Goal: Transaction & Acquisition: Purchase product/service

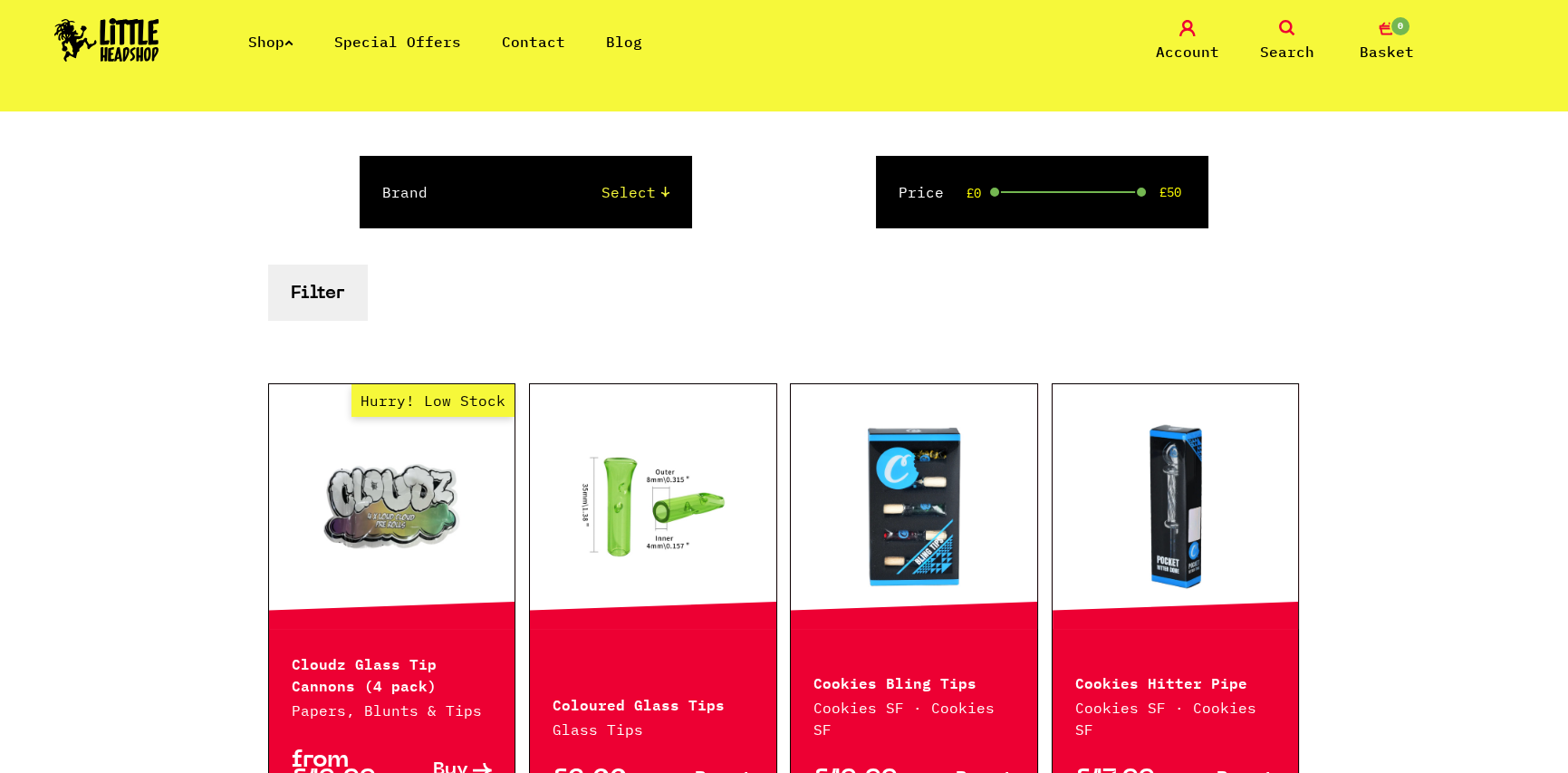
scroll to position [272, 0]
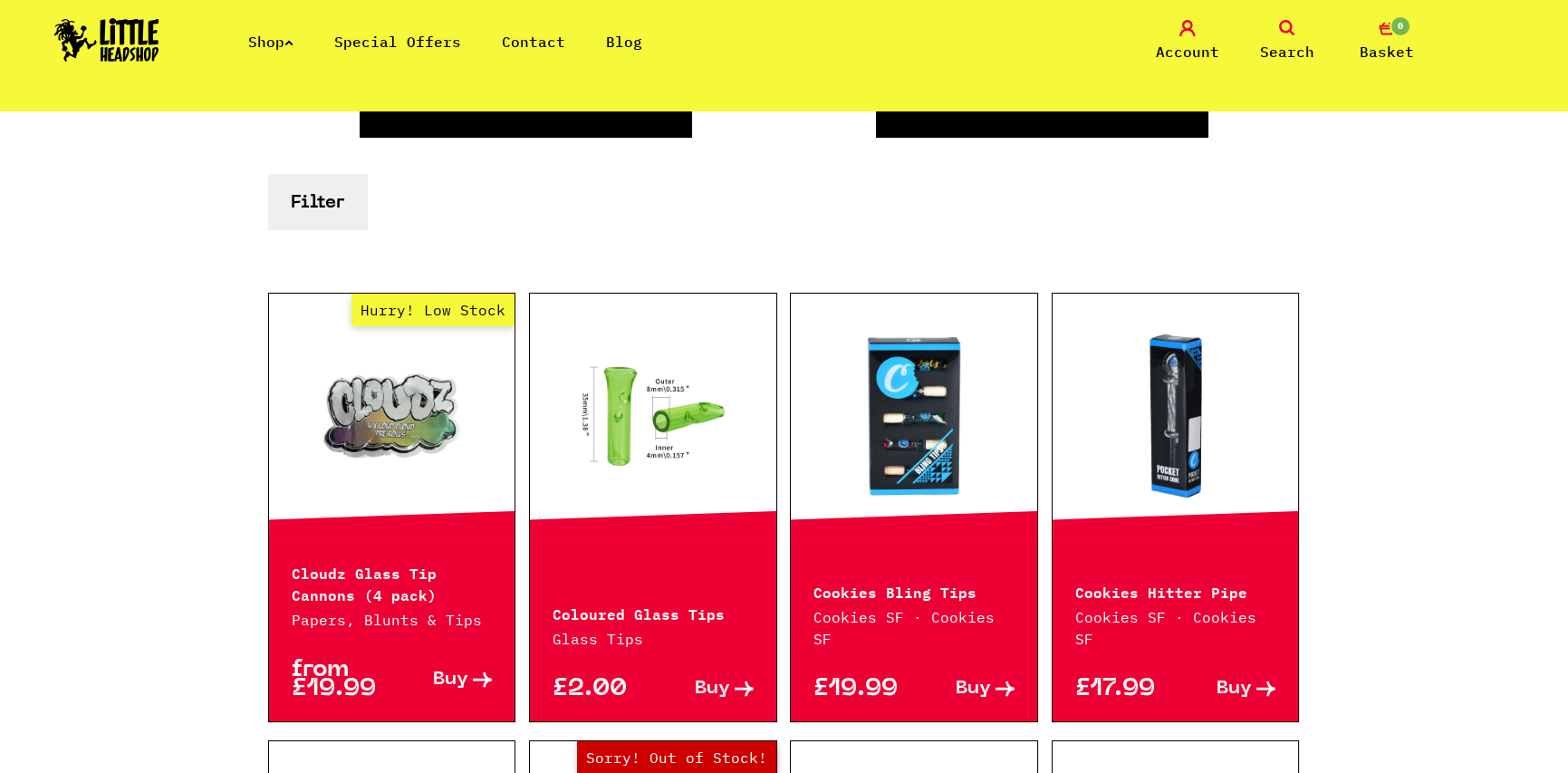
click at [881, 411] on link at bounding box center [914, 415] width 246 height 182
click at [1156, 400] on link at bounding box center [1176, 415] width 246 height 182
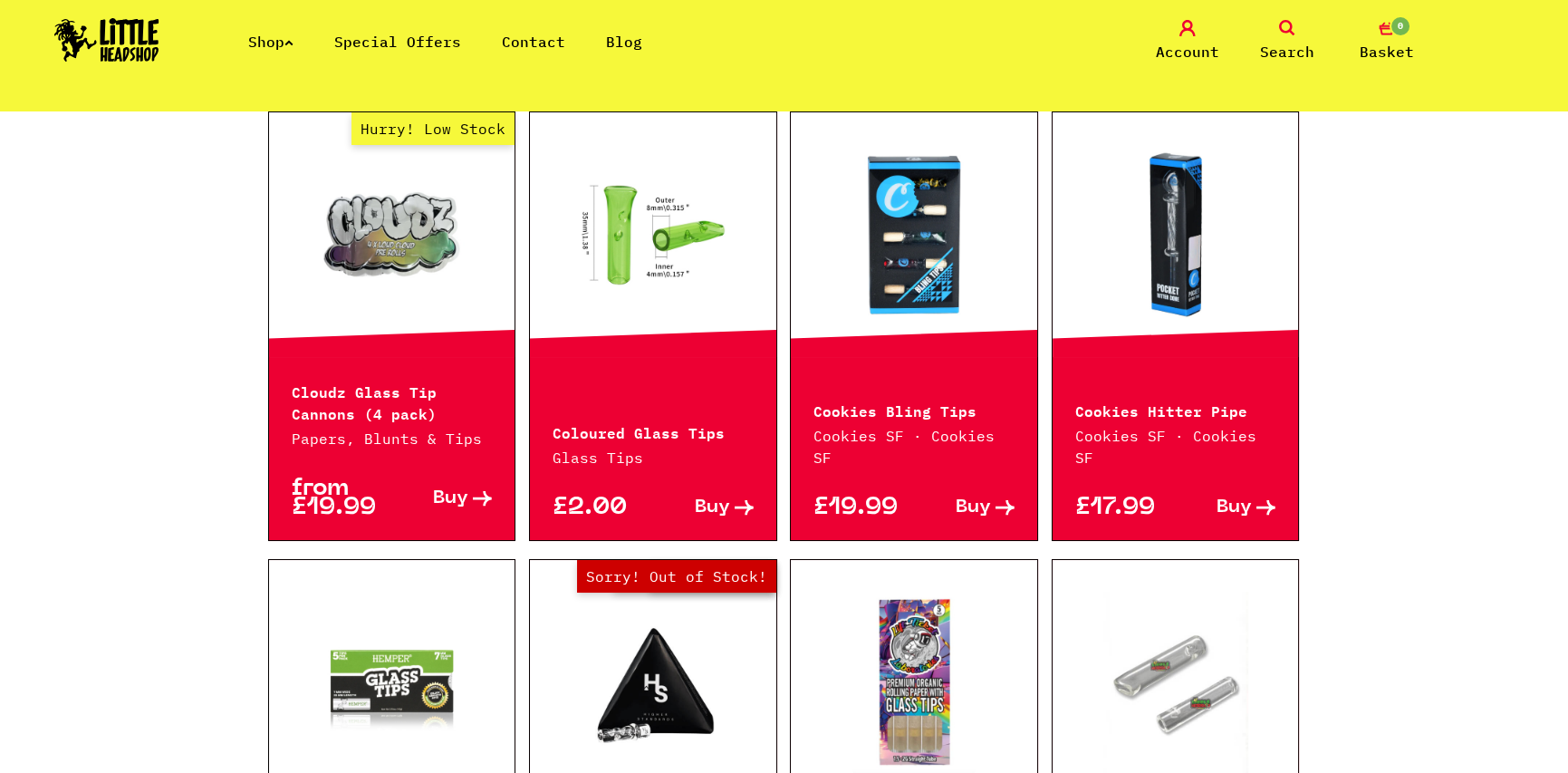
scroll to position [0, 0]
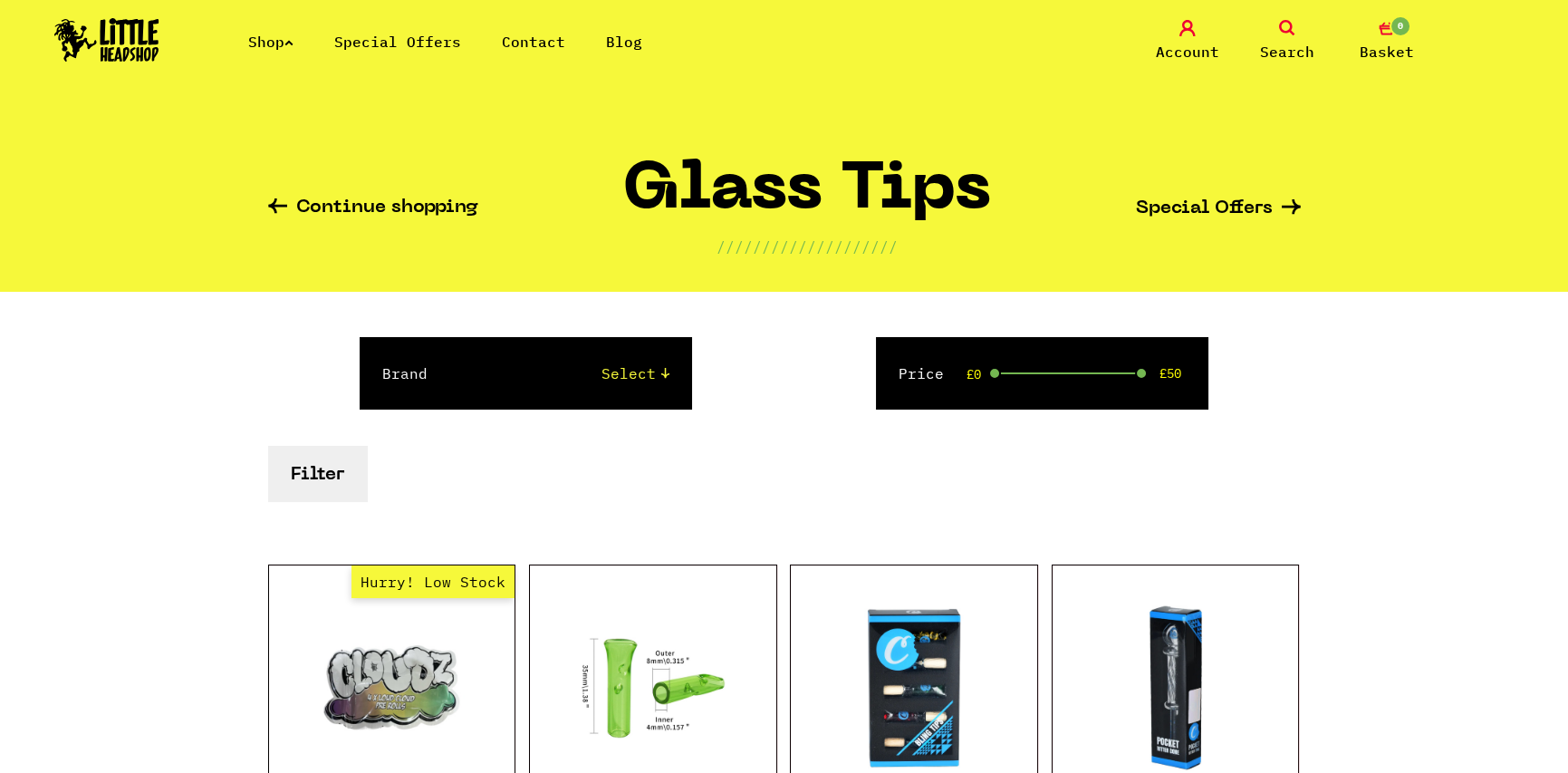
click at [140, 42] on img at bounding box center [107, 40] width 105 height 44
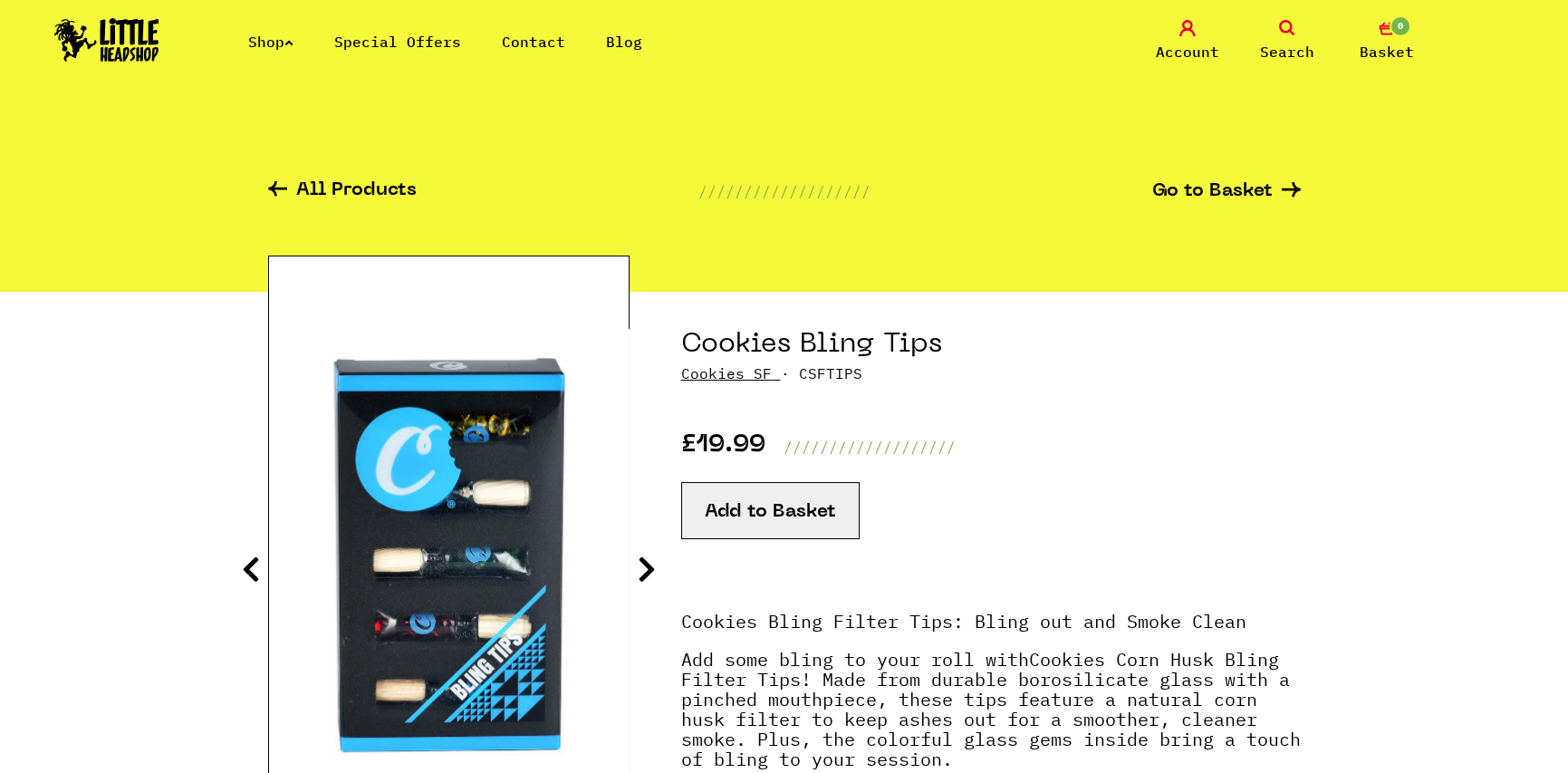
scroll to position [90, 0]
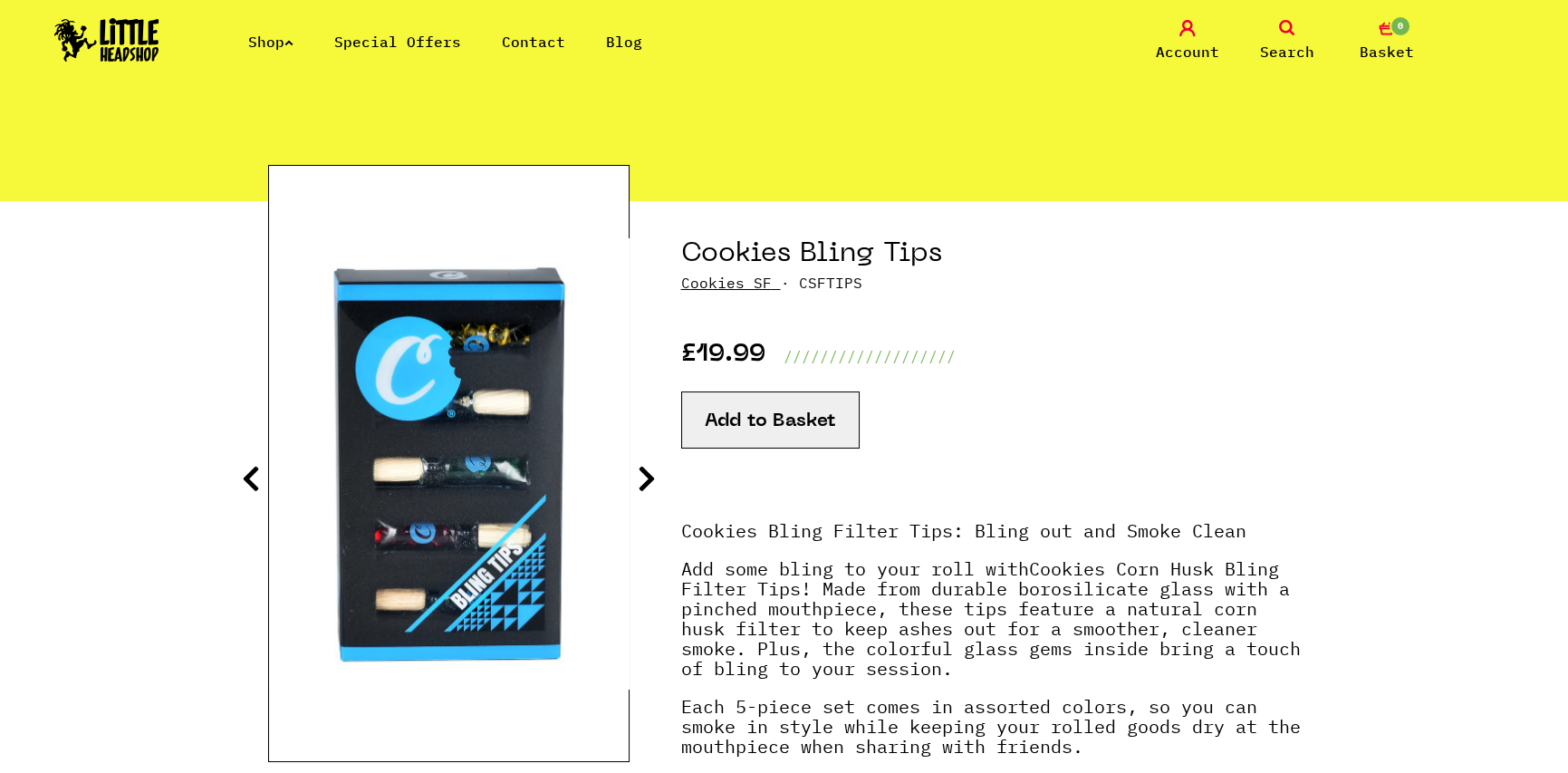
click at [638, 465] on icon at bounding box center [647, 478] width 18 height 29
click at [643, 477] on icon at bounding box center [647, 478] width 18 height 29
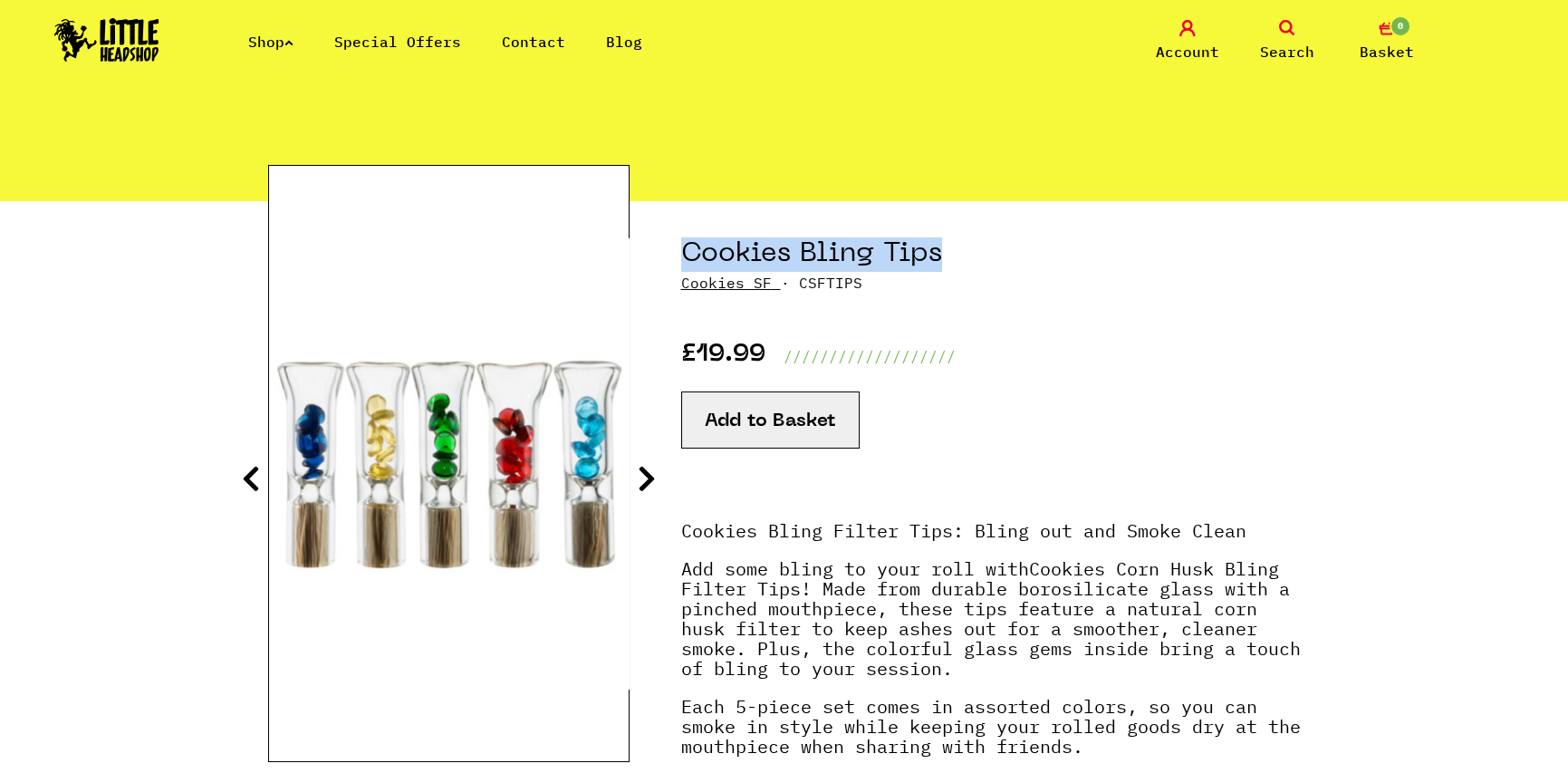
drag, startPoint x: 838, startPoint y: 254, endPoint x: 677, endPoint y: 261, distance: 161.2
click at [677, 261] on section "Cookies Bling Tips Cookies SF · CSFTIPS £19.99 /////////////////// Add to Basket" at bounding box center [784, 556] width 1033 height 711
click at [649, 474] on icon at bounding box center [647, 478] width 18 height 29
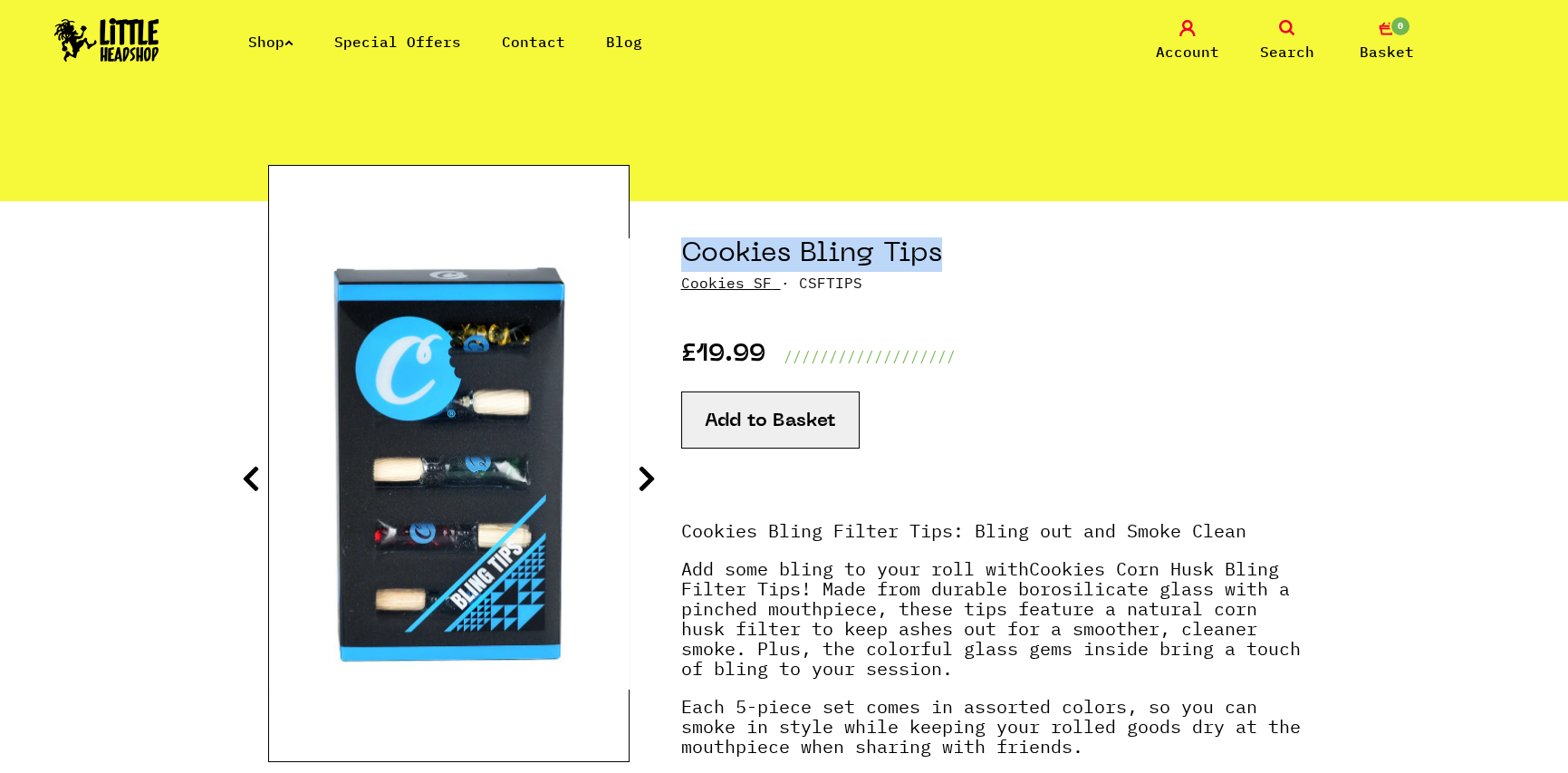
click at [649, 474] on icon at bounding box center [647, 478] width 18 height 29
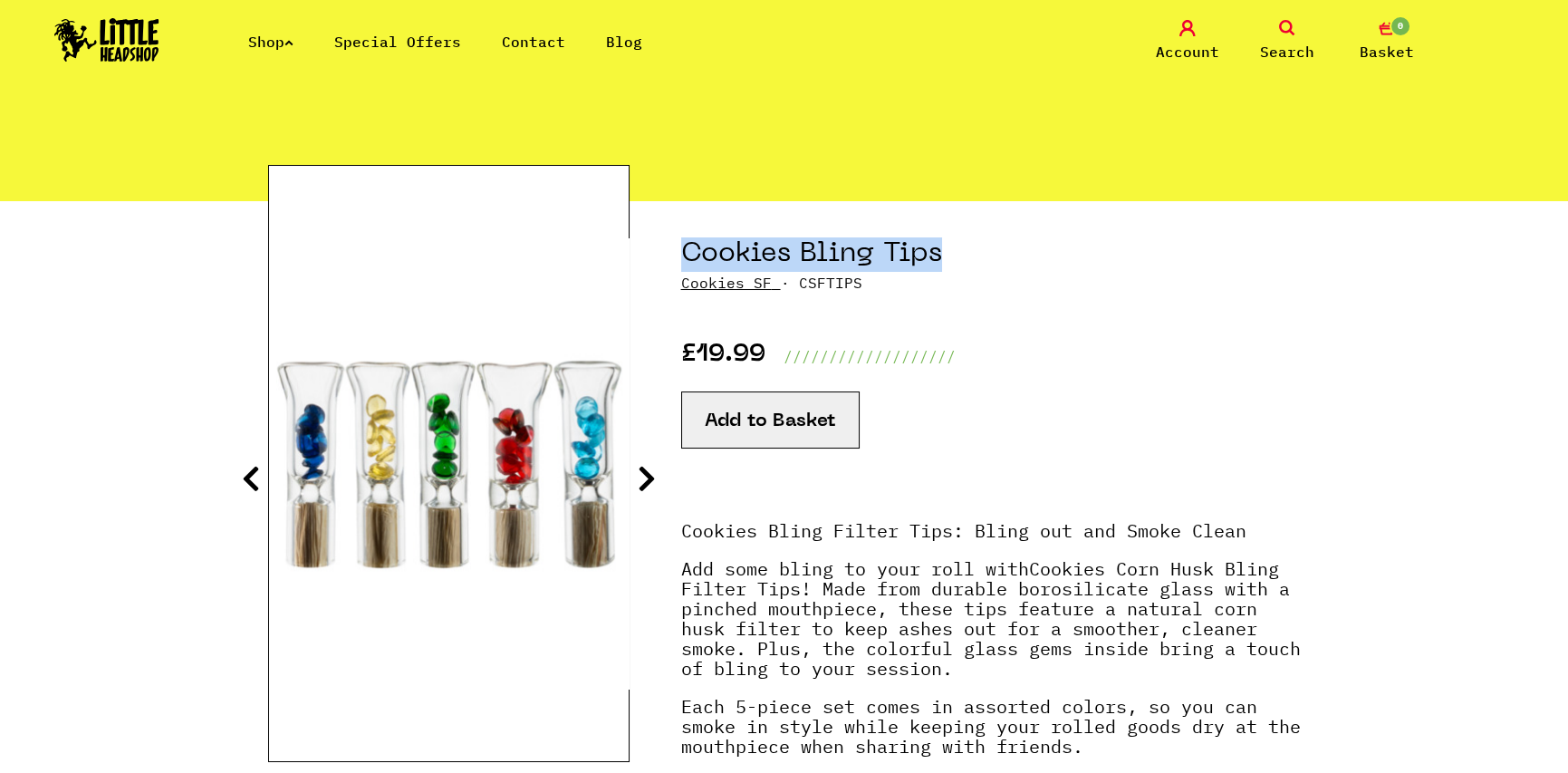
scroll to position [272, 0]
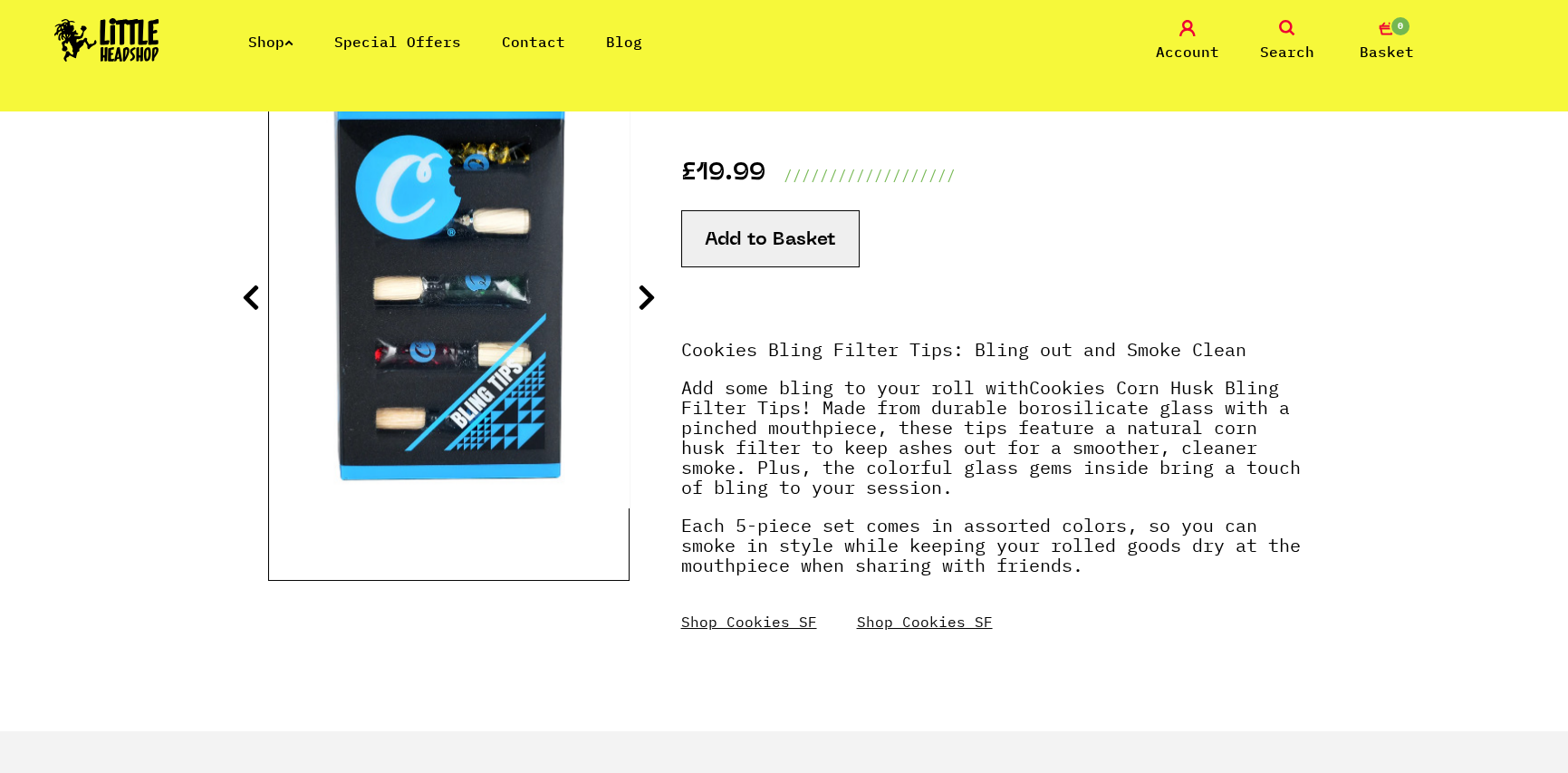
click at [641, 302] on icon at bounding box center [647, 298] width 18 height 29
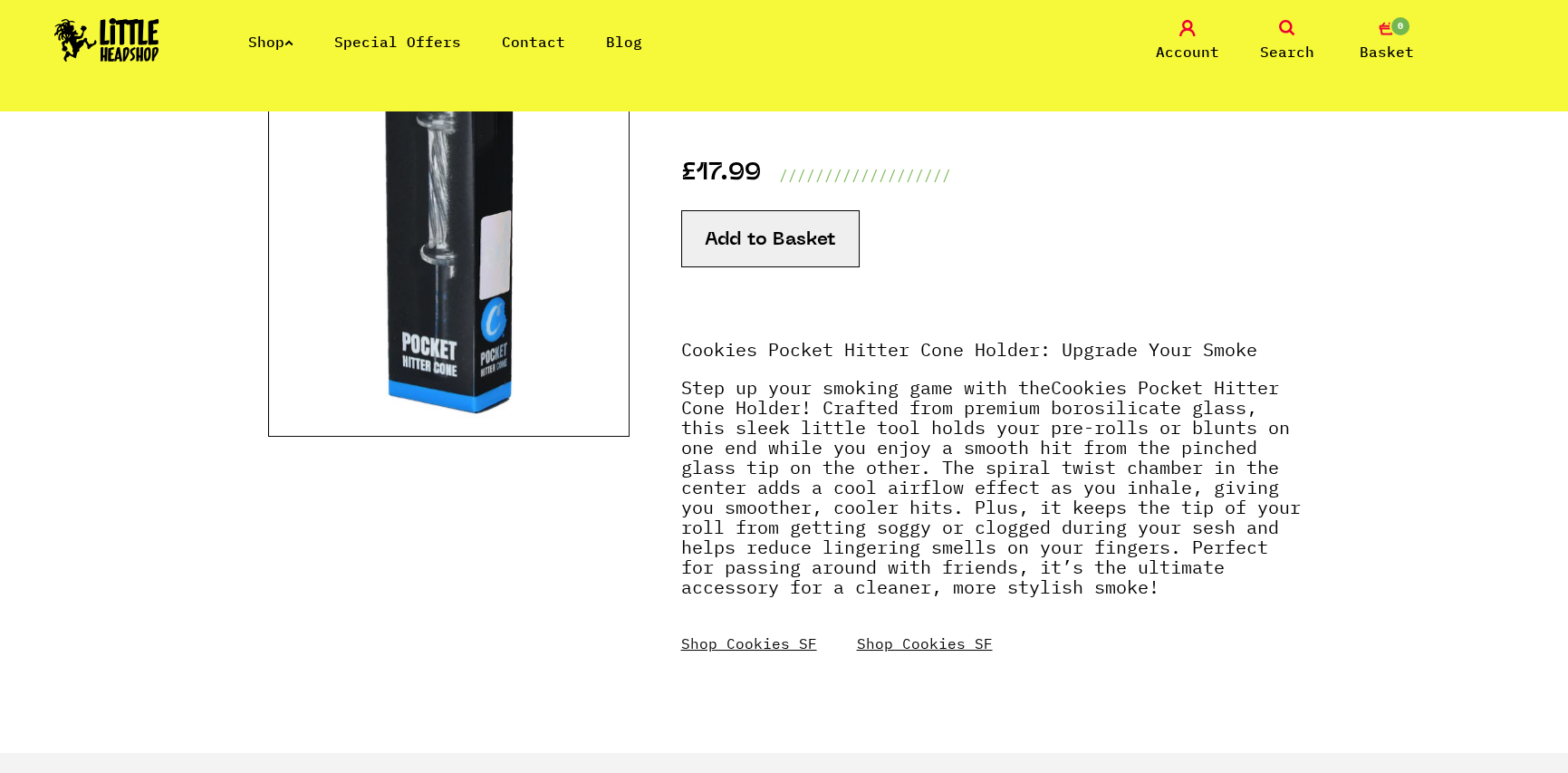
scroll to position [90, 0]
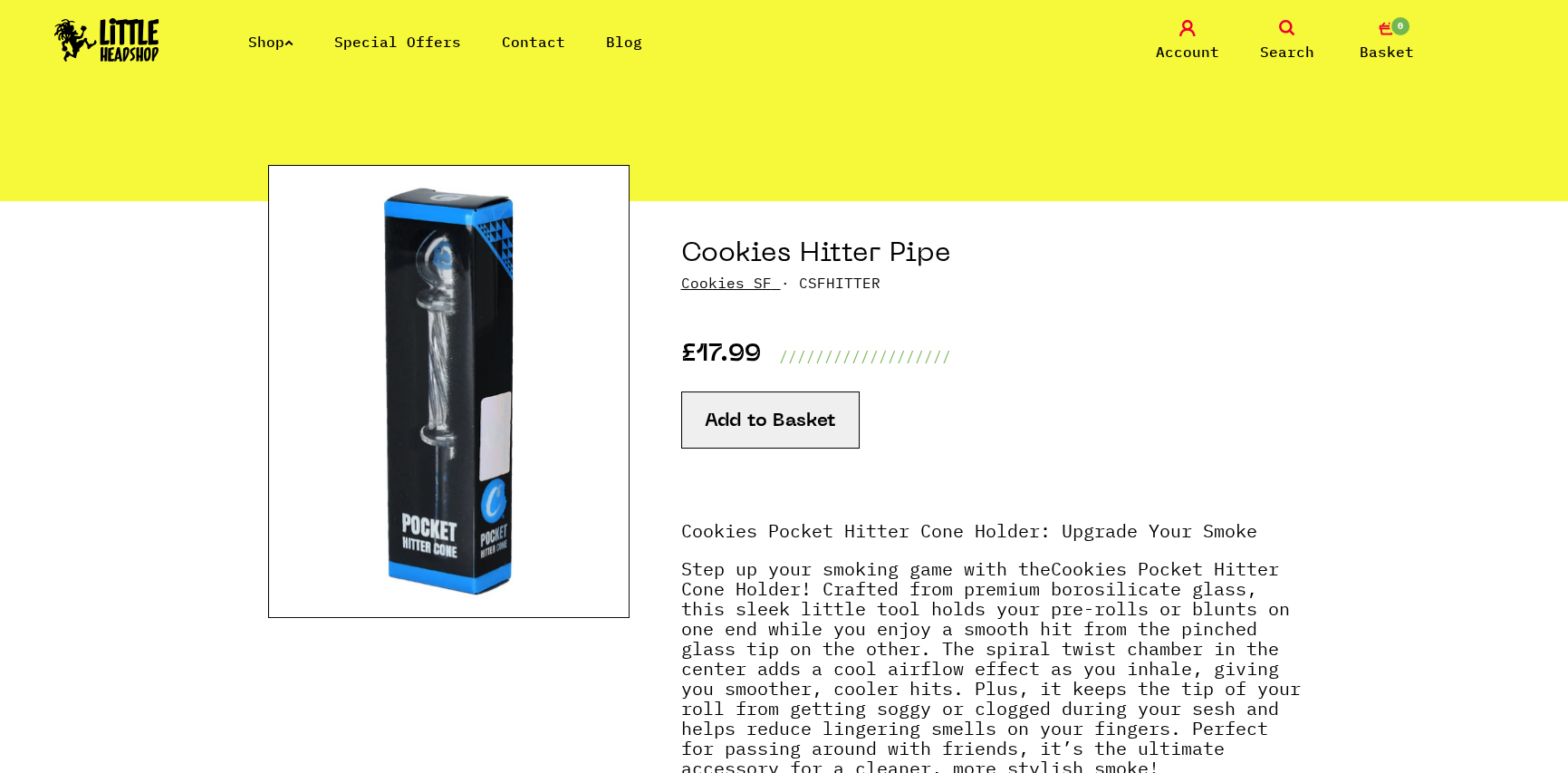
click at [540, 361] on img at bounding box center [449, 392] width 361 height 453
drag, startPoint x: 941, startPoint y: 257, endPoint x: 674, endPoint y: 270, distance: 267.3
click at [674, 270] on section "Cookies Hitter Pipe Cookies SF · CSFHITTER £17.99 /////////////////// Add to Ba…" at bounding box center [784, 567] width 1033 height 733
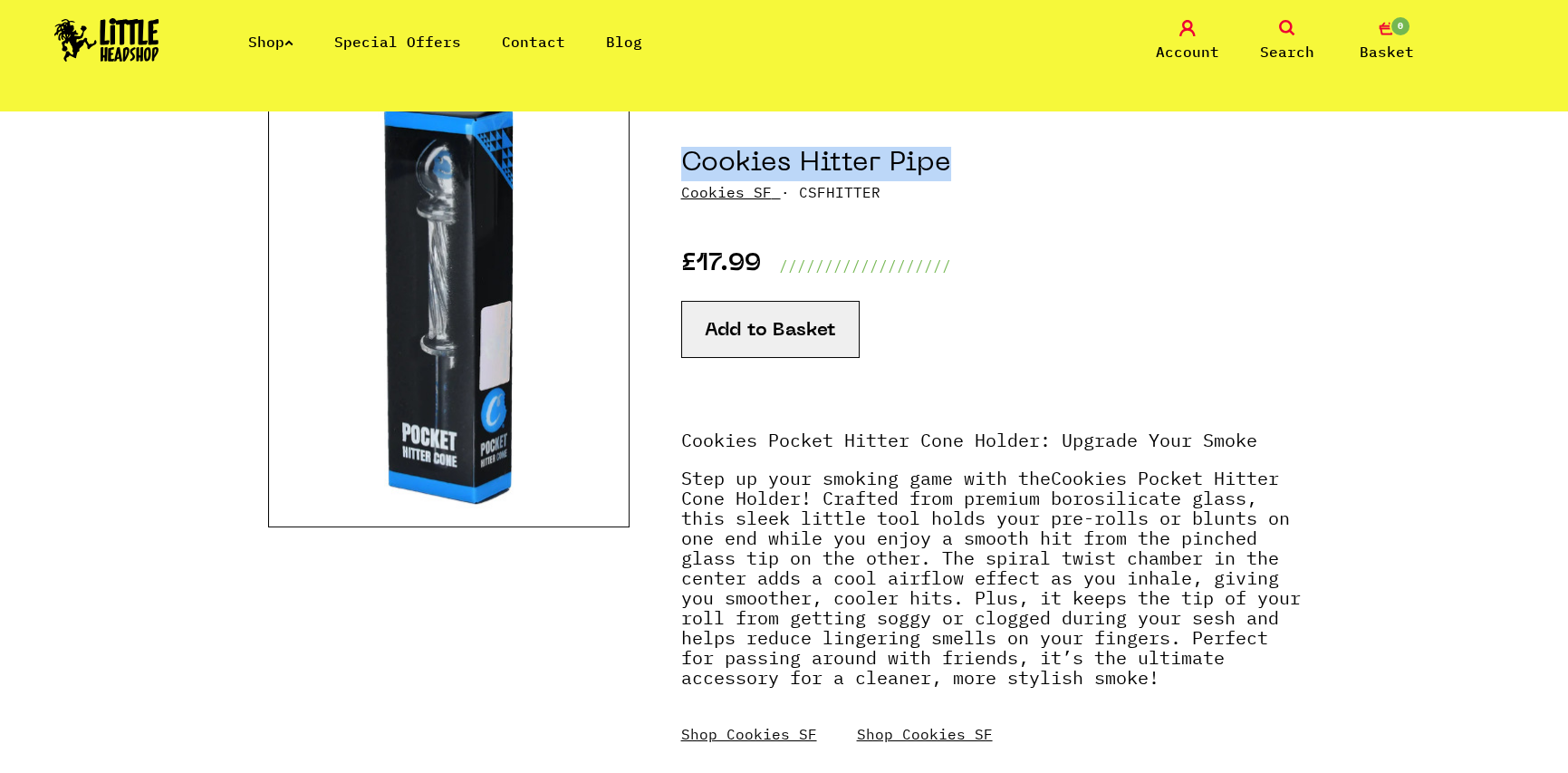
click at [782, 320] on button "Add to Basket" at bounding box center [771, 329] width 179 height 57
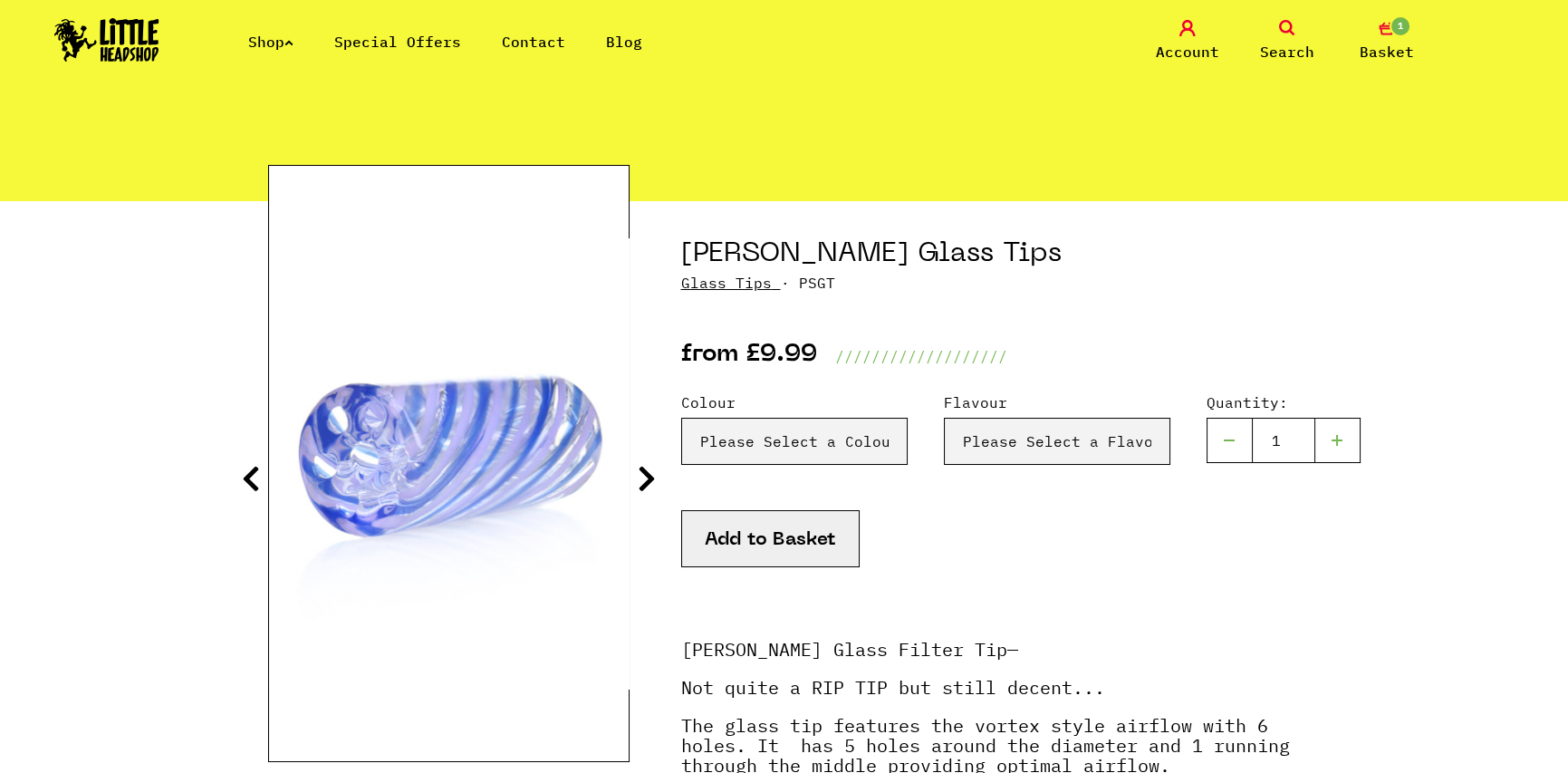
scroll to position [182, 0]
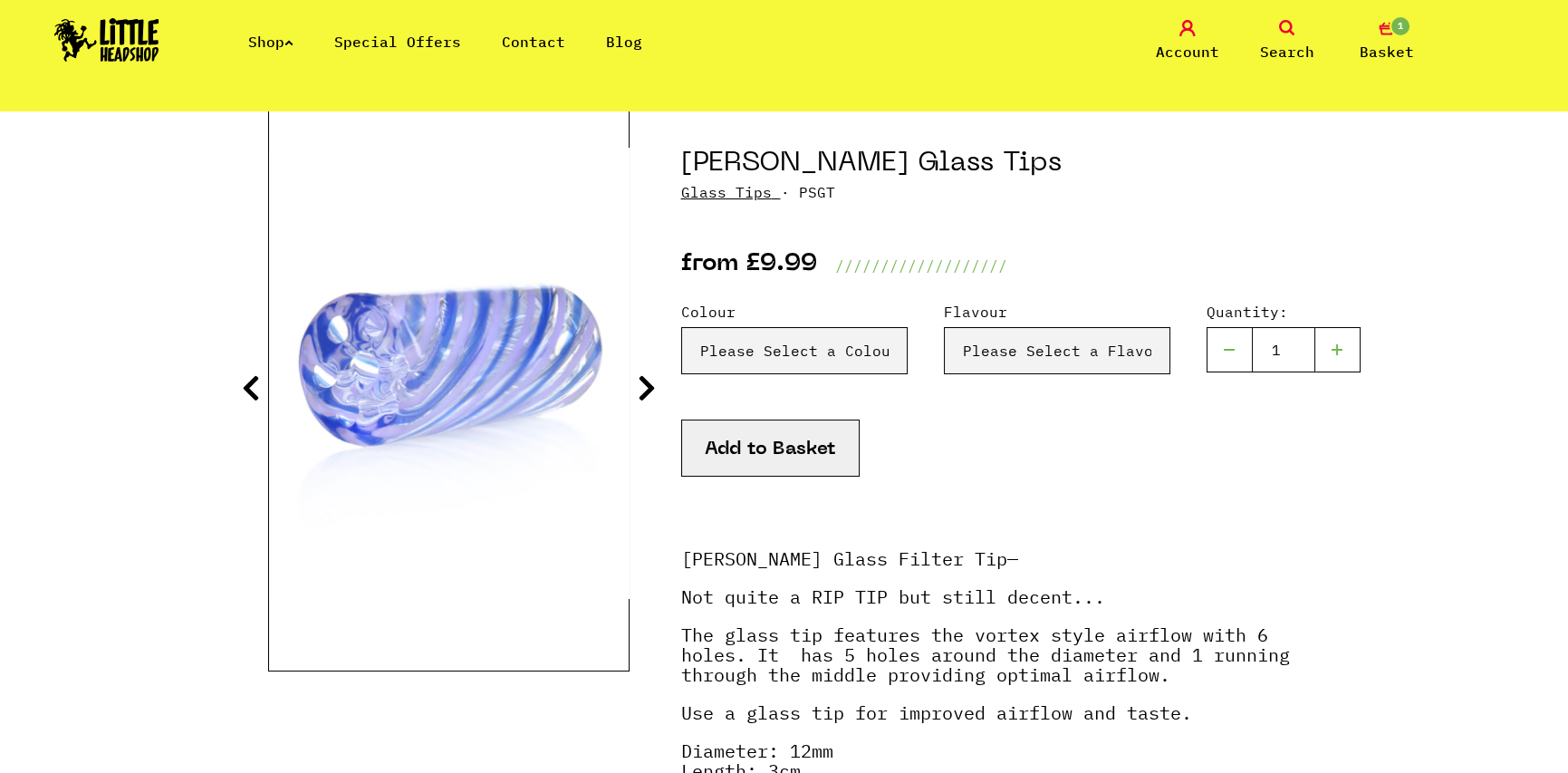
click at [635, 387] on section at bounding box center [784, 533] width 1033 height 846
click at [646, 388] on icon at bounding box center [647, 388] width 18 height 29
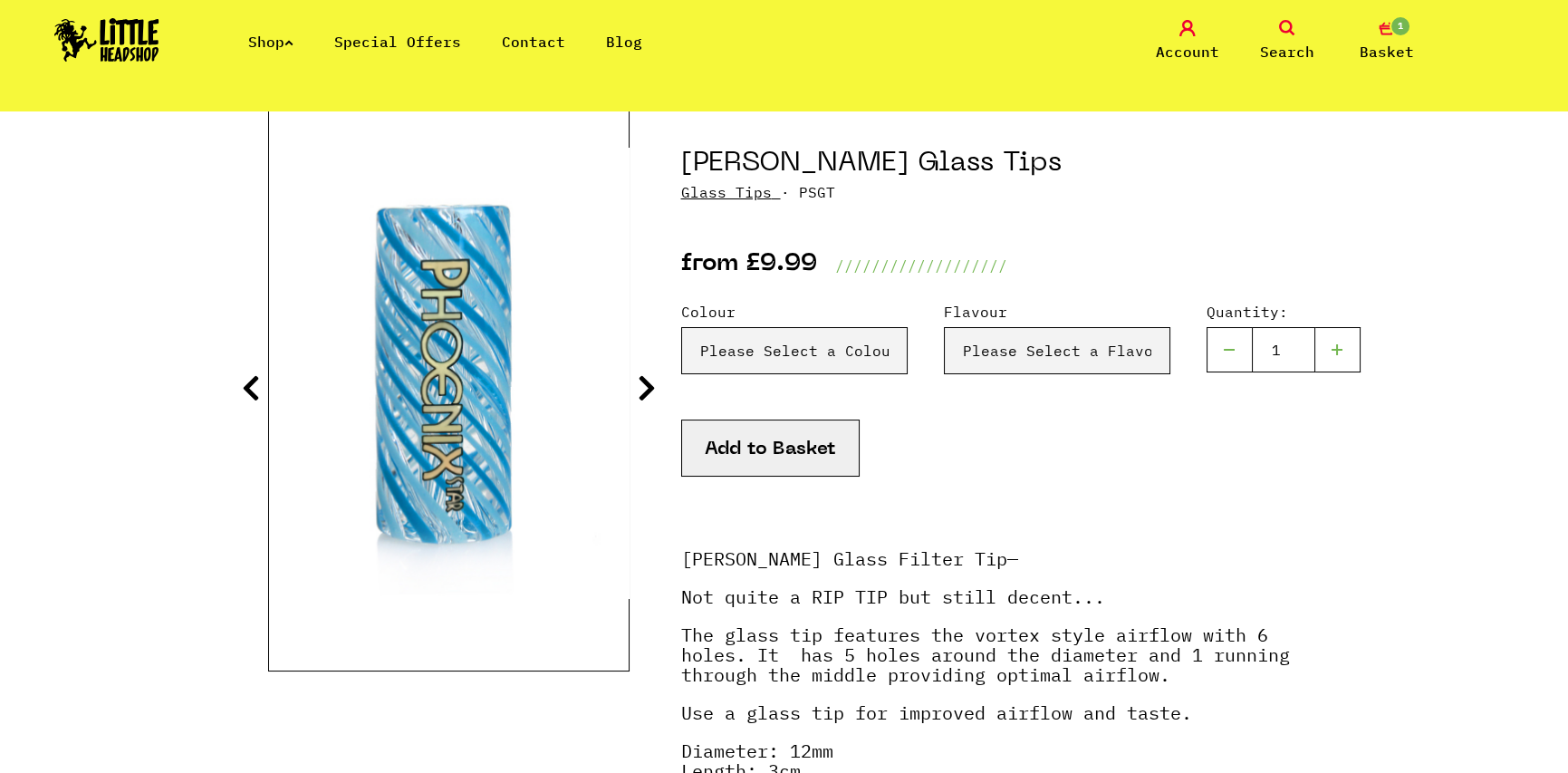
click at [657, 388] on section at bounding box center [784, 533] width 1033 height 846
click at [649, 391] on icon at bounding box center [647, 388] width 18 height 29
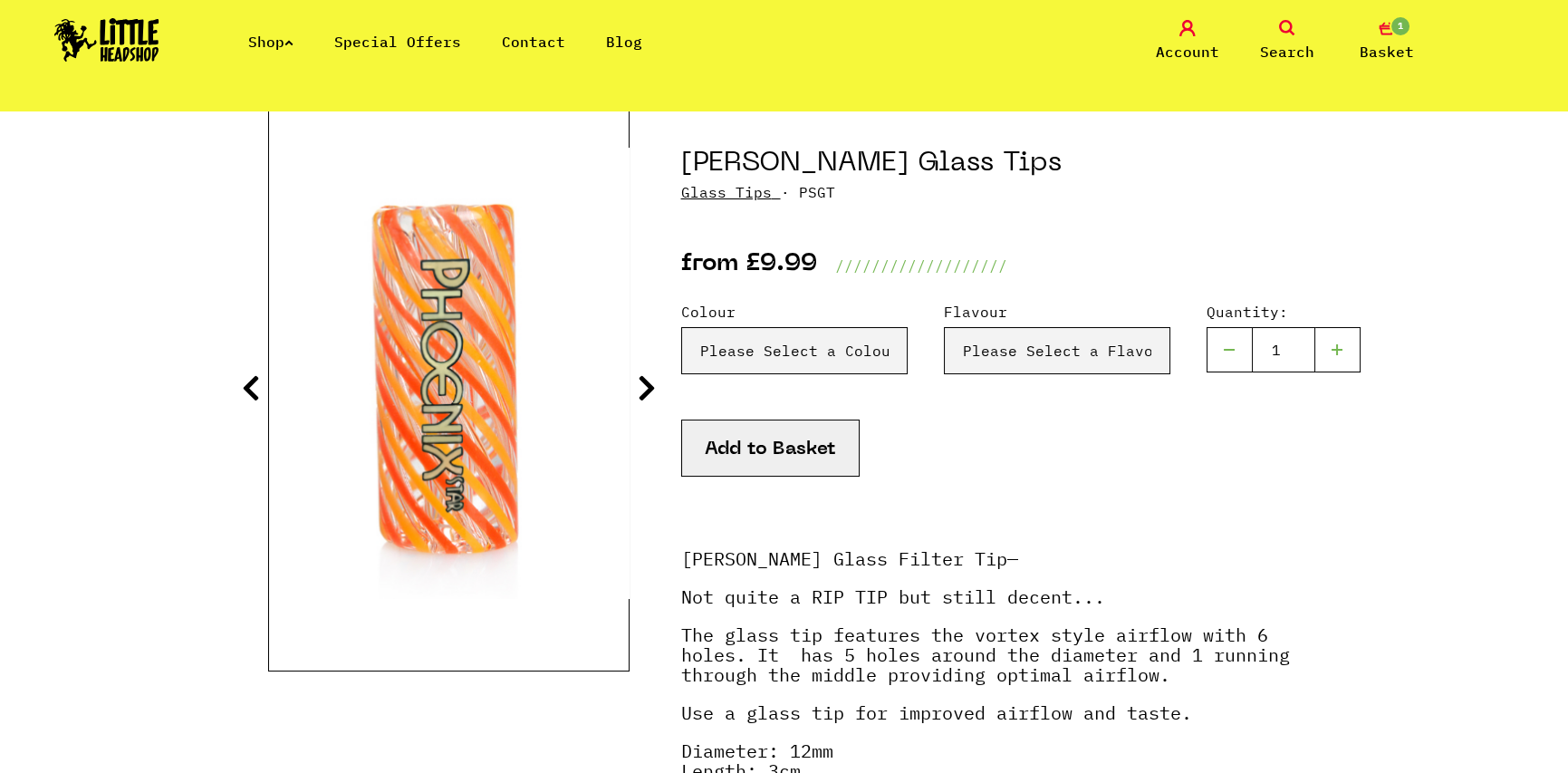
click at [647, 391] on icon at bounding box center [647, 388] width 18 height 29
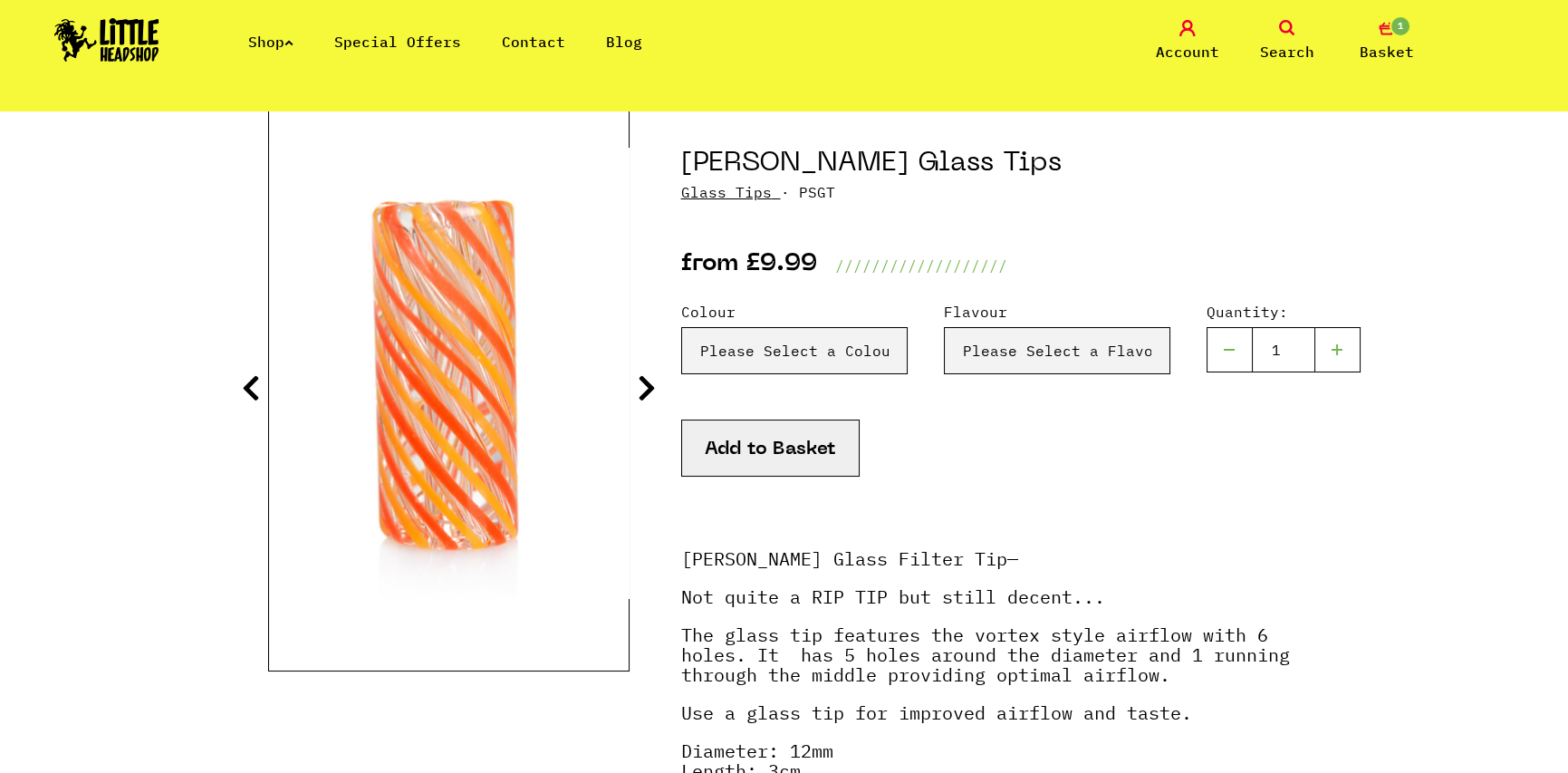
click at [647, 391] on icon at bounding box center [647, 388] width 18 height 29
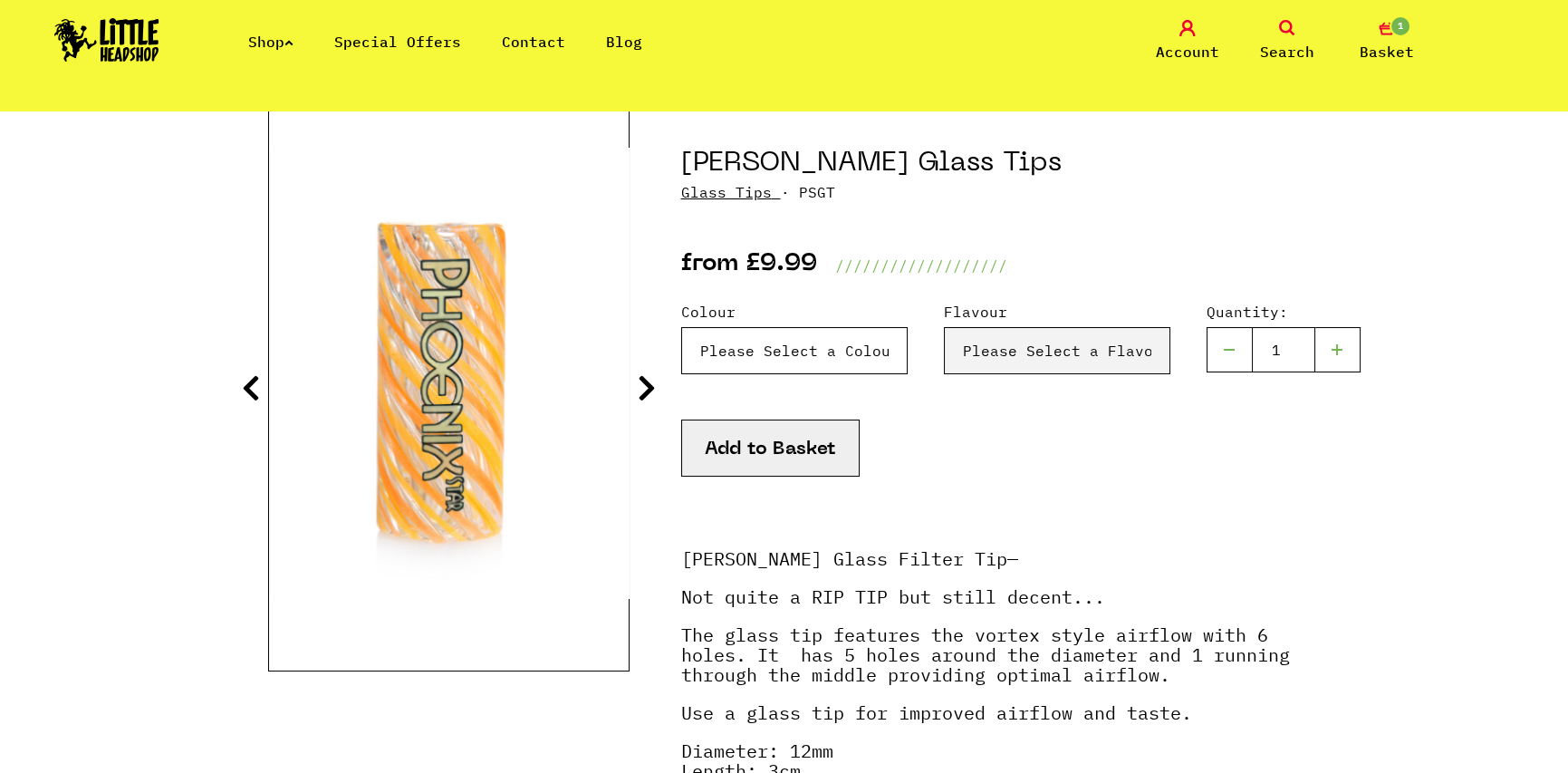
click at [749, 360] on select "Please Select a Colour Blue & Lilac - £9.99 Blue - £9.99 Orange & Red - £9.99 Y…" at bounding box center [794, 350] width 226 height 47
click at [974, 352] on select "Please Select a Flavour Turqouise - £9.99" at bounding box center [1056, 350] width 226 height 47
select select "2014"
click at [943, 327] on select "Please Select a Flavour Turqouise - £9.99" at bounding box center [1056, 350] width 226 height 47
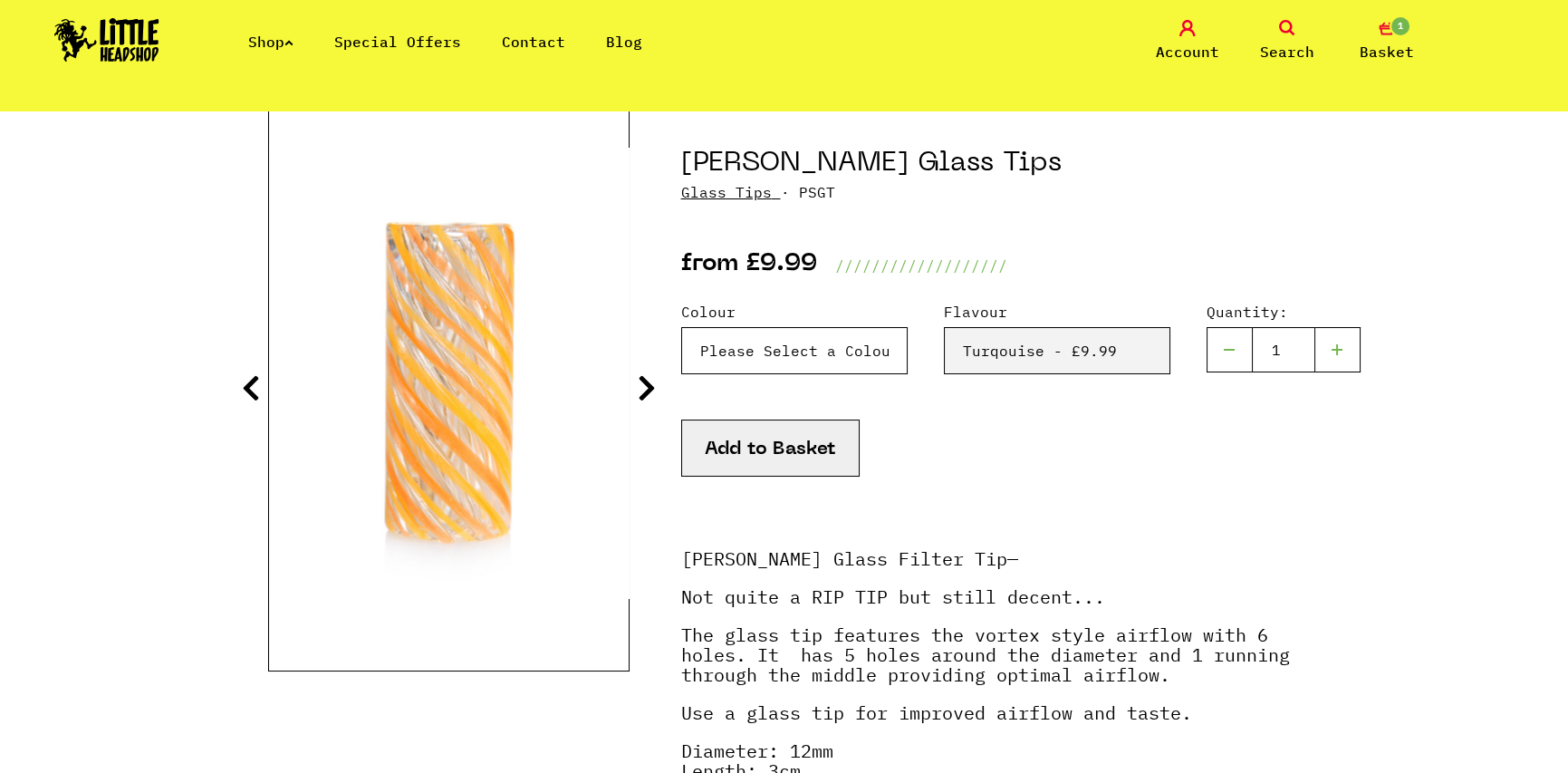
click at [842, 352] on select "Please Select a Colour Blue & Lilac - £9.99 Blue - £9.99 Orange & Red - £9.99 Y…" at bounding box center [794, 350] width 226 height 47
click at [681, 327] on select "Please Select a Colour Blue & Lilac - £9.99 Blue - £9.99 Orange & Red - £9.99 Y…" at bounding box center [794, 350] width 226 height 47
click at [992, 351] on select "Please Select a Flavour Turqouise - £9.99" at bounding box center [1056, 350] width 226 height 47
click at [830, 355] on select "Please Select a Colour Blue & Lilac - £9.99 Blue - £9.99 Orange & Red - £9.99 Y…" at bounding box center [794, 350] width 226 height 47
click at [681, 327] on select "Please Select a Colour Blue & Lilac - £9.99 Blue - £9.99 Orange & Red - £9.99 Y…" at bounding box center [794, 350] width 226 height 47
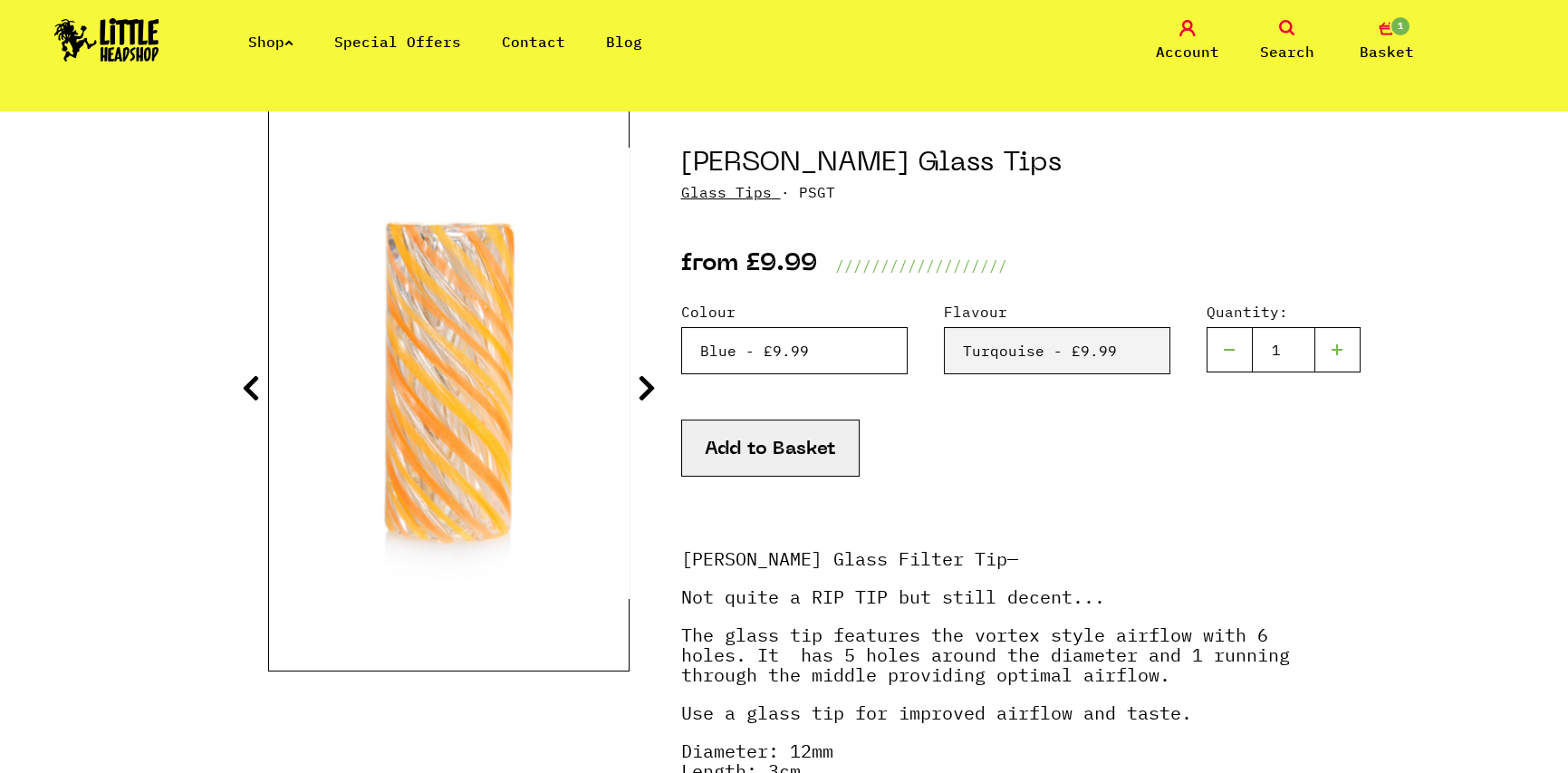
click at [793, 364] on select "Please Select a Colour Blue & Lilac - £9.99 Blue - £9.99 Orange & Red - £9.99 Y…" at bounding box center [794, 350] width 226 height 47
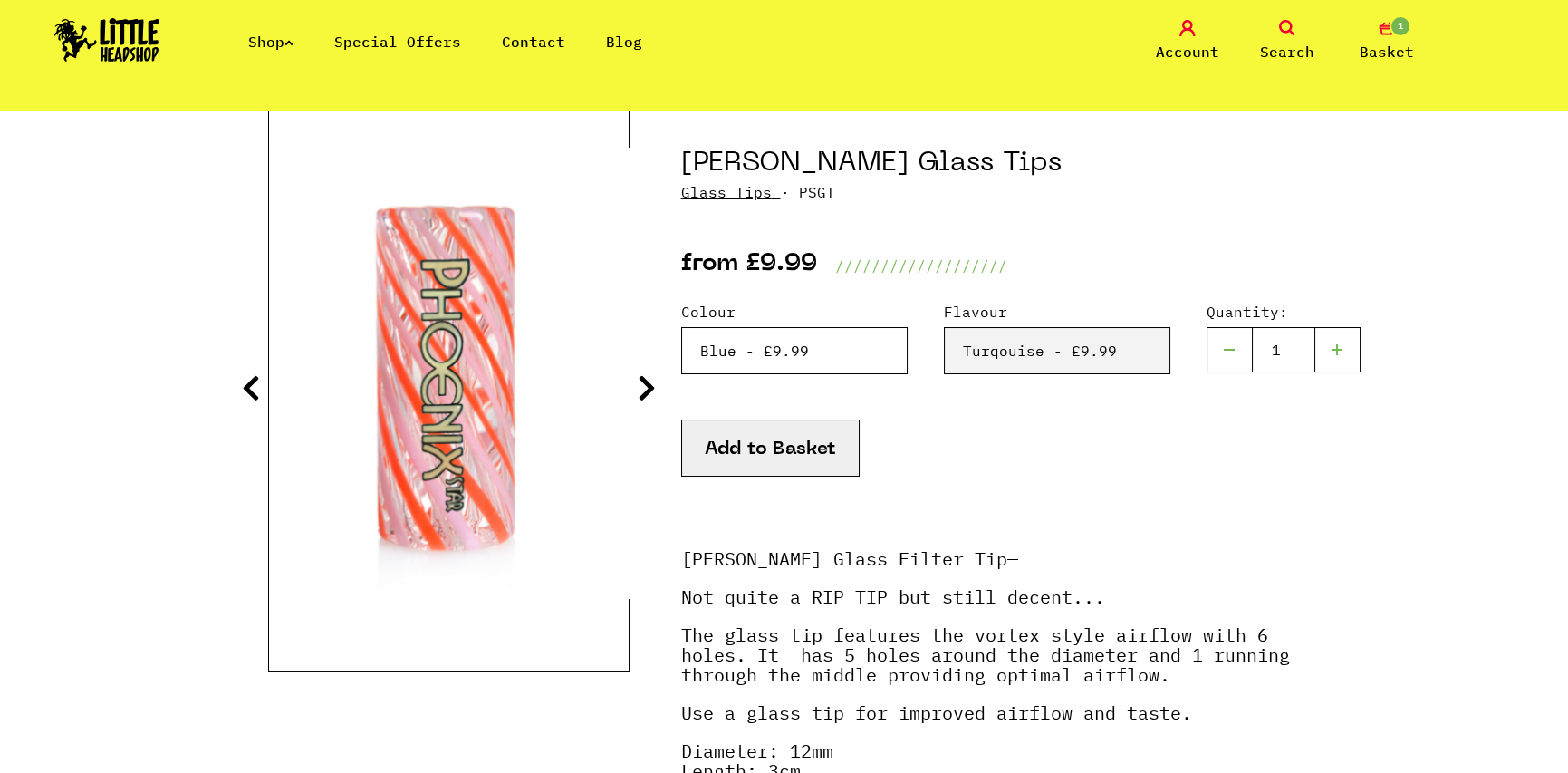
select select "2013"
click at [681, 327] on select "Please Select a Colour Blue & Lilac - £9.99 Blue - £9.99 Orange & Red - £9.99 Y…" at bounding box center [794, 350] width 226 height 47
click at [1011, 357] on select "Please Select a Flavour Turqouise - £9.99" at bounding box center [1056, 350] width 226 height 47
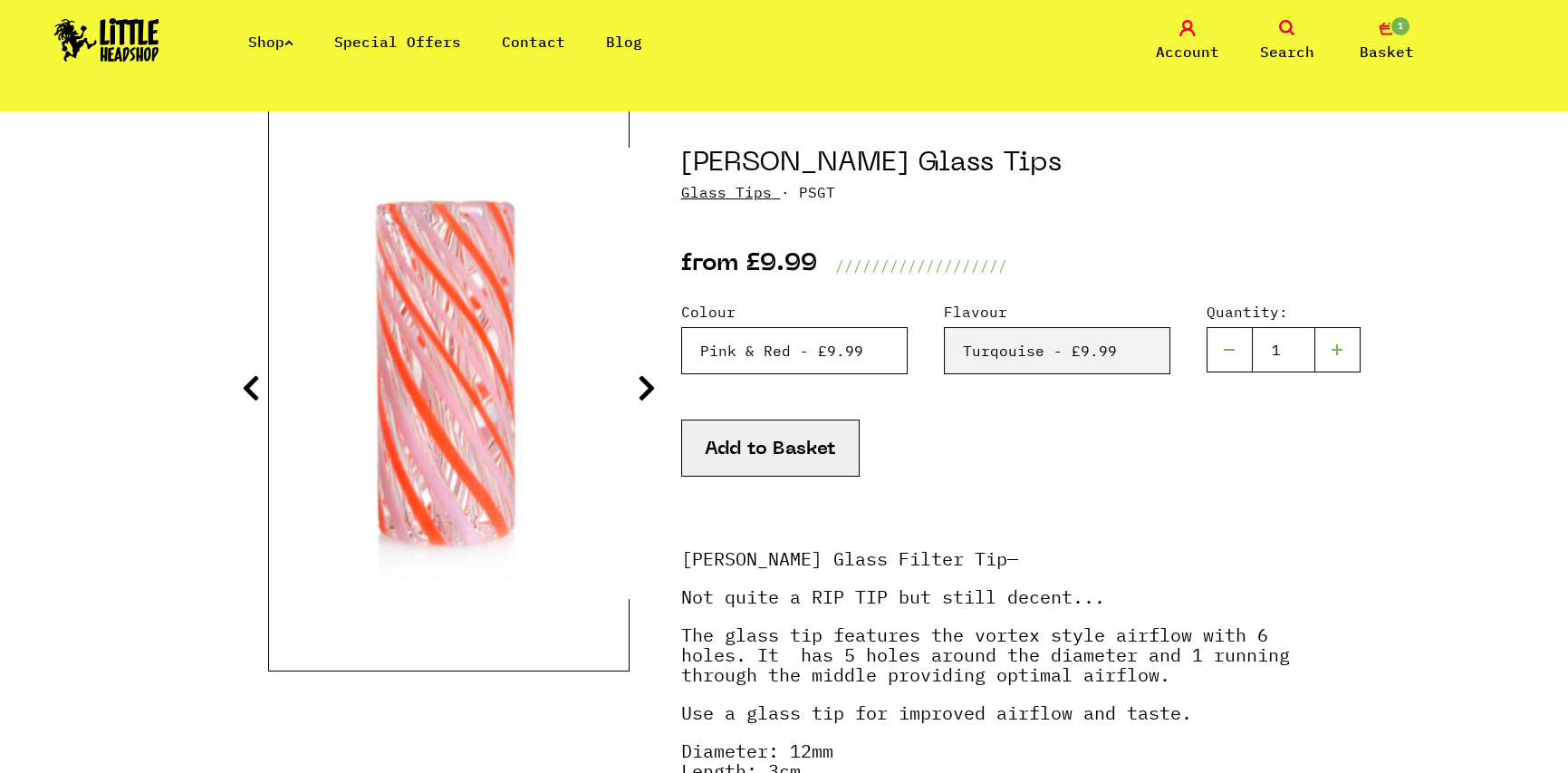
click at [852, 356] on select "Please Select a Colour Blue & Lilac - £9.99 Blue - £9.99 Orange & Red - £9.99 Y…" at bounding box center [794, 350] width 226 height 47
click at [1091, 461] on div "Add to Basket" at bounding box center [991, 471] width 619 height 102
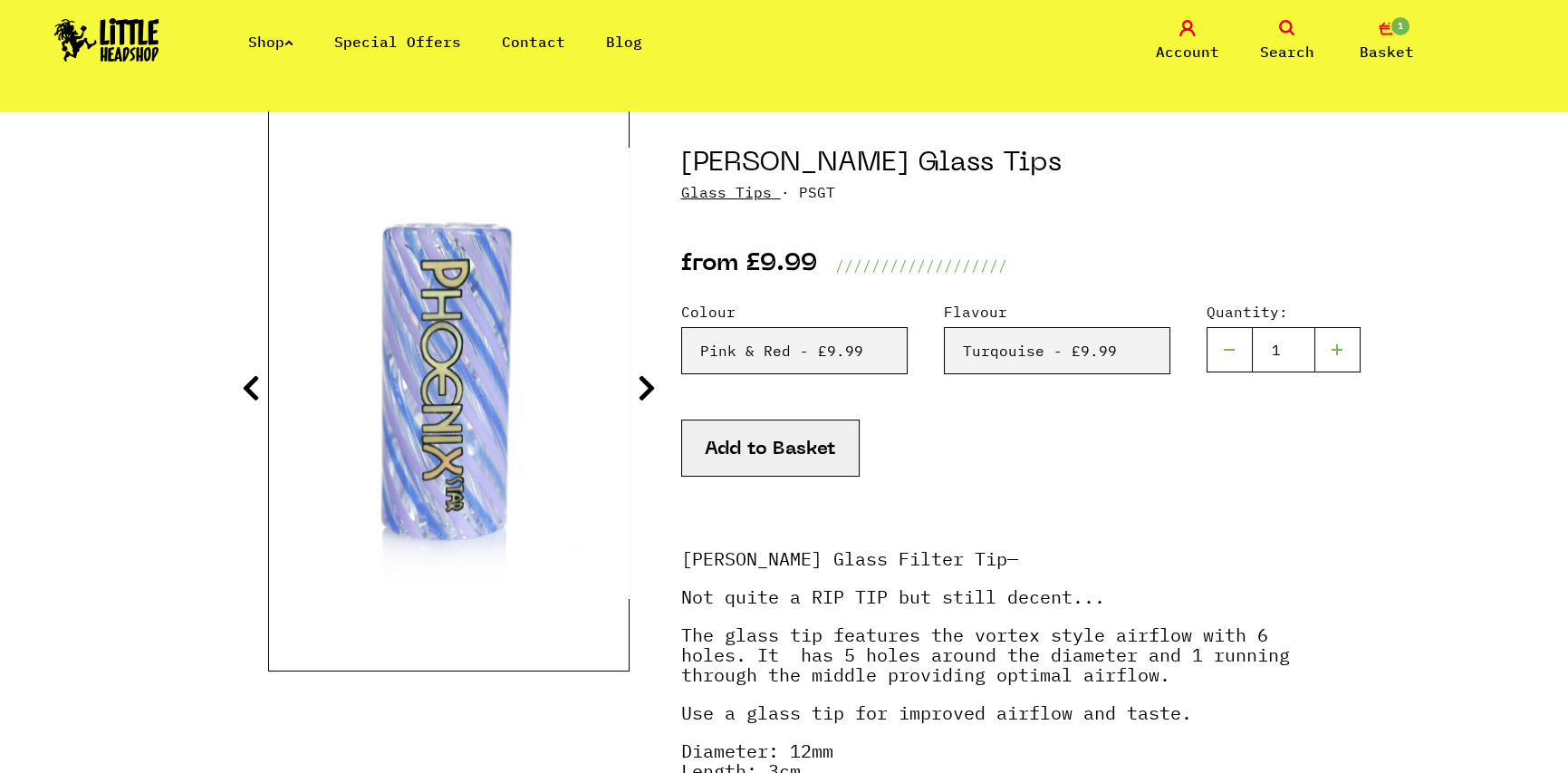
scroll to position [90, 0]
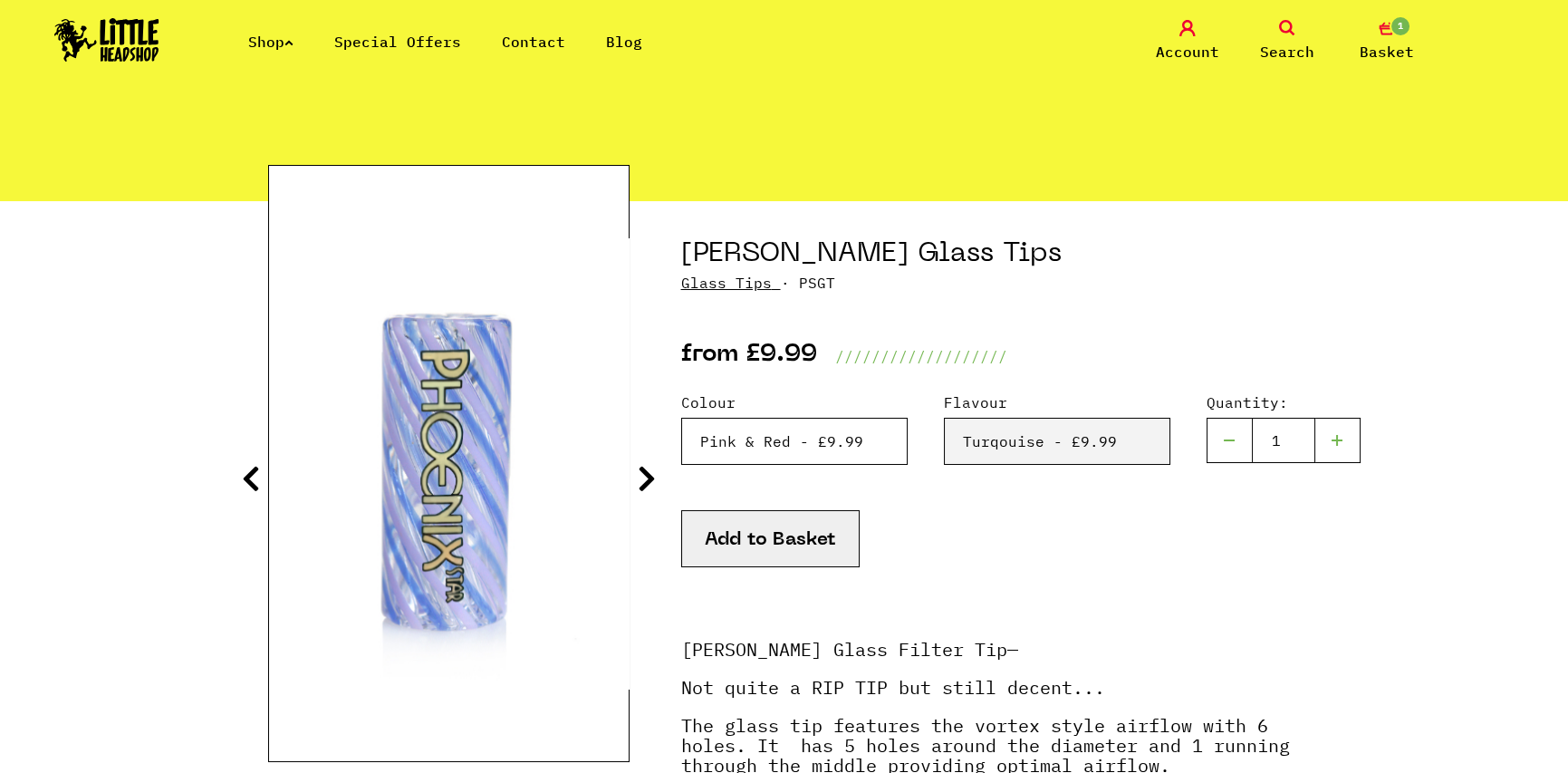
click at [860, 431] on select "Please Select a Colour Blue & Lilac - £9.99 Blue - £9.99 Orange & Red - £9.99 Y…" at bounding box center [794, 442] width 226 height 47
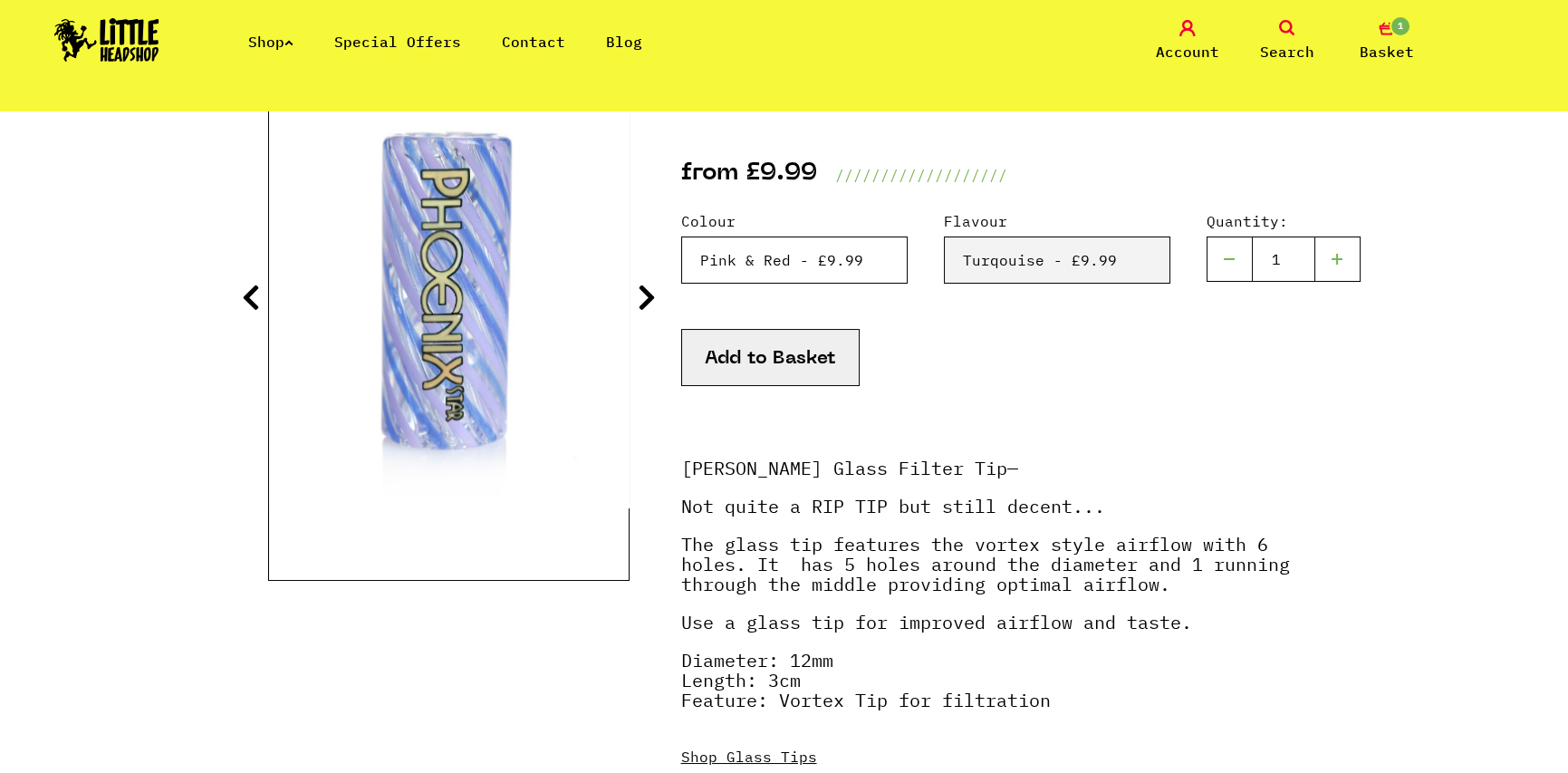
scroll to position [182, 0]
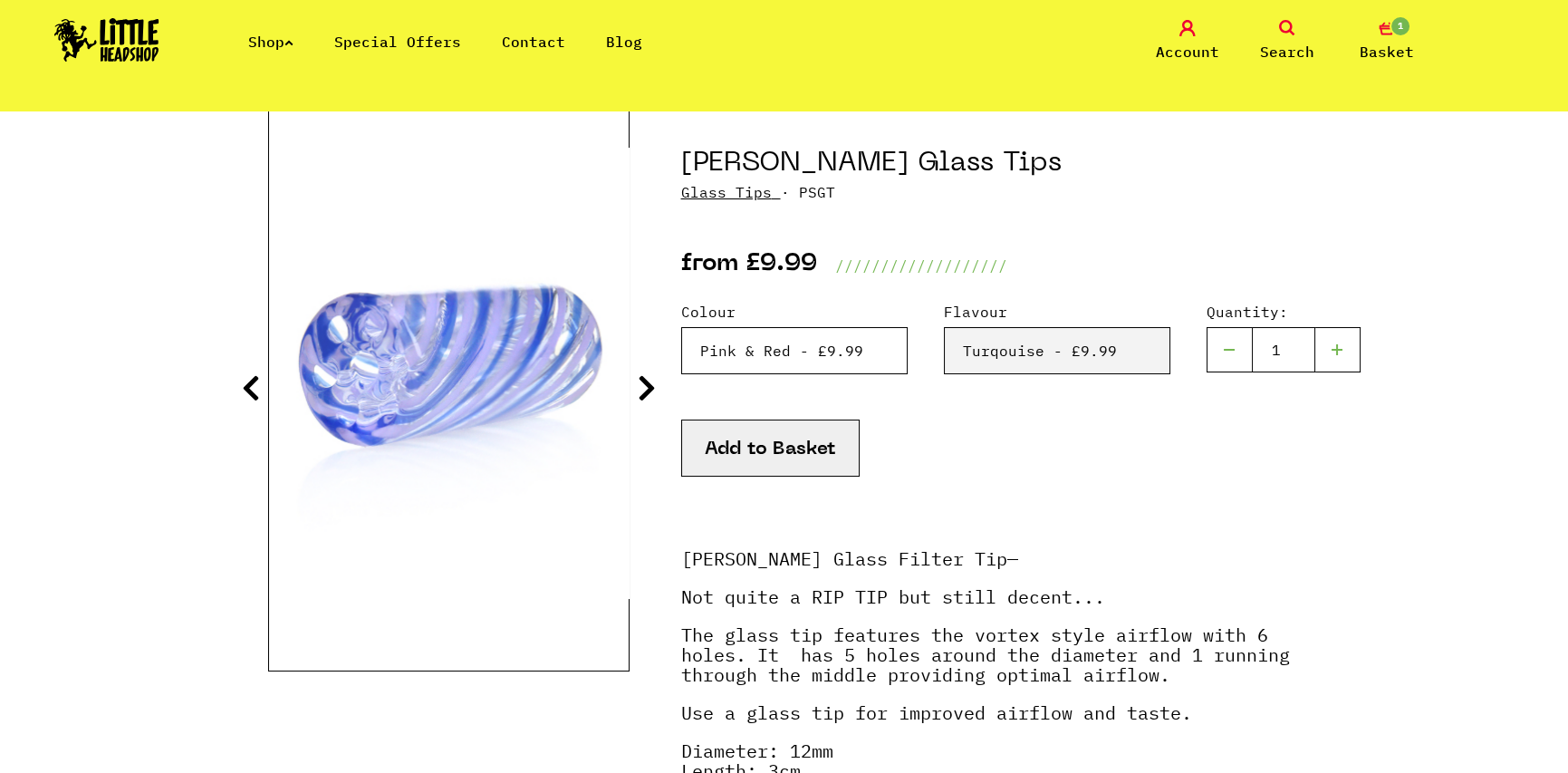
click at [796, 359] on select "Please Select a Colour Blue & Lilac - £9.99 Blue - £9.99 Orange & Red - £9.99 Y…" at bounding box center [794, 350] width 226 height 47
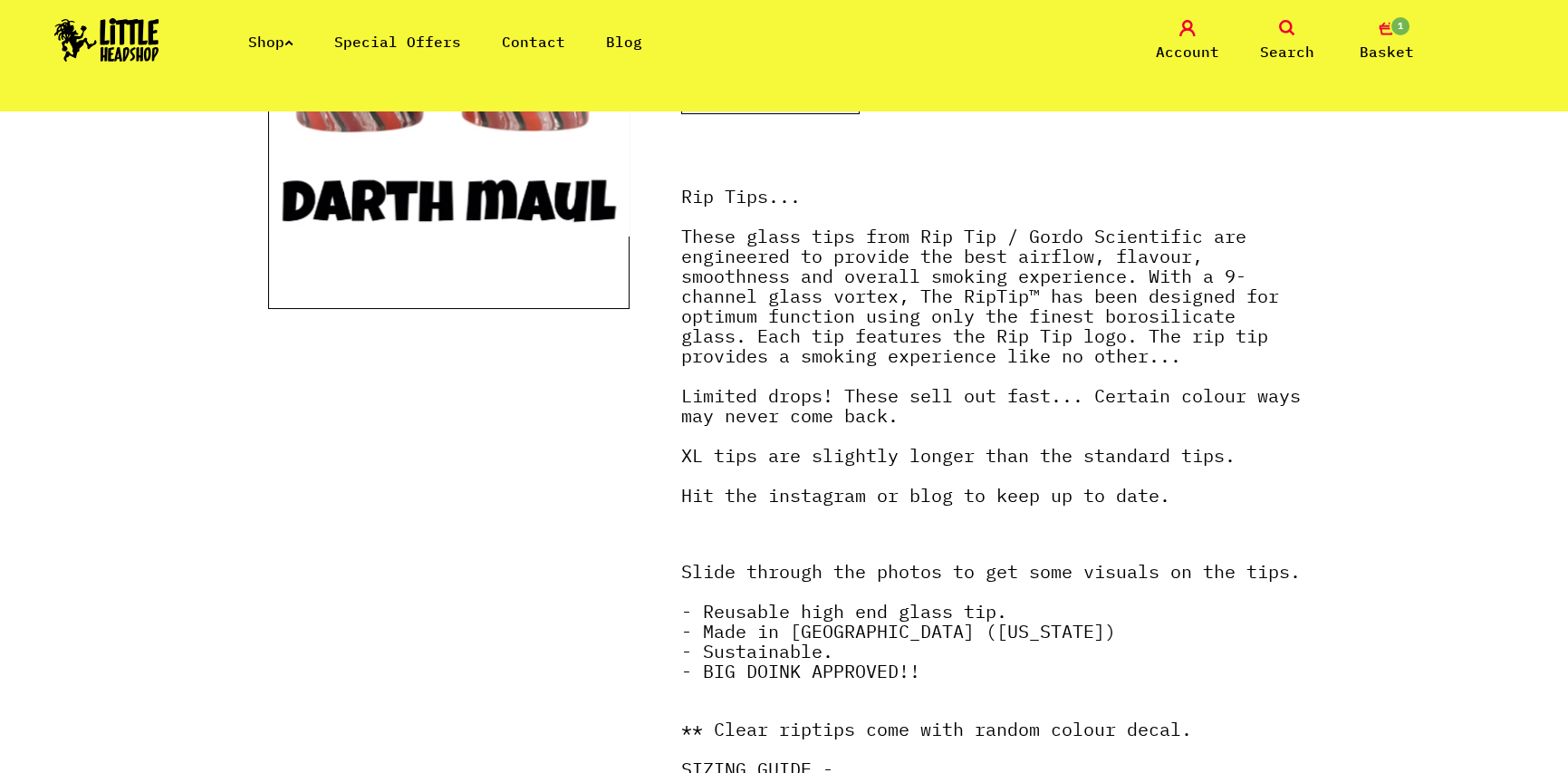
scroll to position [182, 0]
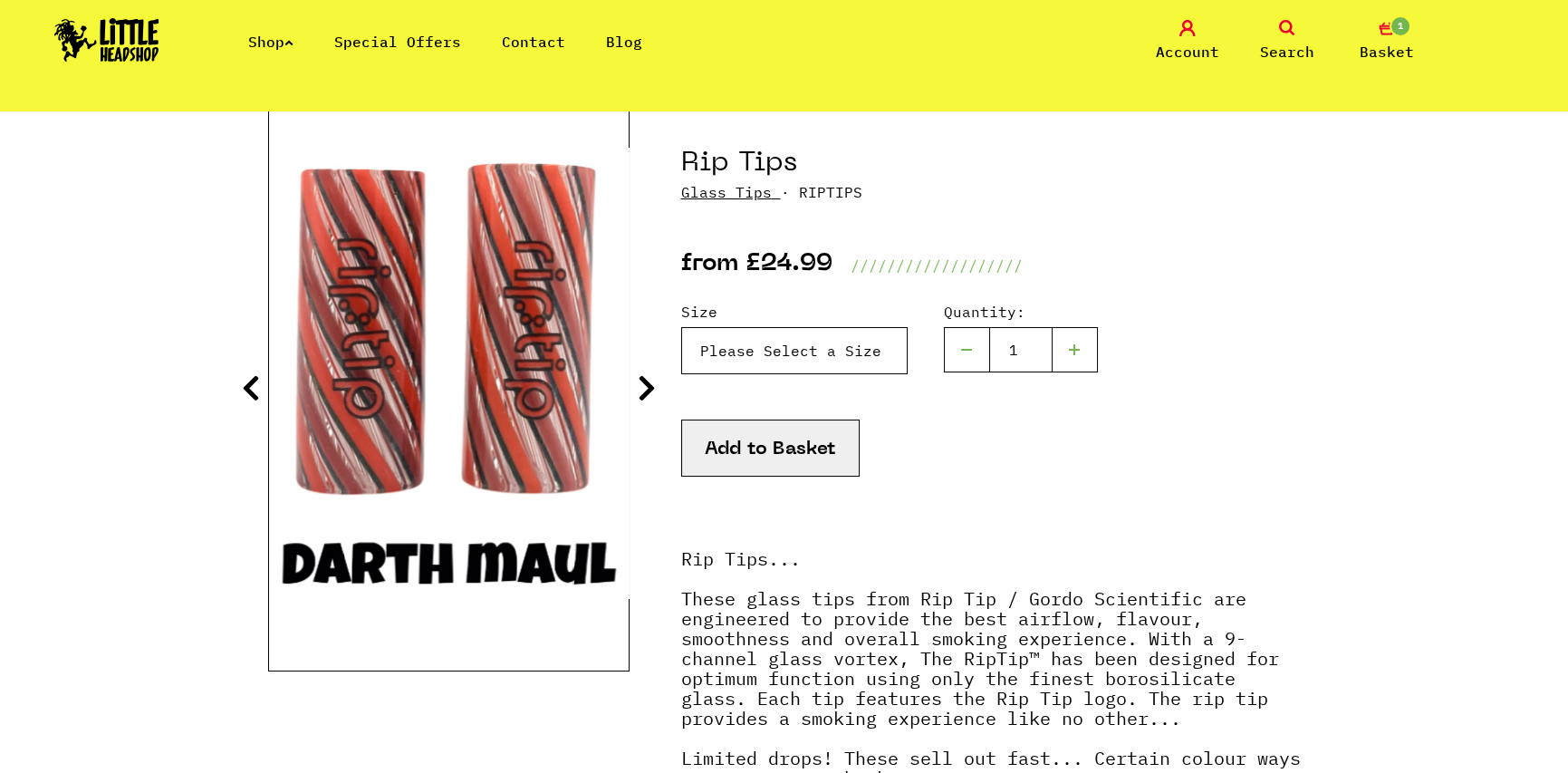
click at [862, 348] on select "Please Select a Size Rip Tips - Size 7 - Clear - £24.99 (Out of Stock) Rip Tips…" at bounding box center [794, 350] width 226 height 47
select select "1936"
click at [681, 327] on select "Please Select a Size Rip Tips - Size 7 - Clear - £24.99 (Out of Stock) Rip Tips…" at bounding box center [794, 350] width 226 height 47
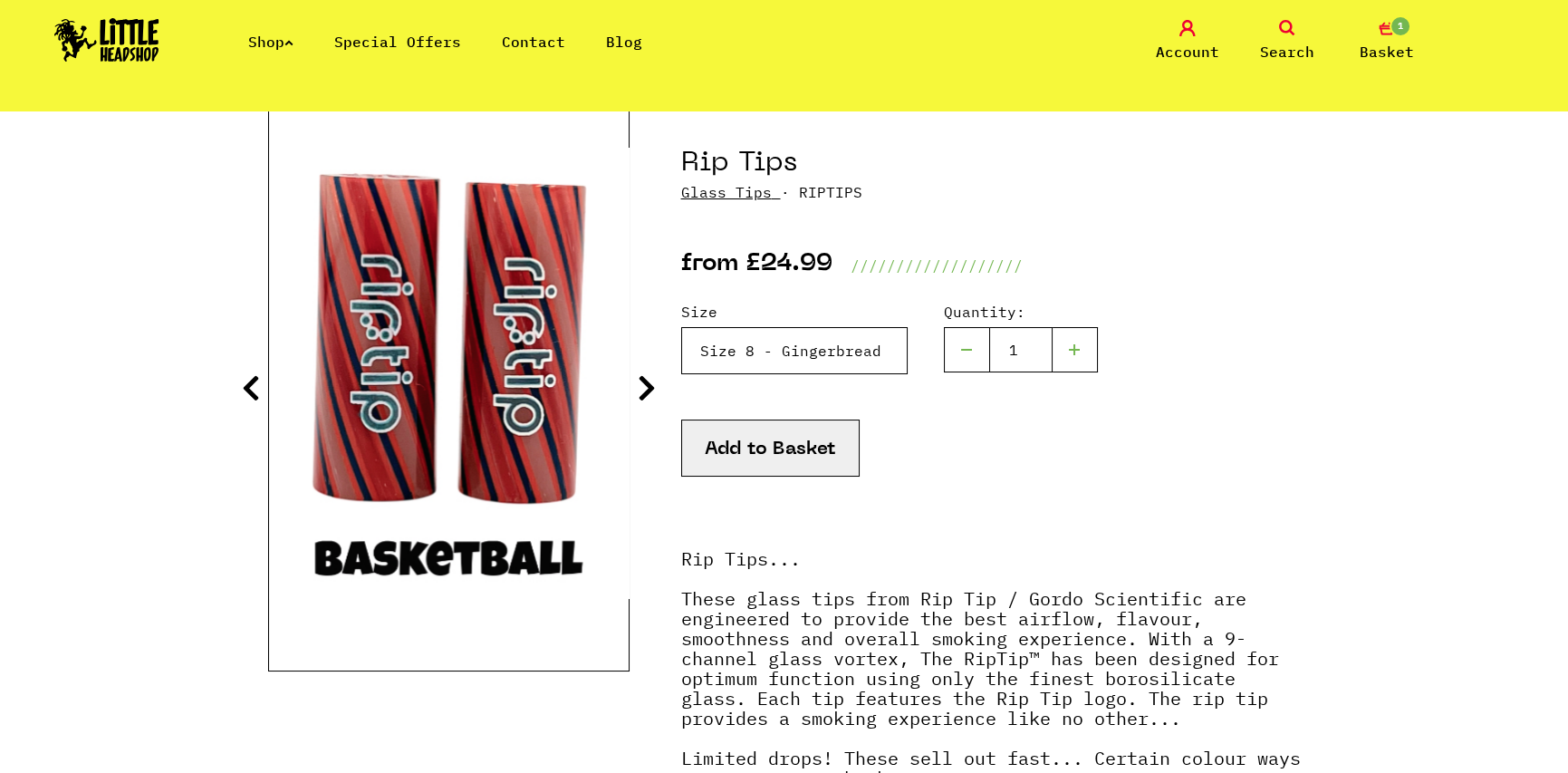
click at [854, 346] on select "Please Select a Size Rip Tips - Size 7 - Clear - £24.99 (Out of Stock) Rip Tips…" at bounding box center [794, 350] width 226 height 47
click at [643, 402] on icon at bounding box center [647, 388] width 18 height 29
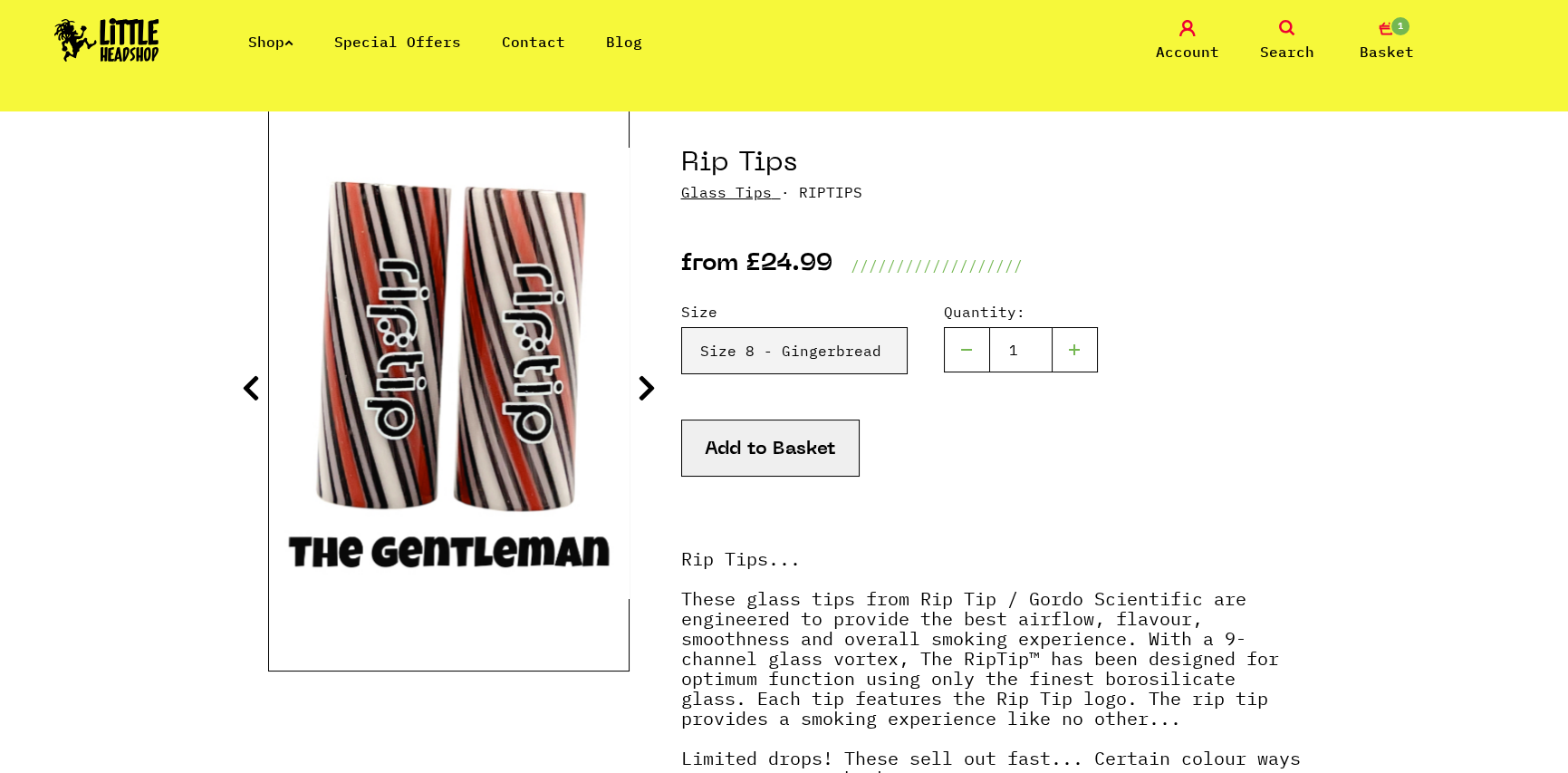
click at [640, 392] on icon at bounding box center [647, 388] width 18 height 29
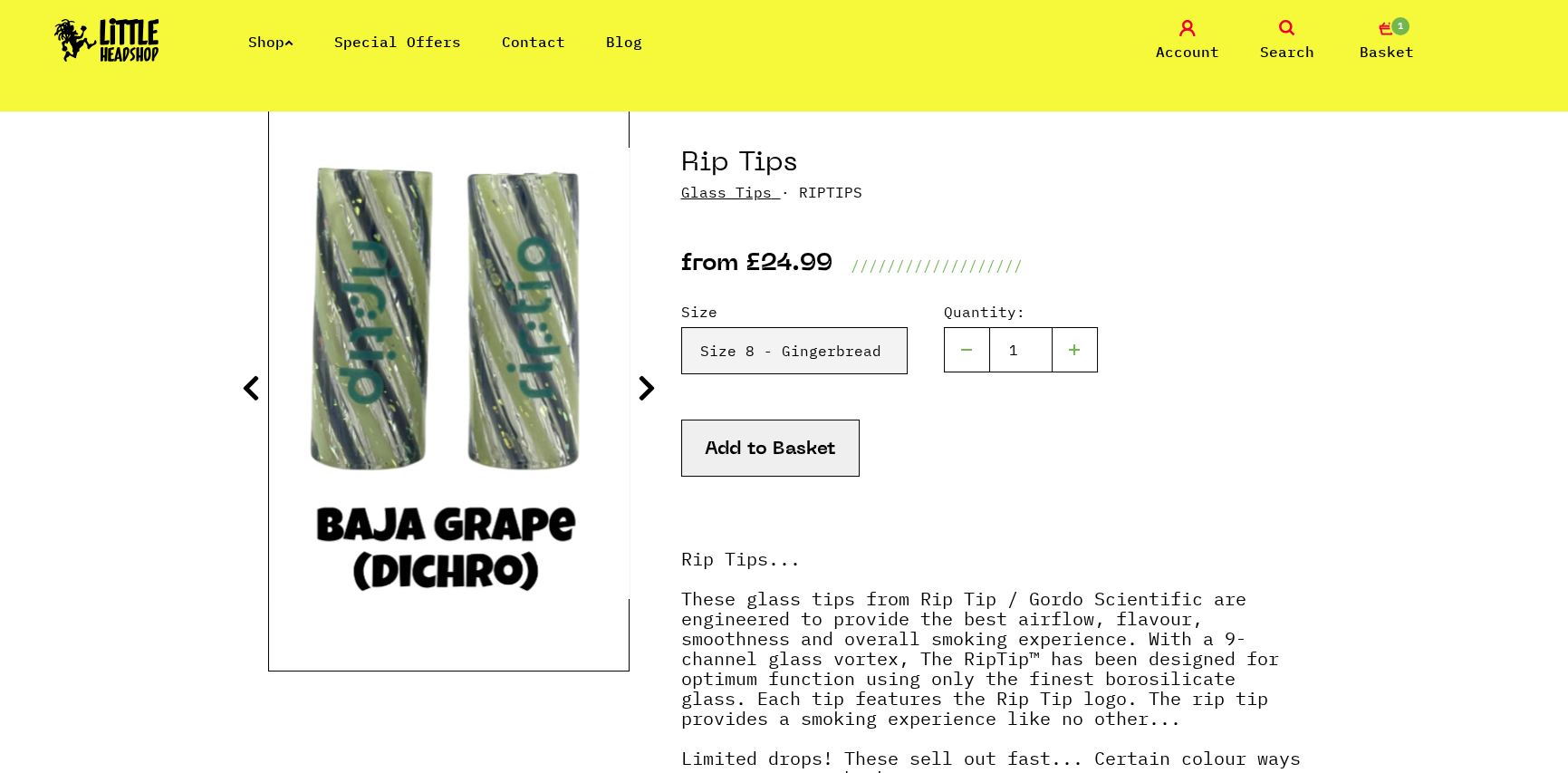
click at [640, 392] on icon at bounding box center [647, 388] width 18 height 29
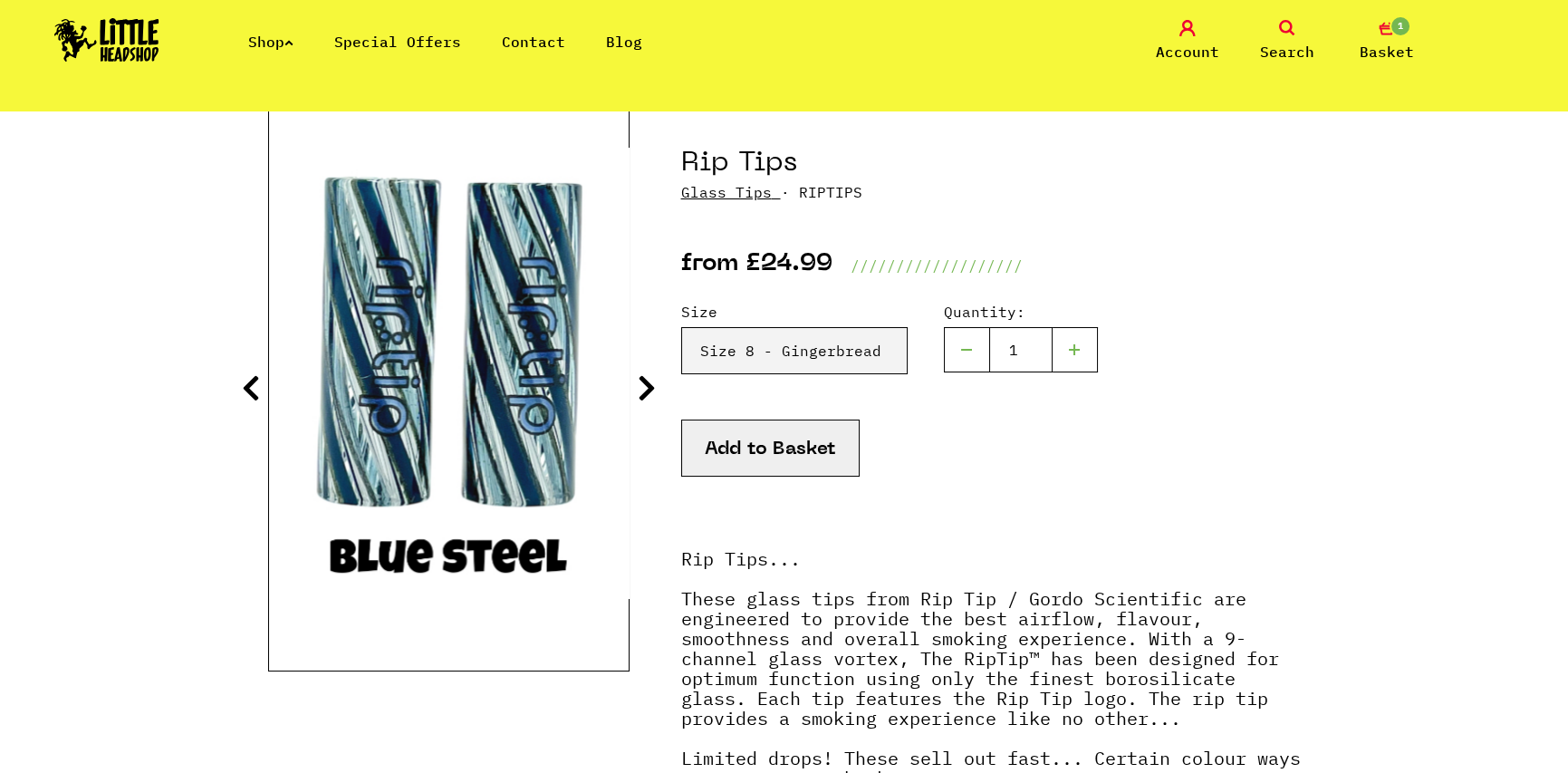
click at [640, 392] on icon at bounding box center [647, 388] width 18 height 29
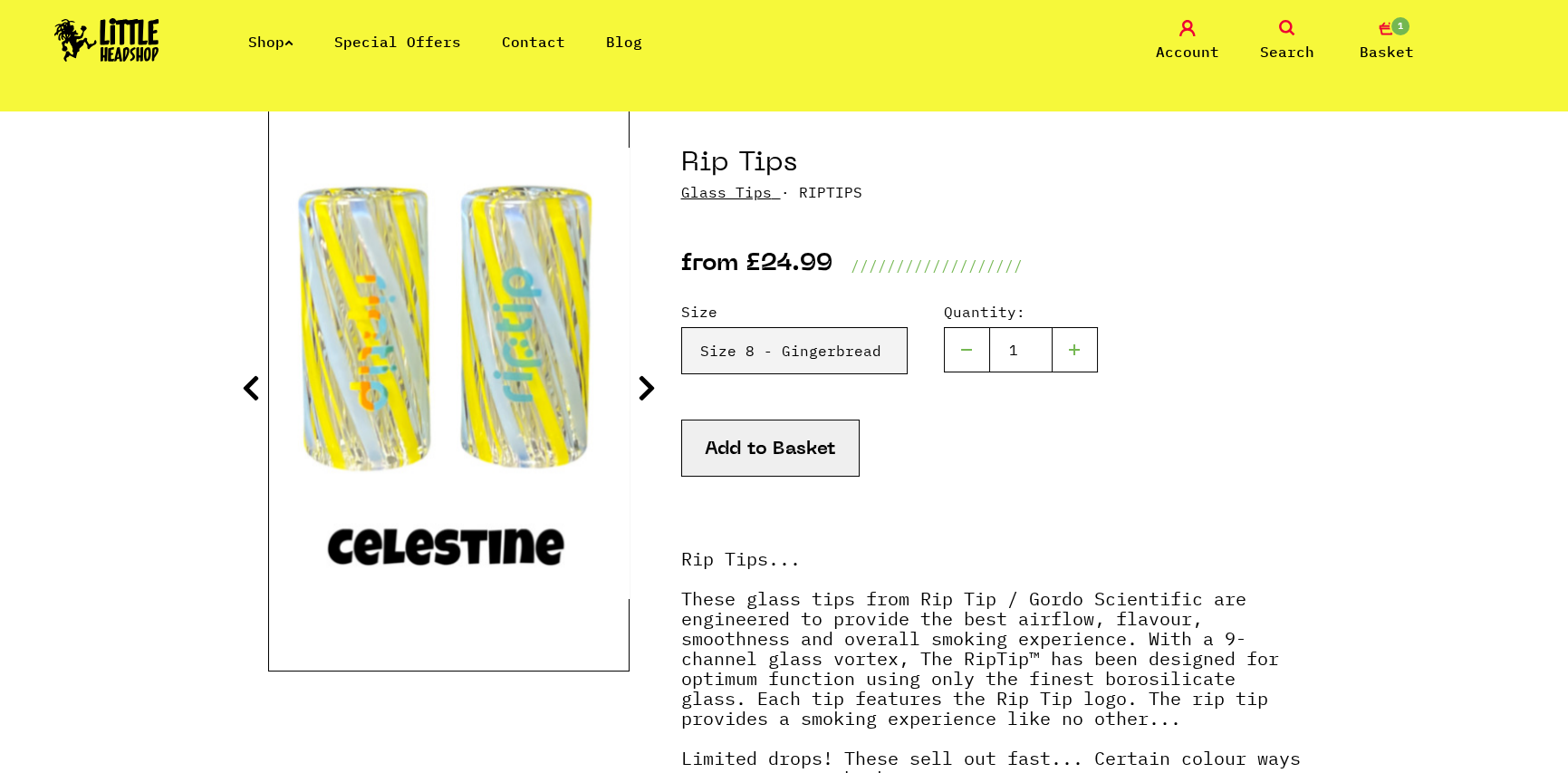
click at [640, 392] on icon at bounding box center [647, 388] width 18 height 29
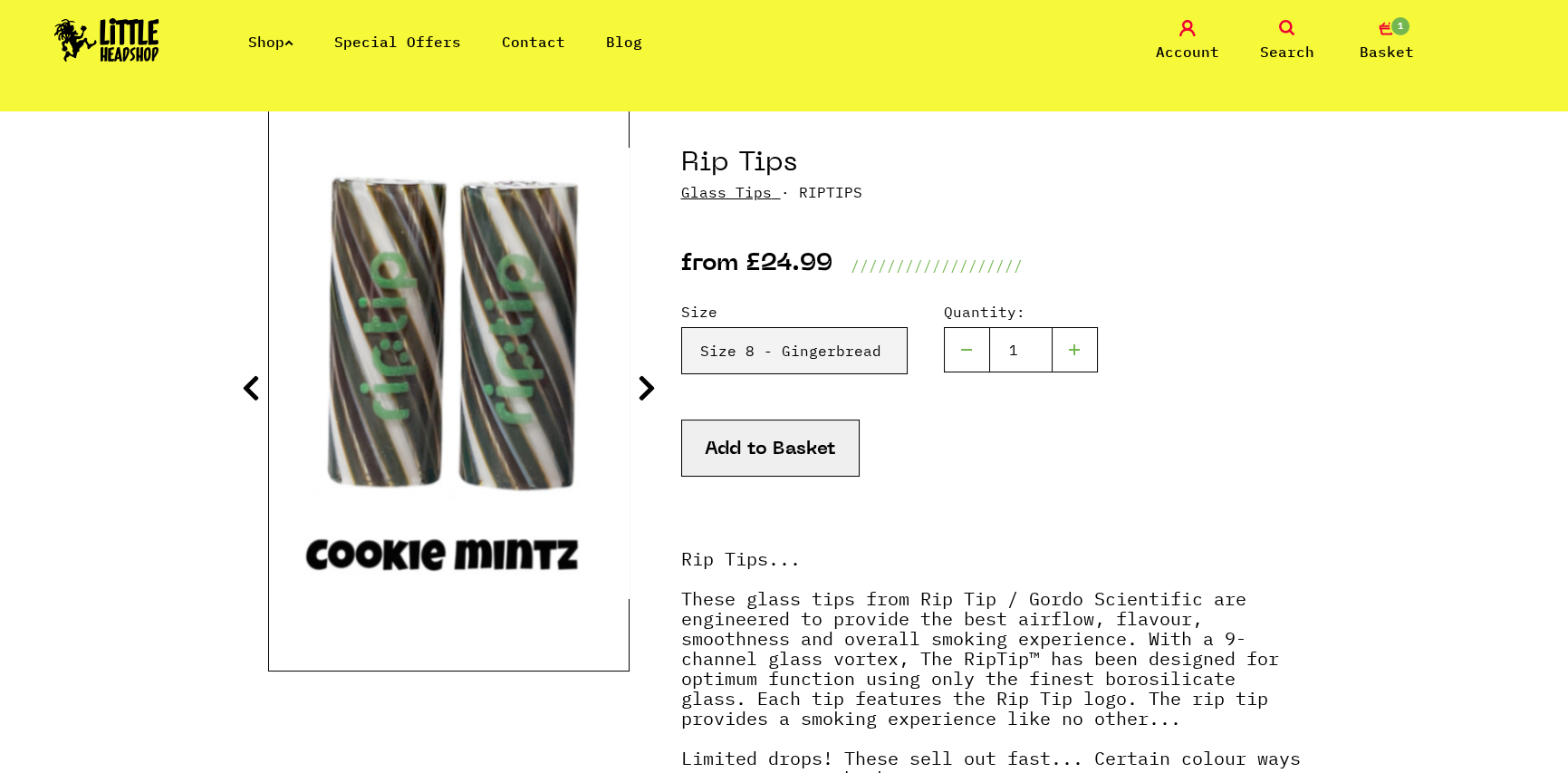
click at [640, 392] on icon at bounding box center [647, 388] width 18 height 29
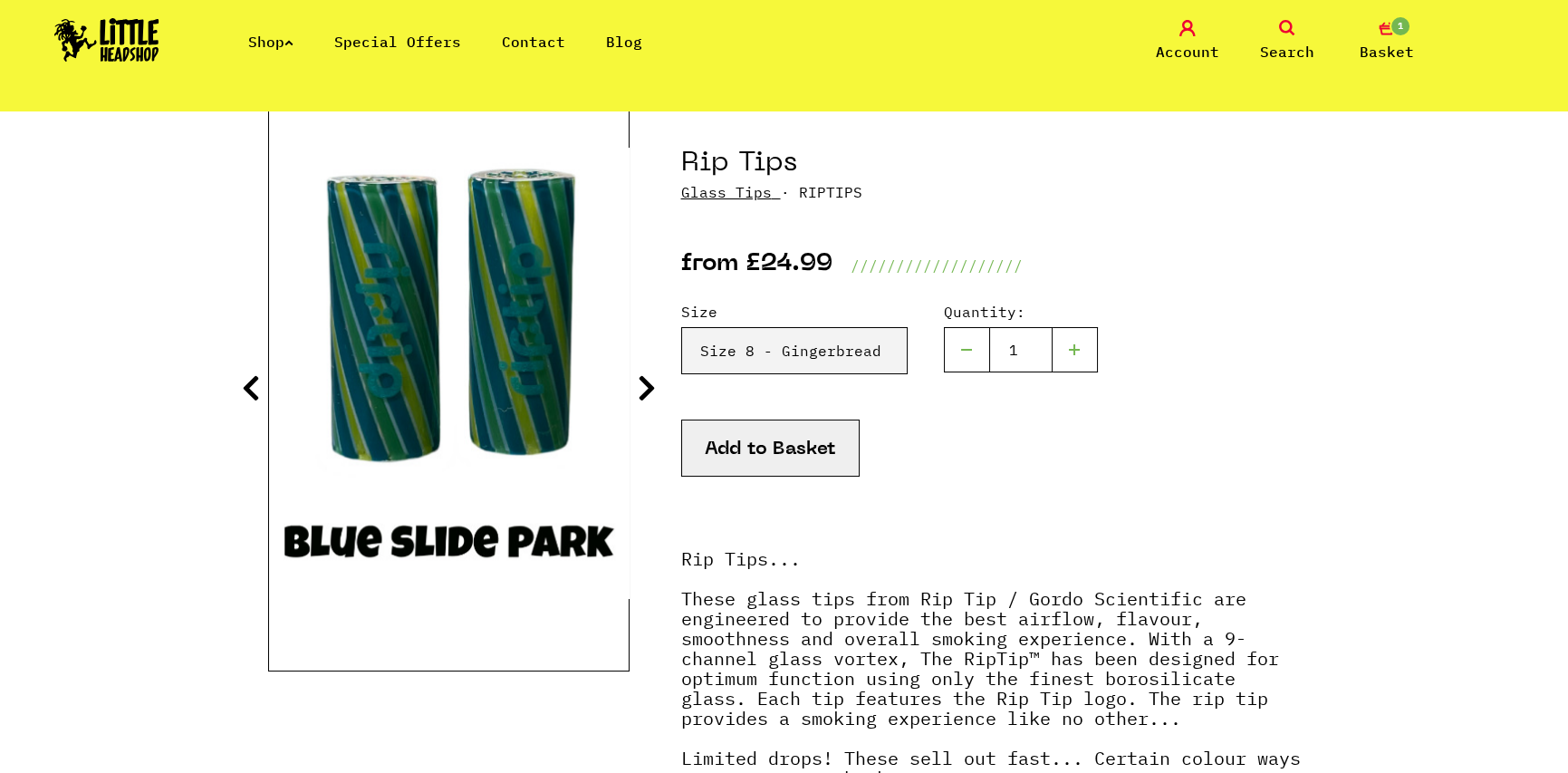
click at [640, 392] on icon at bounding box center [647, 388] width 18 height 29
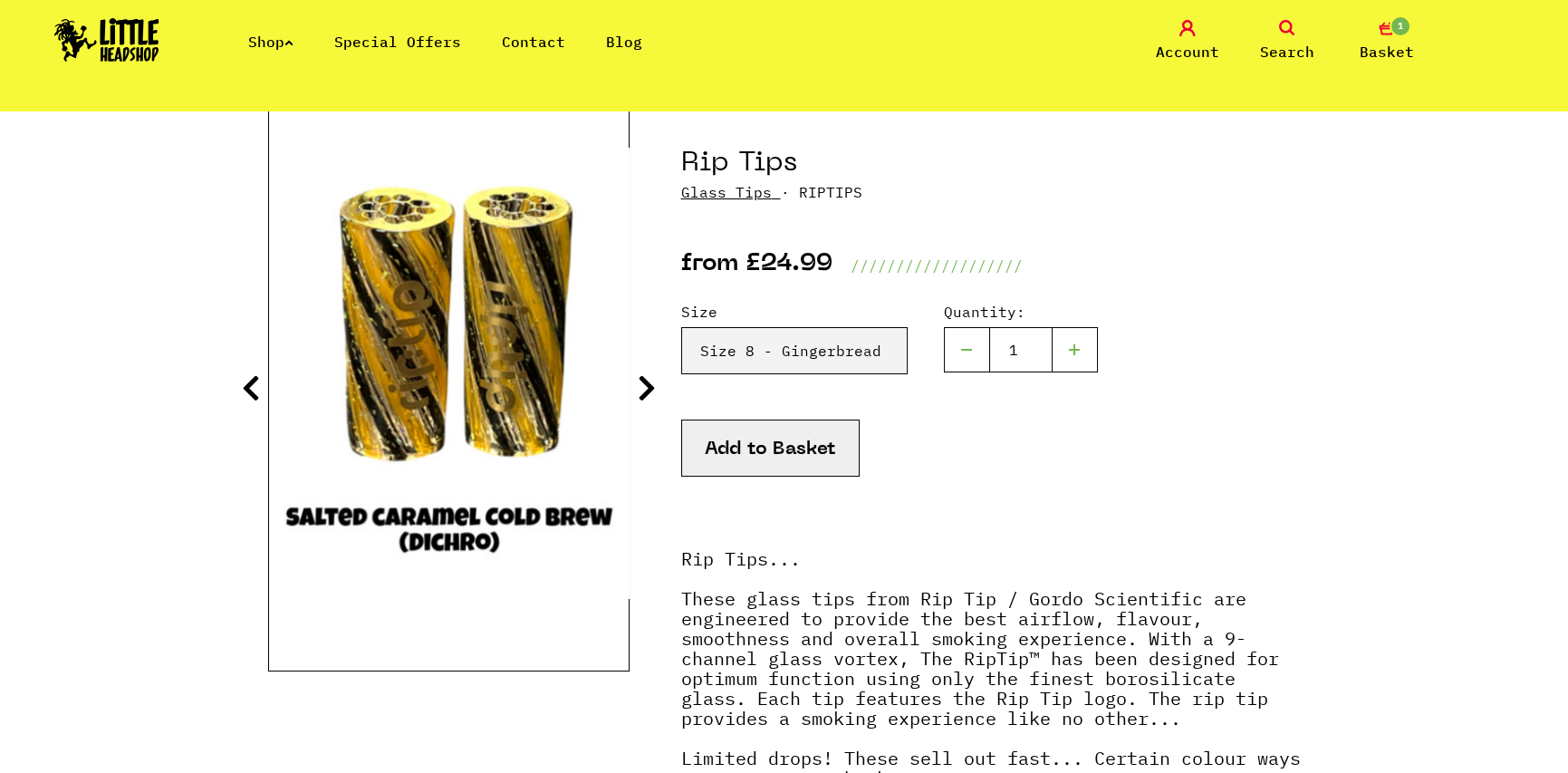
click at [640, 392] on icon at bounding box center [647, 388] width 18 height 29
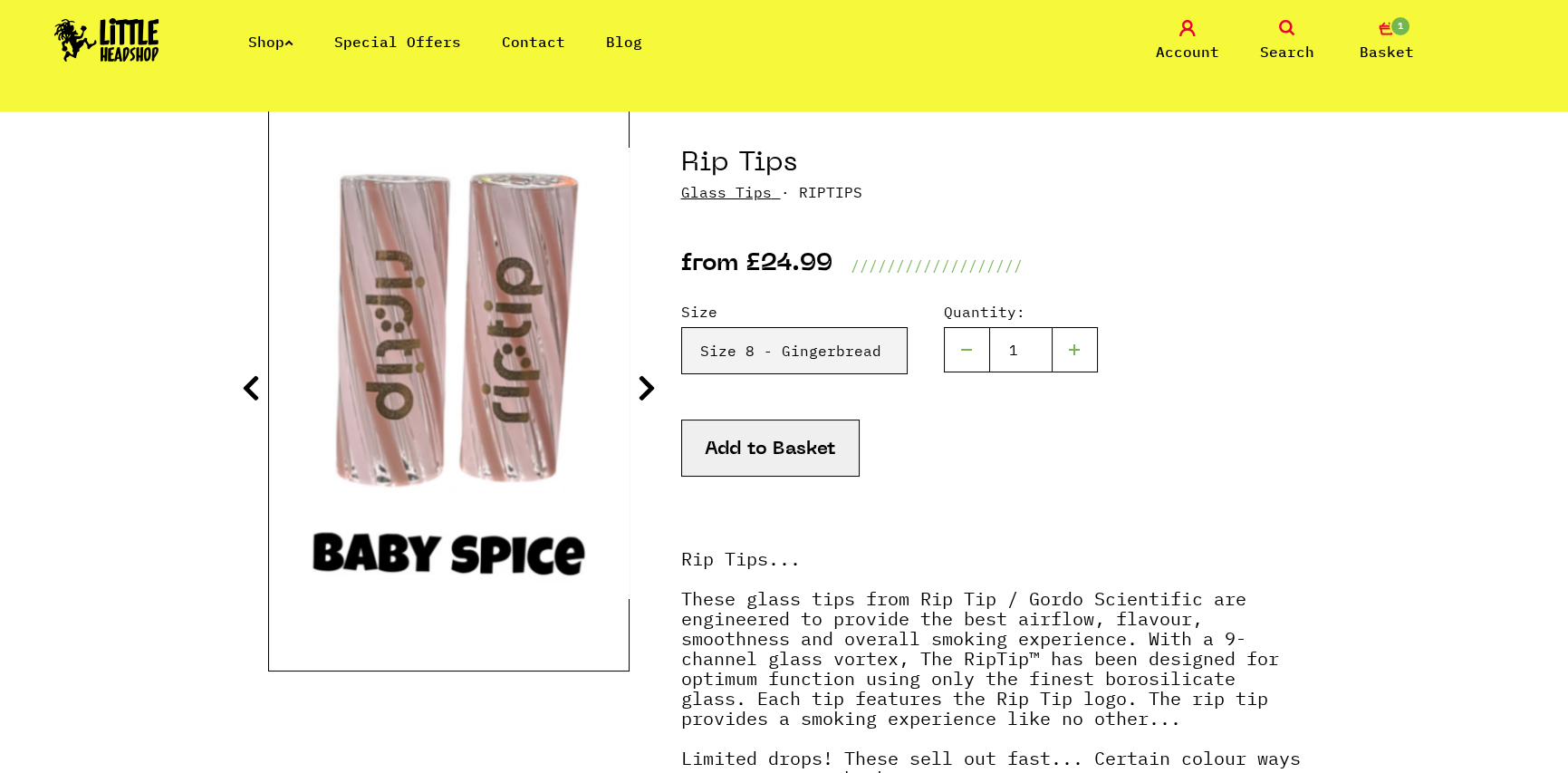
click at [640, 392] on icon at bounding box center [647, 388] width 18 height 29
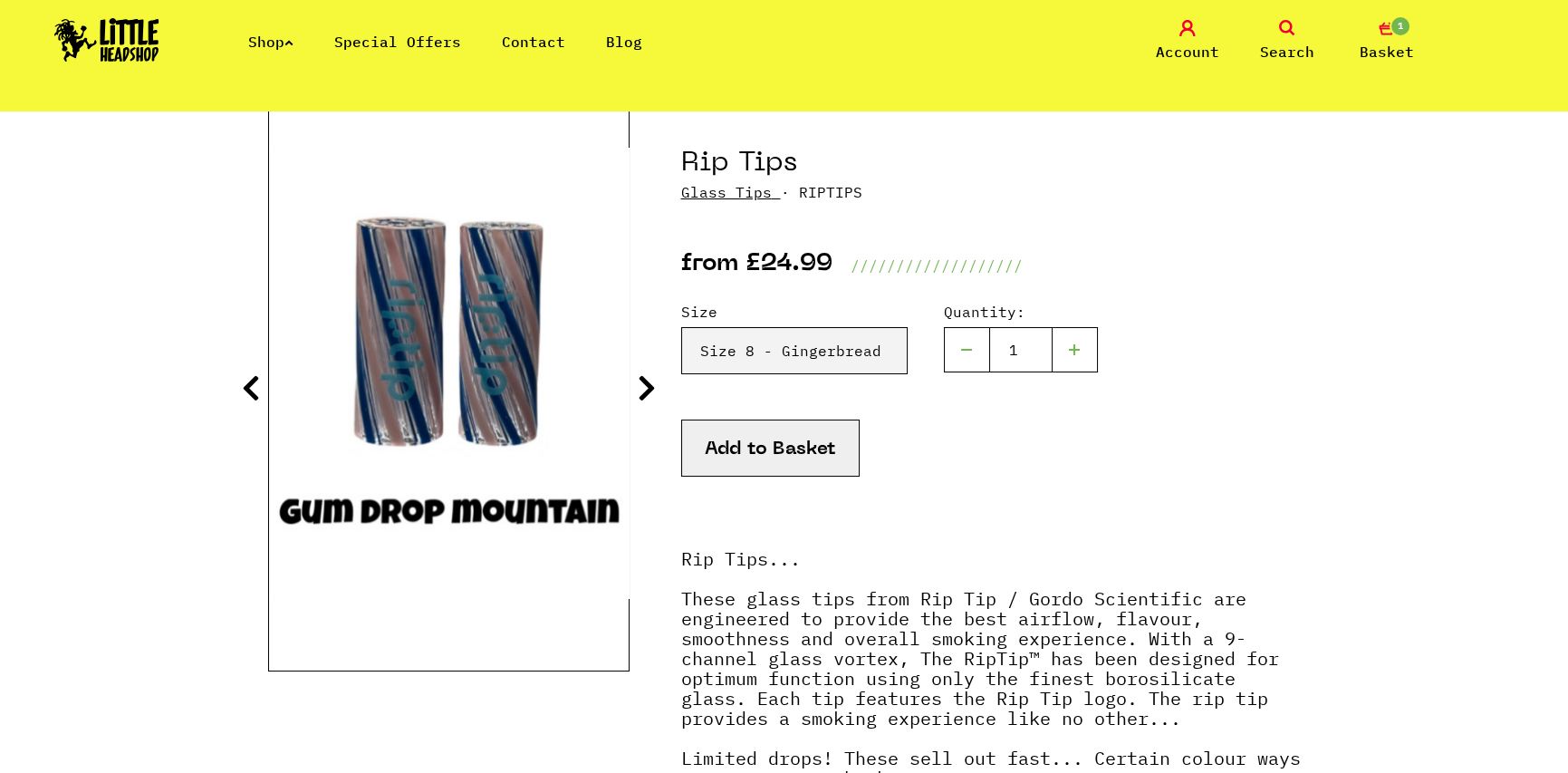
click at [640, 392] on icon at bounding box center [647, 388] width 18 height 29
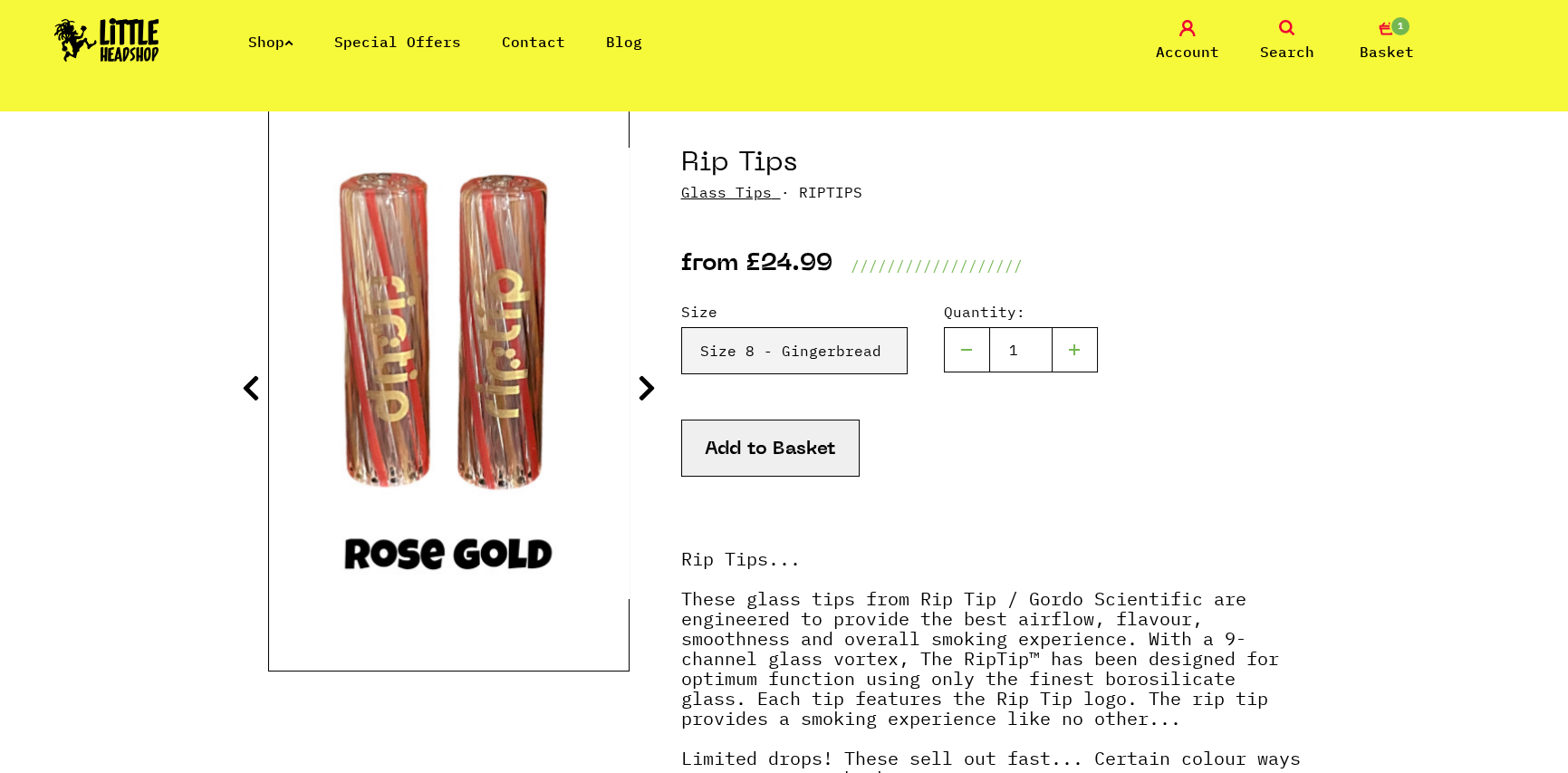
click at [640, 392] on icon at bounding box center [647, 388] width 18 height 29
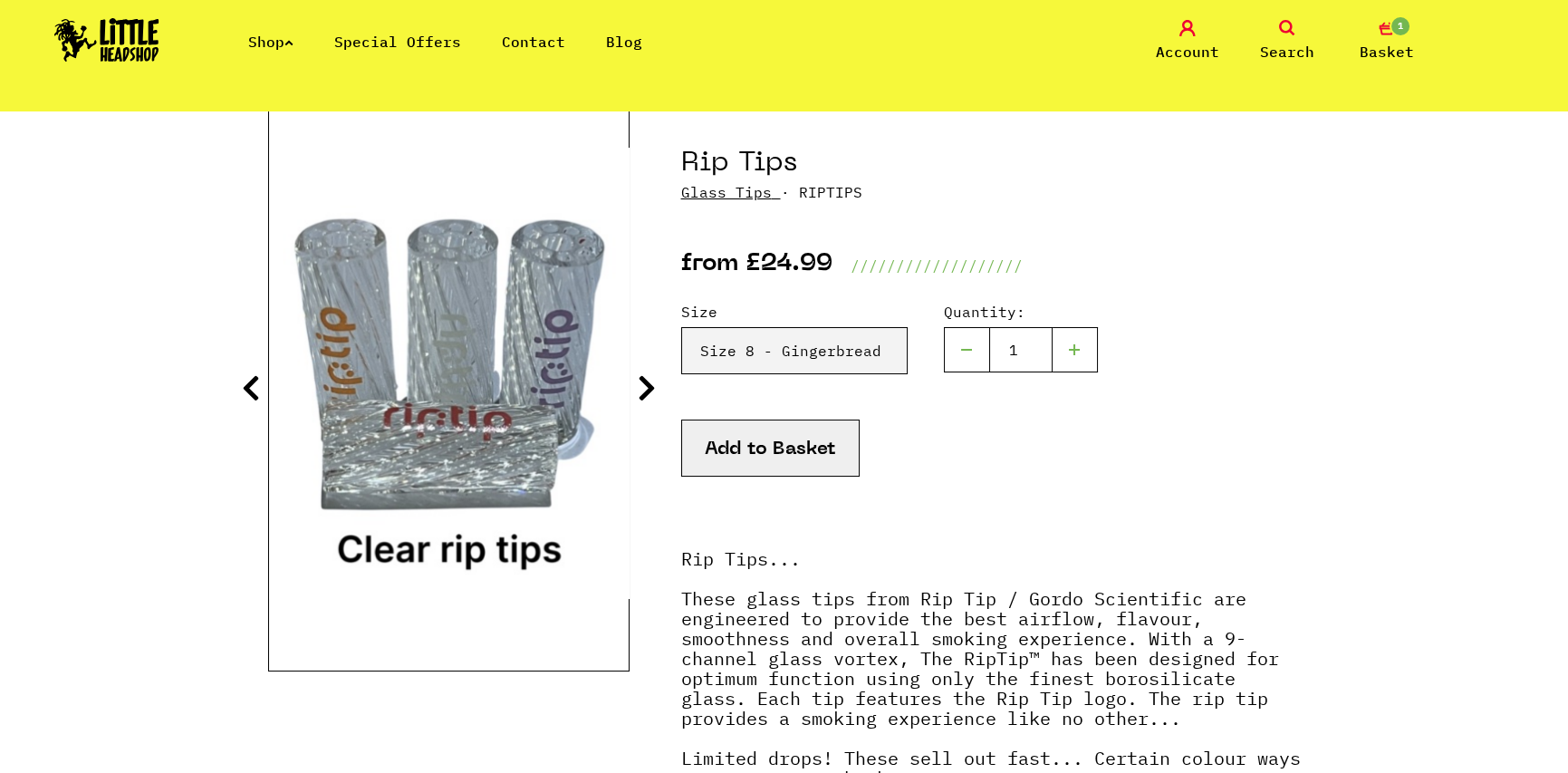
click at [640, 392] on icon at bounding box center [647, 388] width 18 height 29
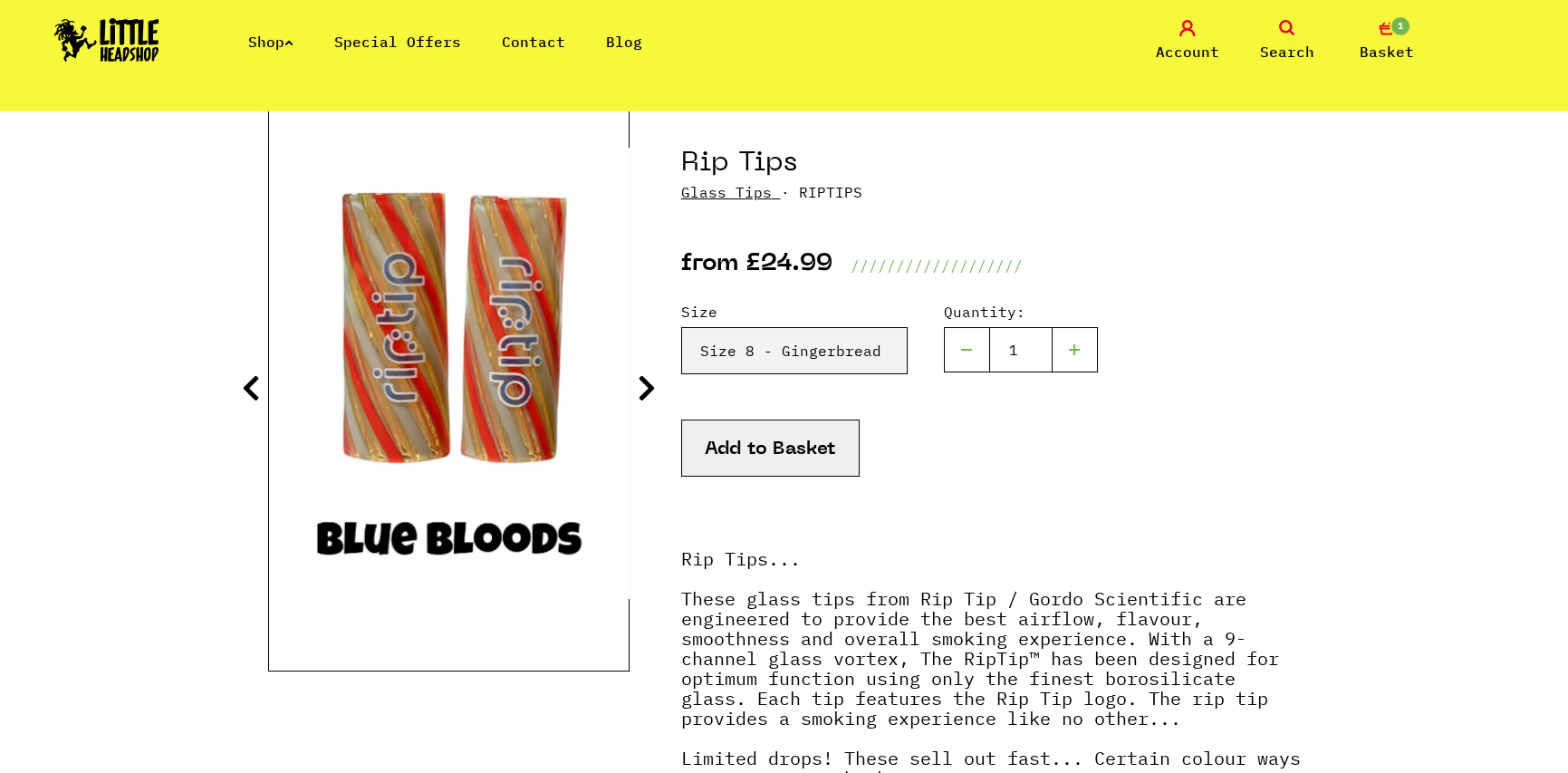
click at [640, 392] on icon at bounding box center [647, 388] width 18 height 29
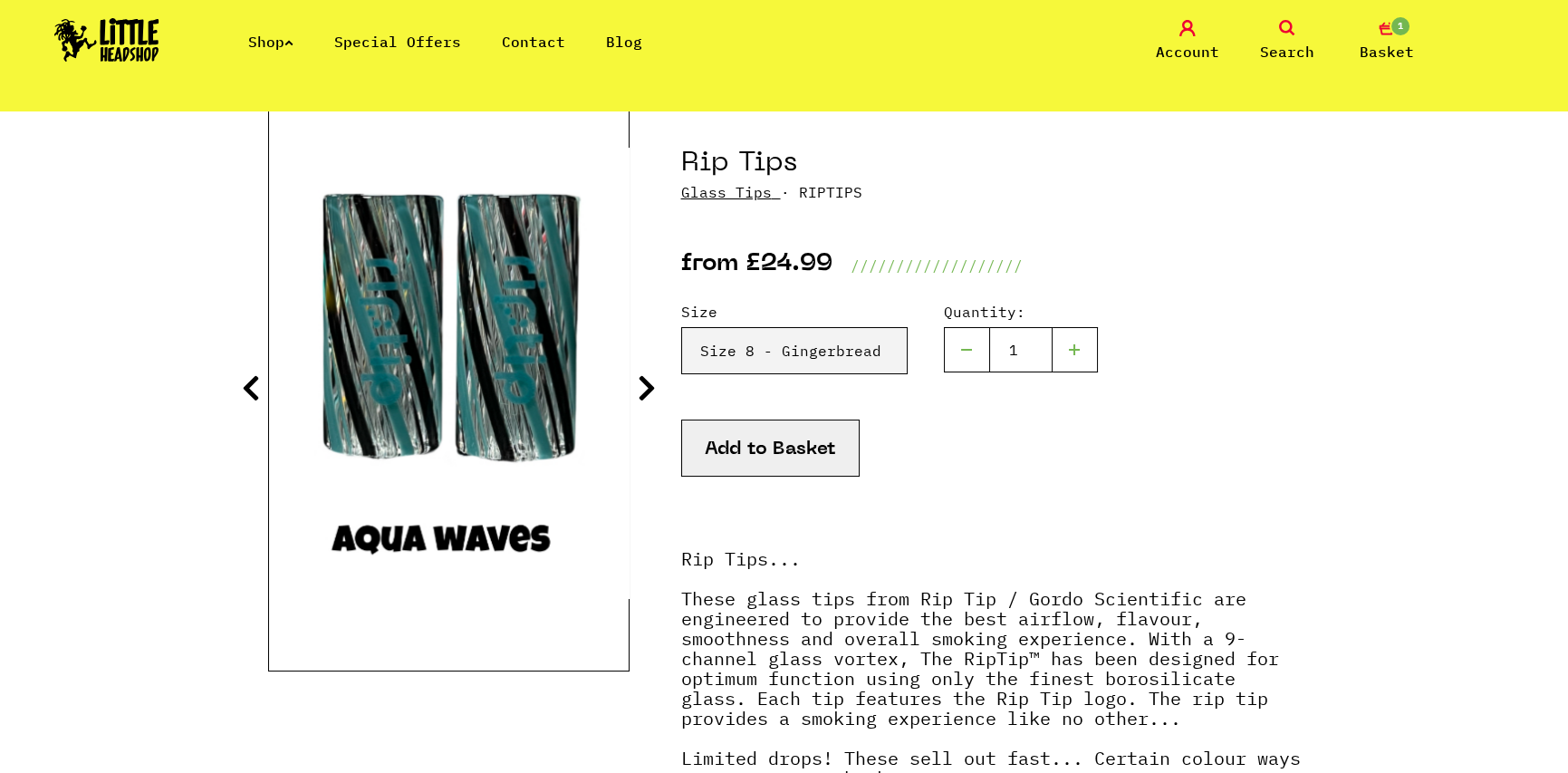
click at [640, 392] on icon at bounding box center [647, 388] width 18 height 29
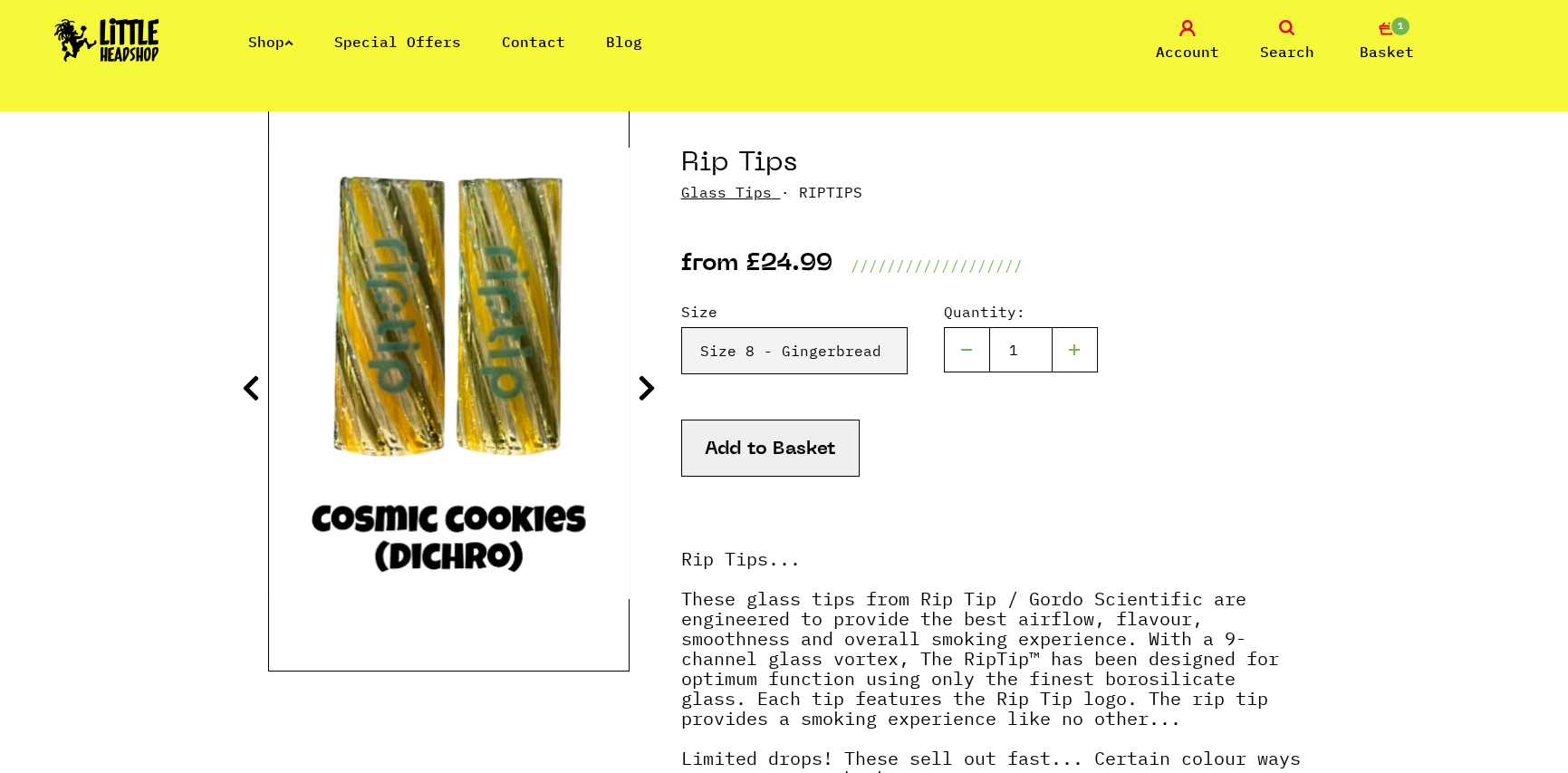
click at [640, 392] on icon at bounding box center [647, 388] width 18 height 29
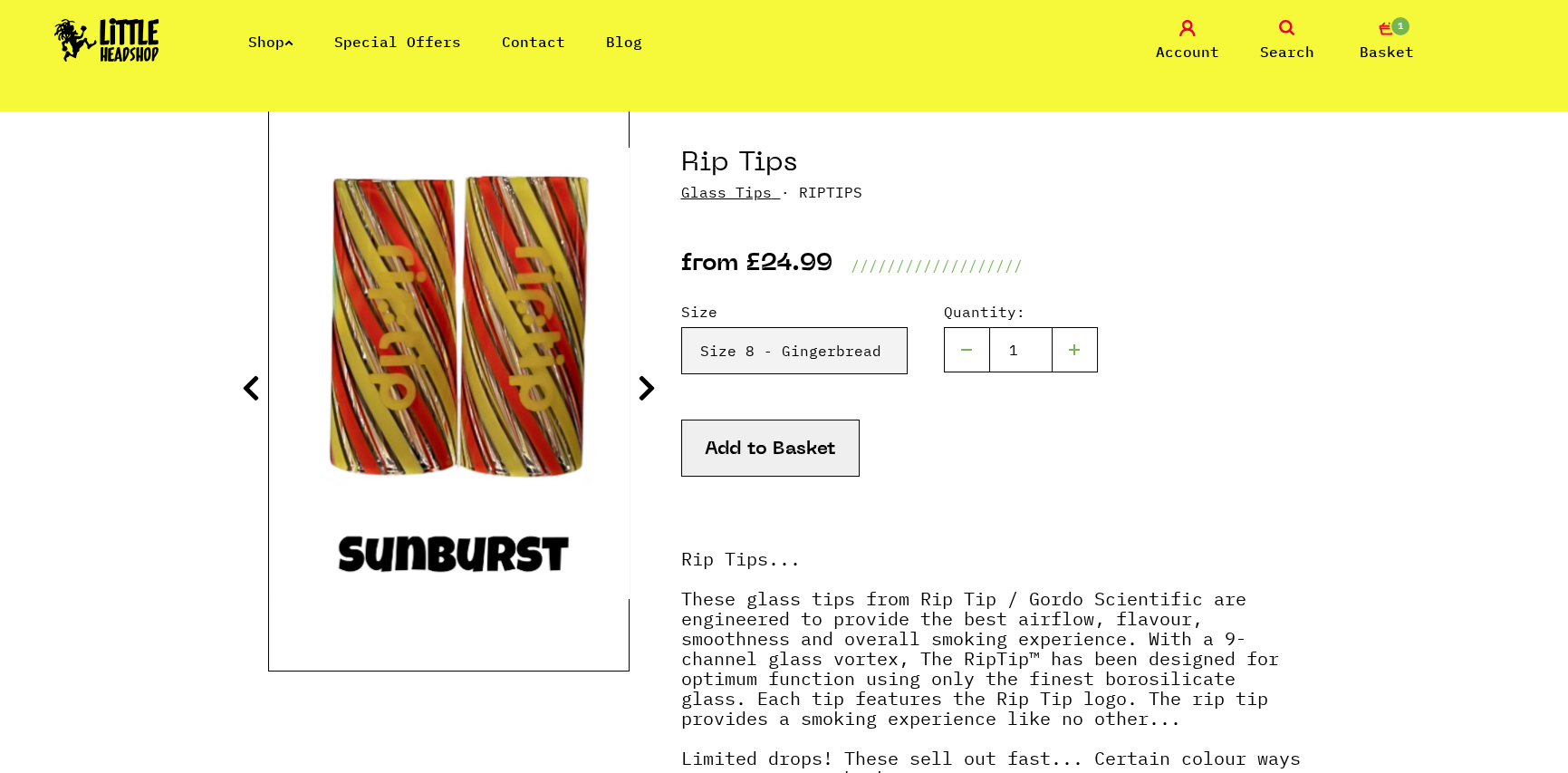
click at [640, 392] on icon at bounding box center [647, 388] width 18 height 29
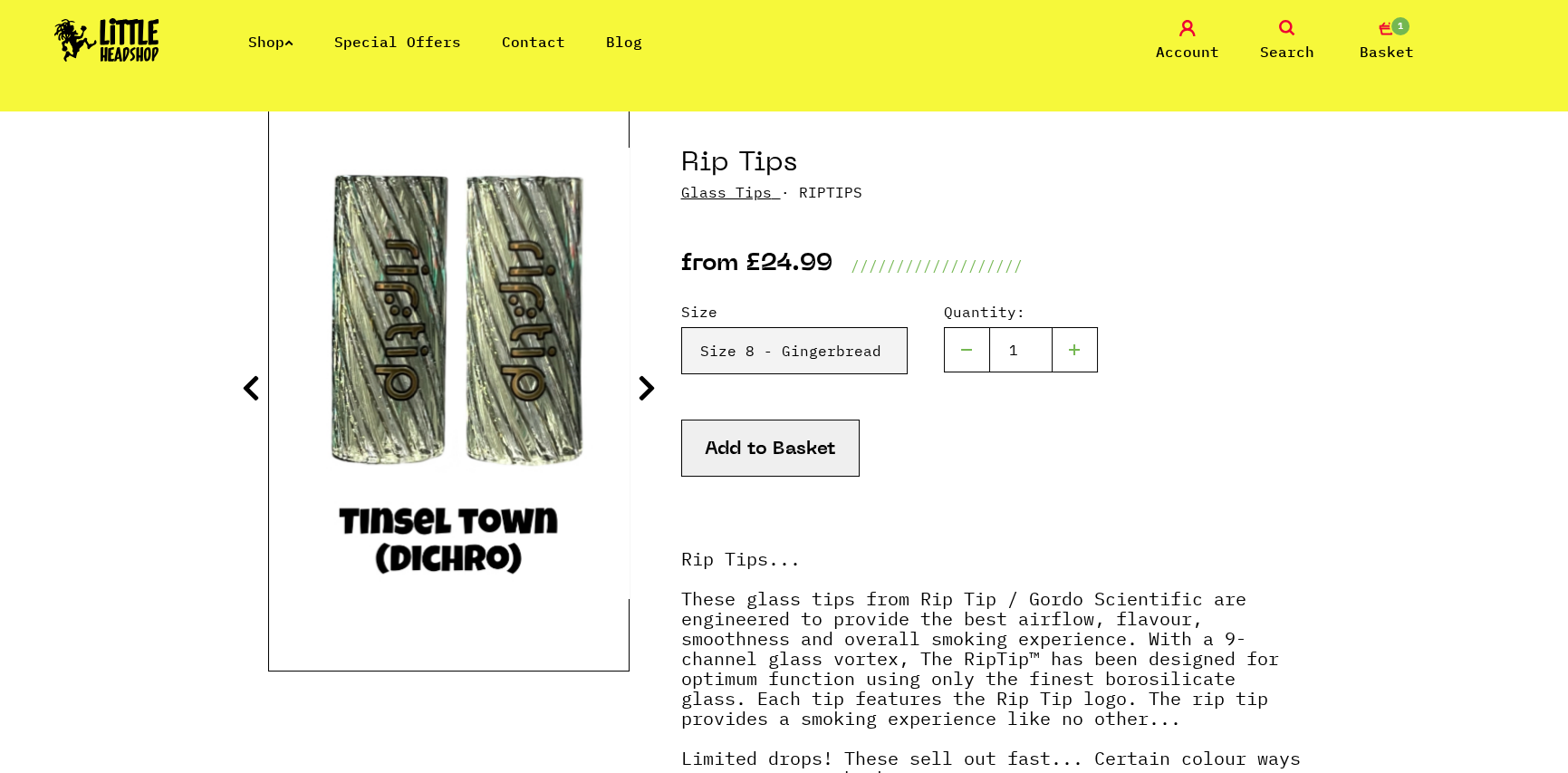
click at [640, 392] on icon at bounding box center [647, 388] width 18 height 29
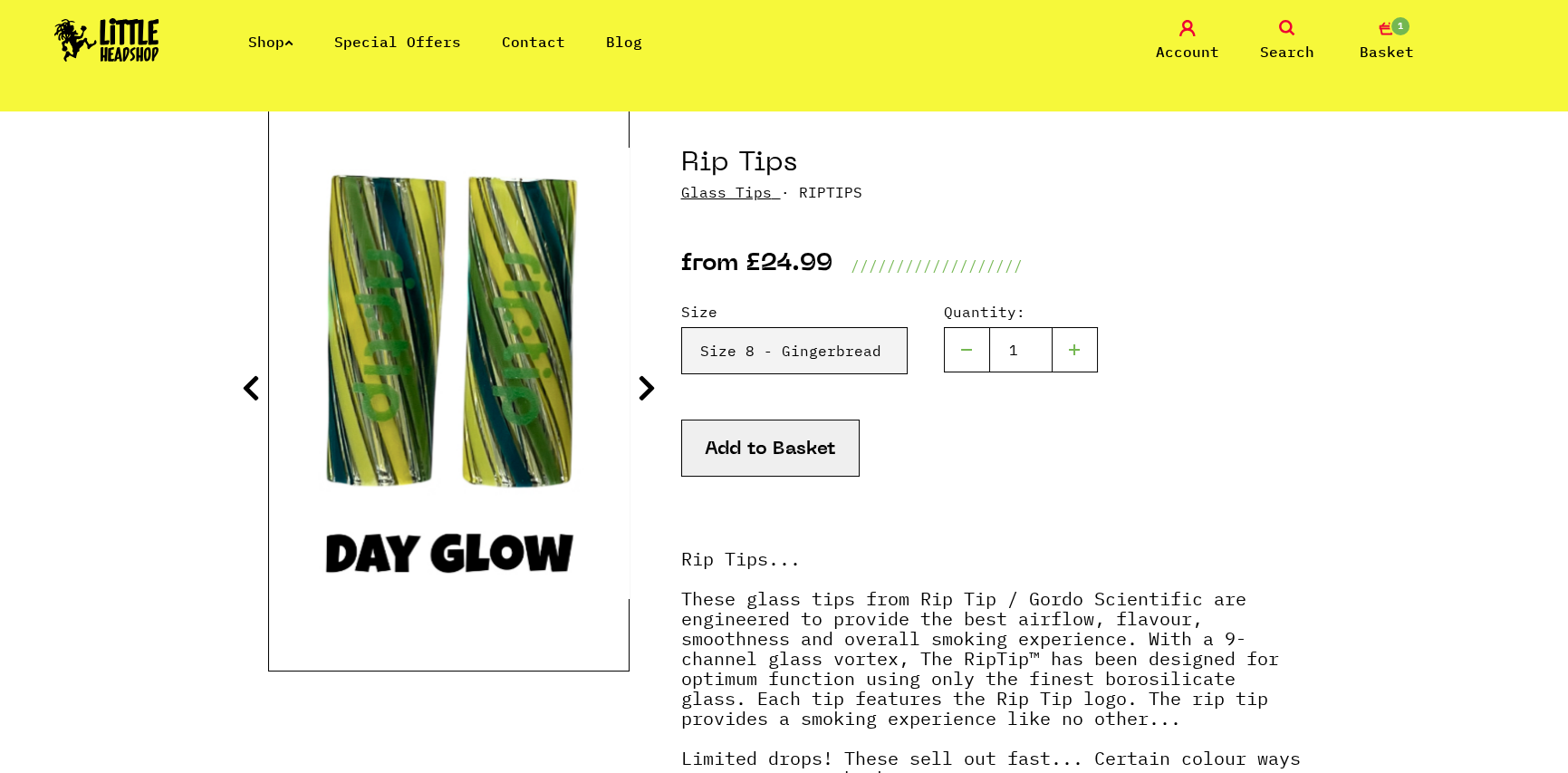
click at [640, 392] on icon at bounding box center [647, 388] width 18 height 29
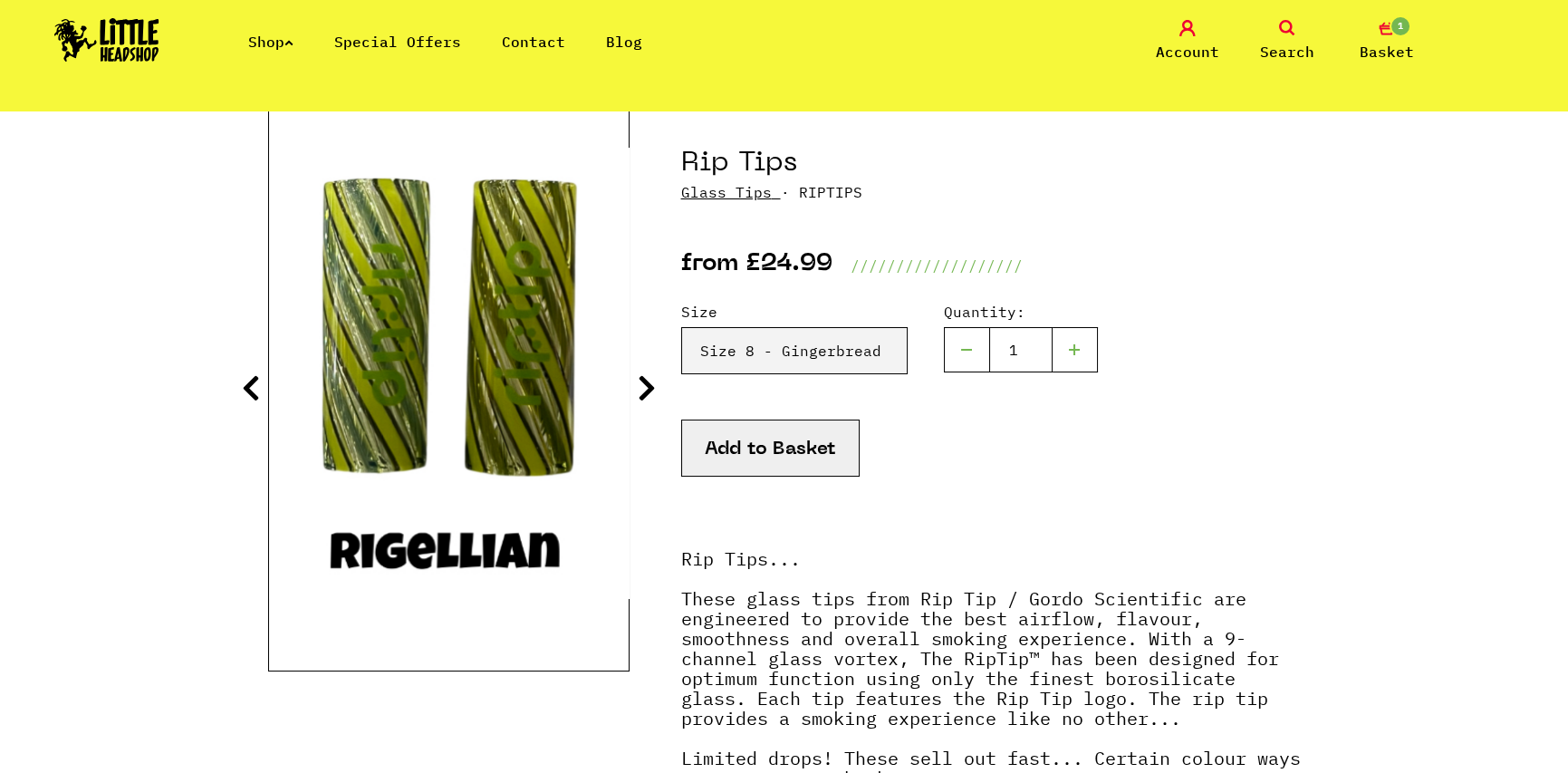
click at [640, 392] on icon at bounding box center [647, 388] width 18 height 29
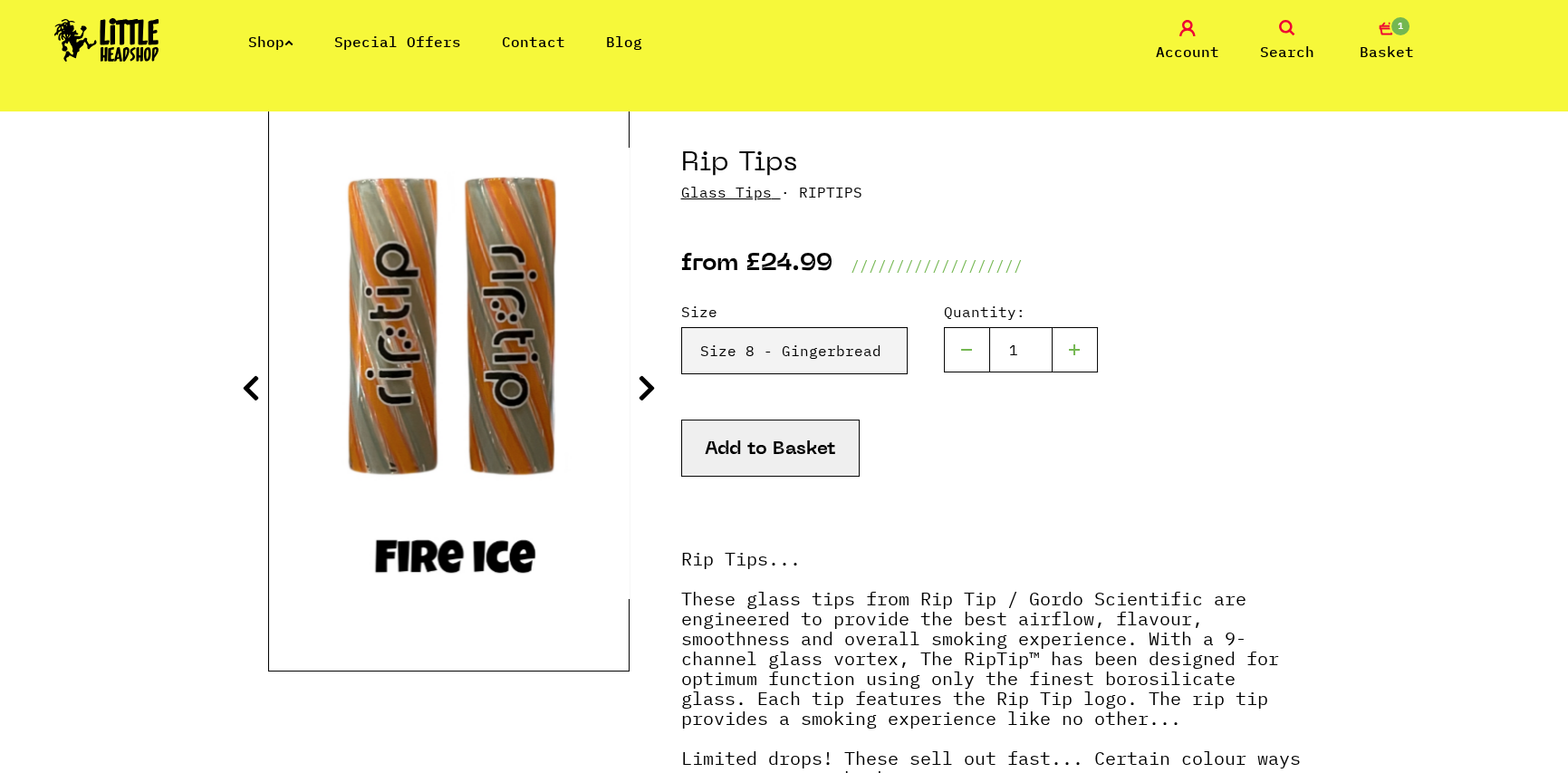
click at [640, 392] on icon at bounding box center [647, 388] width 18 height 29
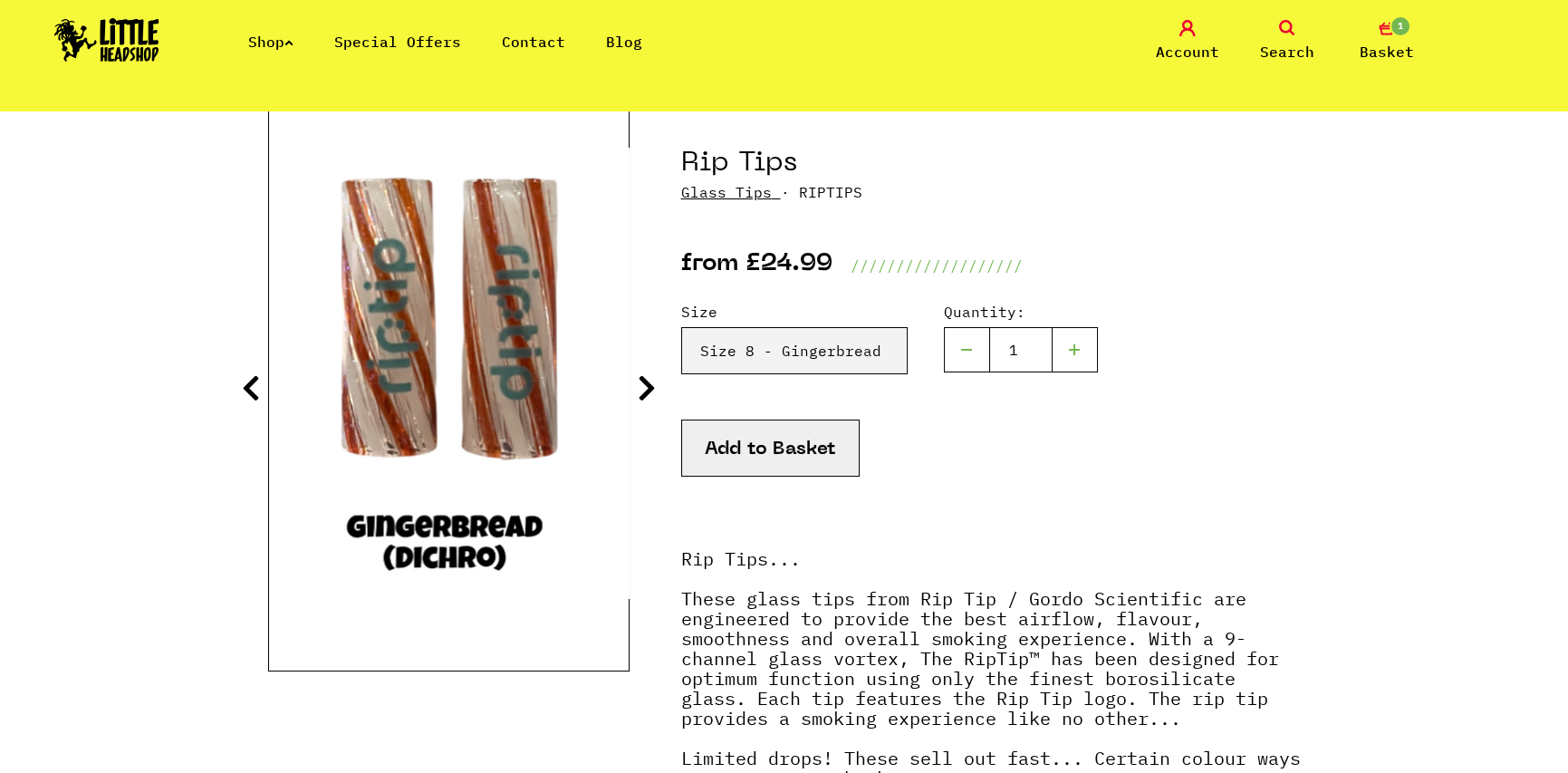
click at [640, 392] on icon at bounding box center [647, 388] width 18 height 29
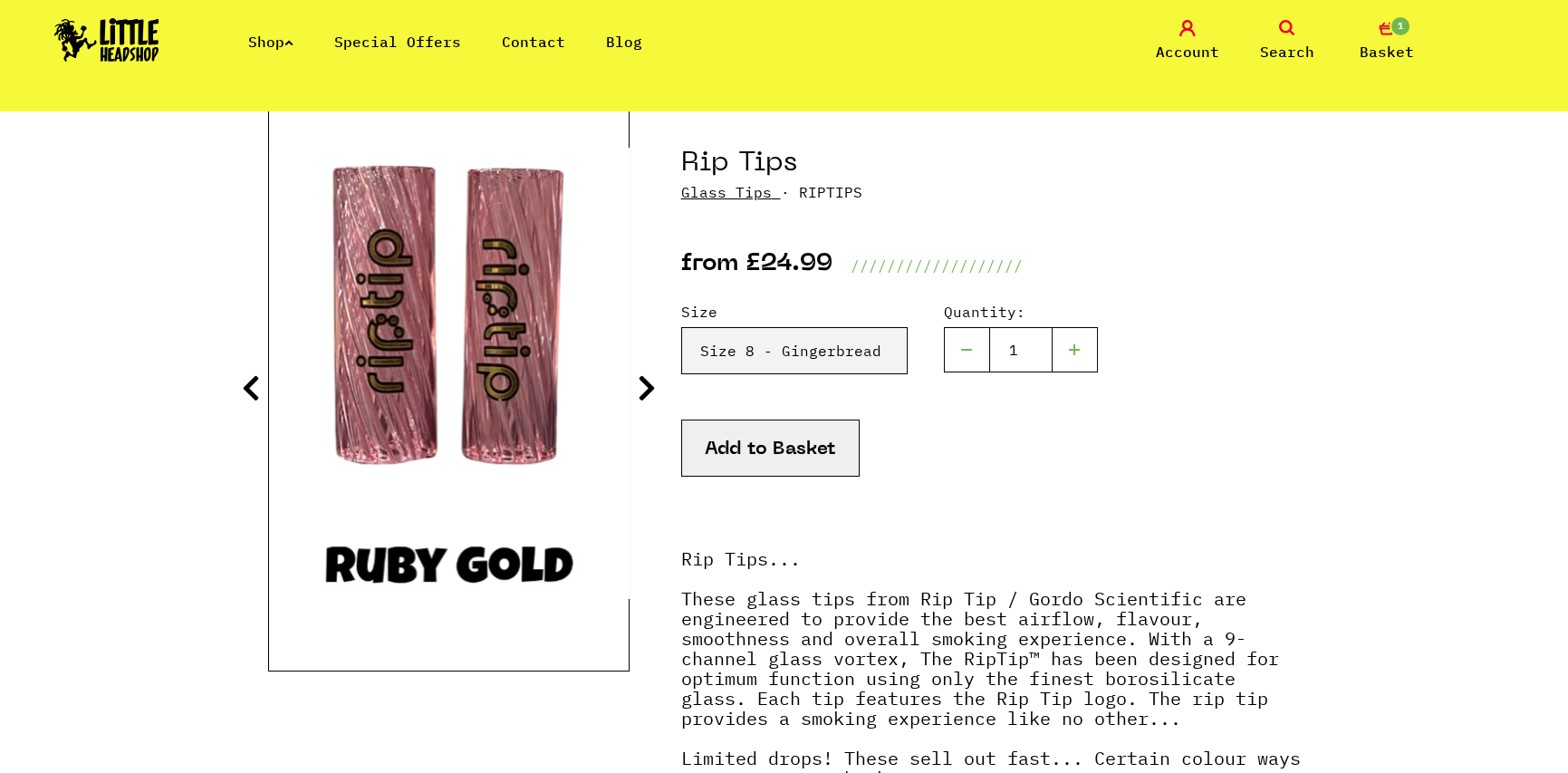
click at [246, 389] on icon at bounding box center [251, 388] width 18 height 29
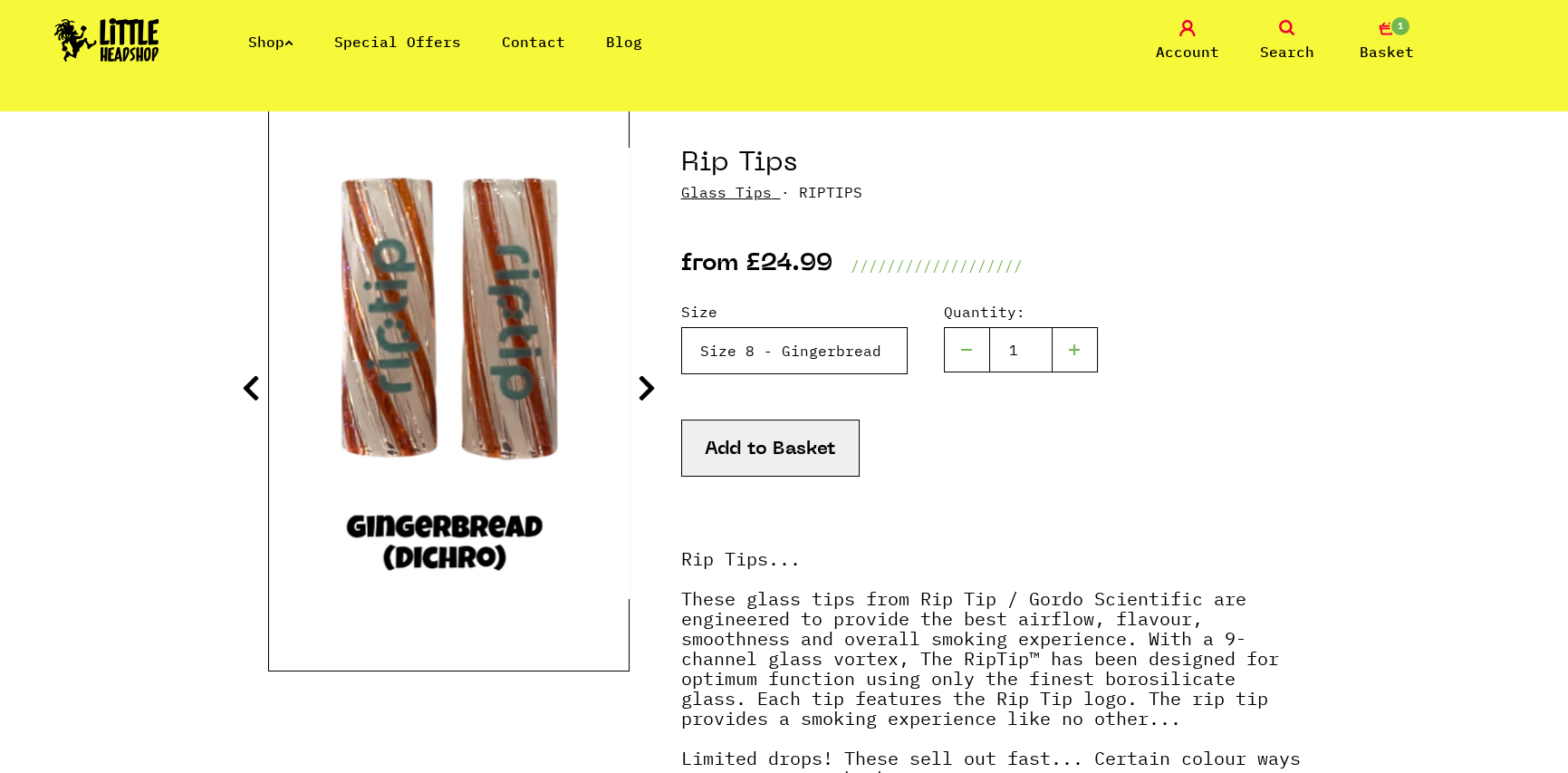
click at [819, 342] on select "Please Select a Size Rip Tips - Size 7 - Clear - £24.99 (Out of Stock) Rip Tips…" at bounding box center [794, 350] width 226 height 47
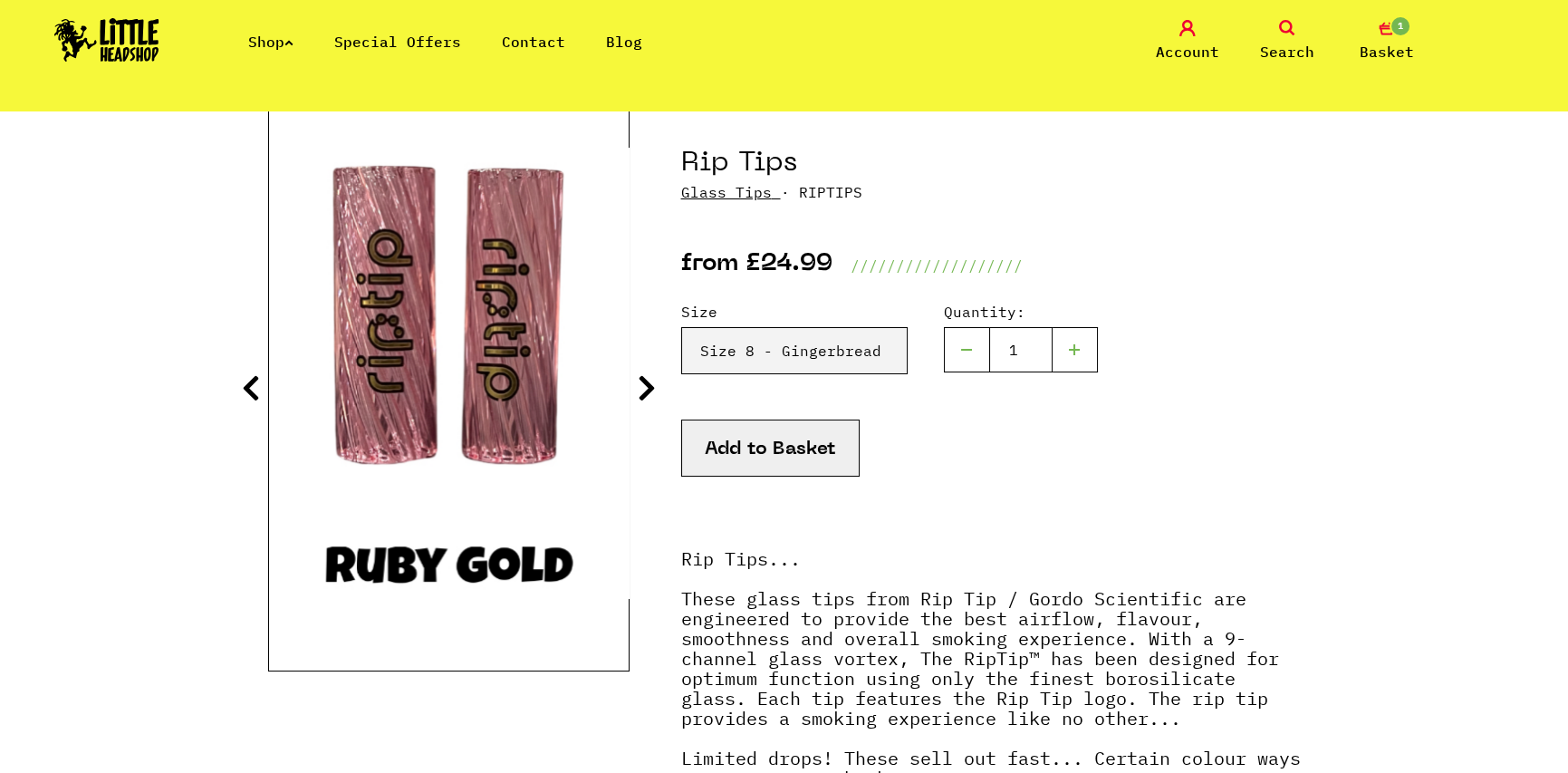
click at [1069, 464] on div "Add to Basket" at bounding box center [991, 471] width 619 height 102
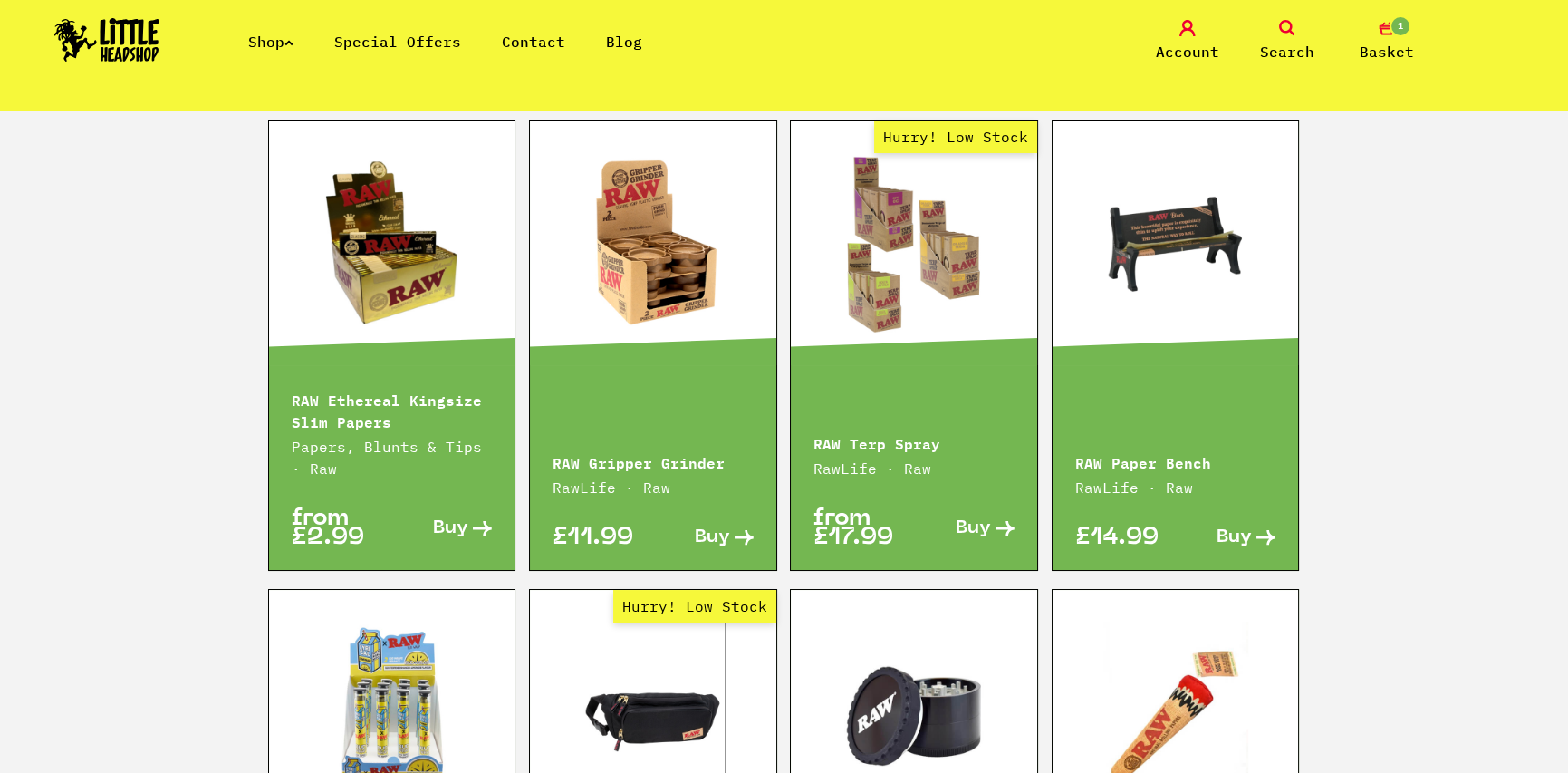
scroll to position [2084, 0]
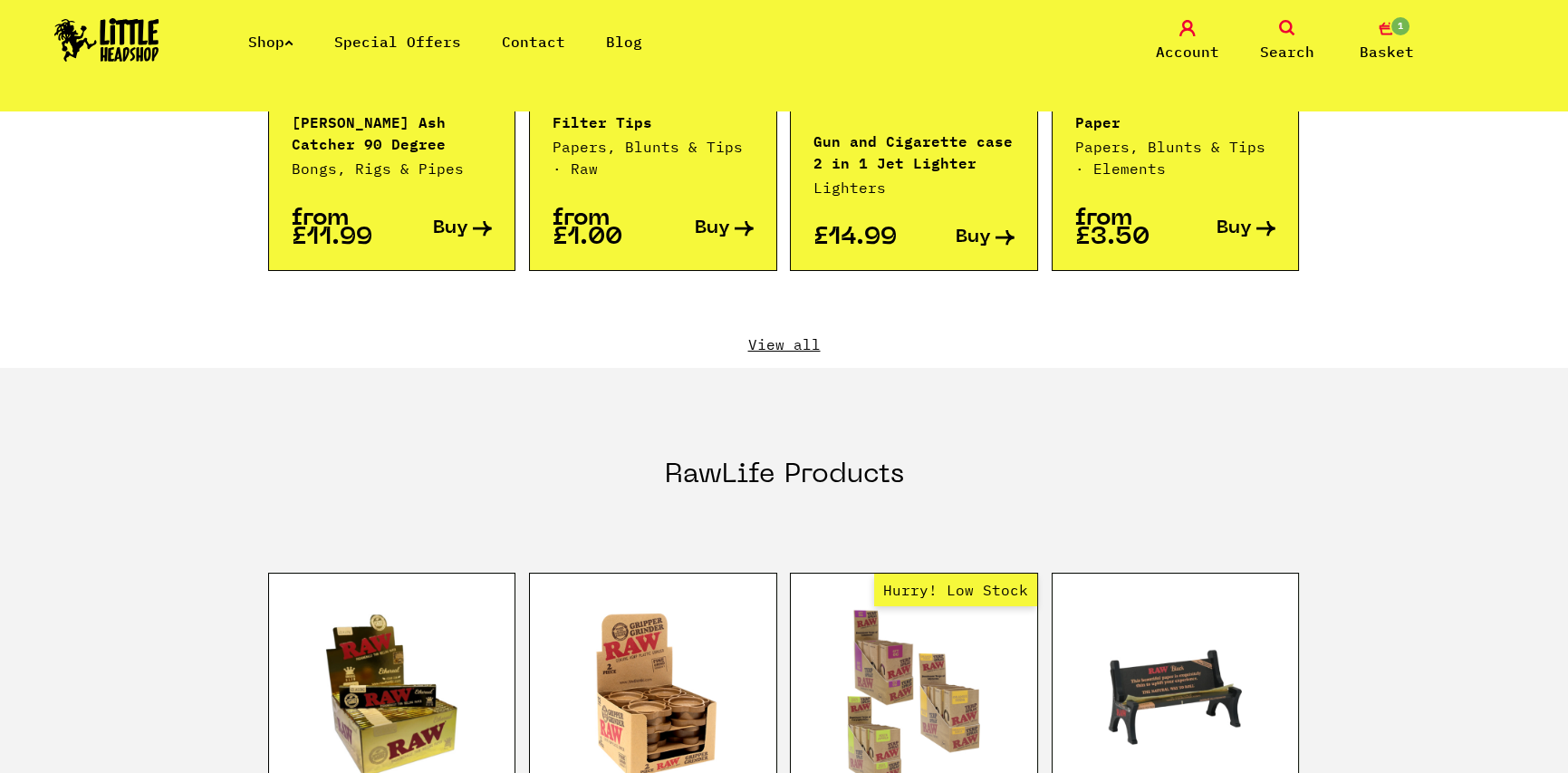
click at [789, 334] on link "View all" at bounding box center [784, 344] width 1033 height 20
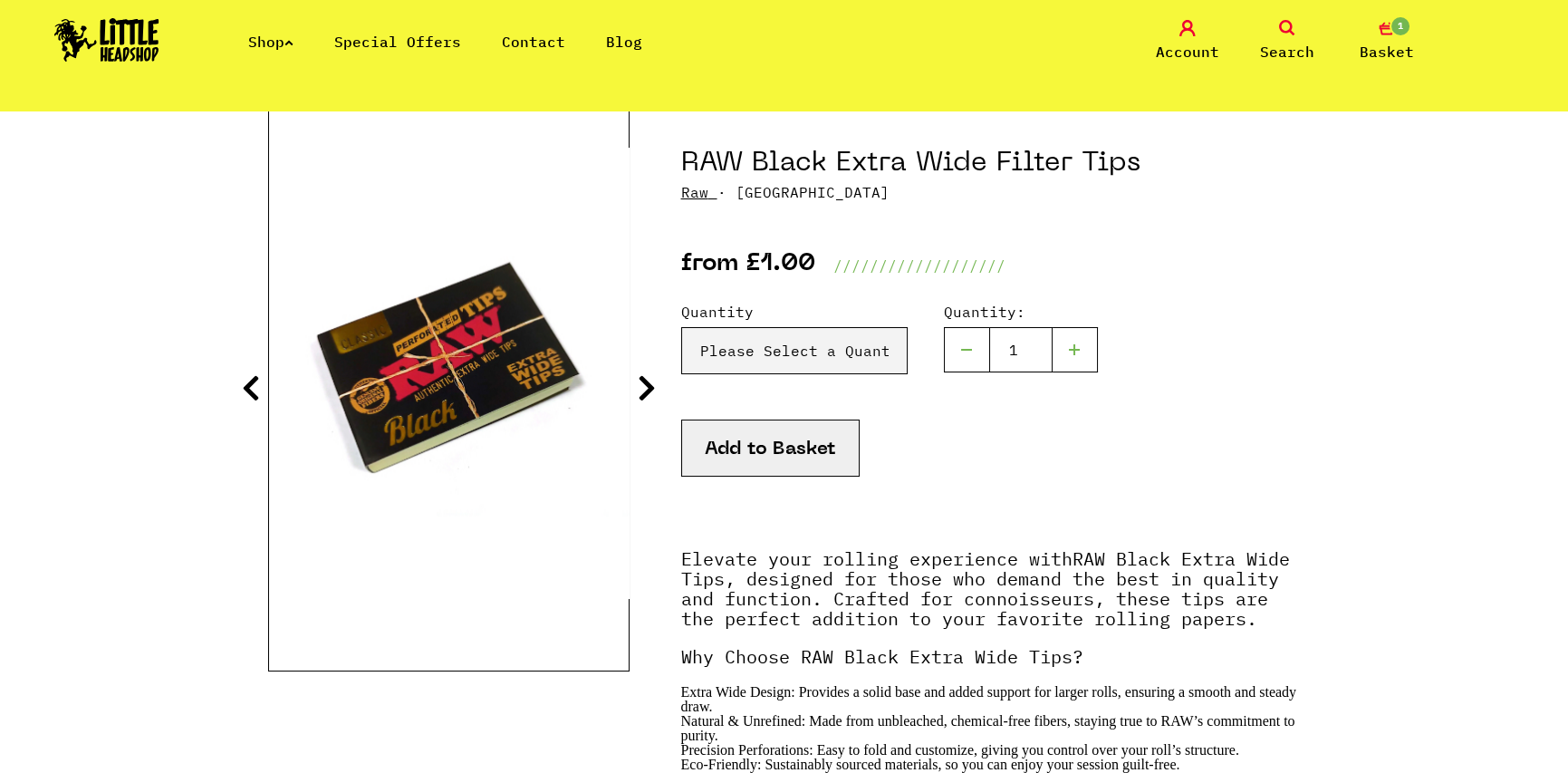
scroll to position [272, 0]
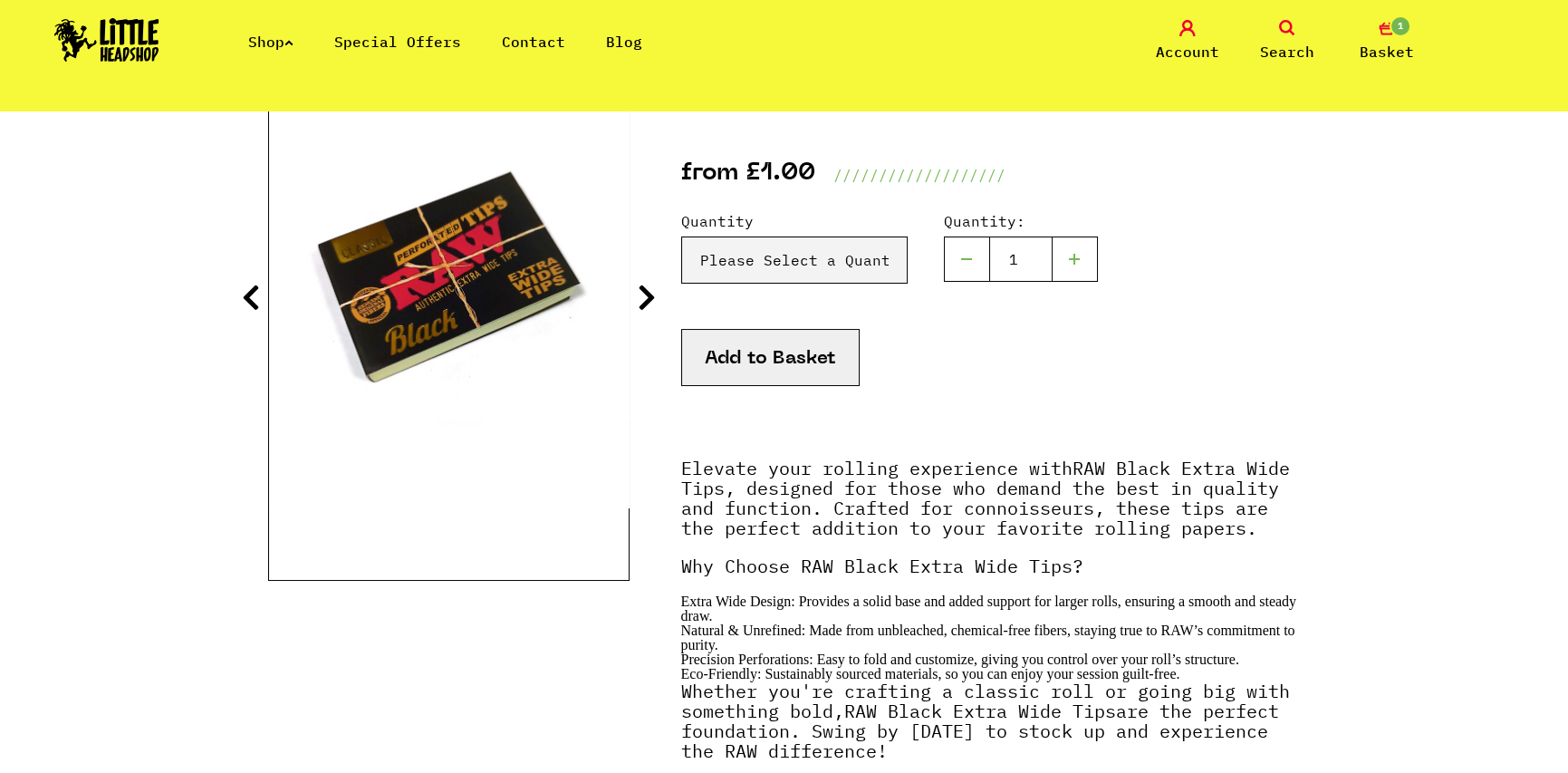
click at [624, 293] on img at bounding box center [450, 283] width 360 height 451
click at [644, 298] on icon at bounding box center [647, 298] width 18 height 29
click at [653, 302] on icon at bounding box center [647, 298] width 18 height 29
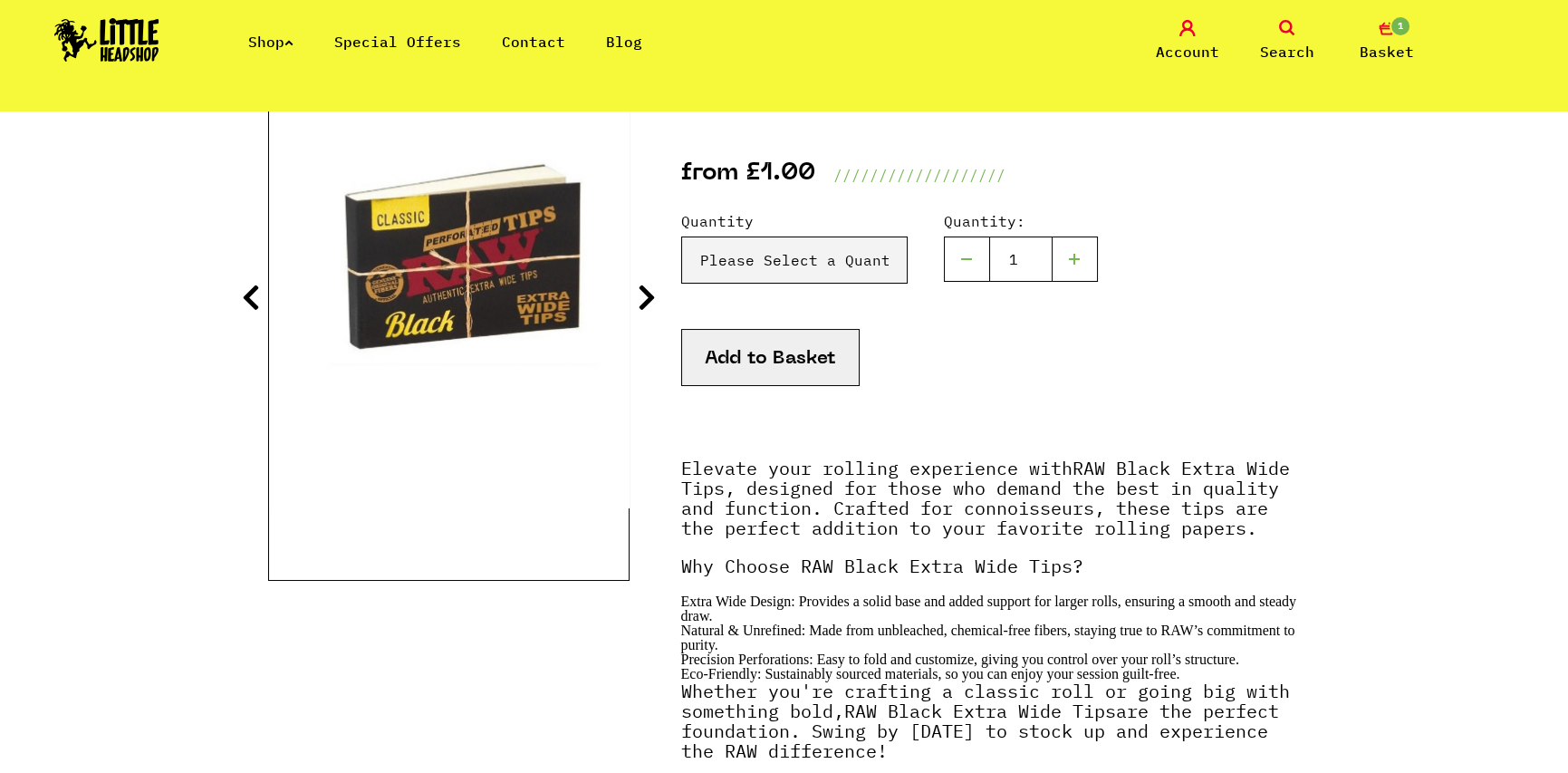
click at [647, 302] on icon at bounding box center [647, 298] width 18 height 29
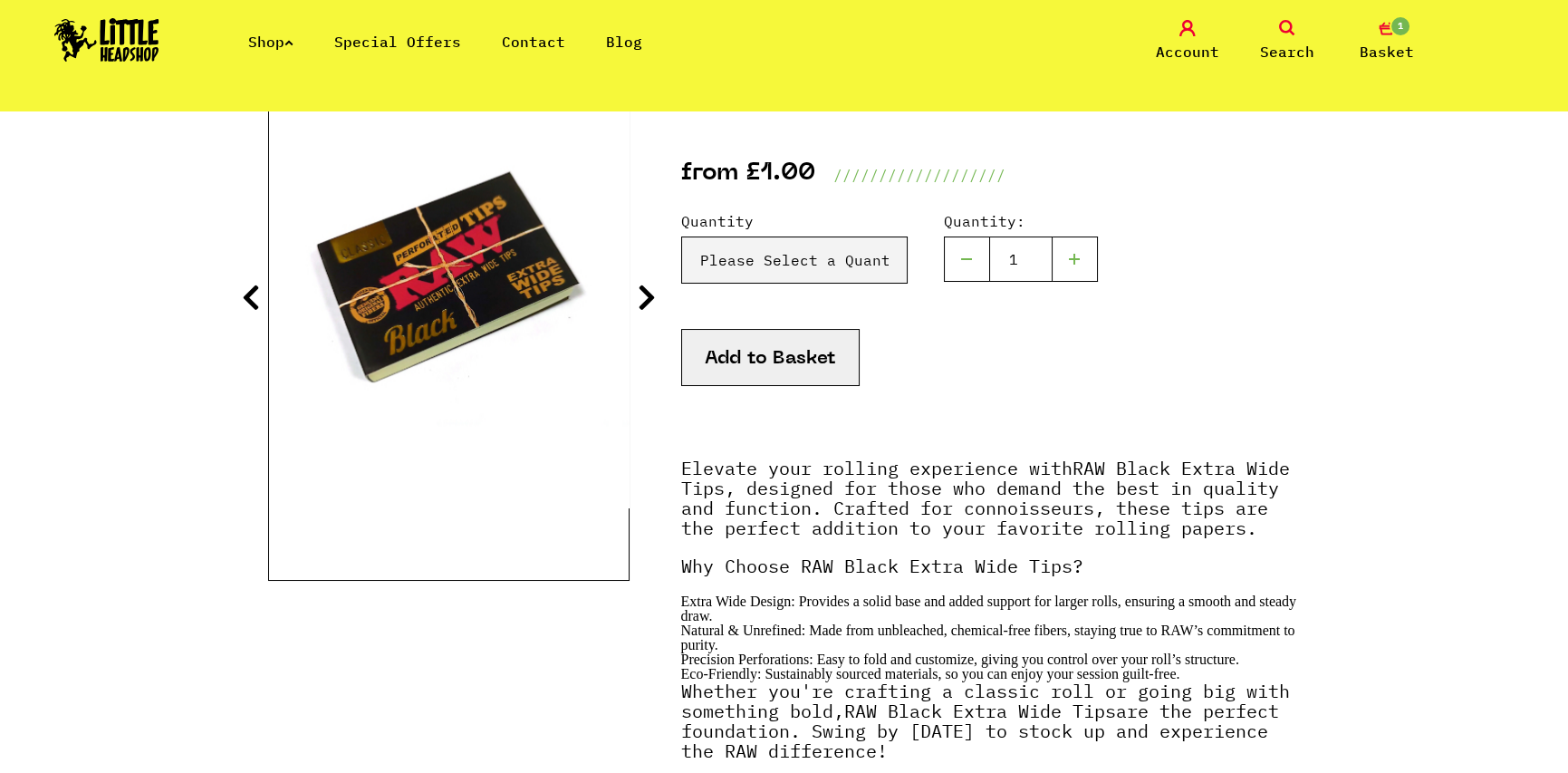
click at [647, 302] on icon at bounding box center [647, 298] width 18 height 29
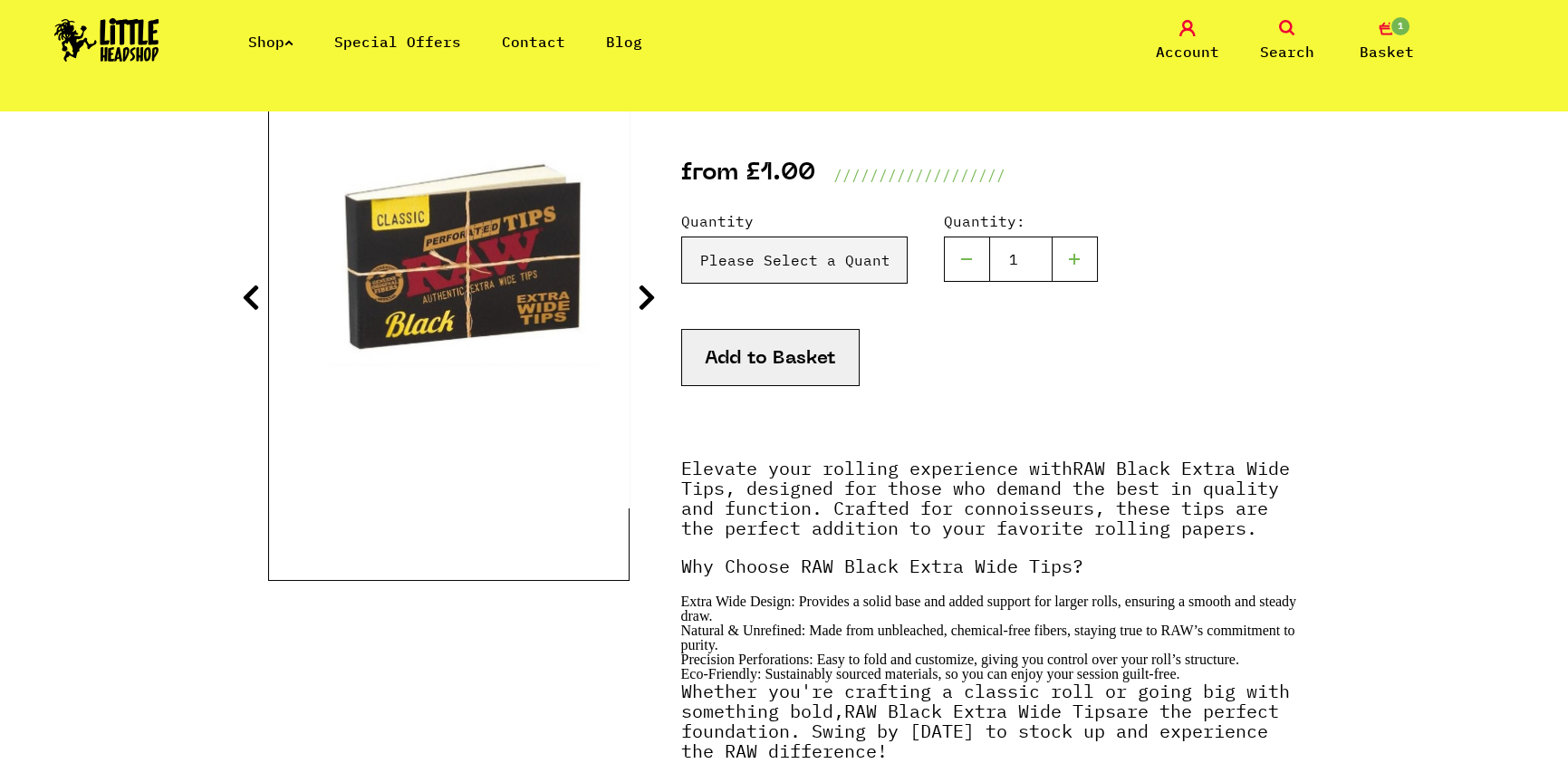
click at [647, 302] on icon at bounding box center [647, 298] width 18 height 29
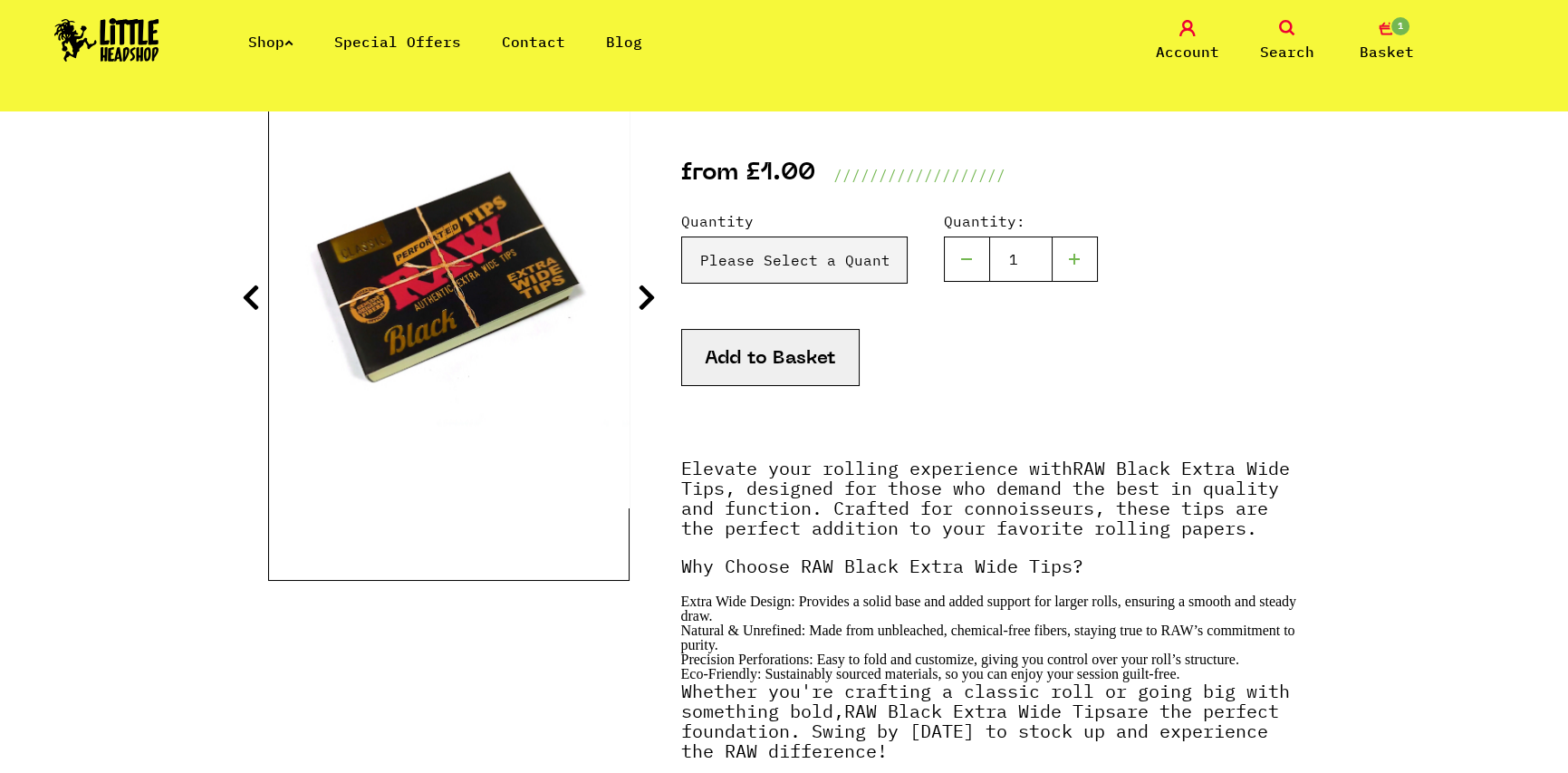
click at [647, 302] on icon at bounding box center [647, 298] width 18 height 29
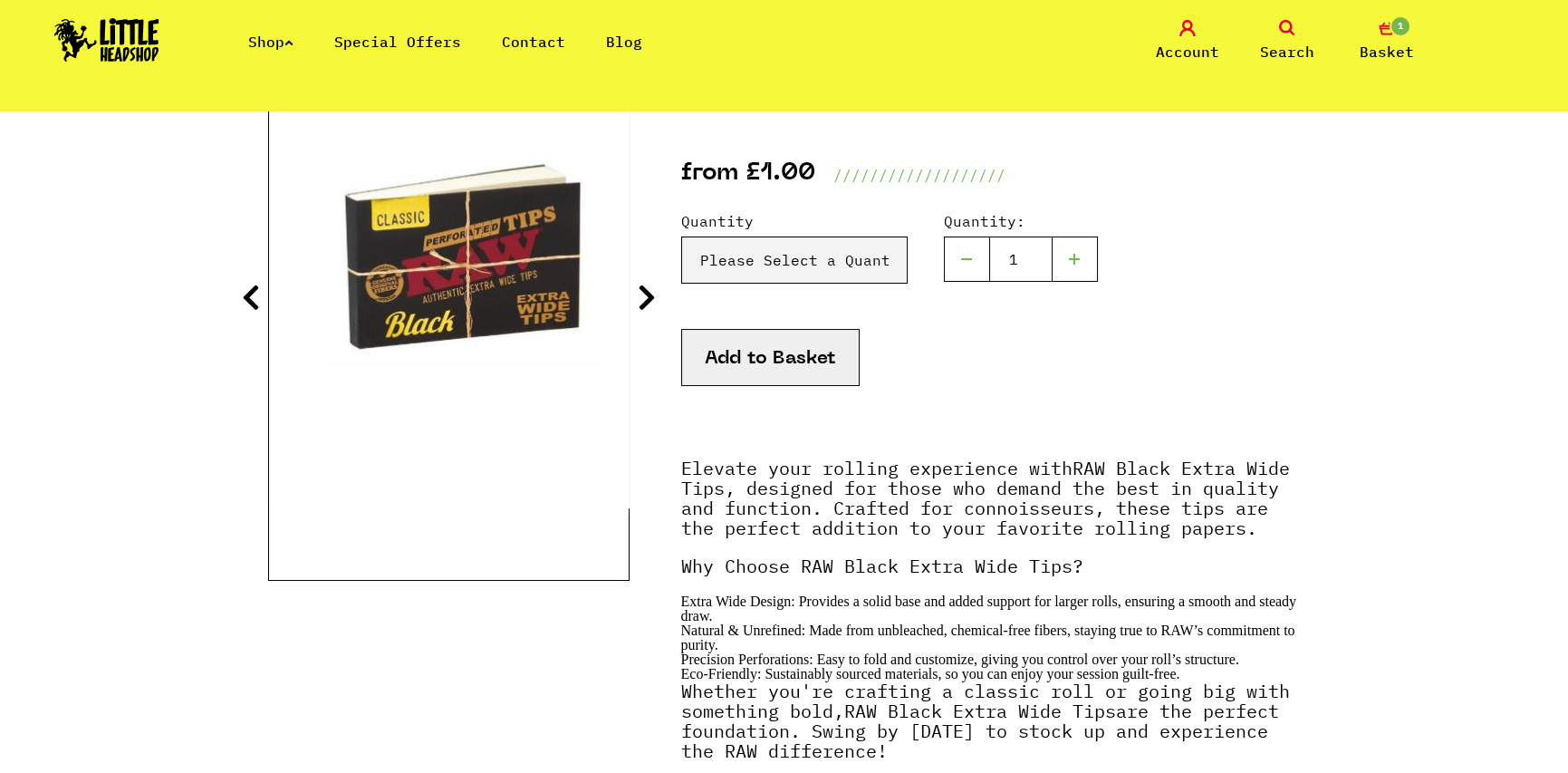
click at [647, 302] on icon at bounding box center [647, 298] width 18 height 29
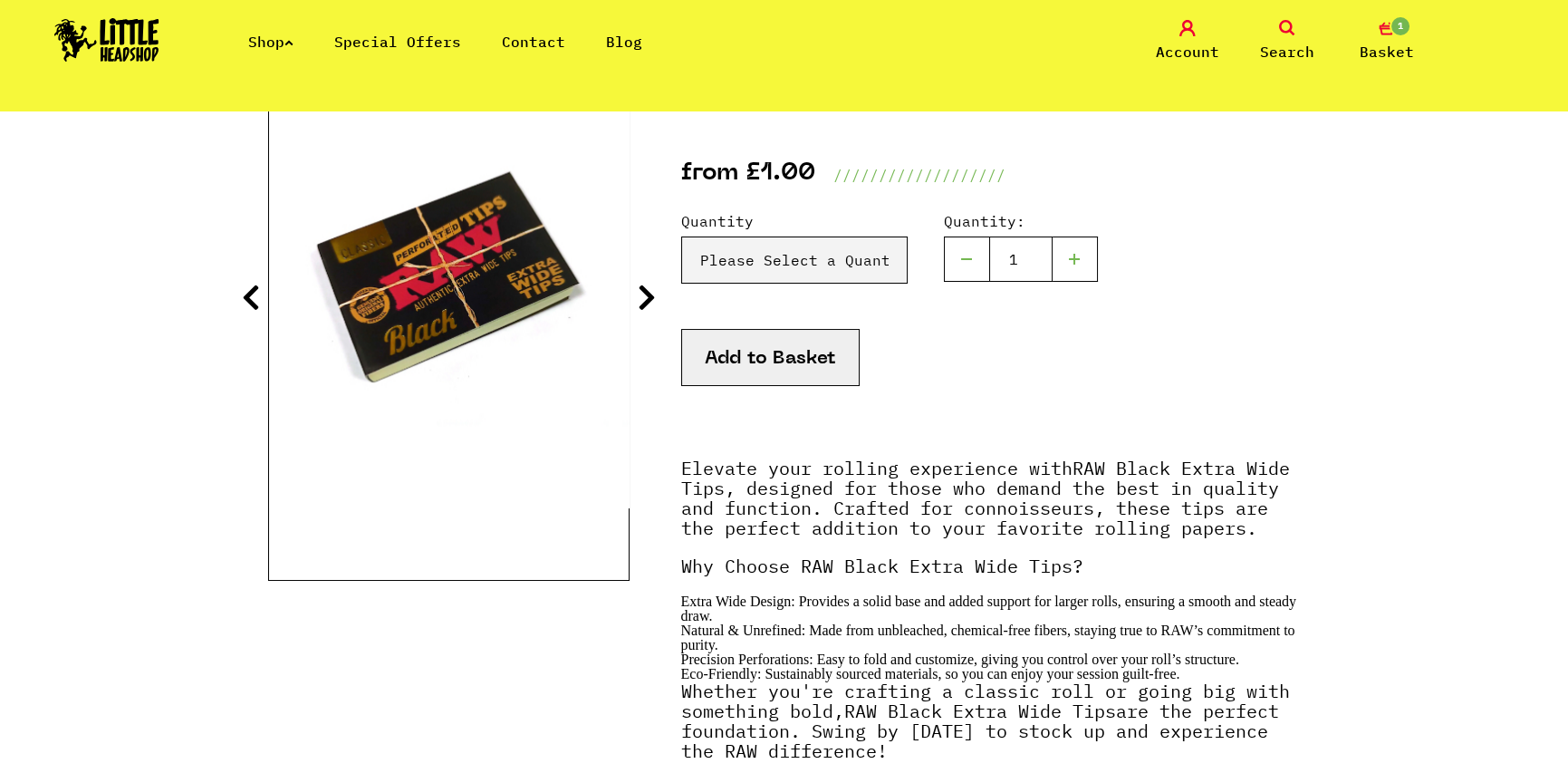
click at [647, 302] on icon at bounding box center [647, 298] width 18 height 29
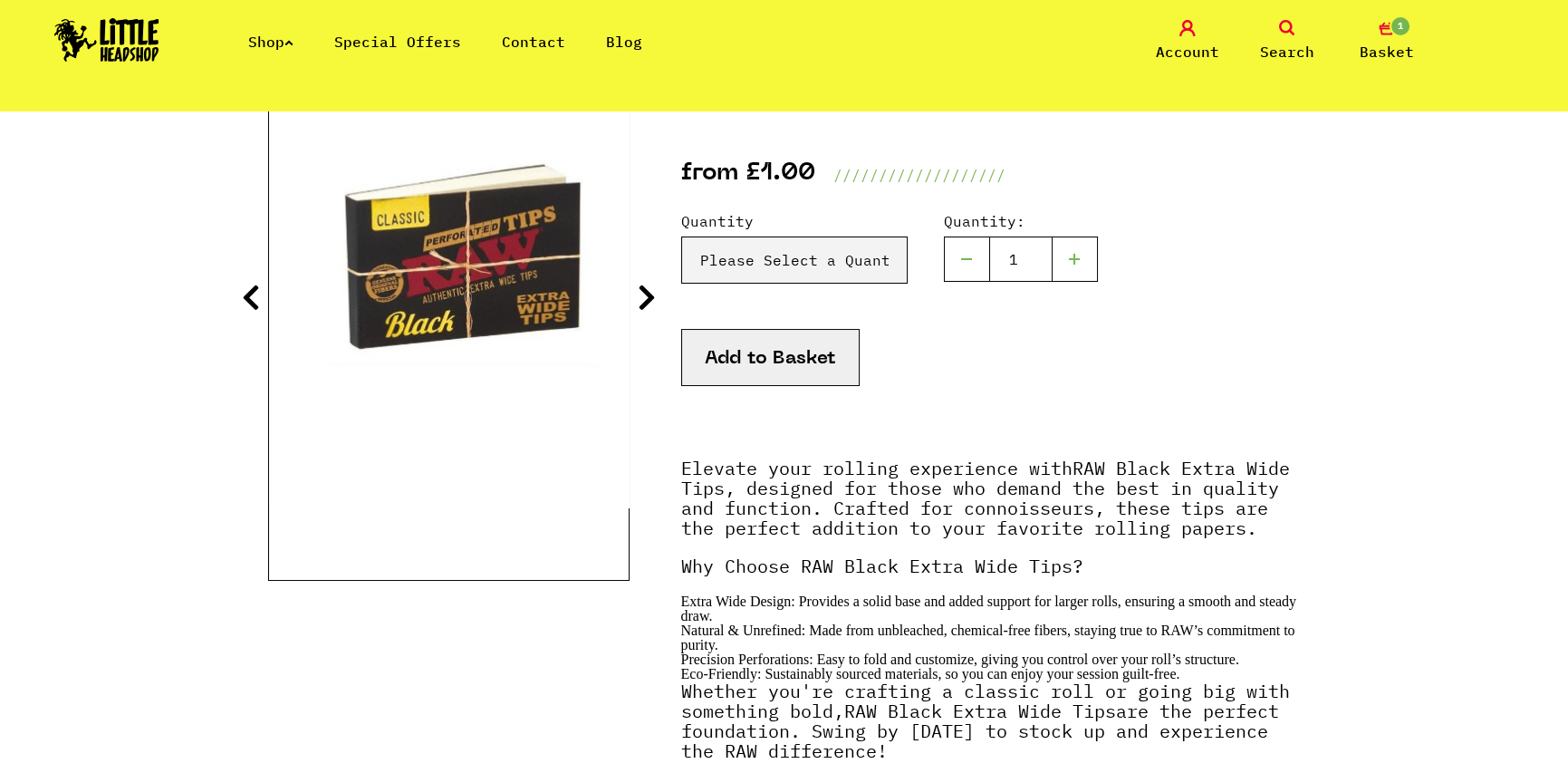
click at [1083, 259] on div at bounding box center [1075, 259] width 46 height 46
click at [1074, 264] on div at bounding box center [1075, 259] width 46 height 46
type input "2"
click at [805, 340] on button "Add to Basket" at bounding box center [771, 357] width 179 height 57
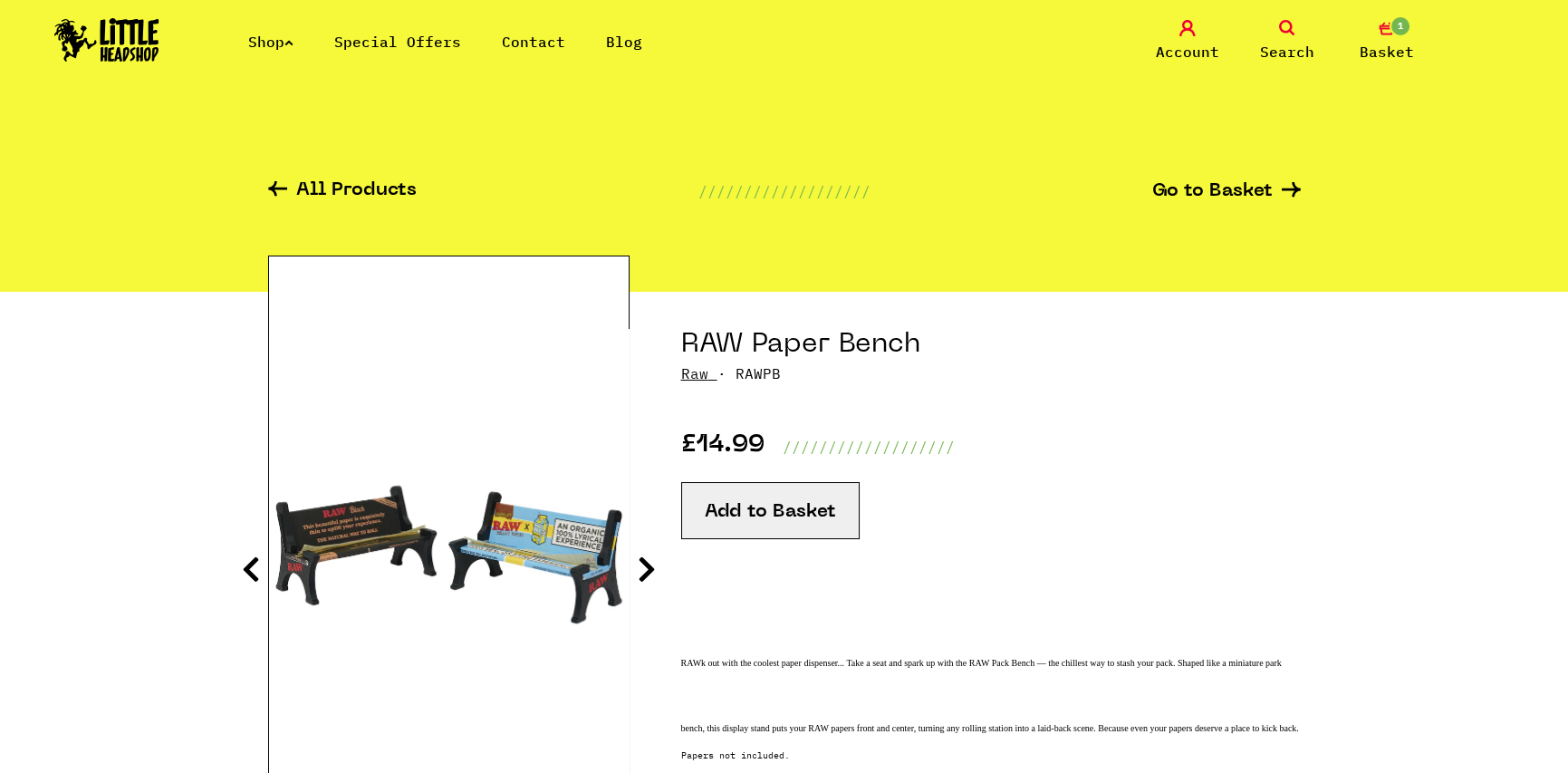
scroll to position [182, 0]
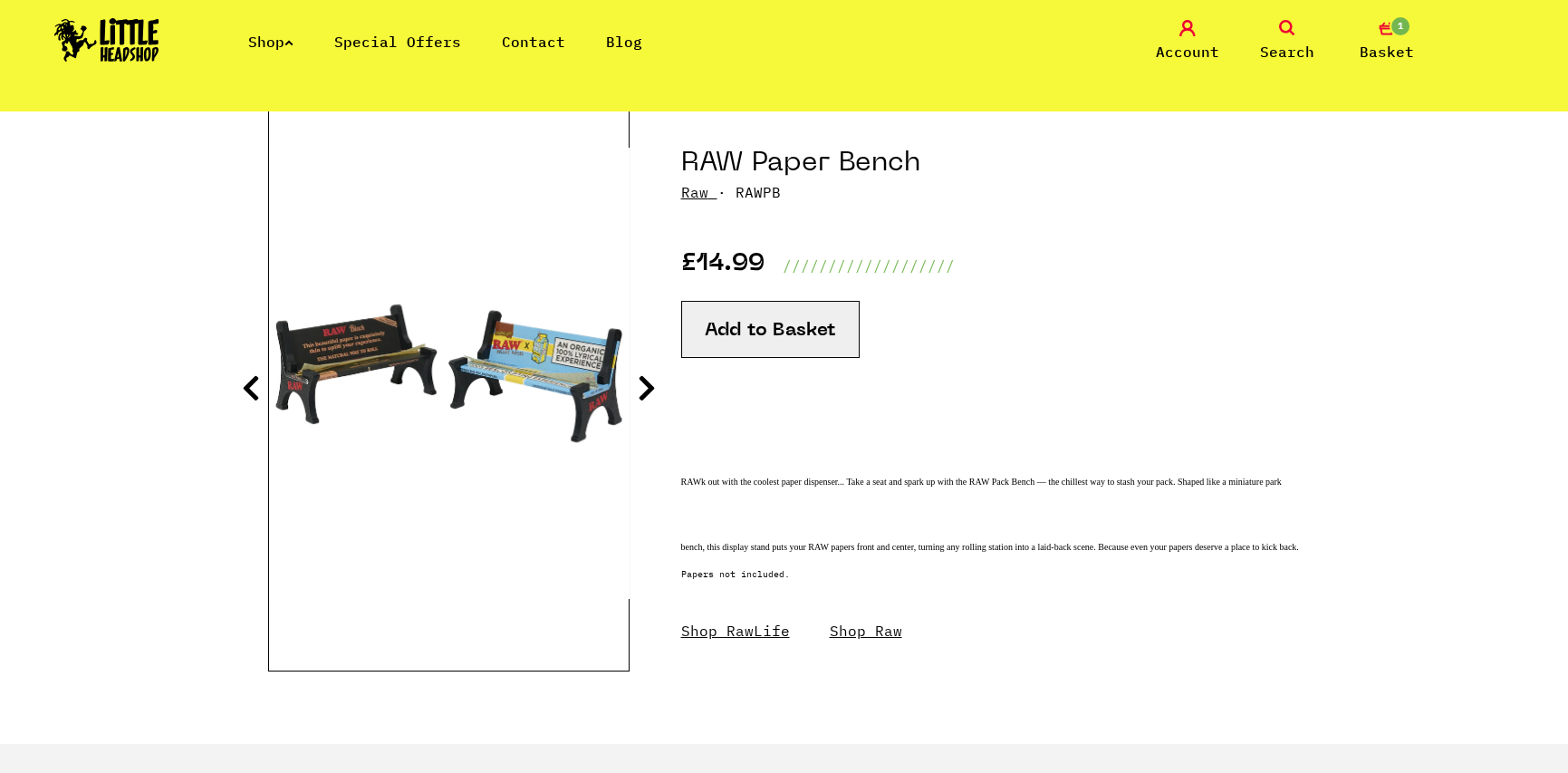
click at [645, 389] on icon at bounding box center [647, 388] width 18 height 29
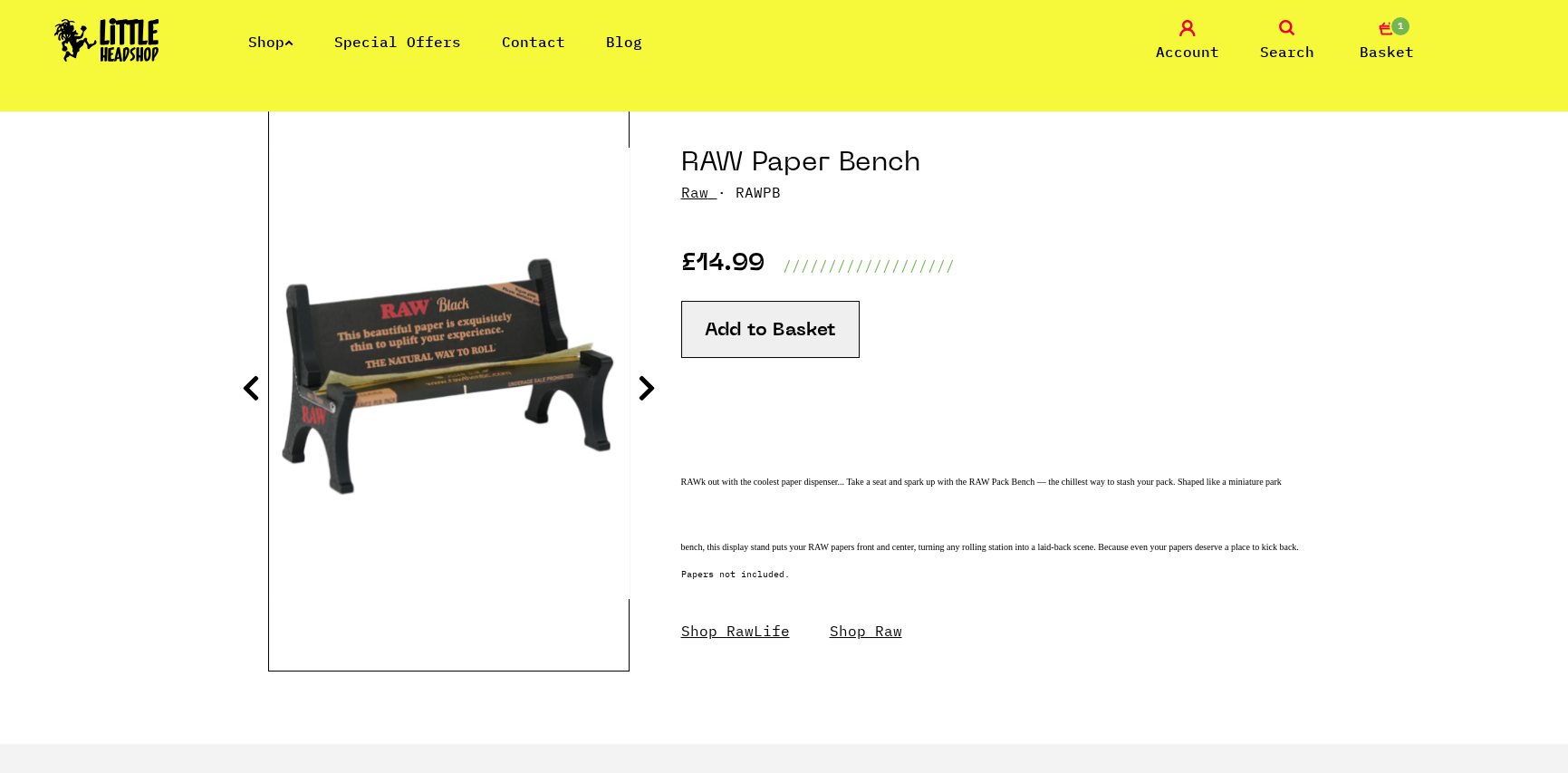
click at [645, 389] on icon at bounding box center [647, 388] width 18 height 29
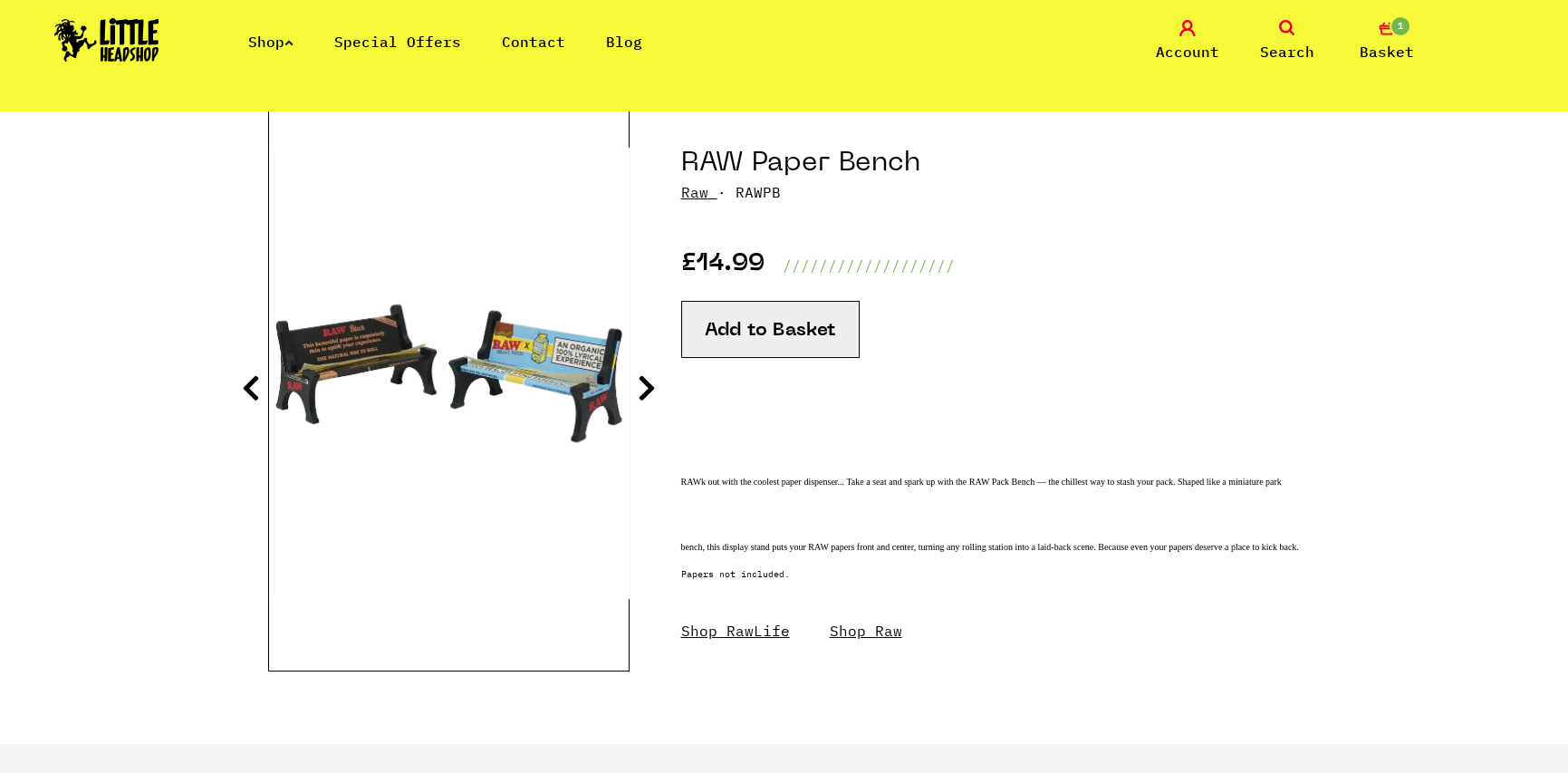
click at [645, 389] on icon at bounding box center [647, 388] width 18 height 29
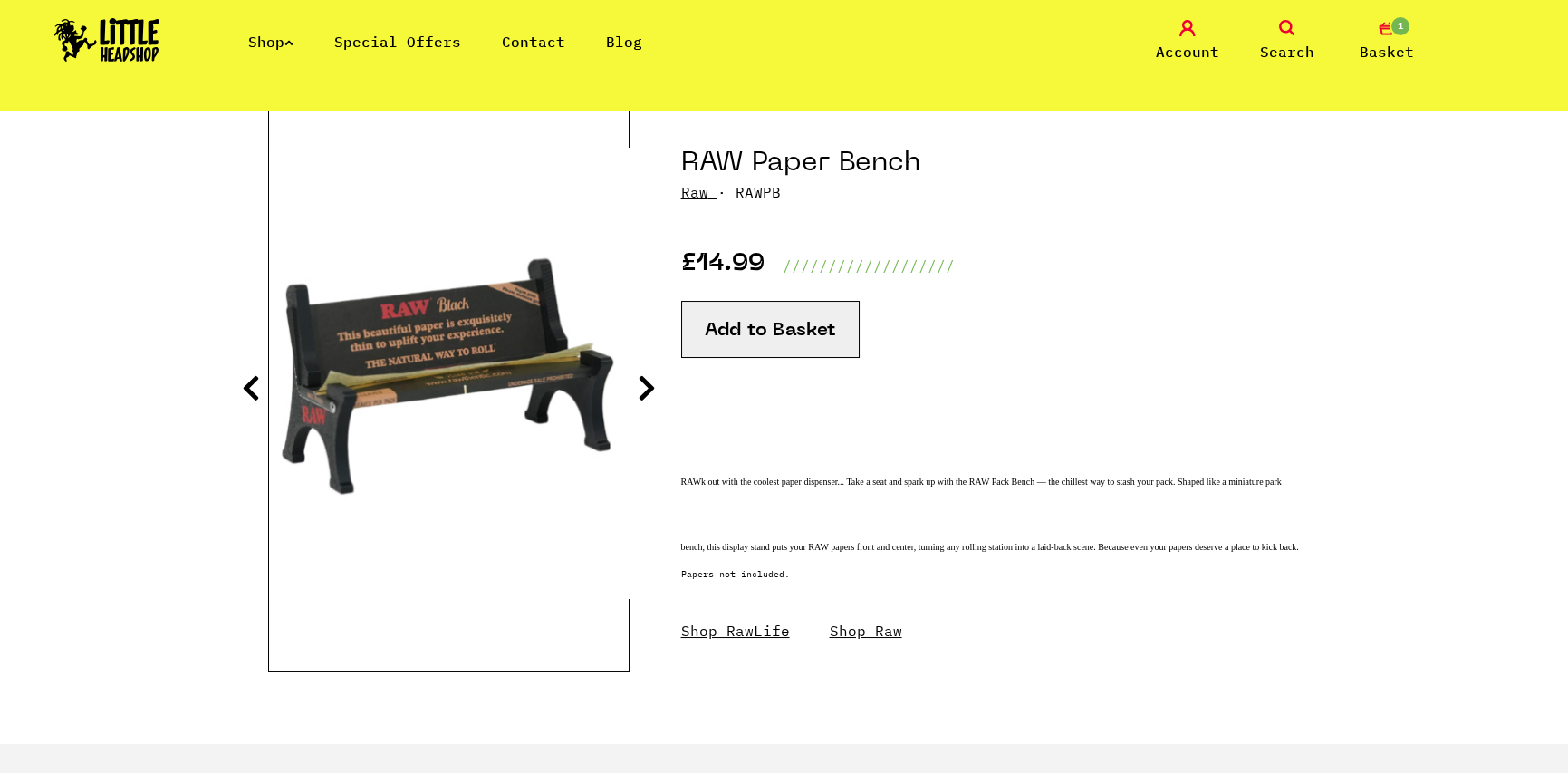
click at [645, 389] on icon at bounding box center [647, 388] width 18 height 29
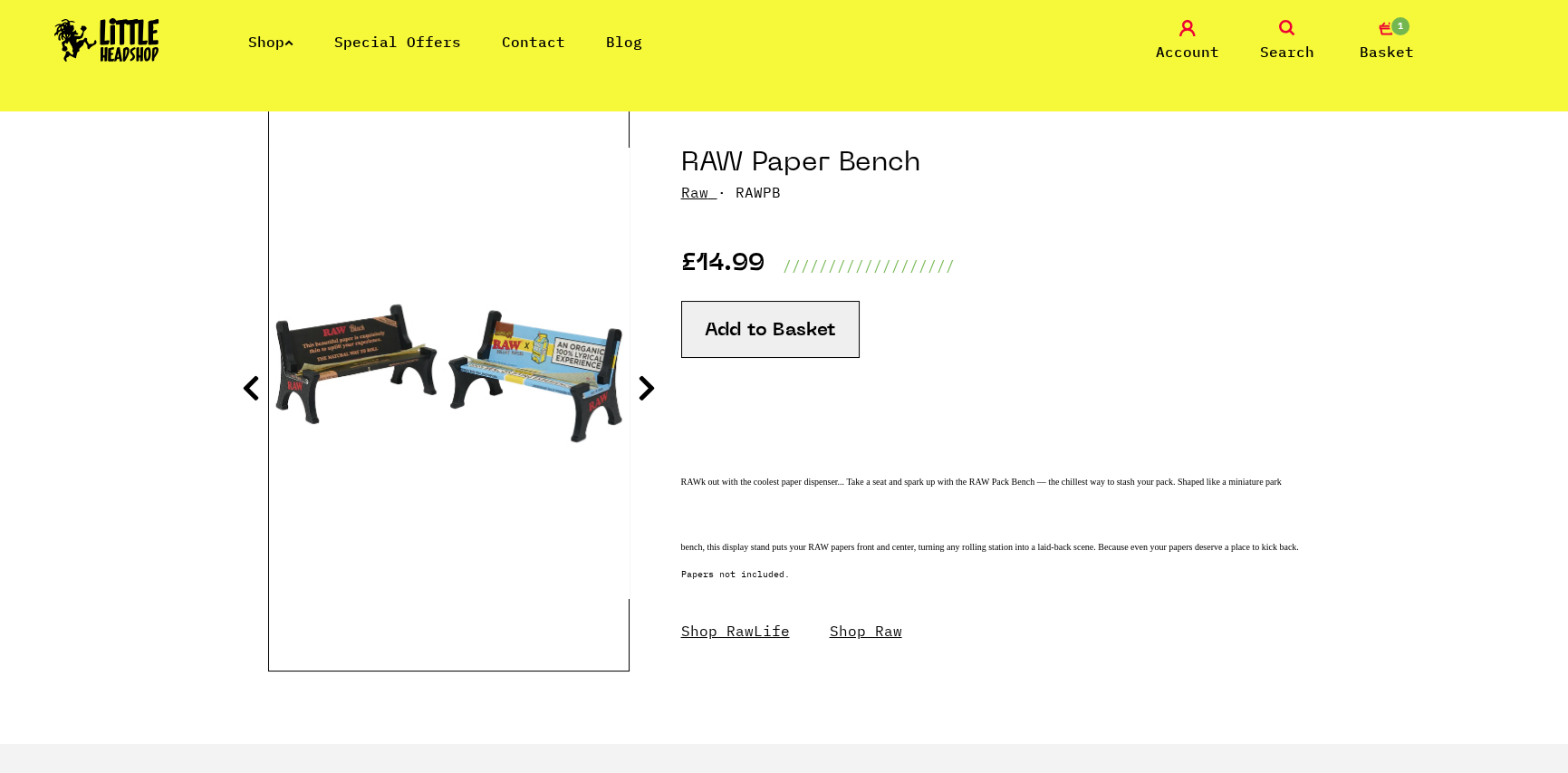
click at [645, 389] on icon at bounding box center [647, 388] width 18 height 29
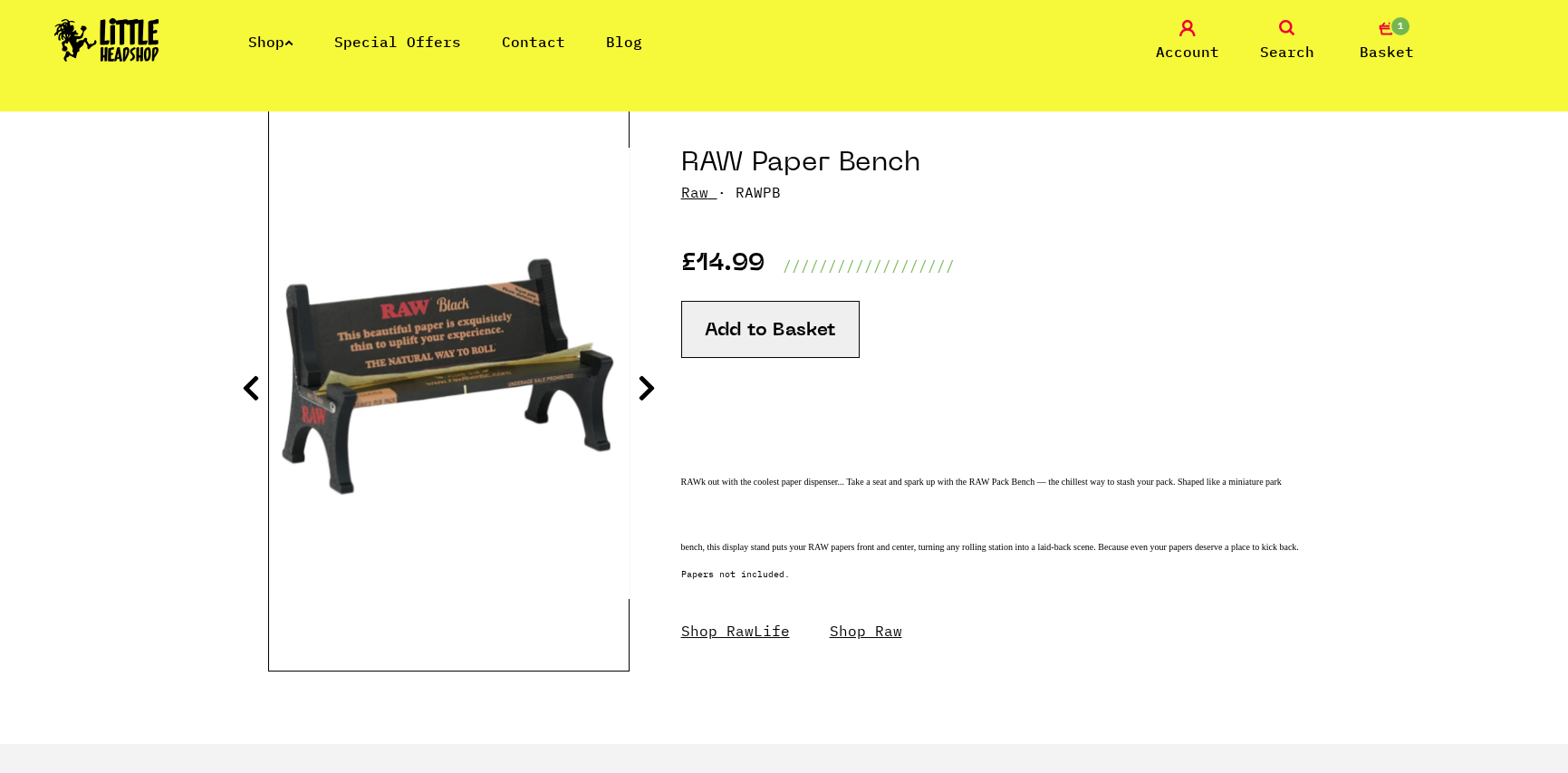
click at [645, 389] on icon at bounding box center [647, 388] width 18 height 29
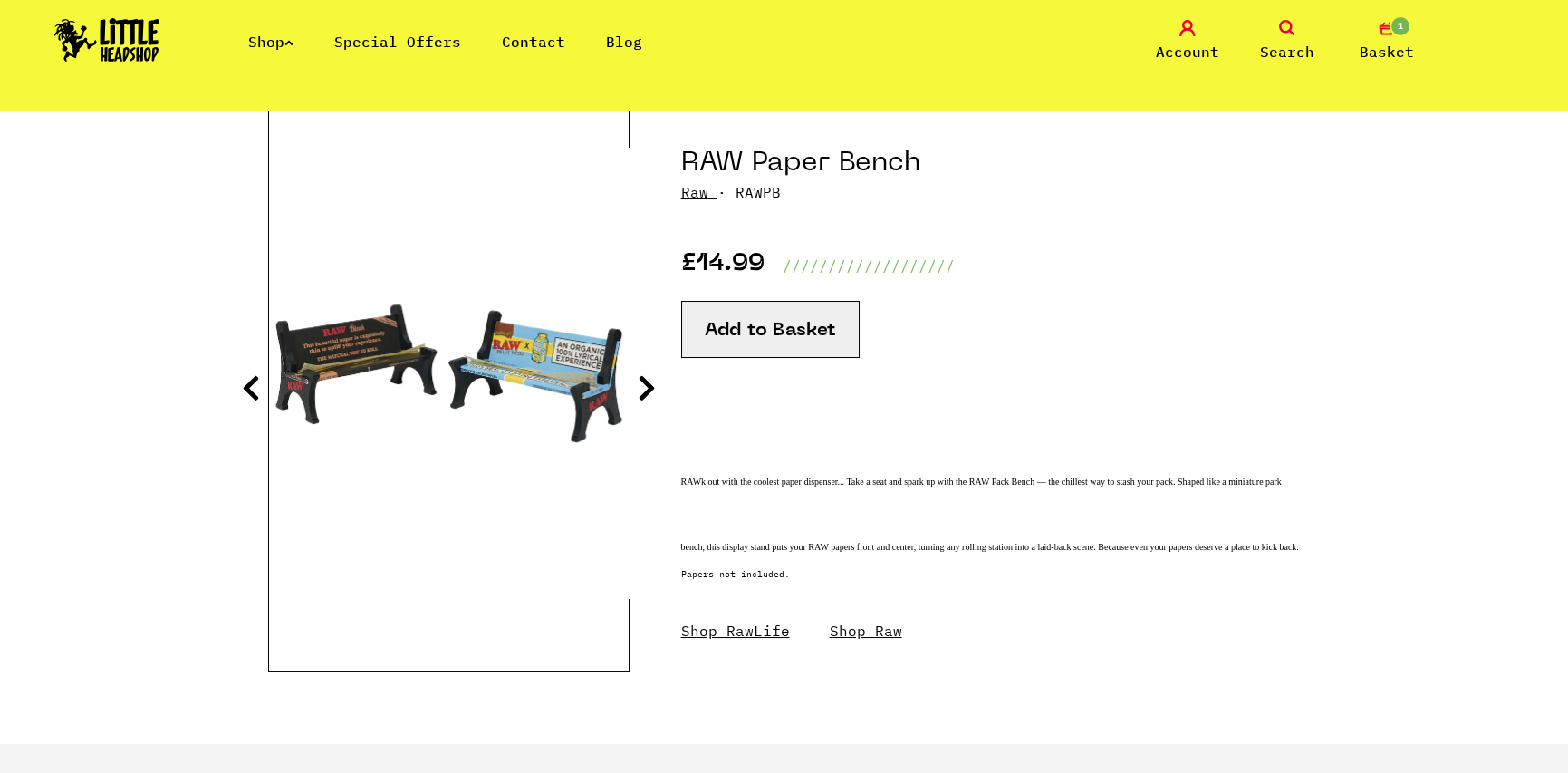
click at [645, 389] on icon at bounding box center [647, 388] width 18 height 29
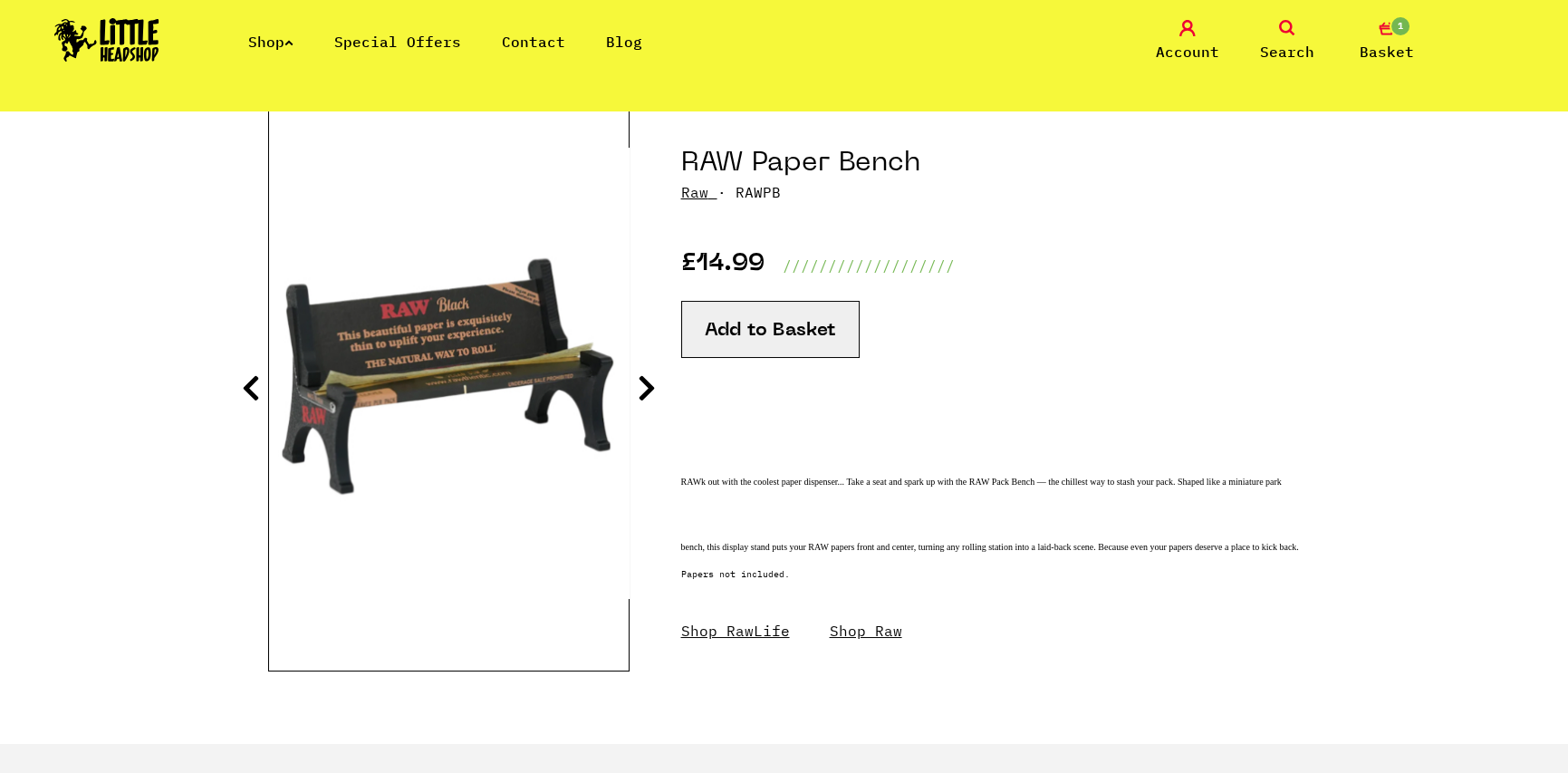
click at [645, 389] on icon at bounding box center [647, 388] width 18 height 29
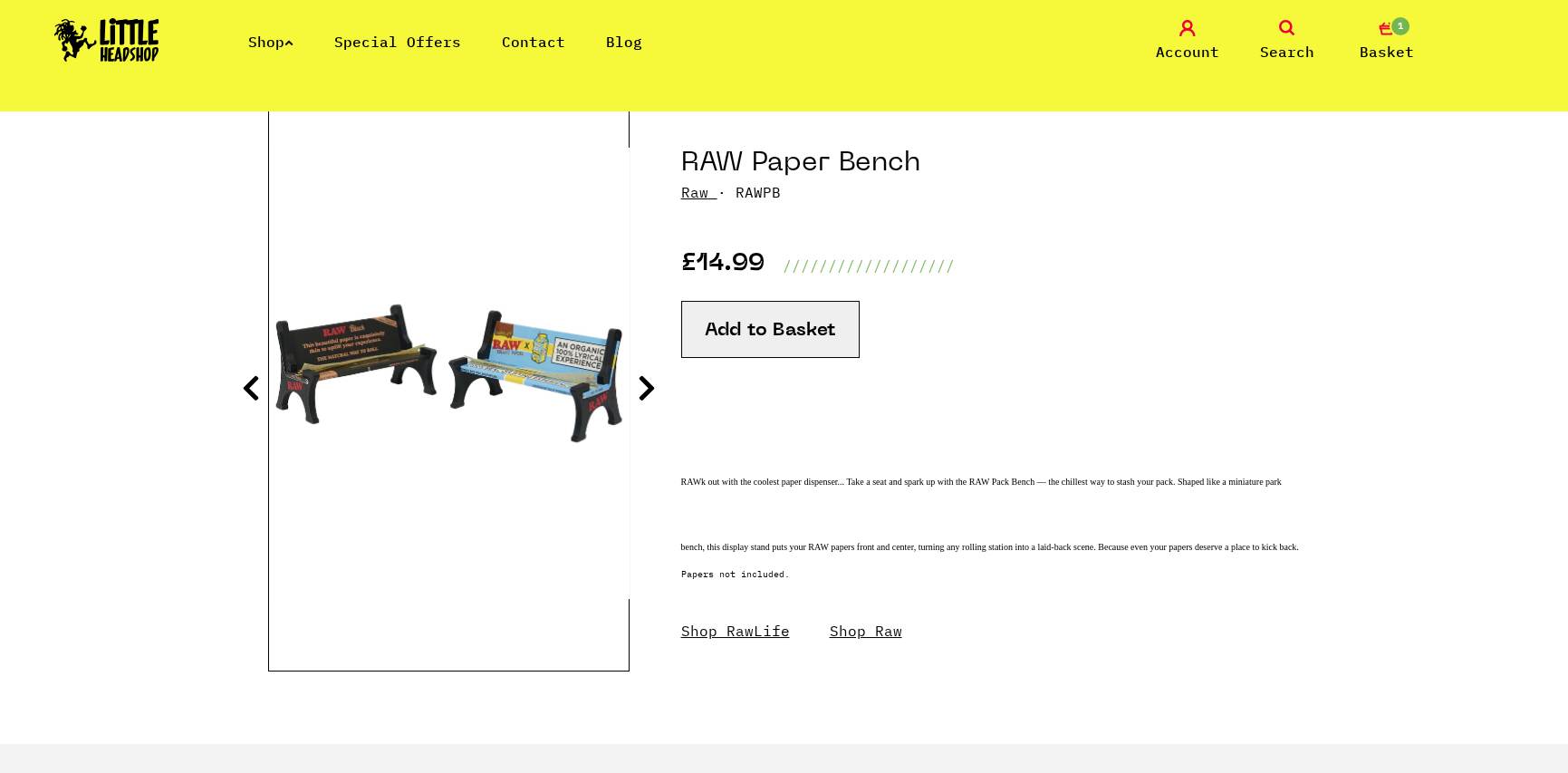
click at [645, 389] on icon at bounding box center [647, 388] width 18 height 29
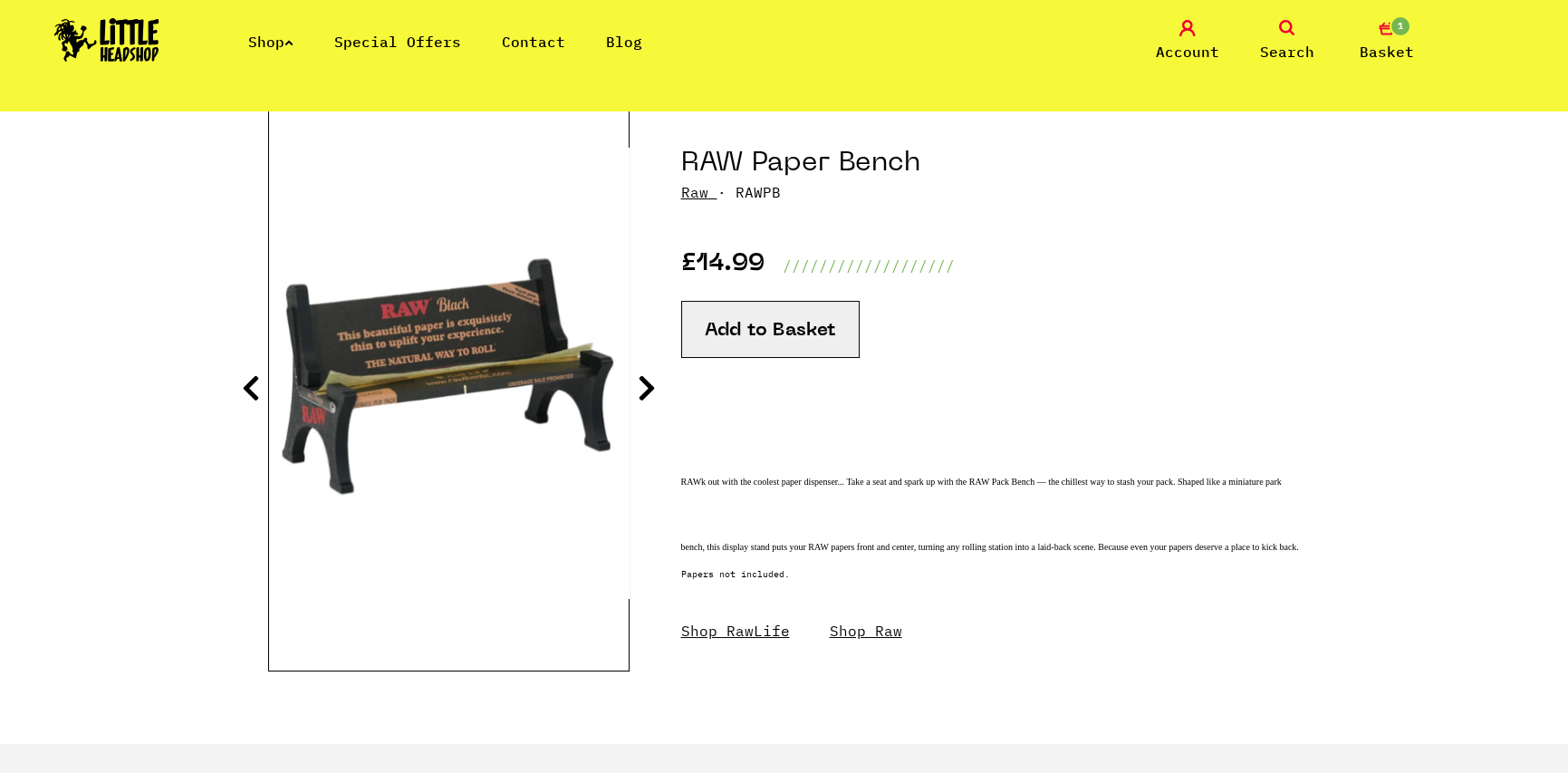
click at [645, 389] on icon at bounding box center [647, 388] width 18 height 29
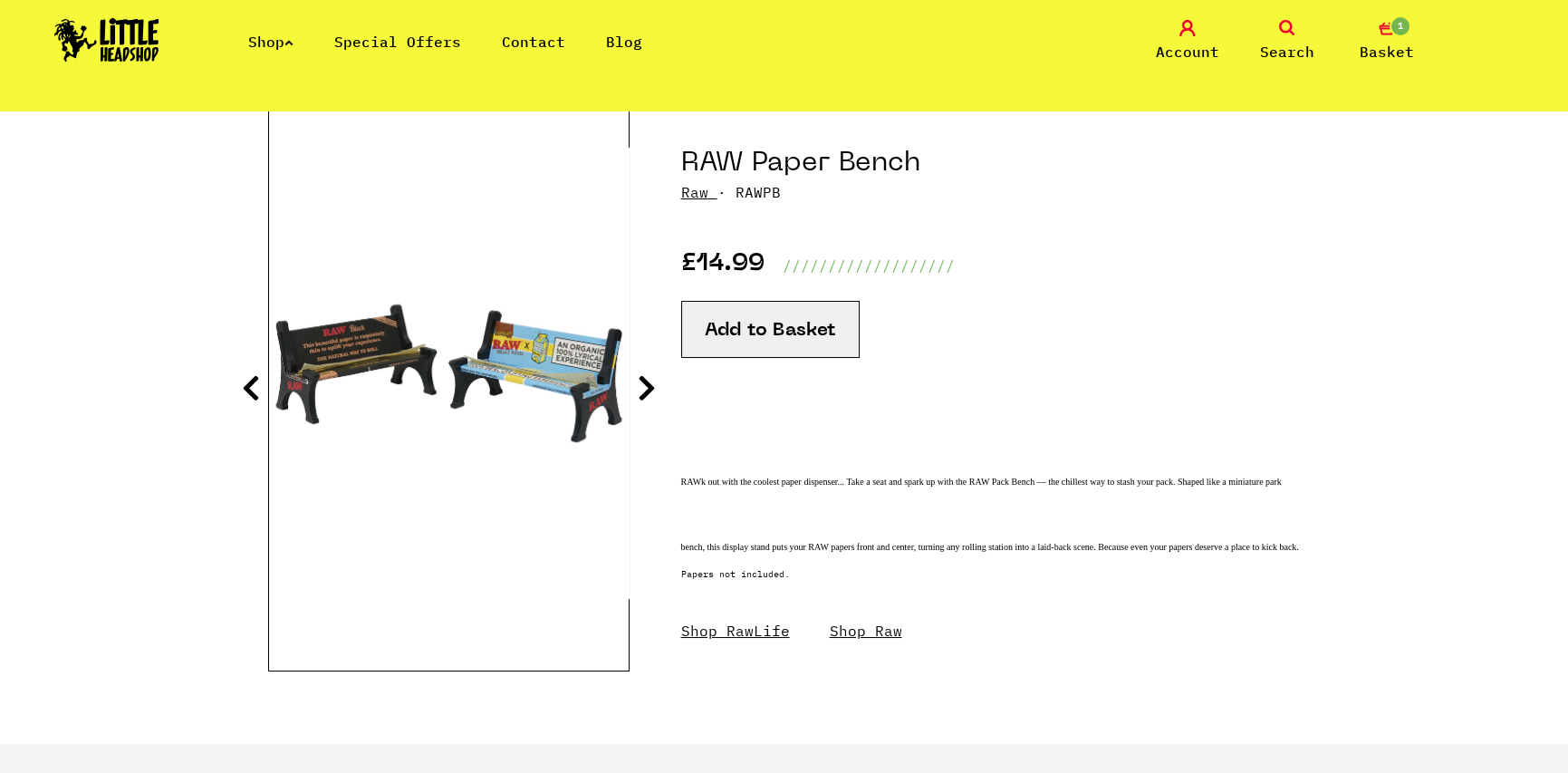
click at [645, 389] on icon at bounding box center [647, 388] width 18 height 29
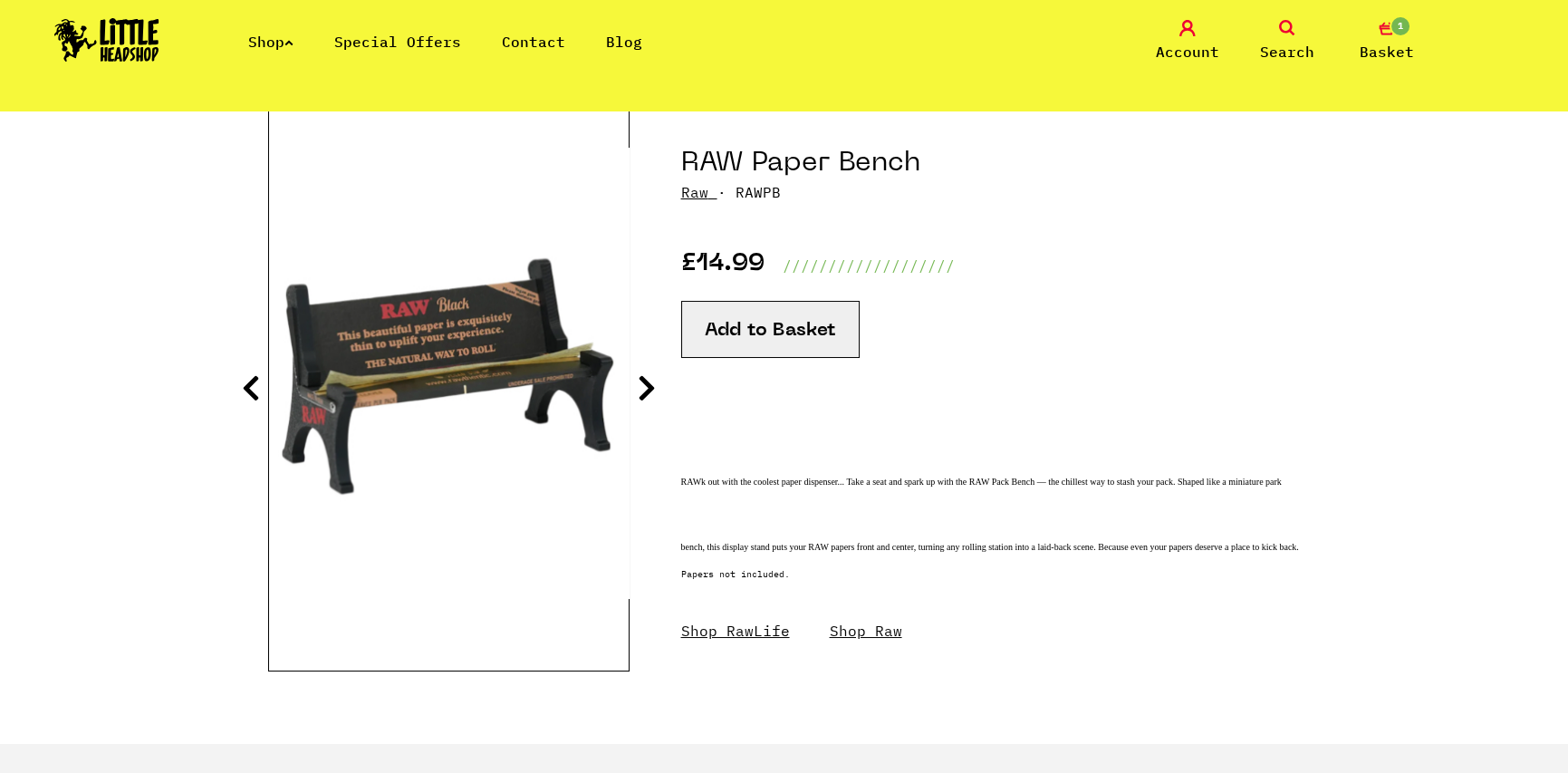
click at [645, 389] on icon at bounding box center [647, 388] width 18 height 29
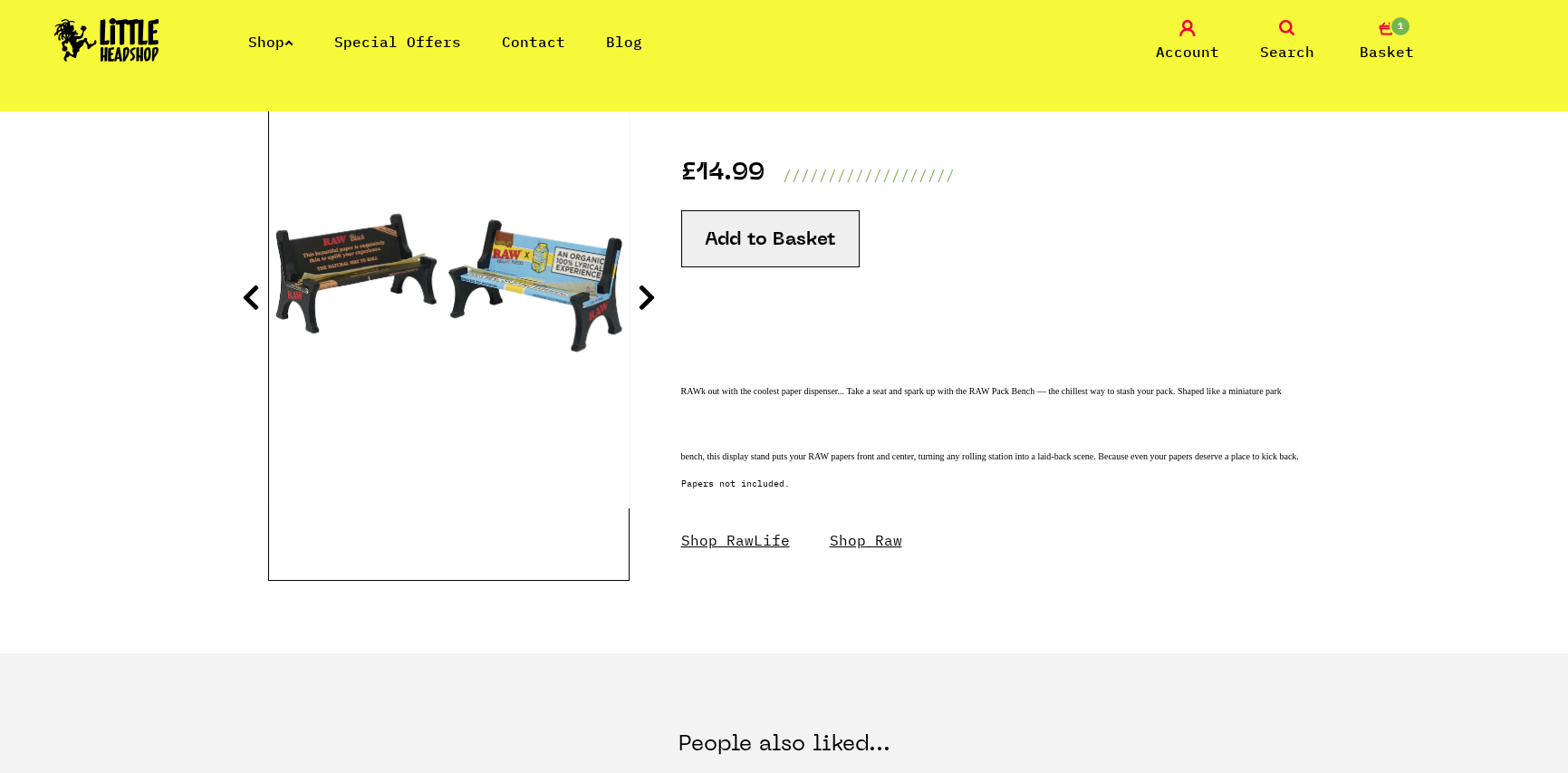
scroll to position [90, 0]
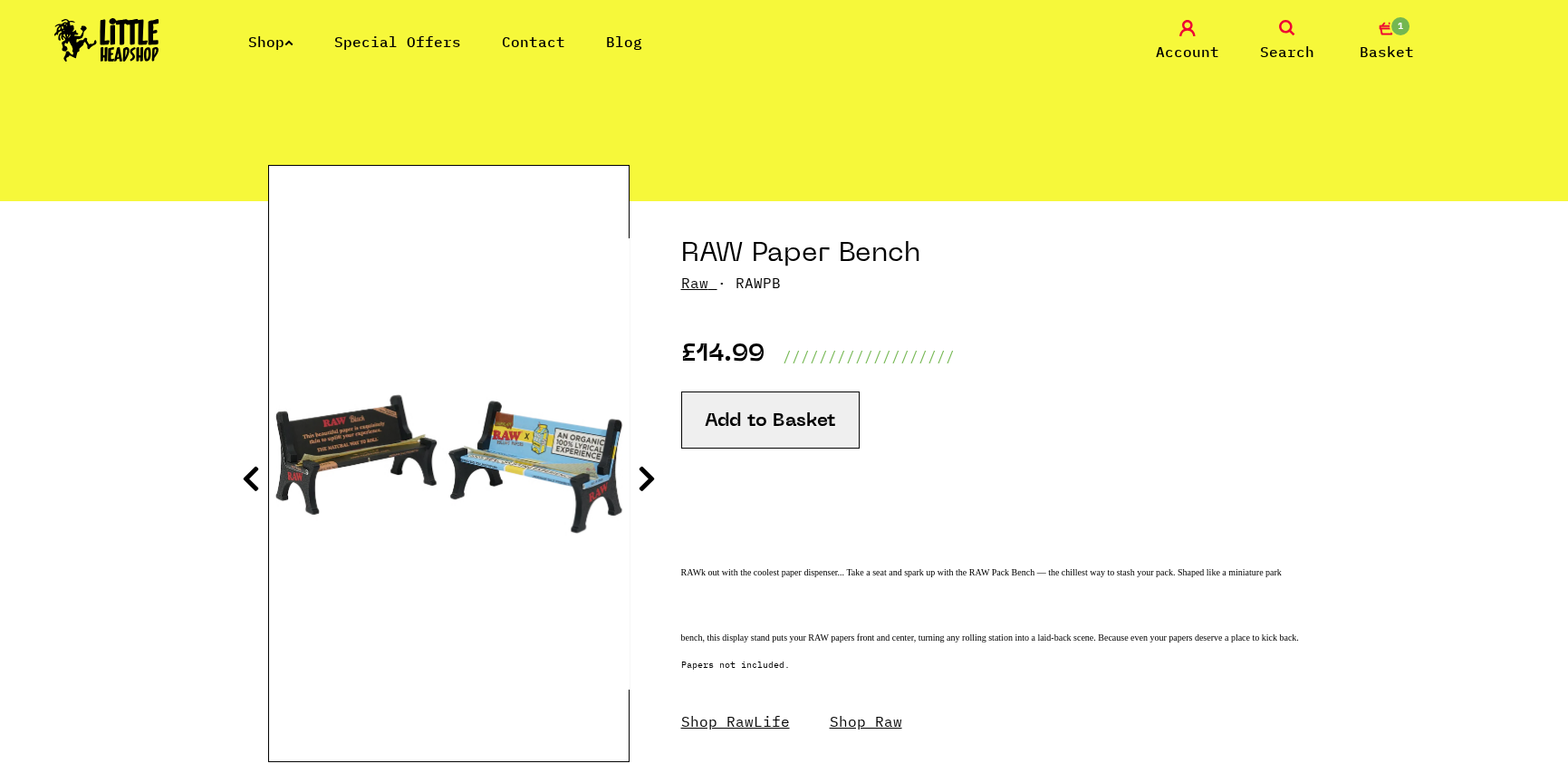
click at [641, 467] on icon at bounding box center [647, 478] width 18 height 29
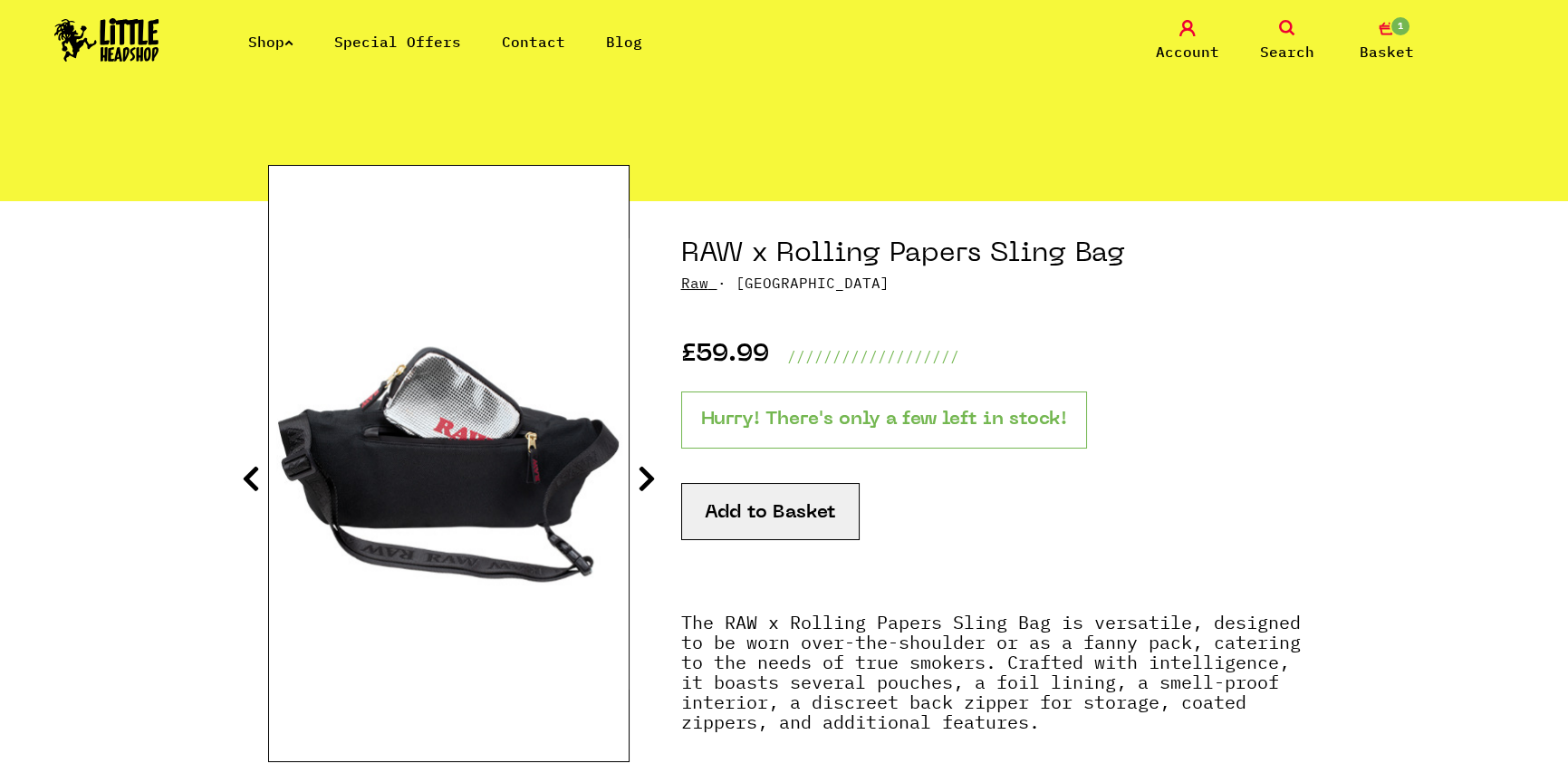
scroll to position [182, 0]
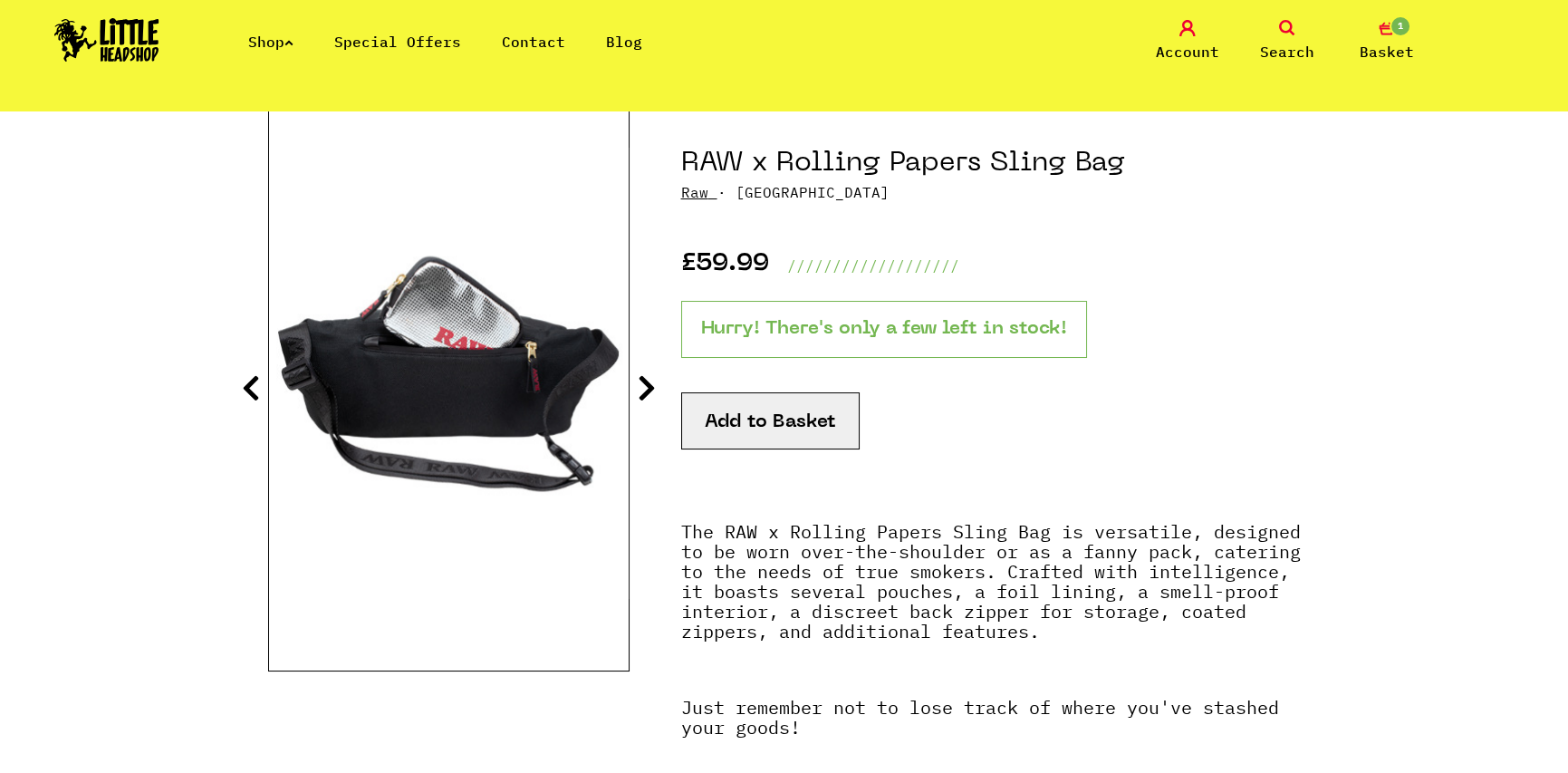
click at [644, 385] on icon at bounding box center [647, 388] width 18 height 29
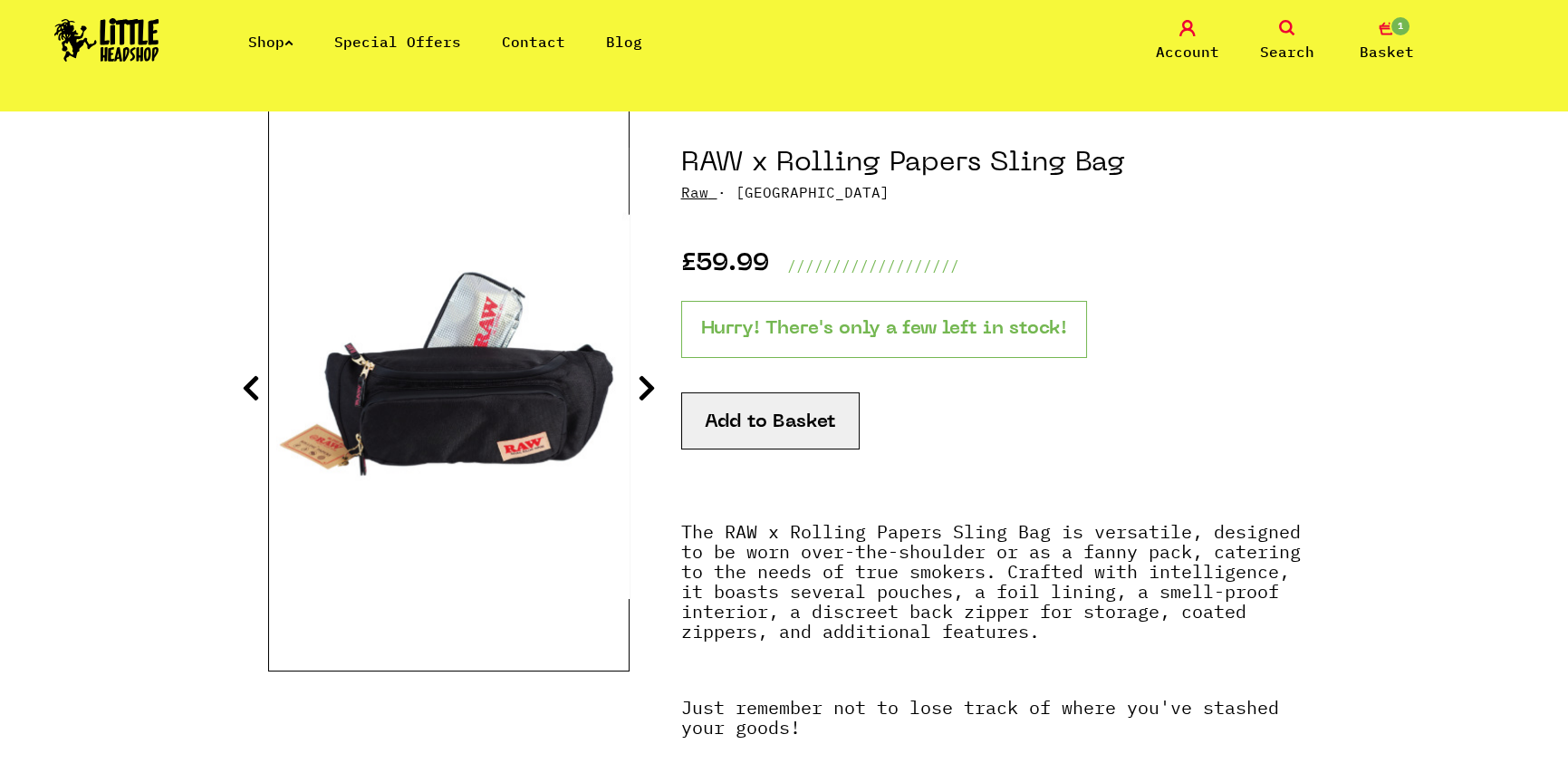
click at [644, 385] on icon at bounding box center [647, 388] width 18 height 29
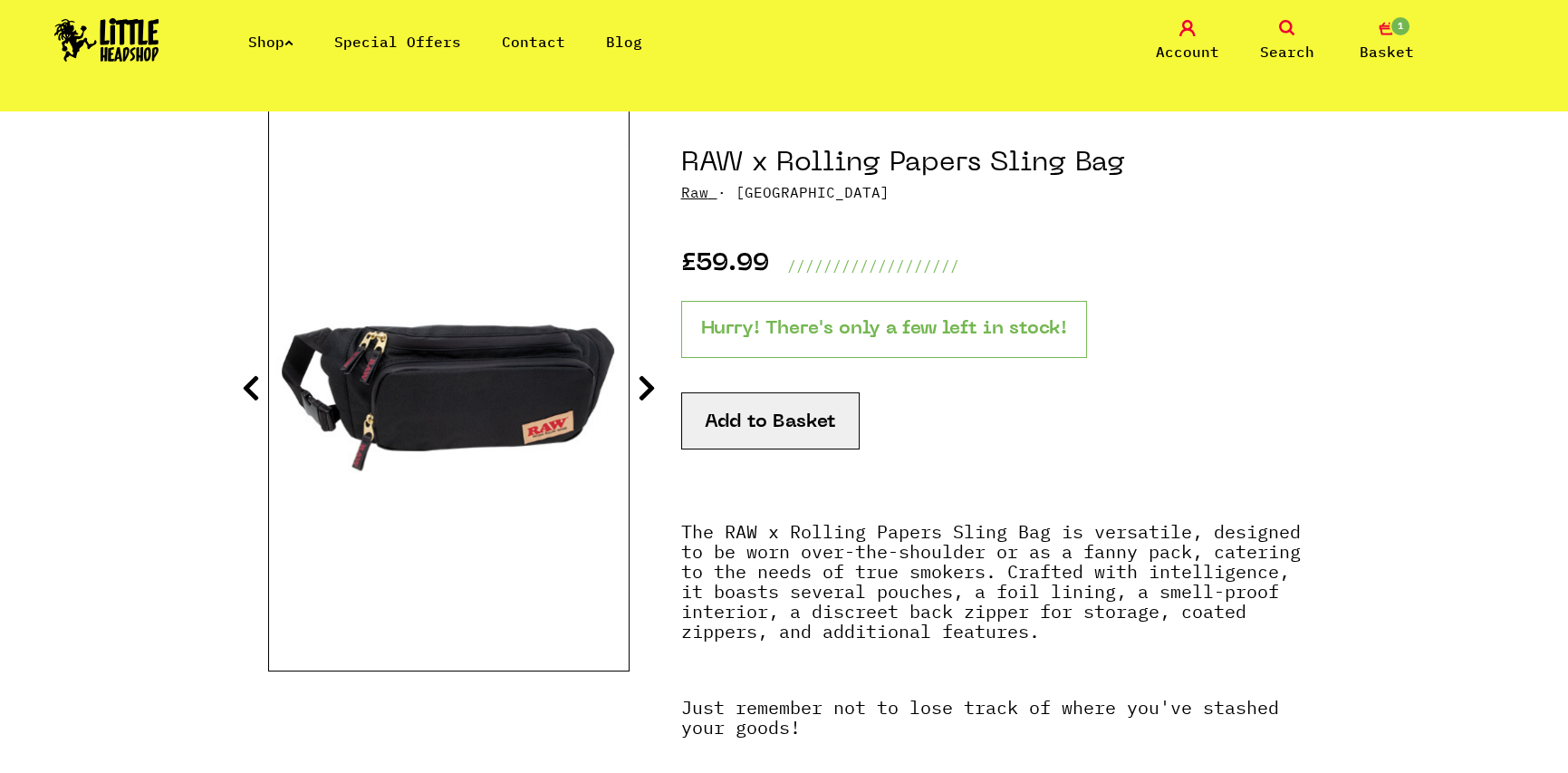
click at [644, 385] on icon at bounding box center [647, 388] width 18 height 29
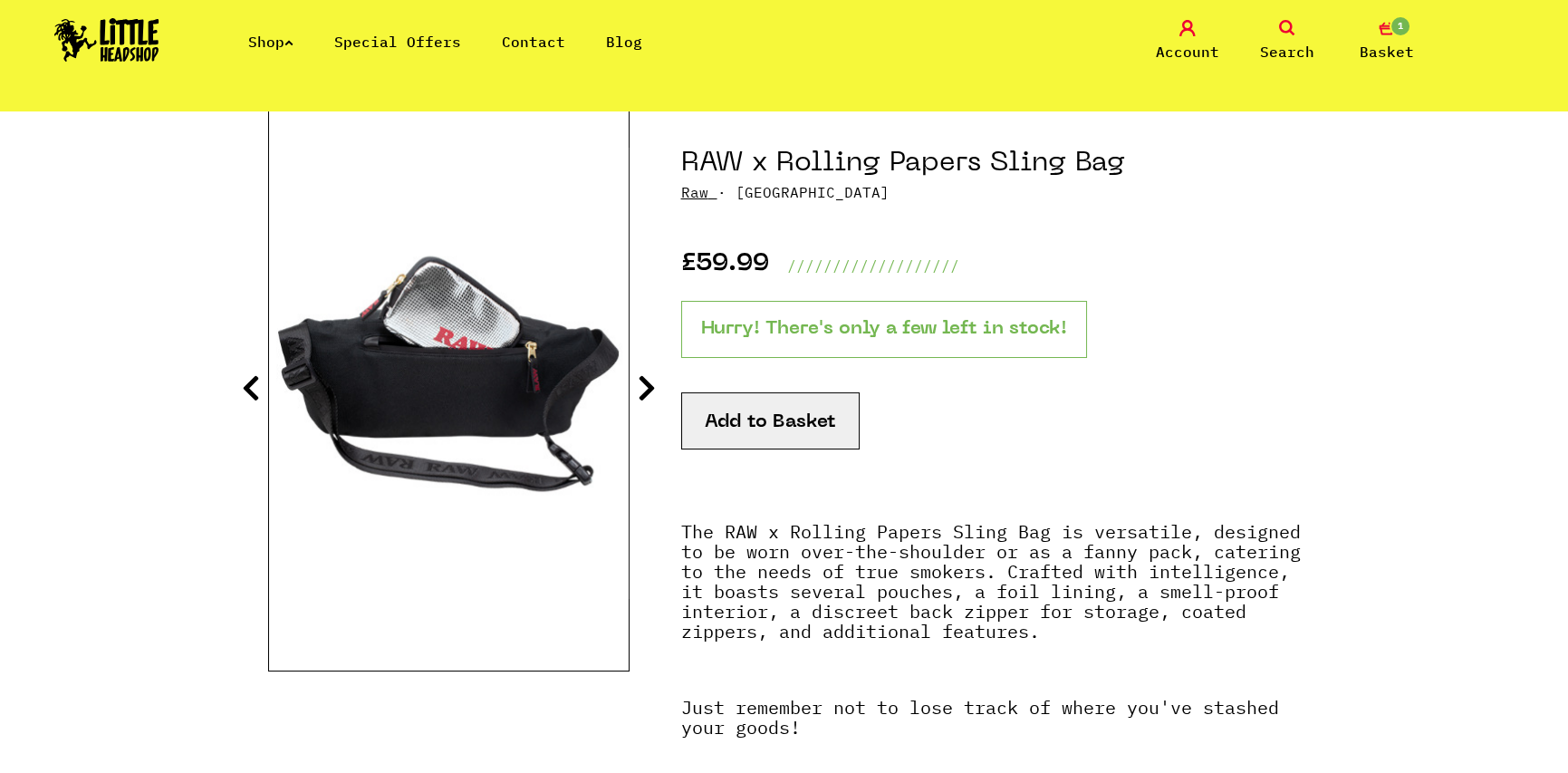
click at [644, 385] on icon at bounding box center [647, 388] width 18 height 29
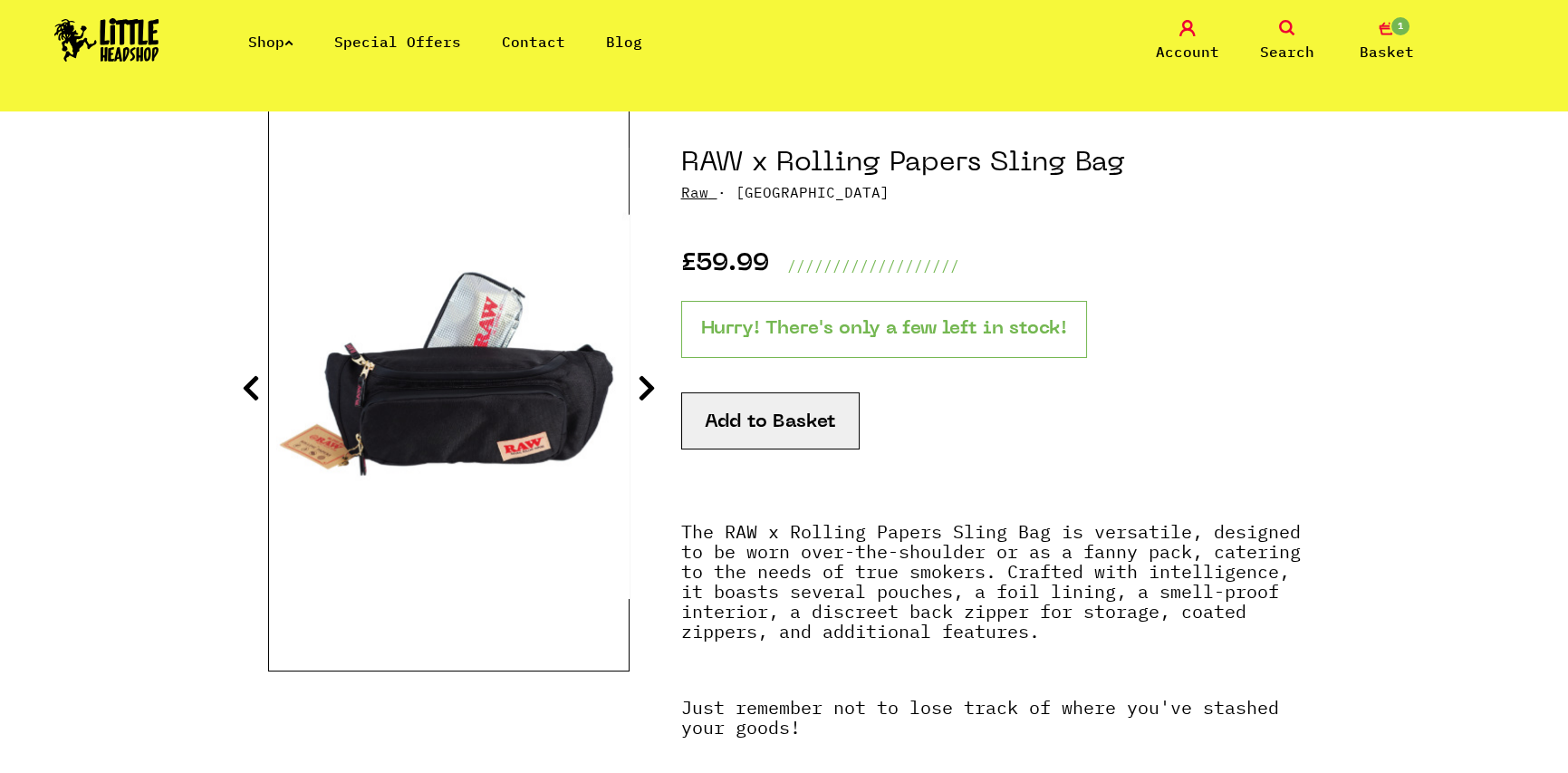
click at [644, 385] on icon at bounding box center [647, 388] width 18 height 29
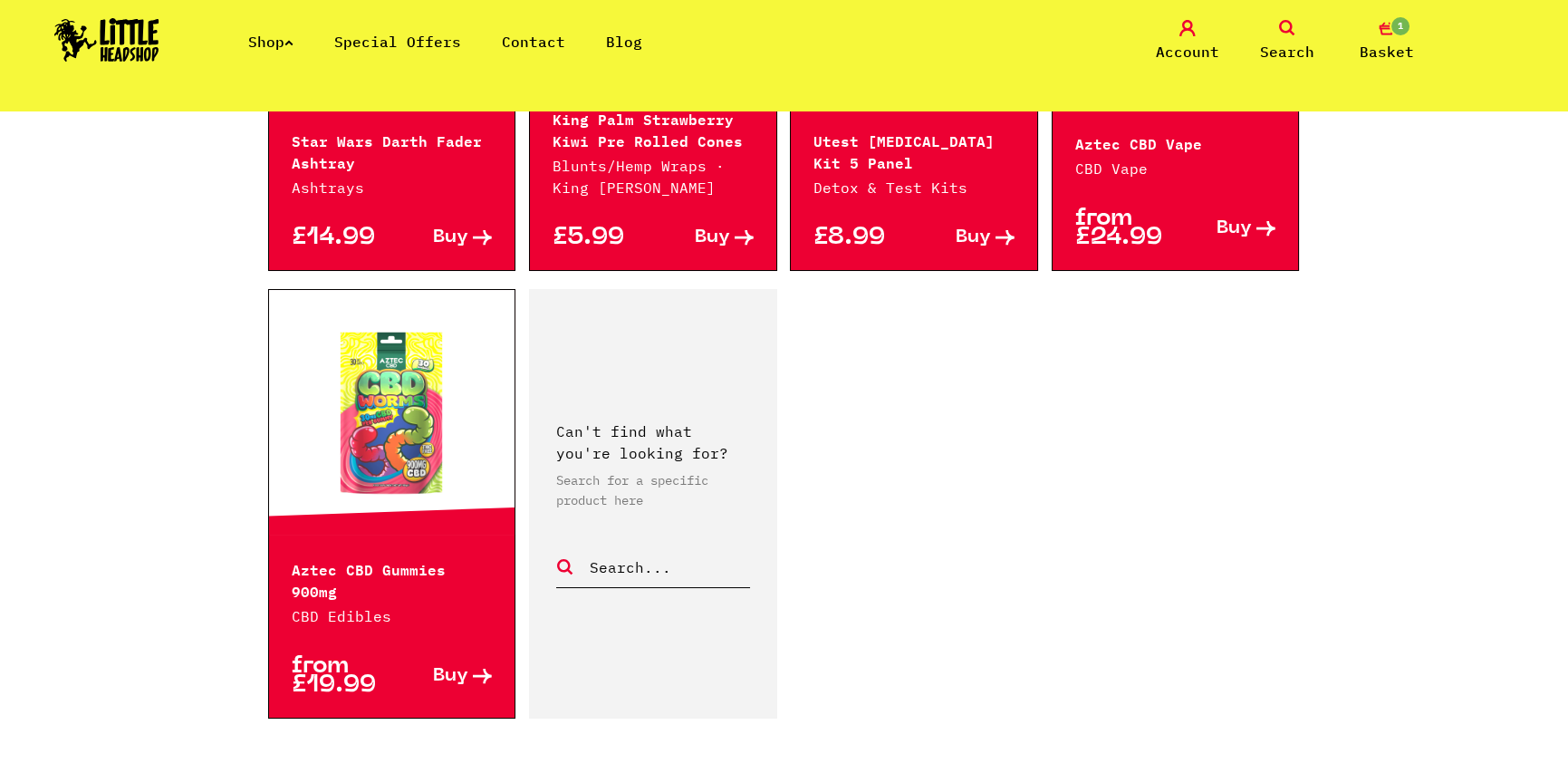
scroll to position [2899, 0]
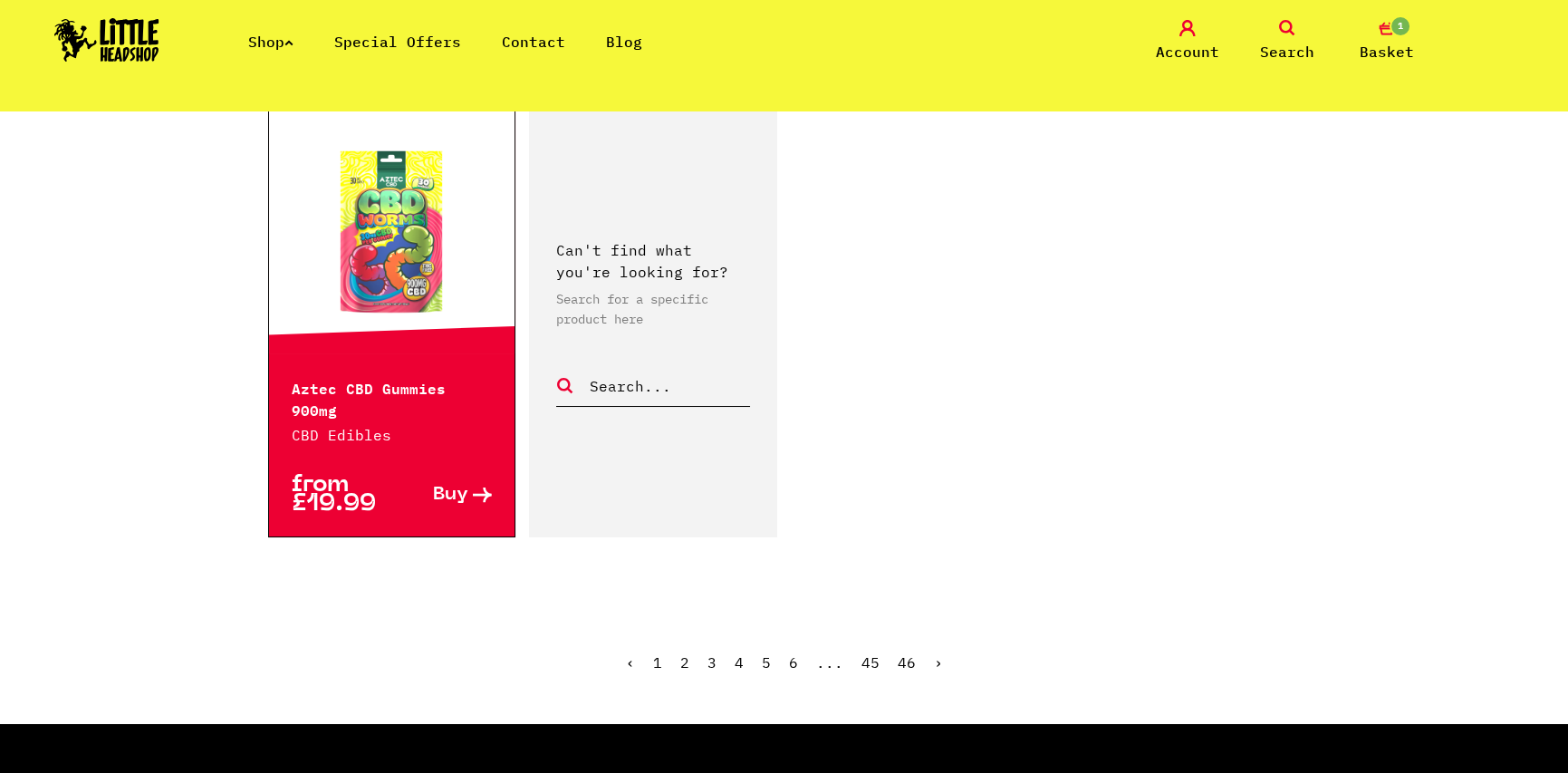
click at [934, 653] on link "›" at bounding box center [939, 663] width 9 height 18
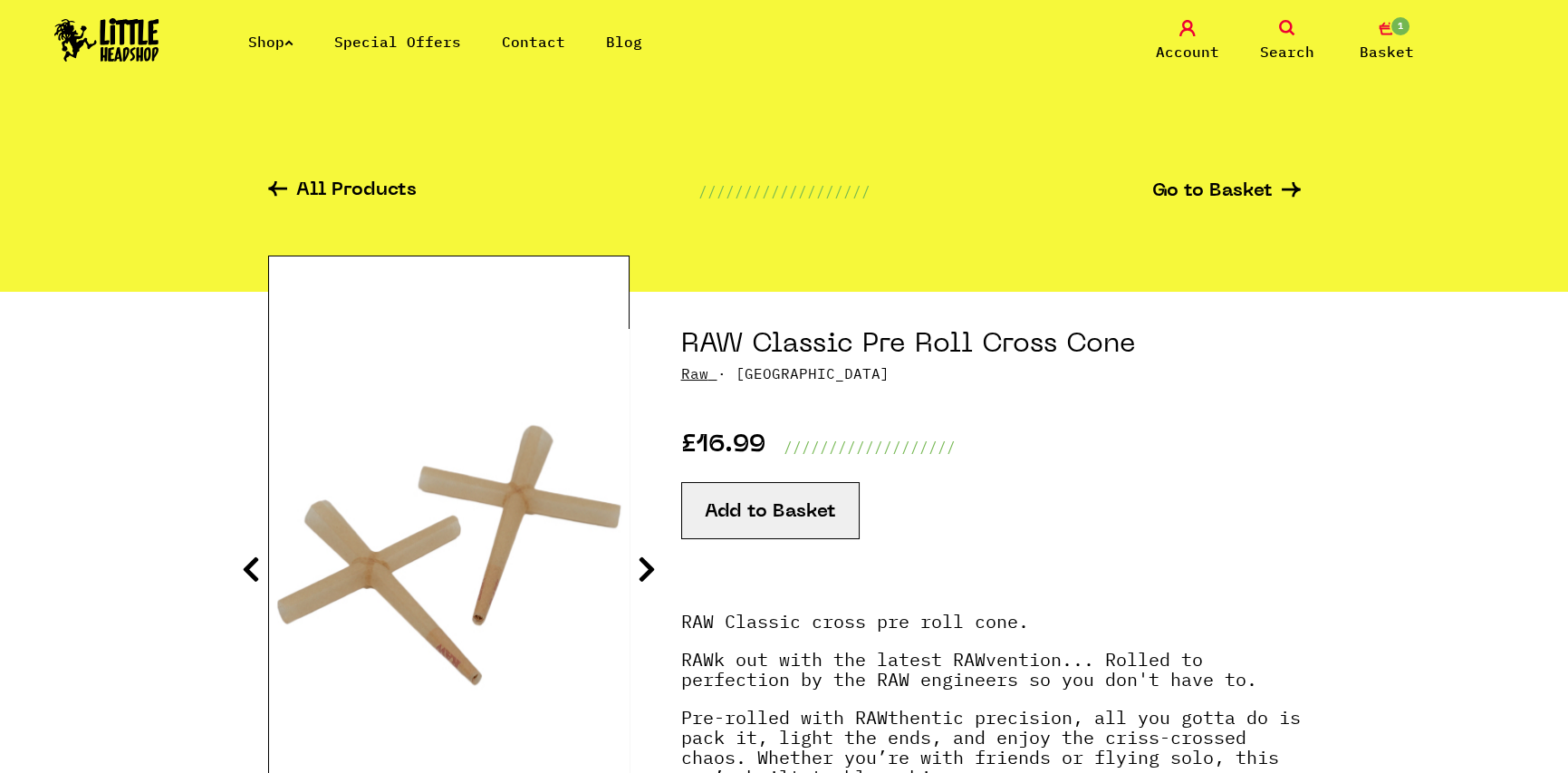
scroll to position [90, 0]
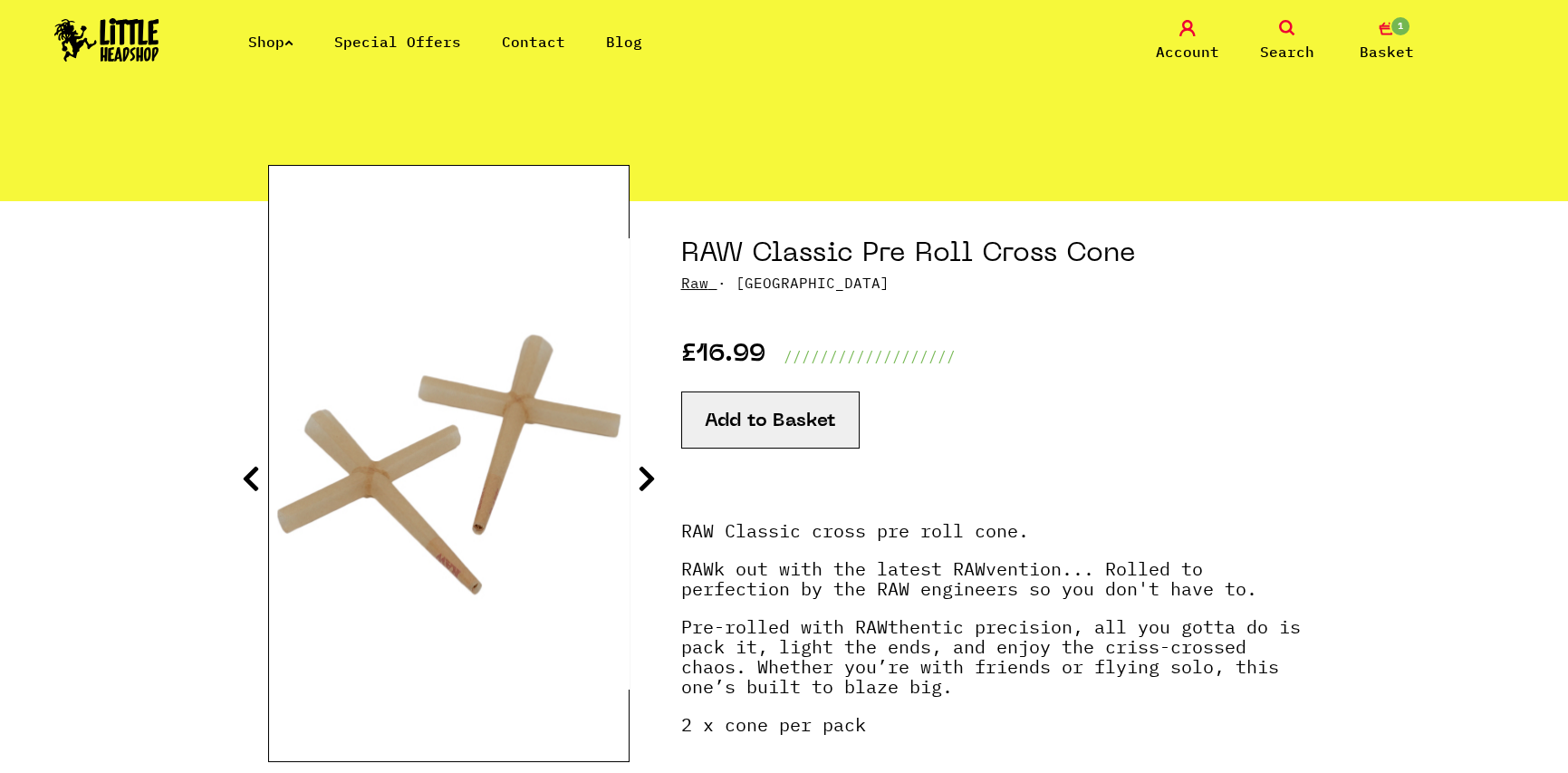
click at [648, 476] on icon at bounding box center [647, 478] width 18 height 29
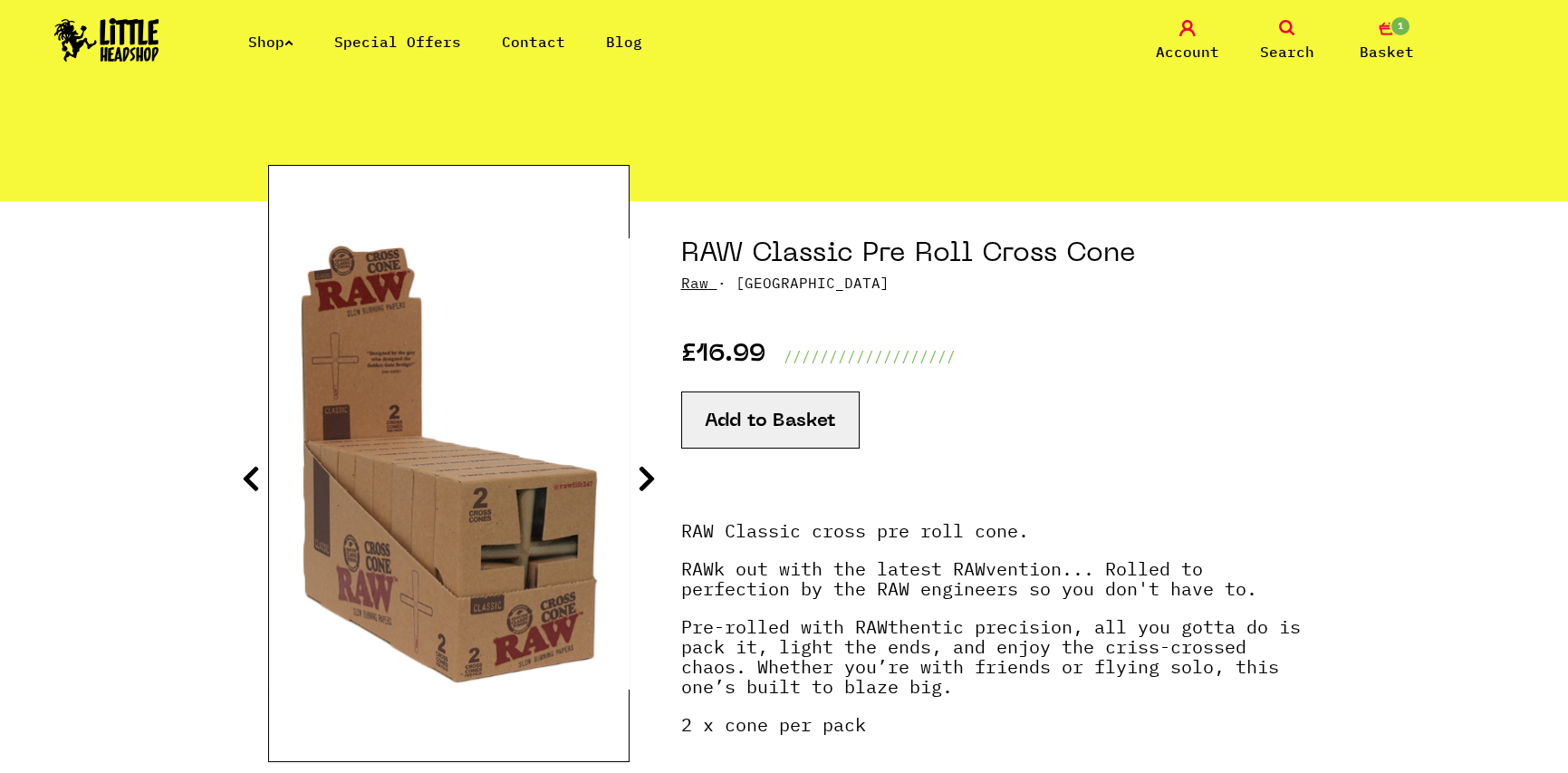
click at [648, 476] on icon at bounding box center [647, 478] width 18 height 29
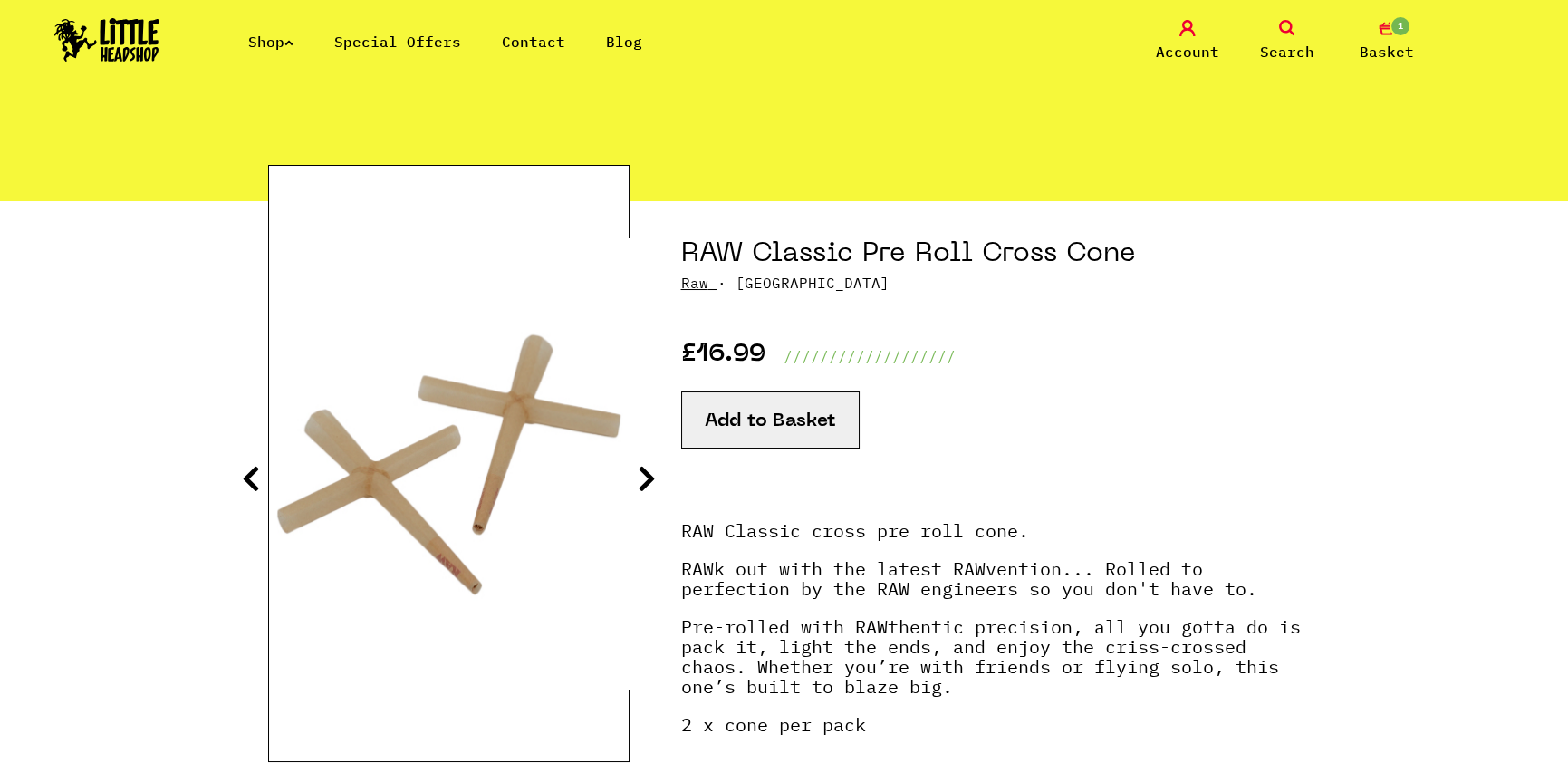
click at [648, 476] on icon at bounding box center [647, 478] width 18 height 29
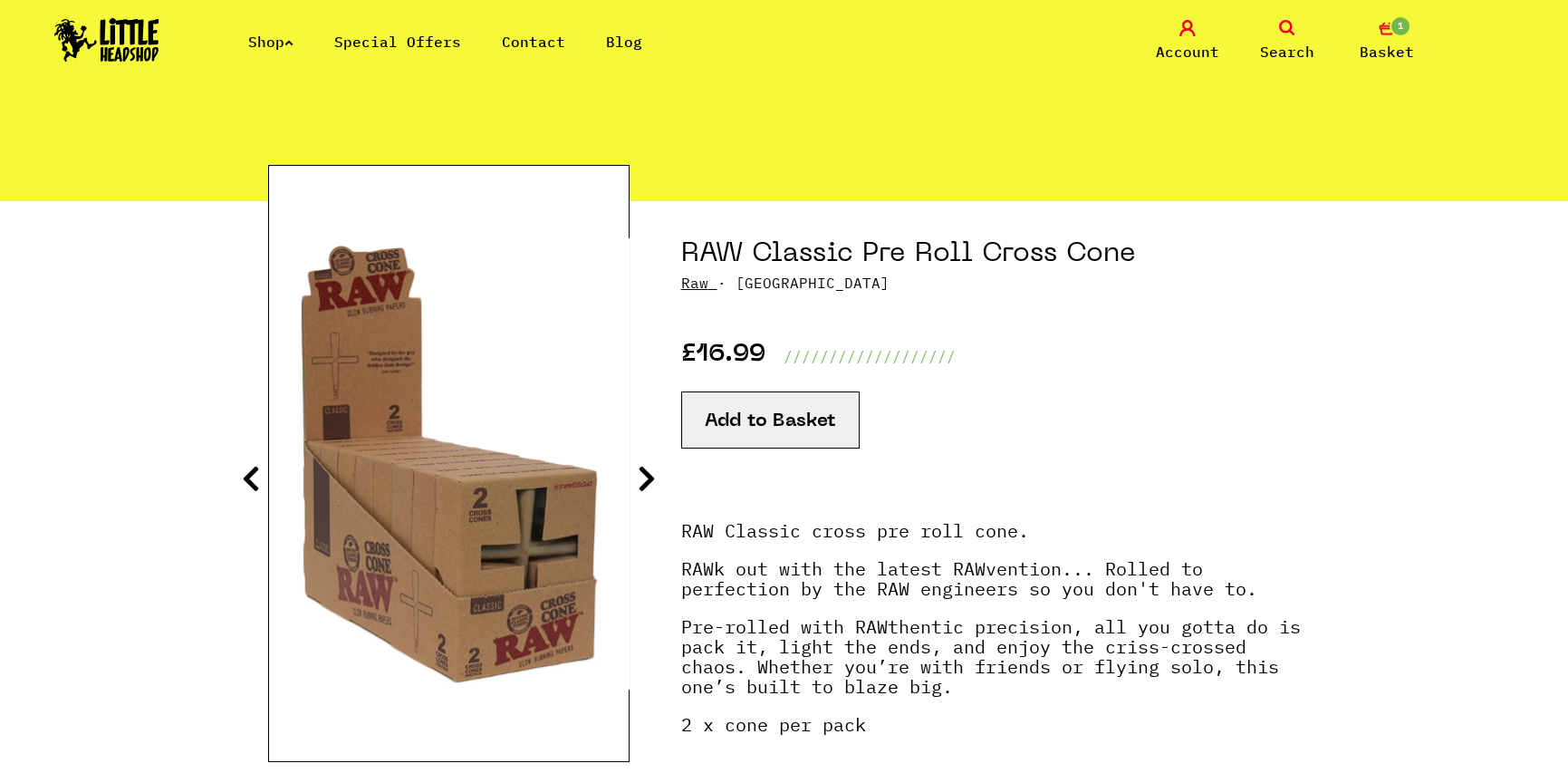
click at [648, 476] on icon at bounding box center [647, 478] width 18 height 29
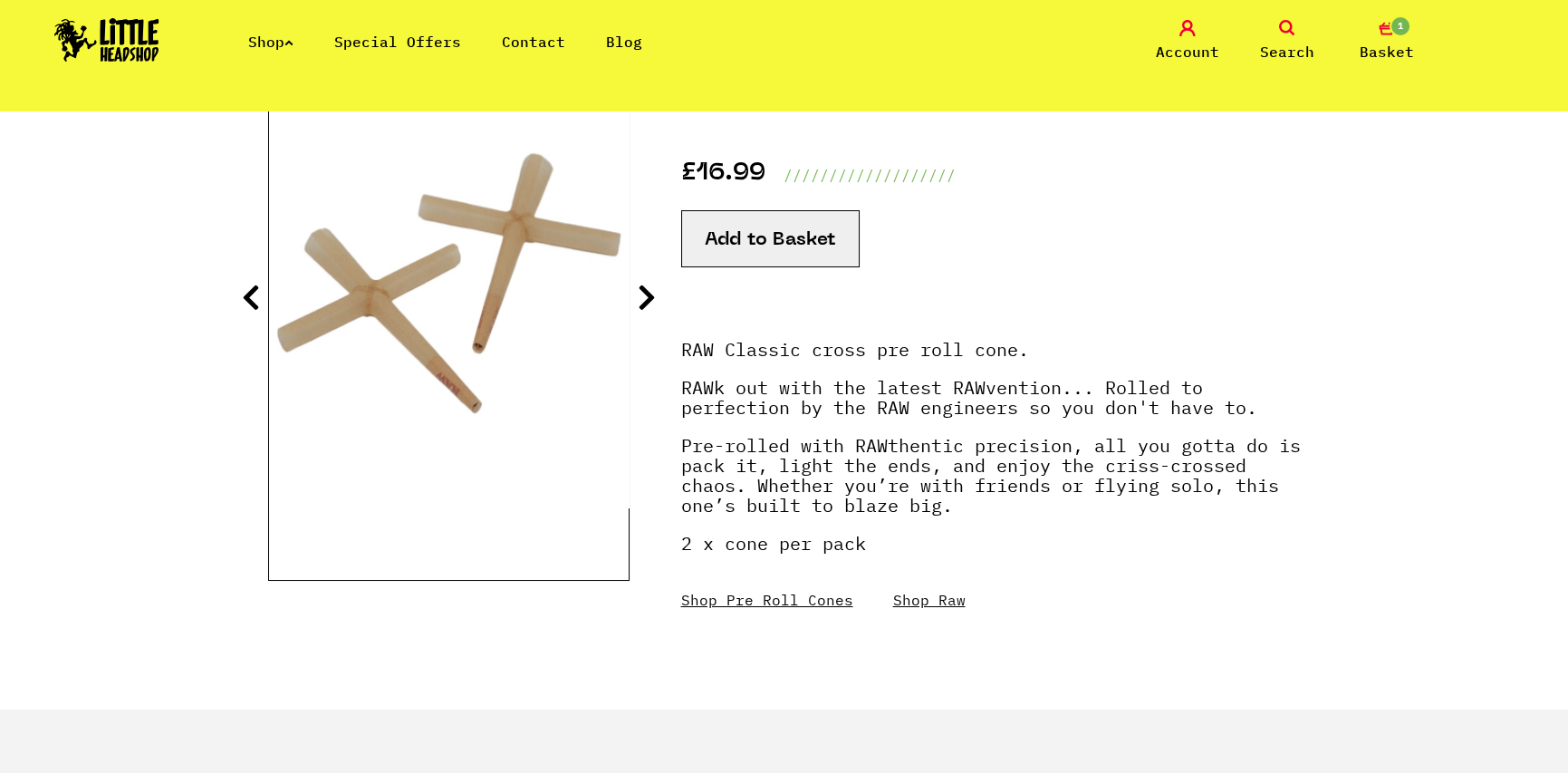
scroll to position [182, 0]
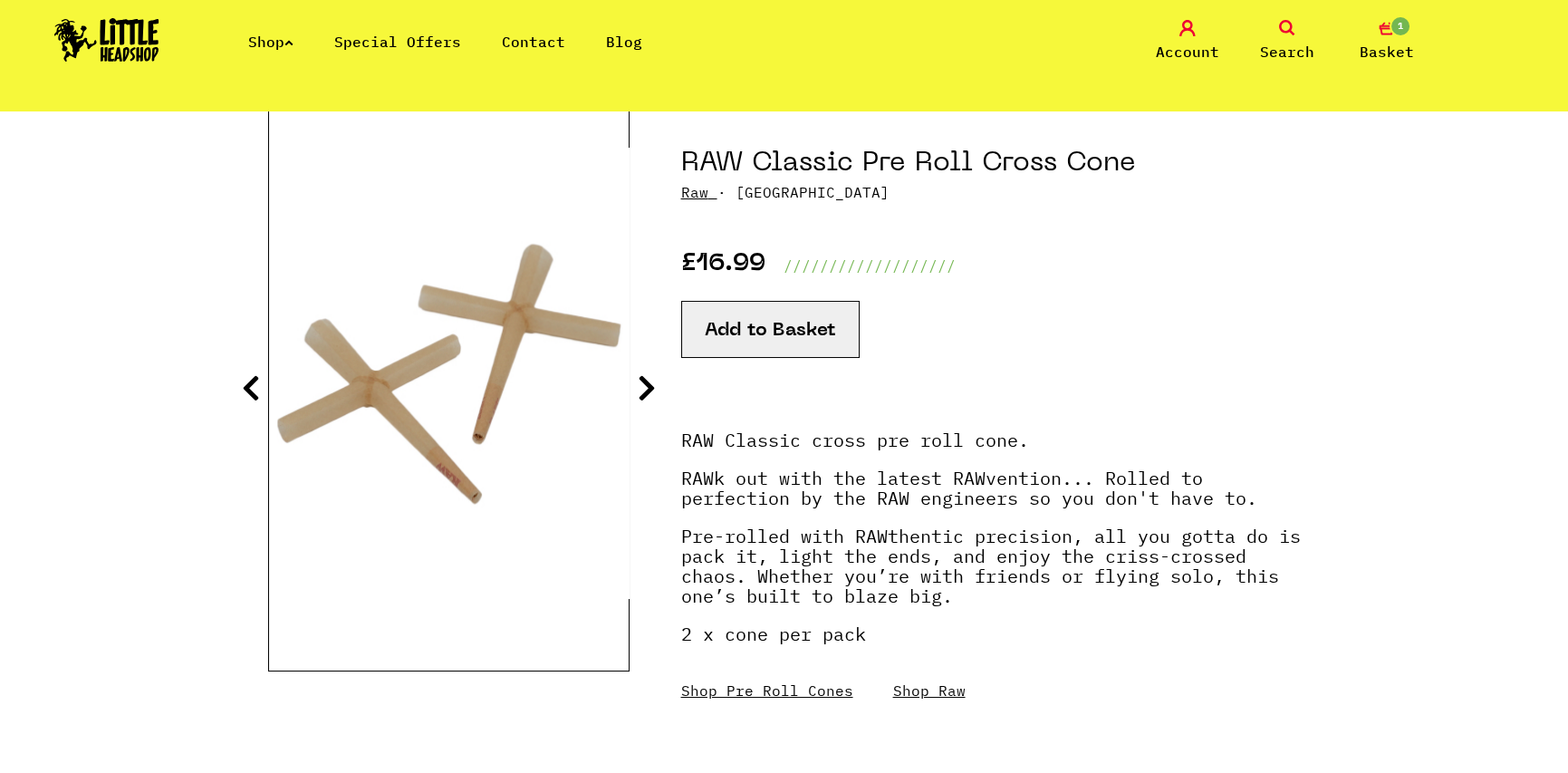
click at [644, 388] on icon at bounding box center [647, 388] width 18 height 29
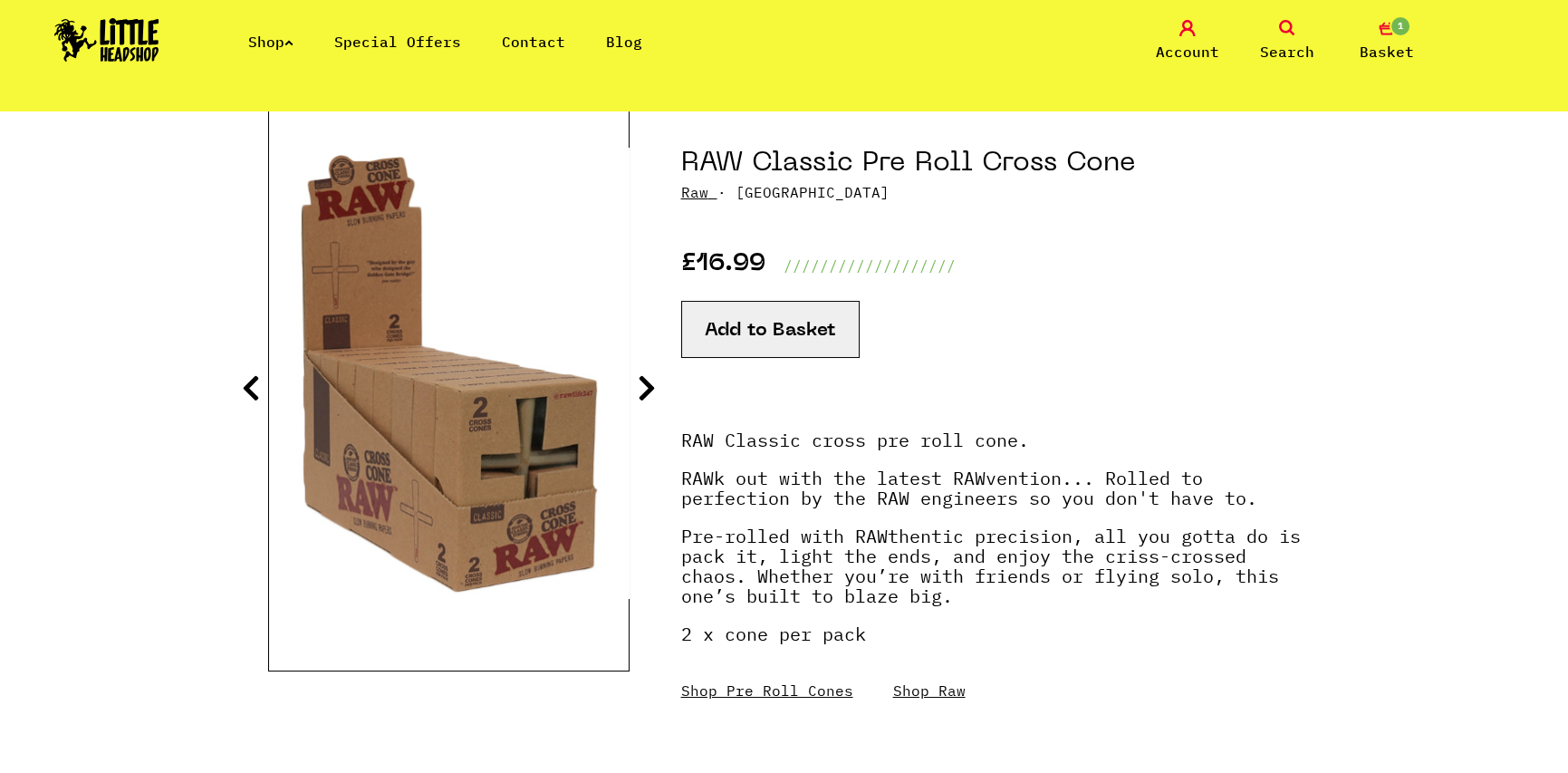
click at [644, 388] on icon at bounding box center [647, 388] width 18 height 29
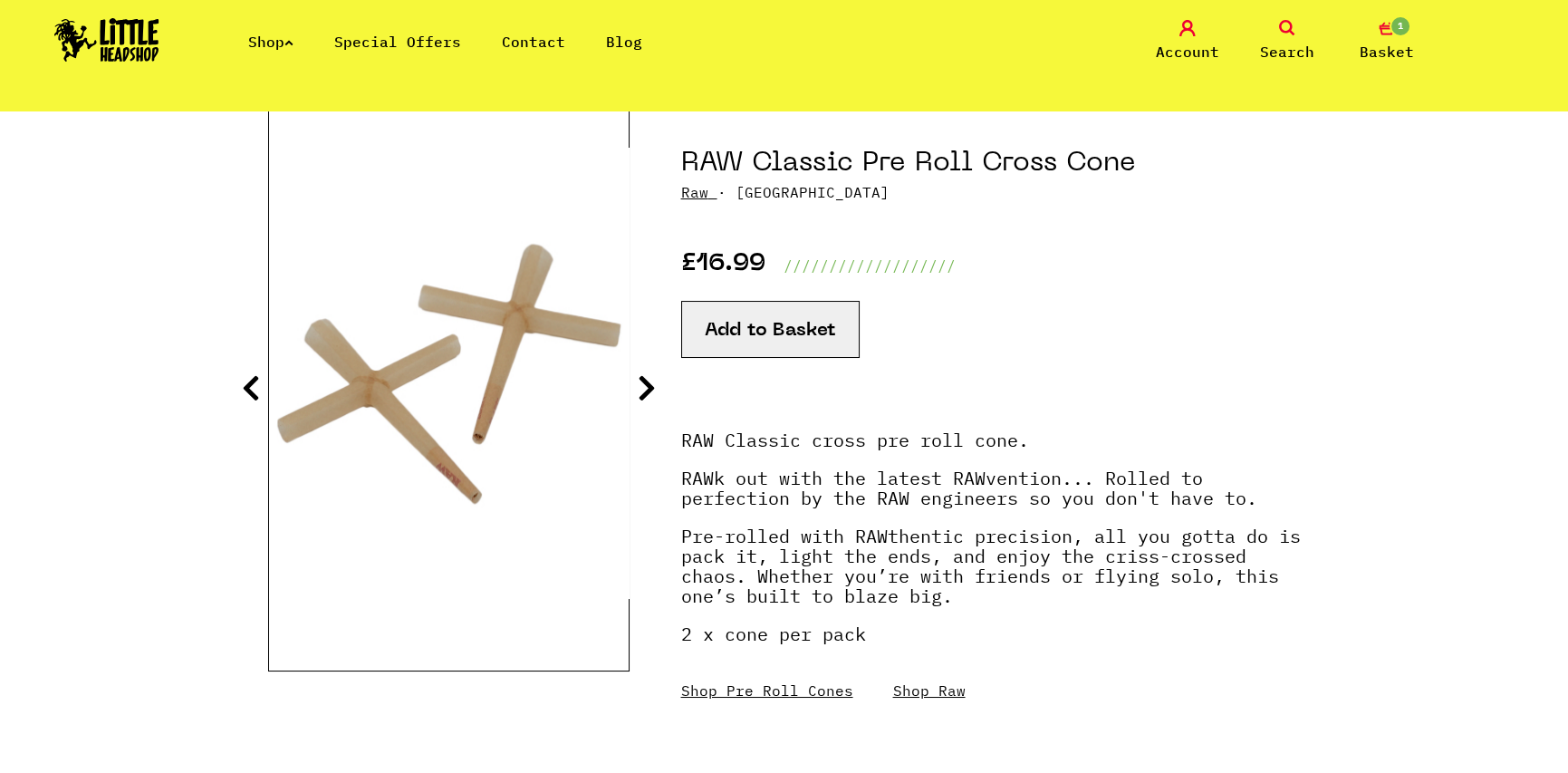
click at [733, 338] on button "Add to Basket" at bounding box center [771, 329] width 179 height 57
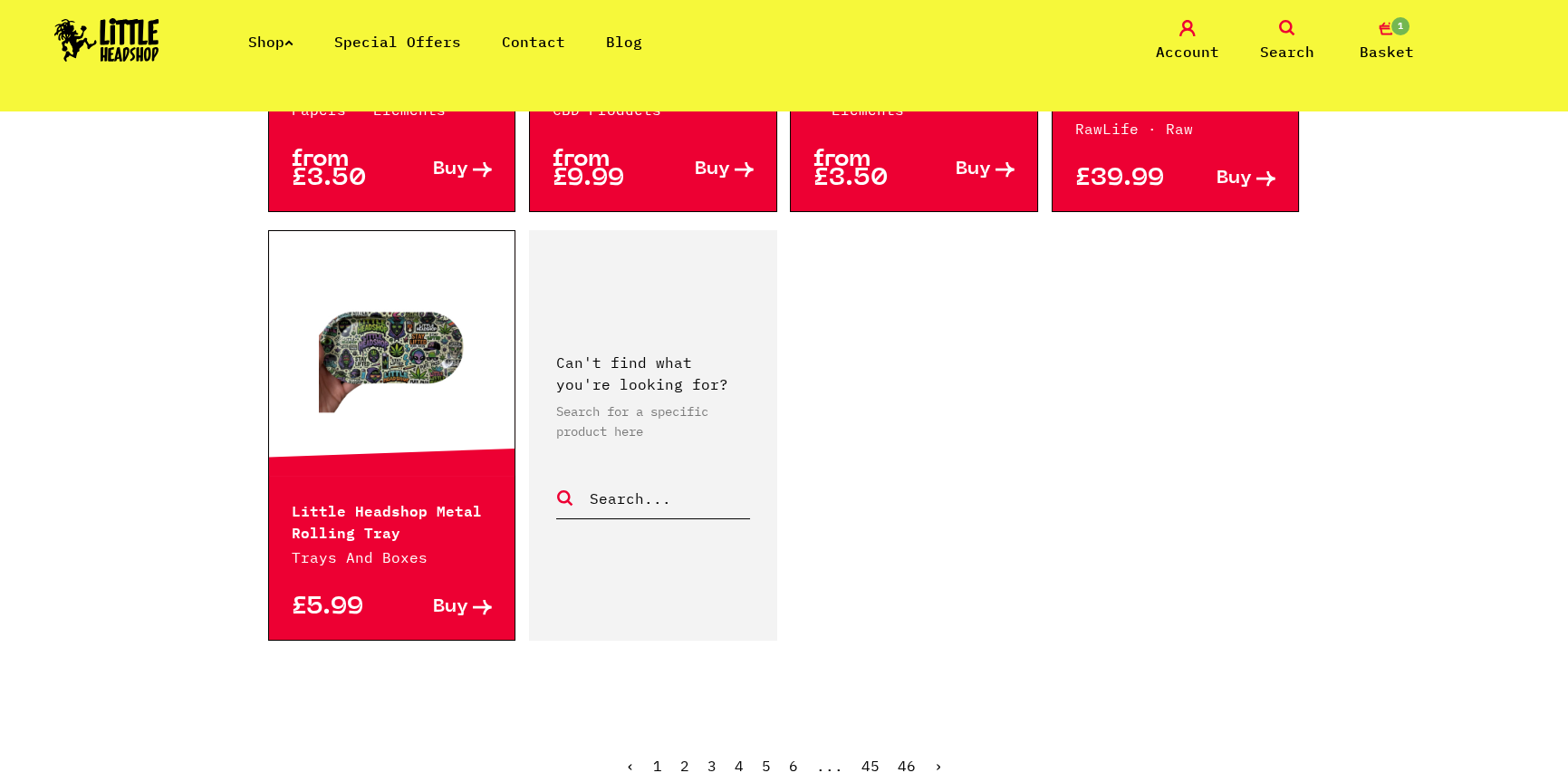
scroll to position [2899, 0]
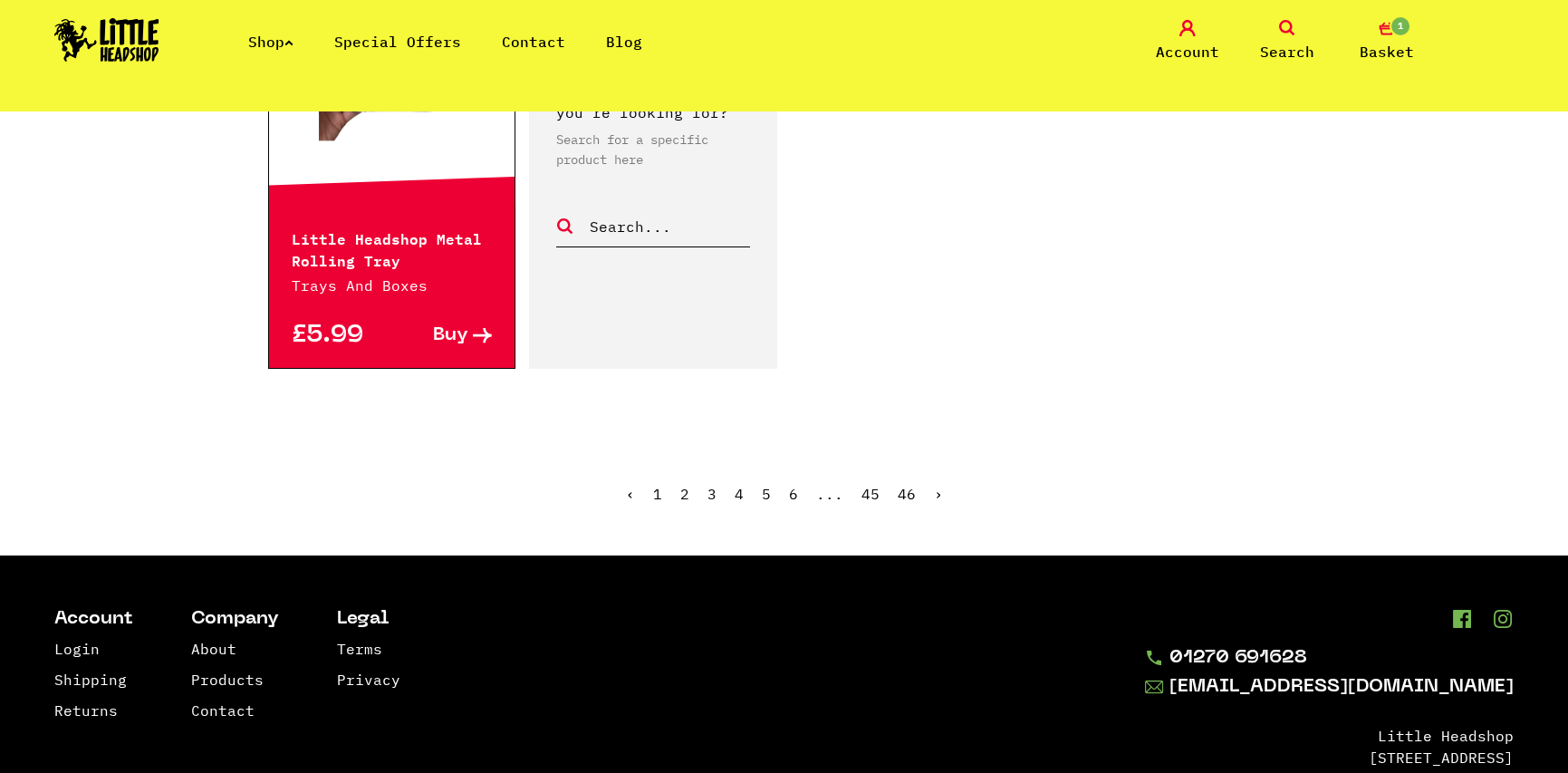
click at [934, 493] on link "›" at bounding box center [939, 494] width 9 height 18
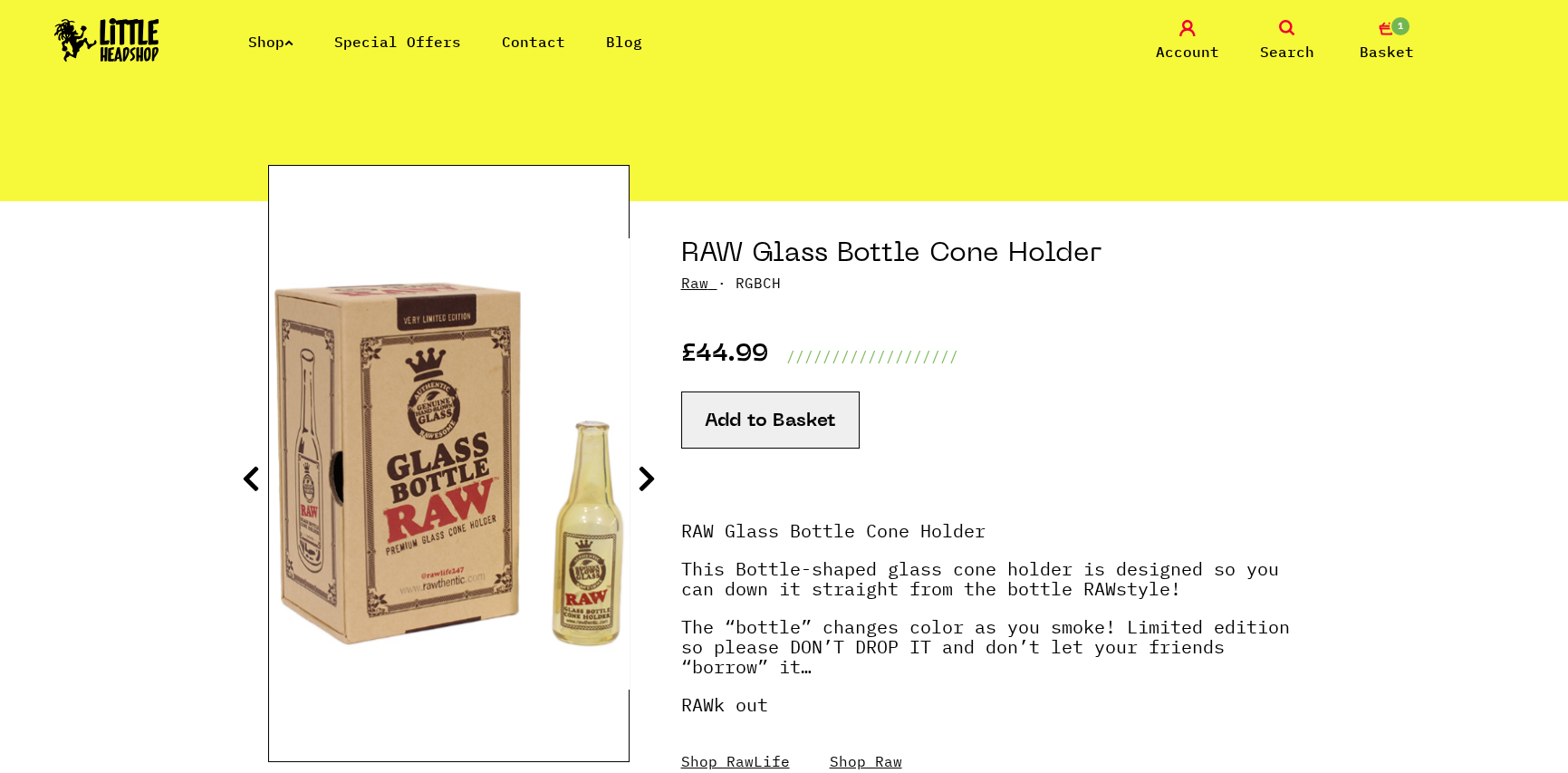
scroll to position [182, 0]
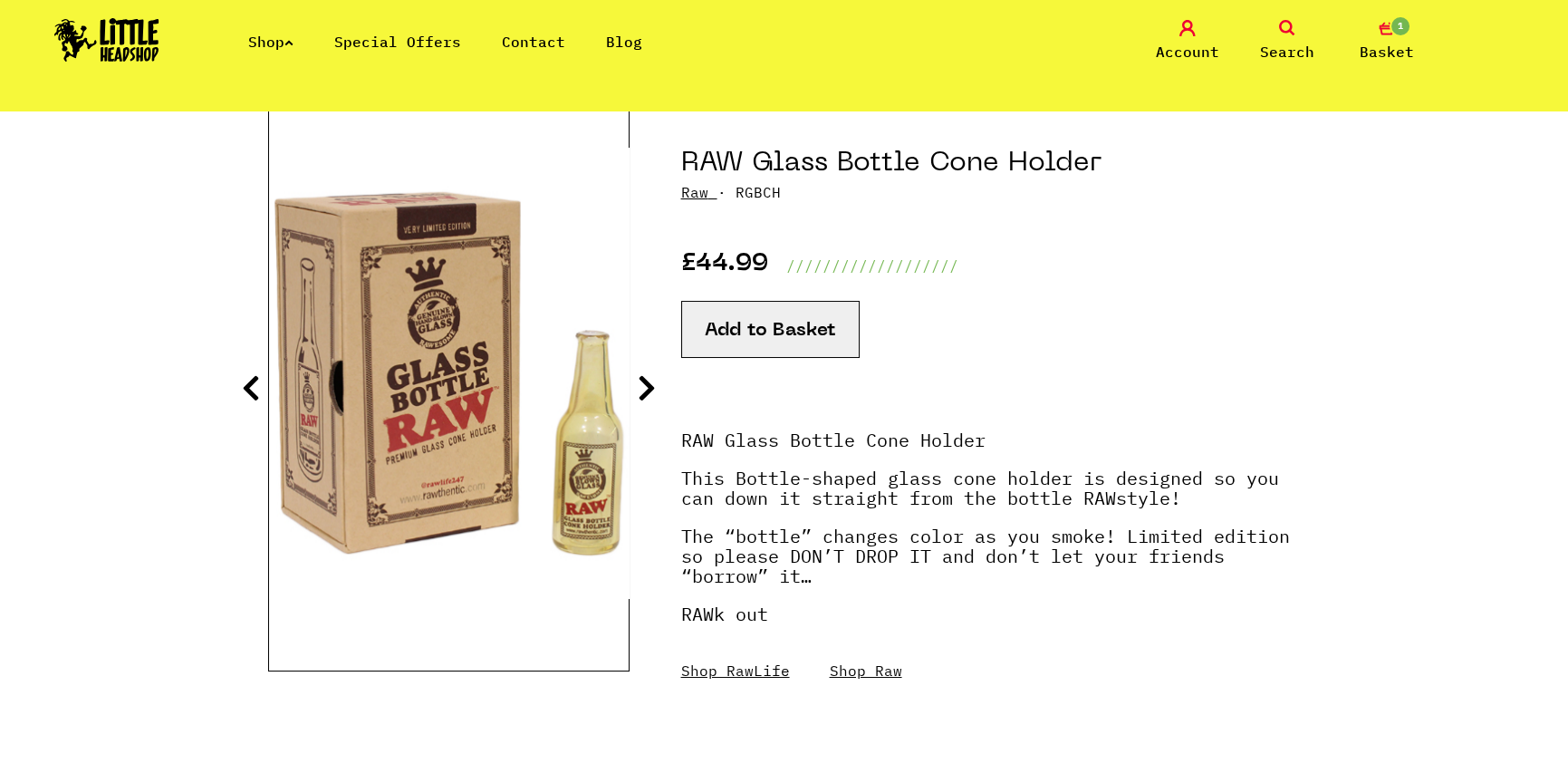
click at [648, 374] on icon at bounding box center [647, 388] width 18 height 29
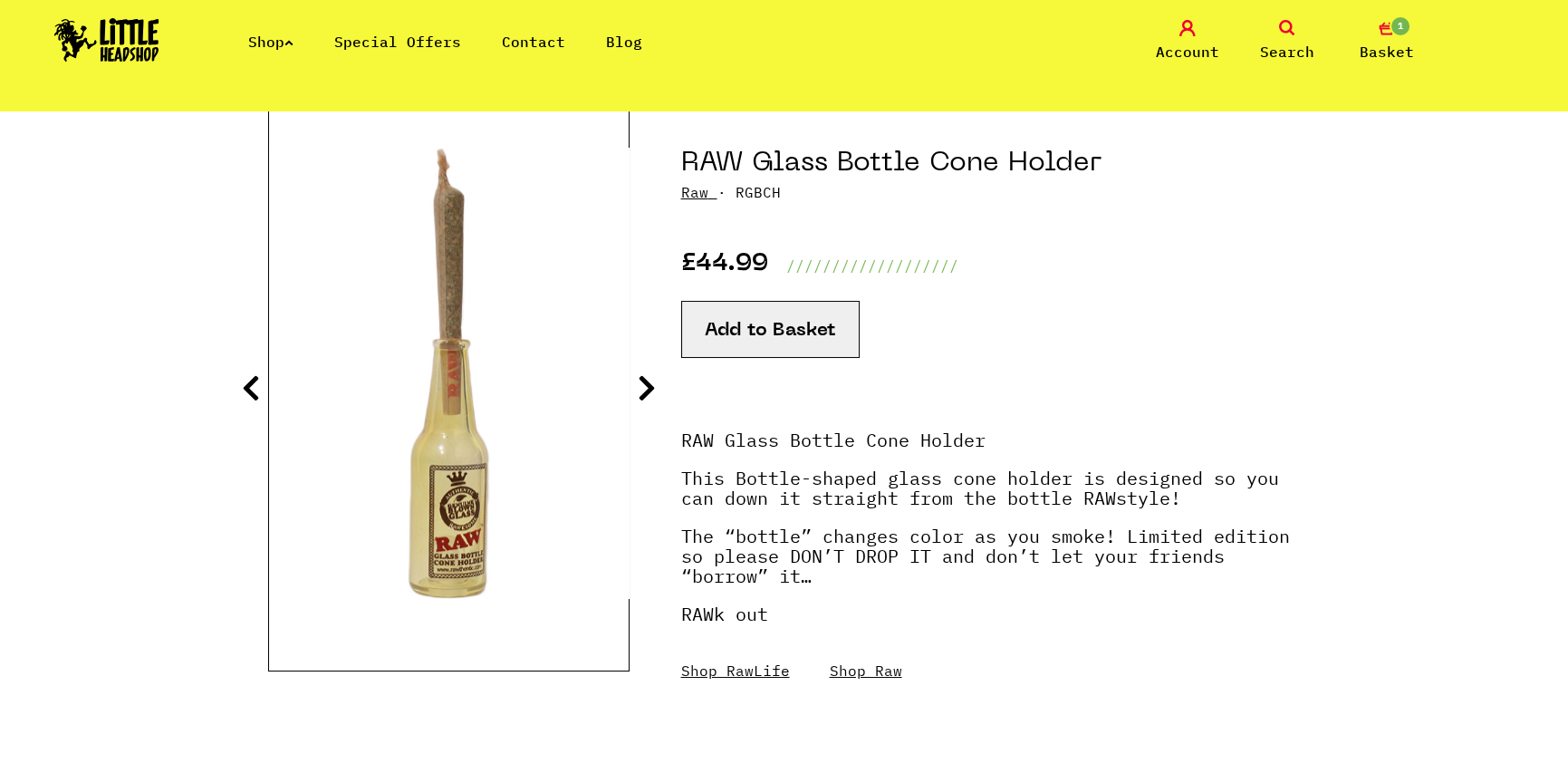
click at [651, 380] on icon at bounding box center [647, 388] width 18 height 29
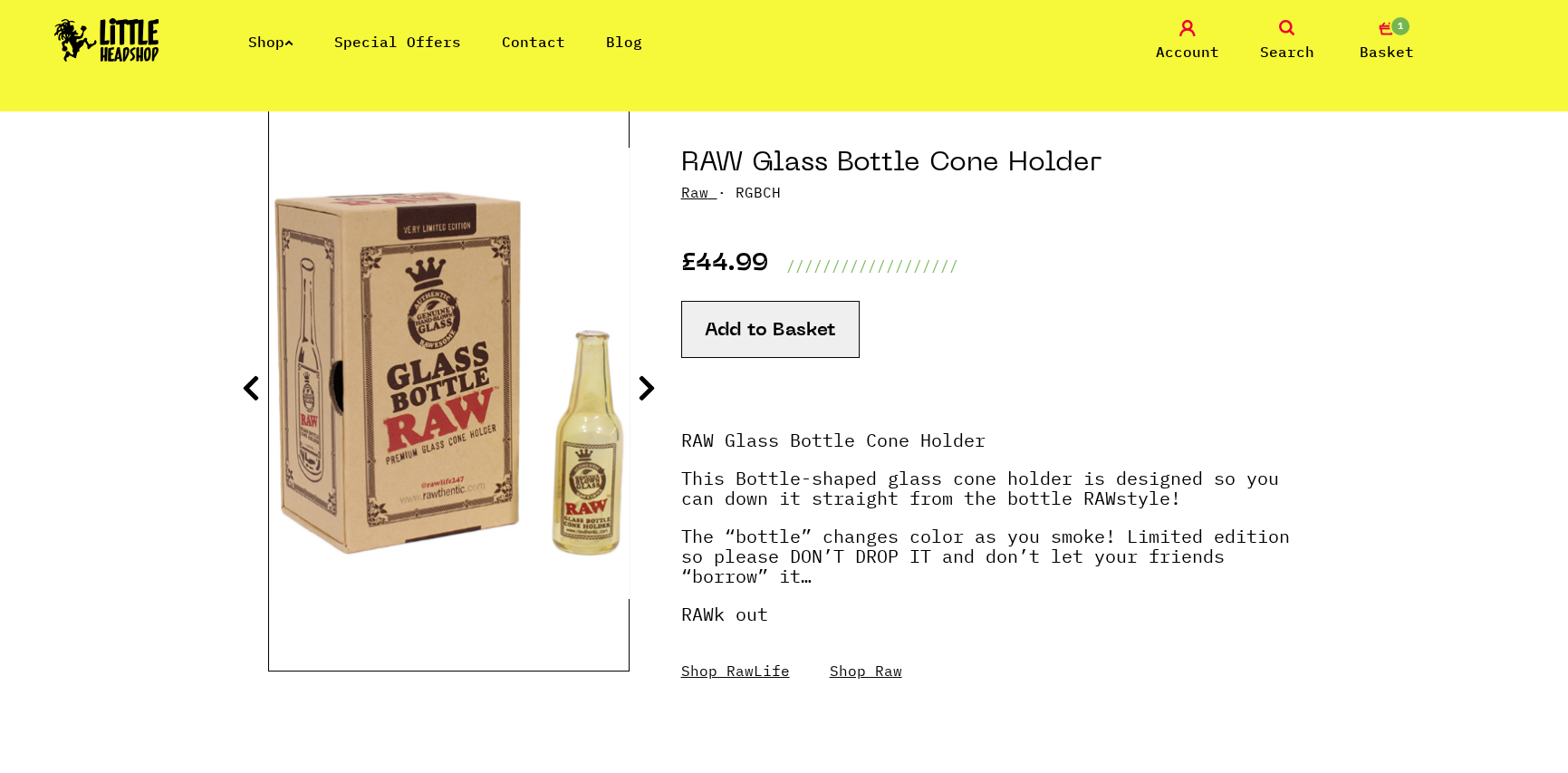
click at [651, 381] on icon at bounding box center [647, 388] width 18 height 29
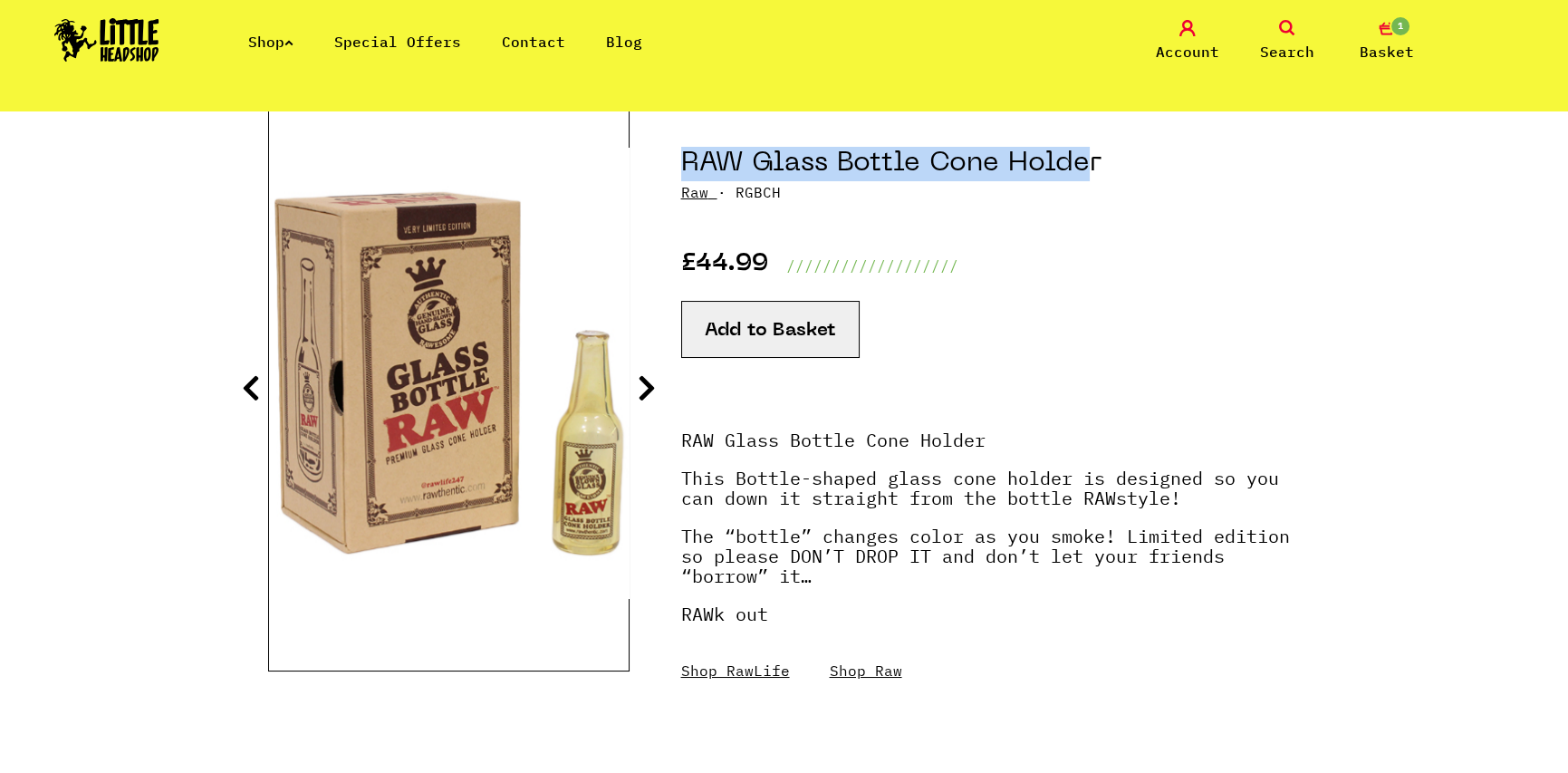
drag, startPoint x: 687, startPoint y: 166, endPoint x: 1091, endPoint y: 175, distance: 404.1
click at [1091, 175] on h1 "RAW Glass Bottle Cone Holder" at bounding box center [991, 164] width 619 height 35
drag, startPoint x: 1103, startPoint y: 172, endPoint x: 681, endPoint y: 166, distance: 422.0
click at [681, 166] on h1 "RAW Glass Bottle Cone Holder" at bounding box center [991, 164] width 619 height 35
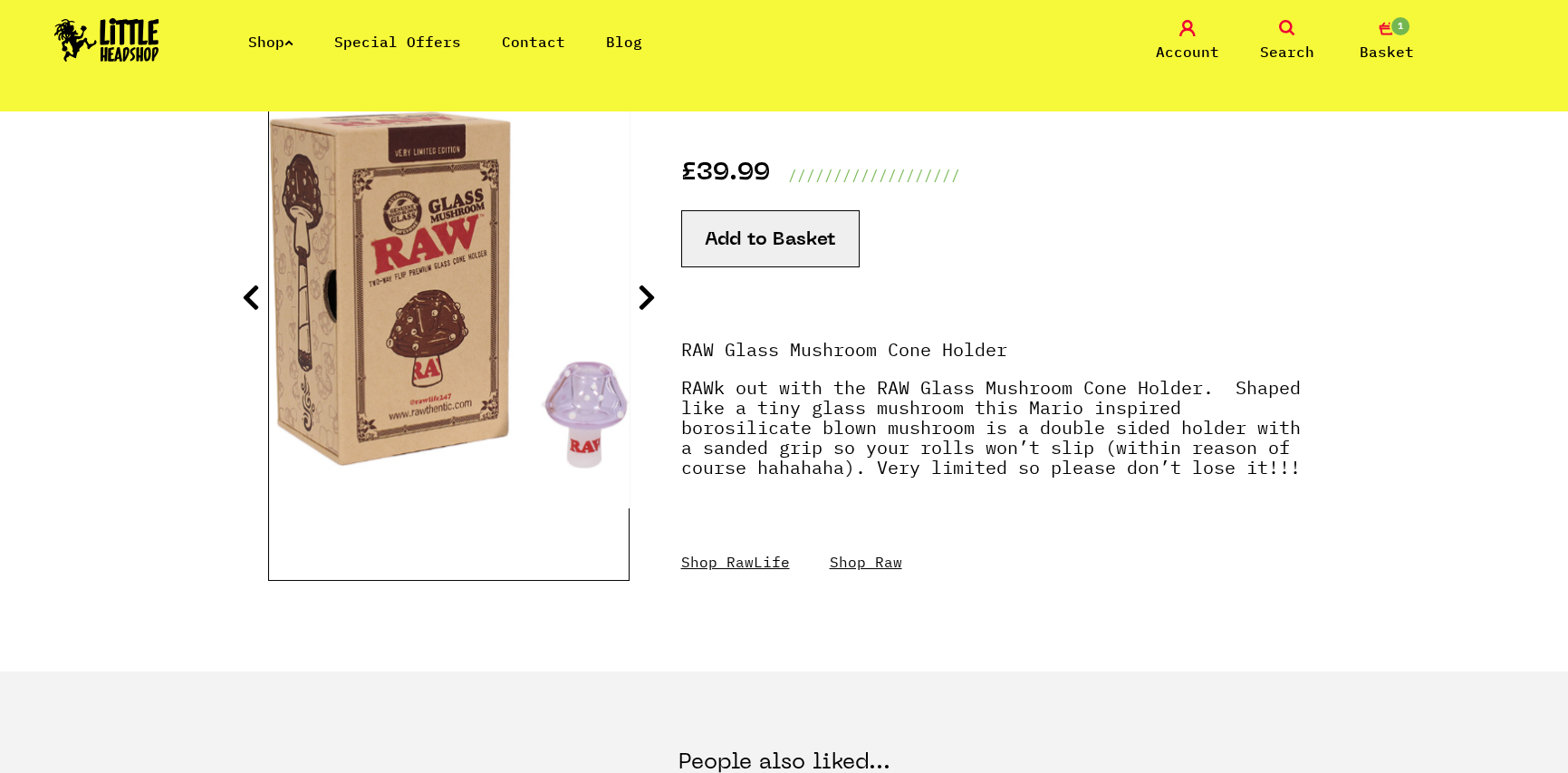
scroll to position [182, 0]
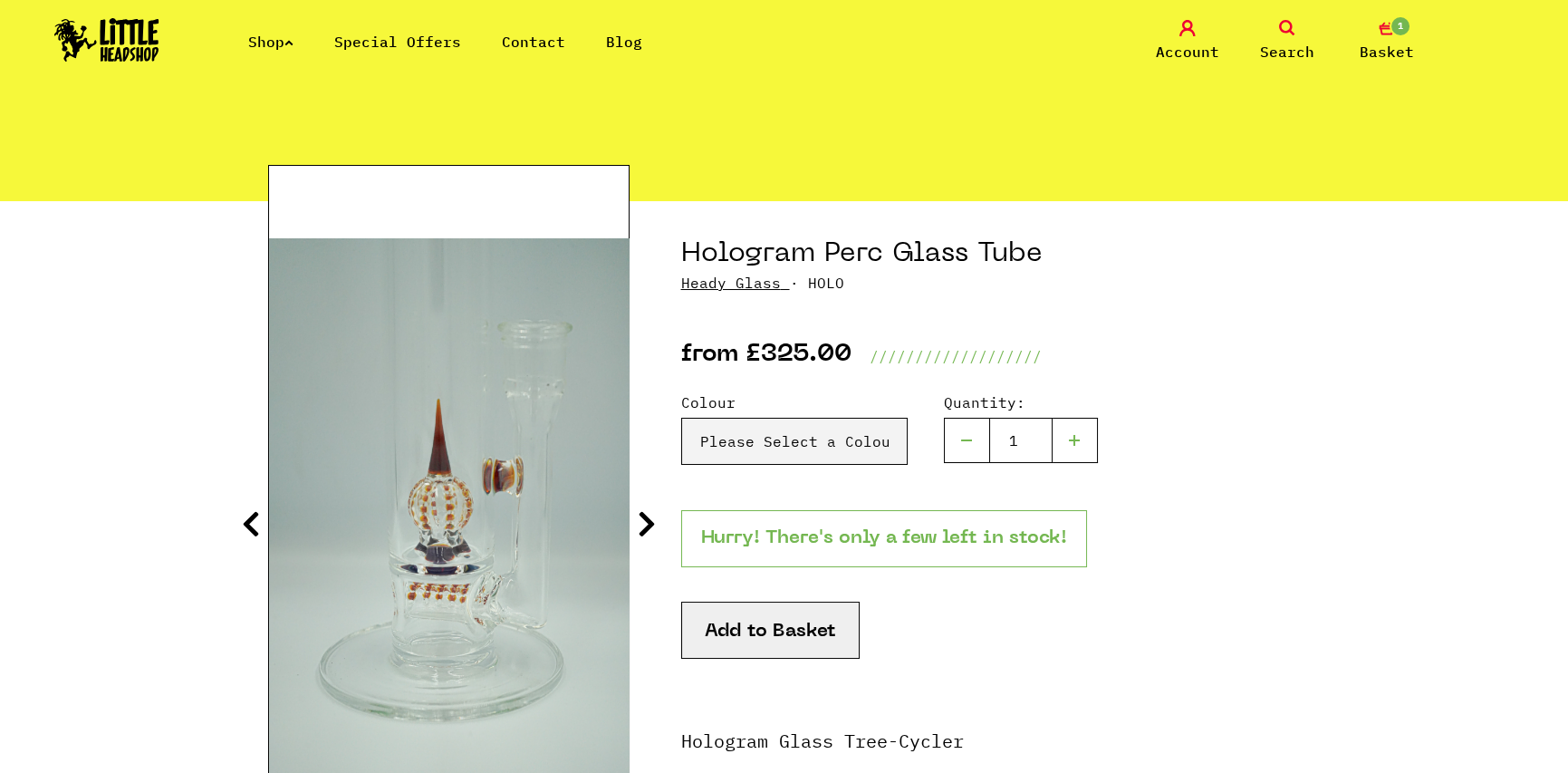
scroll to position [182, 0]
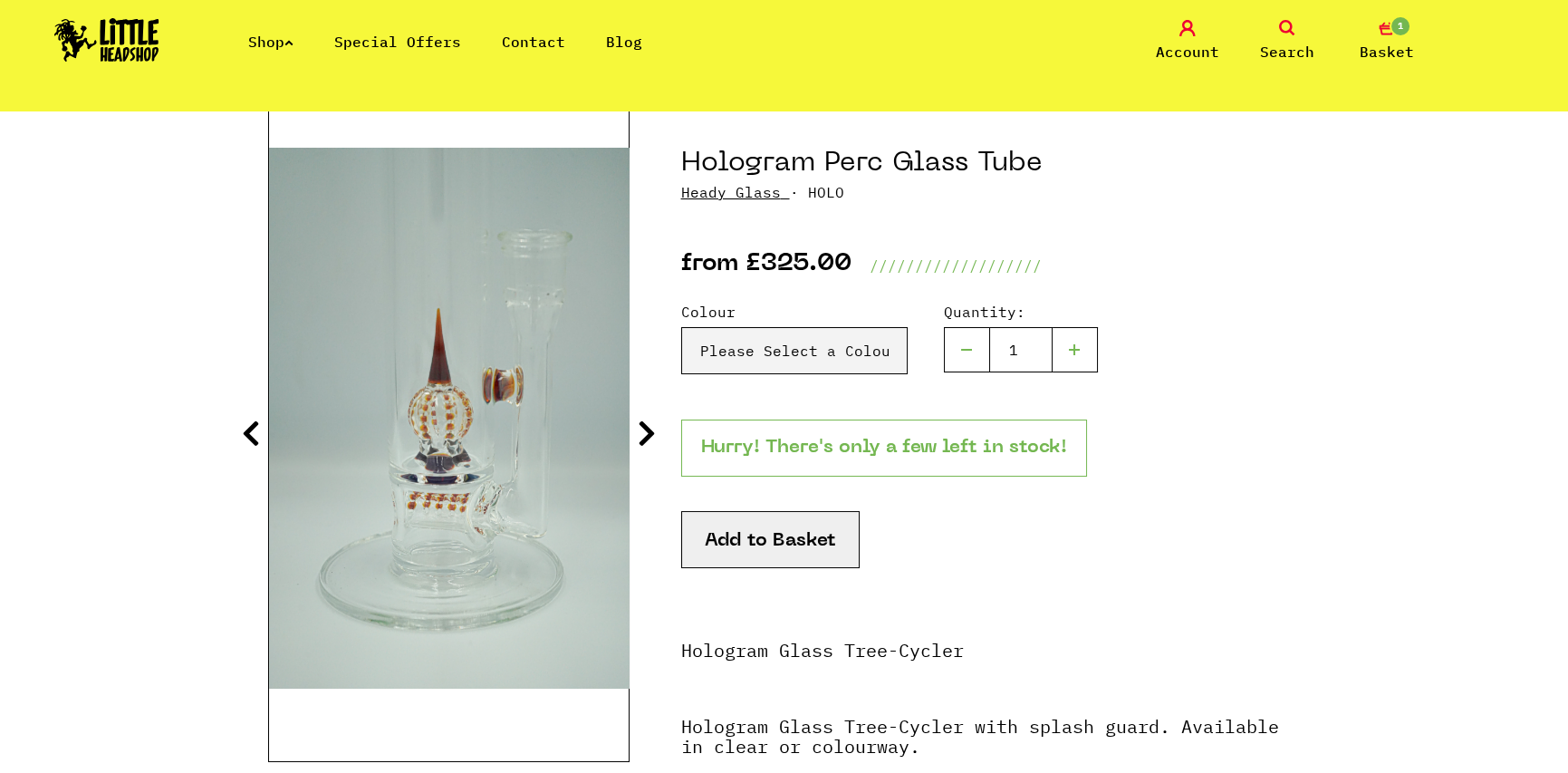
click at [649, 428] on icon at bounding box center [647, 434] width 18 height 29
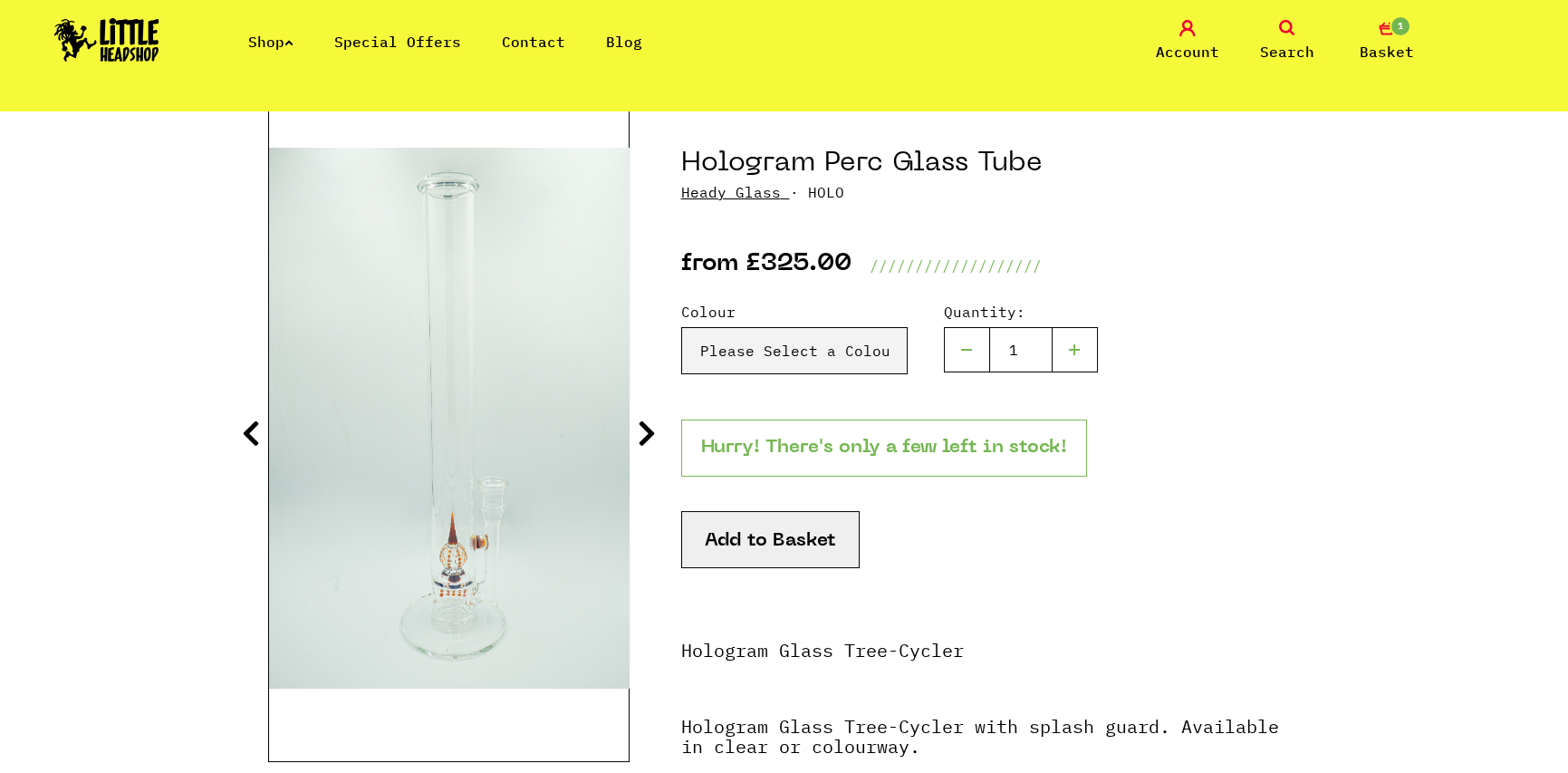
click at [649, 432] on icon at bounding box center [647, 434] width 18 height 29
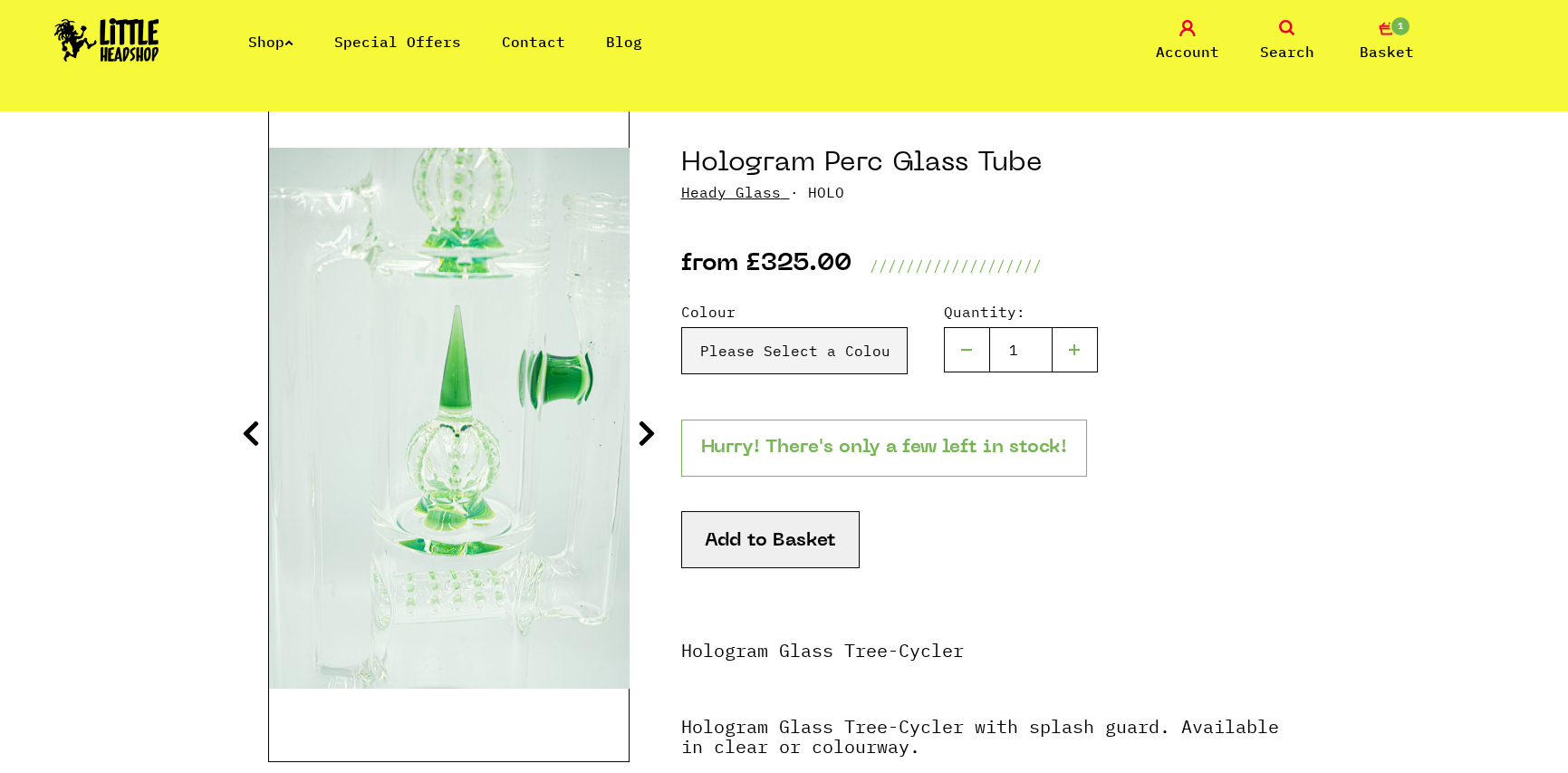
click at [649, 432] on icon at bounding box center [647, 434] width 18 height 29
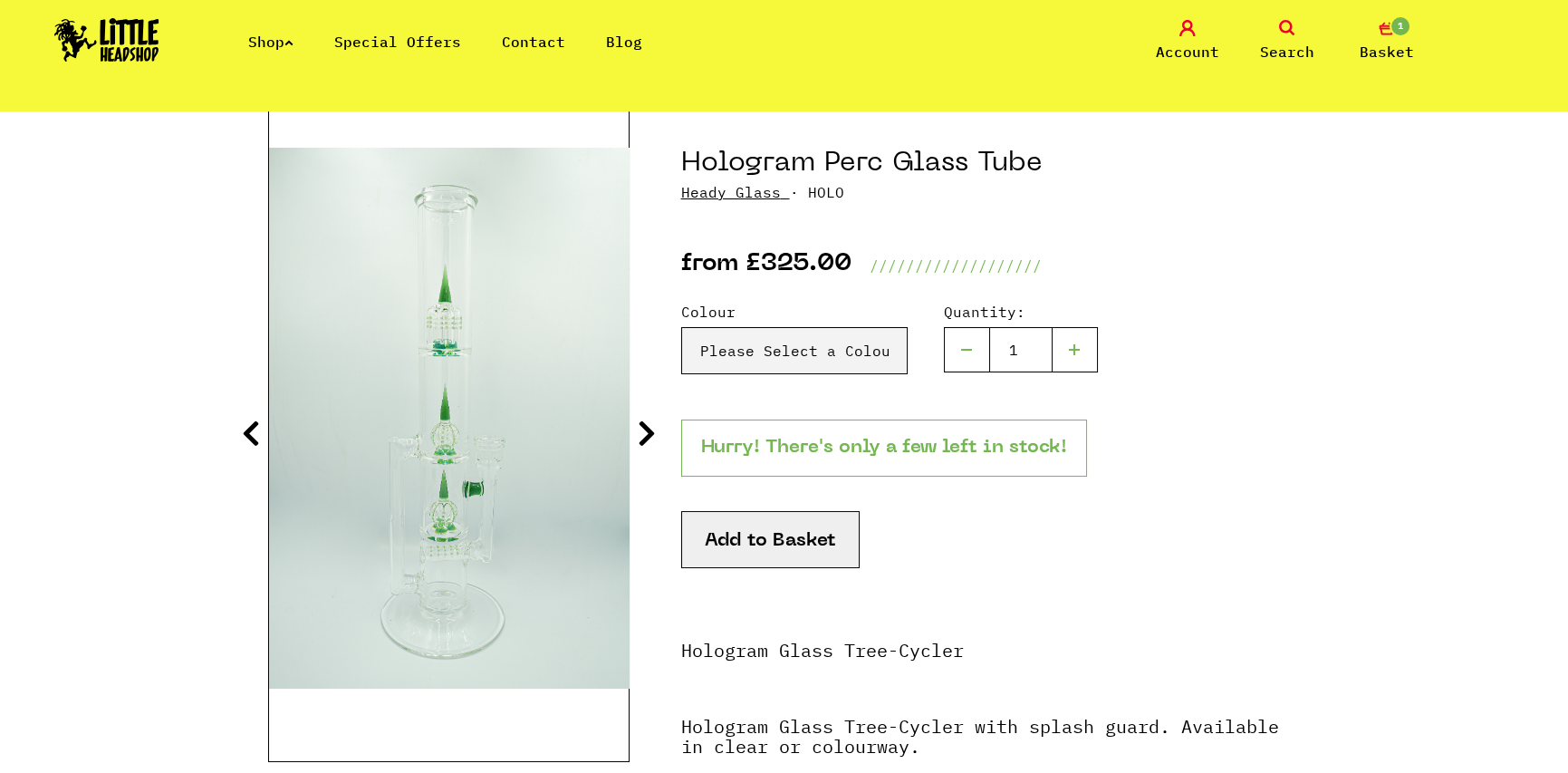
click at [649, 432] on icon at bounding box center [647, 434] width 18 height 29
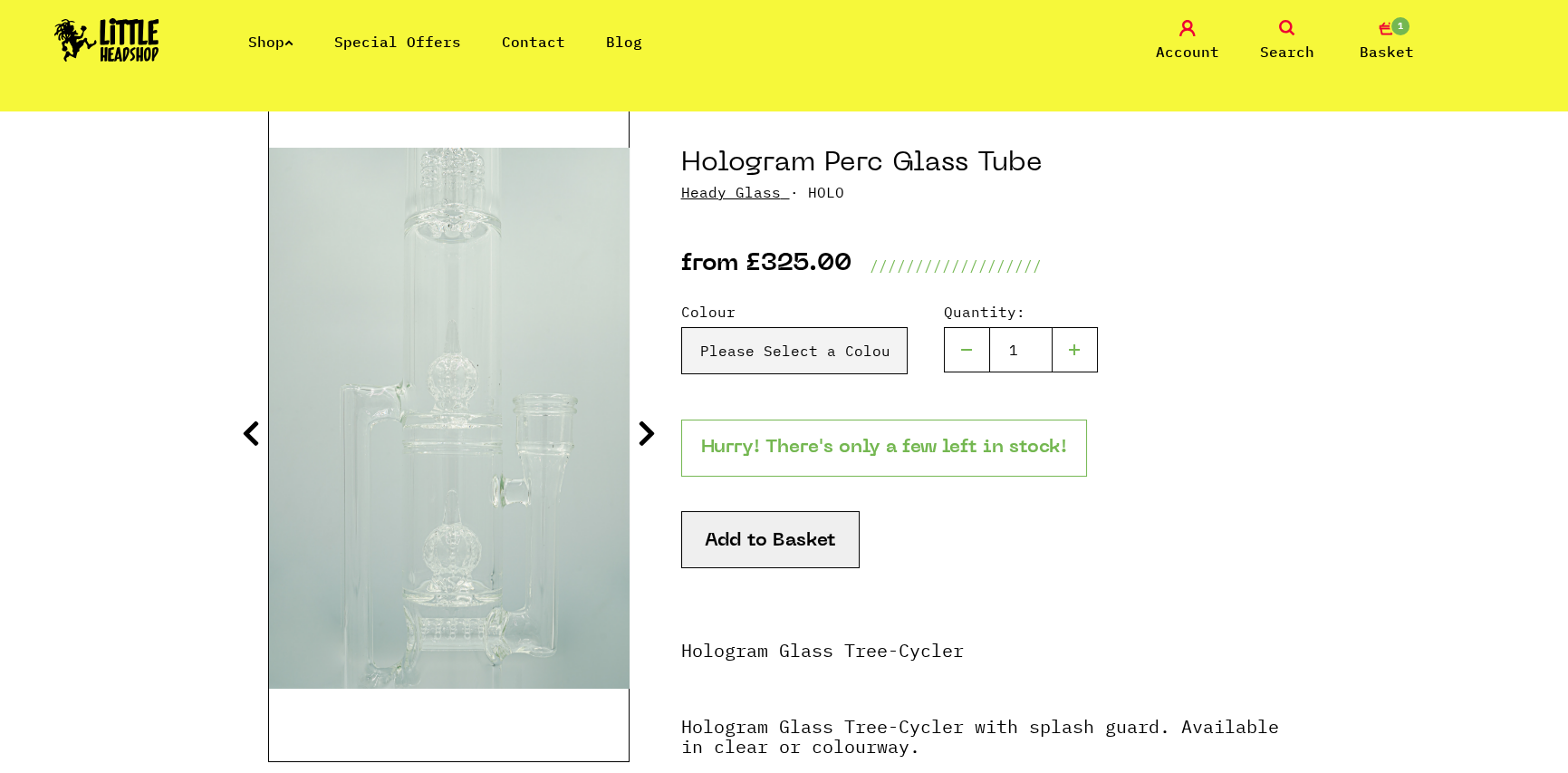
click at [649, 432] on icon at bounding box center [647, 434] width 18 height 29
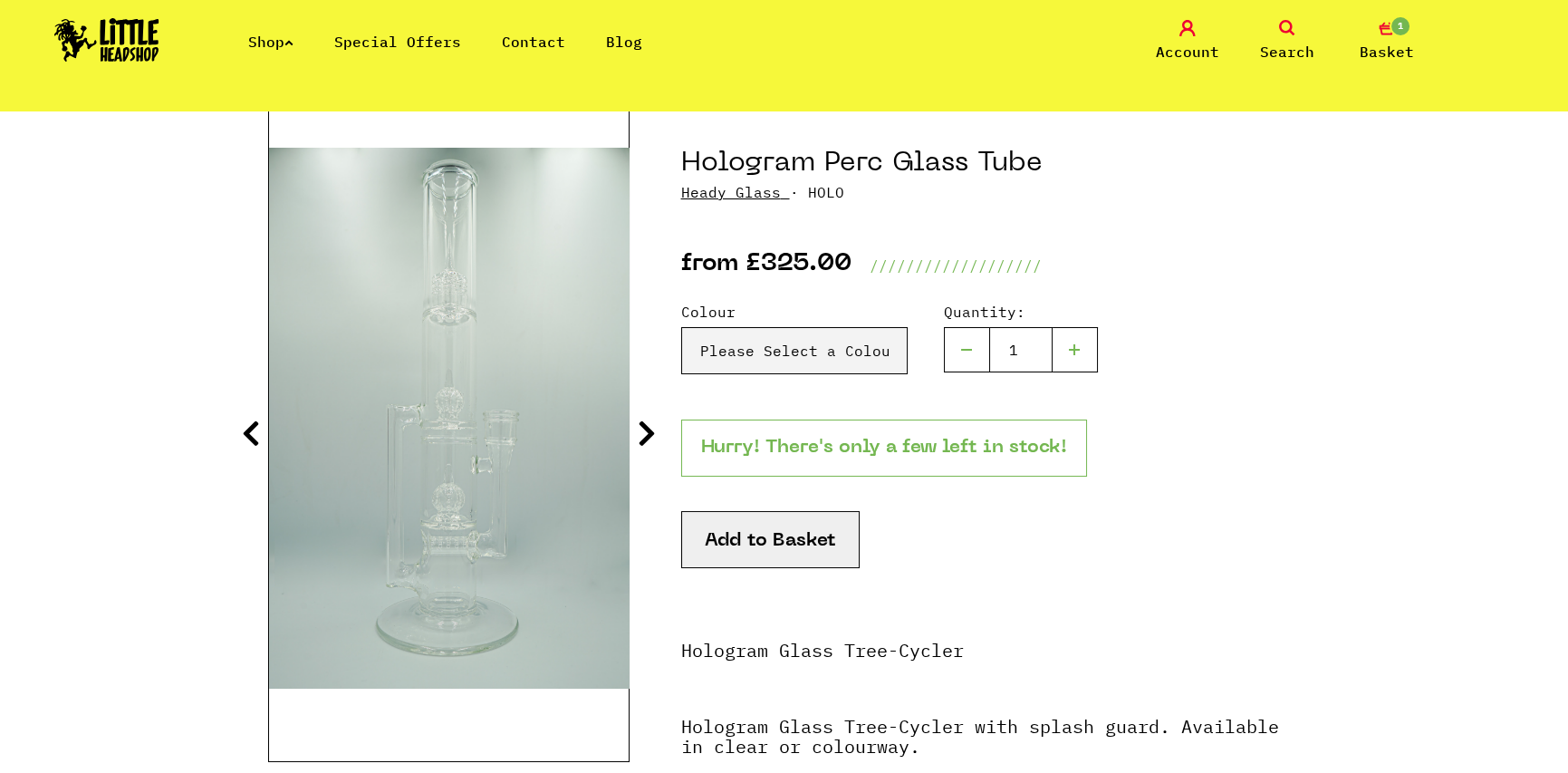
click at [649, 432] on icon at bounding box center [647, 434] width 18 height 29
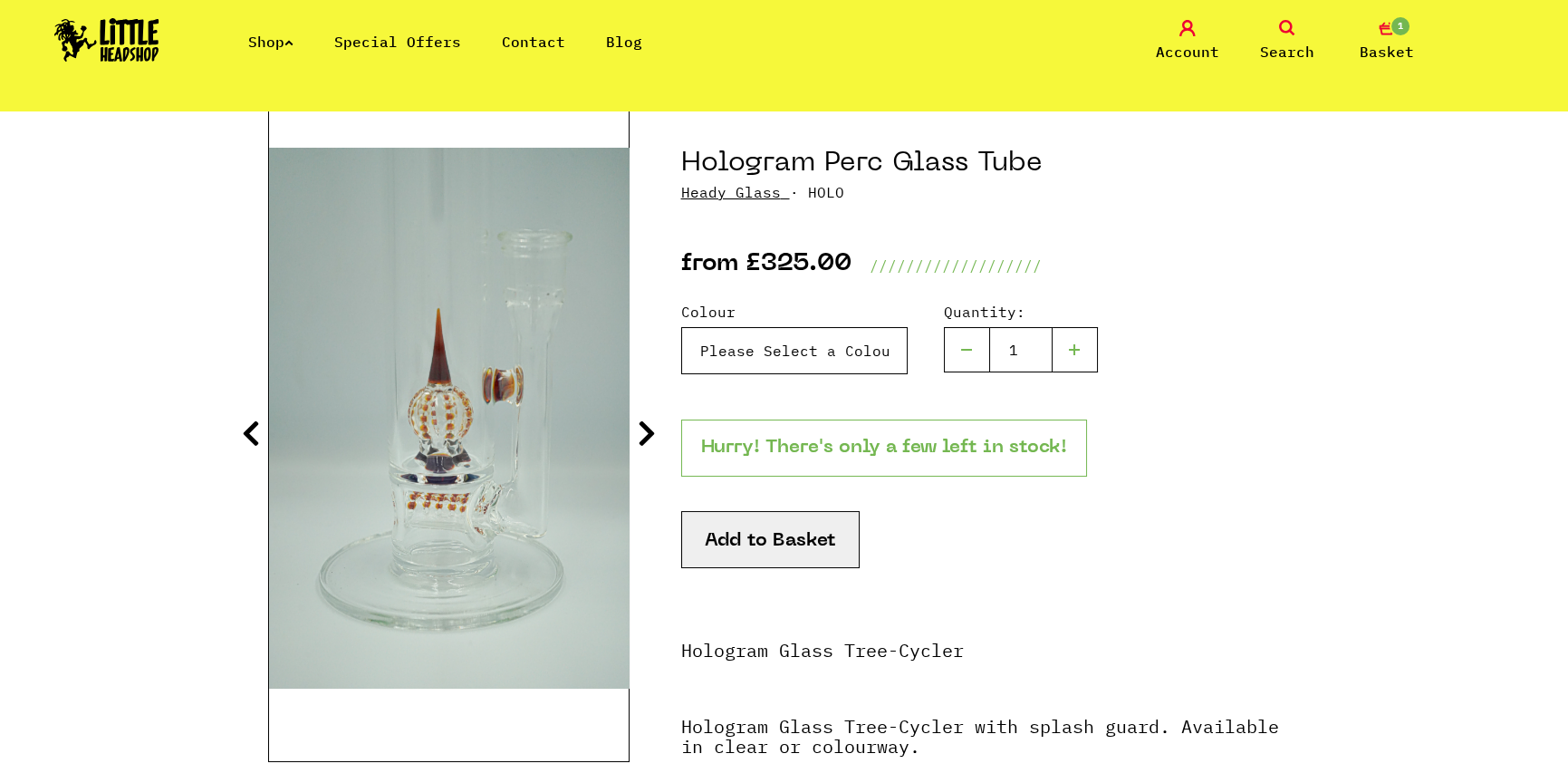
click at [732, 353] on select "Please Select a Colour Clear - £325.00 Amber Purple Straight Tube - £350.00 Hol…" at bounding box center [794, 350] width 226 height 47
click at [639, 441] on icon at bounding box center [647, 434] width 18 height 29
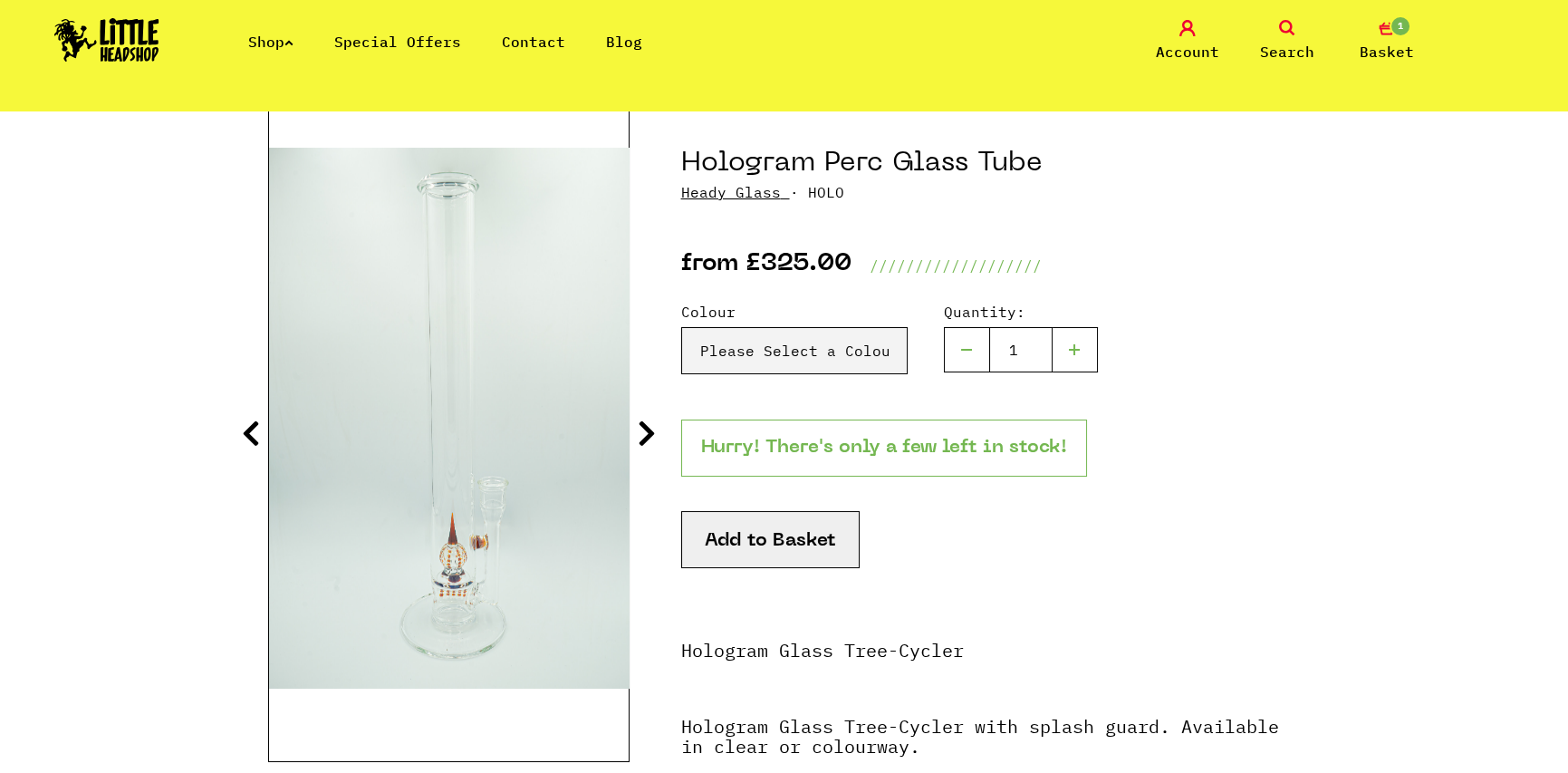
click at [639, 441] on icon at bounding box center [647, 434] width 18 height 29
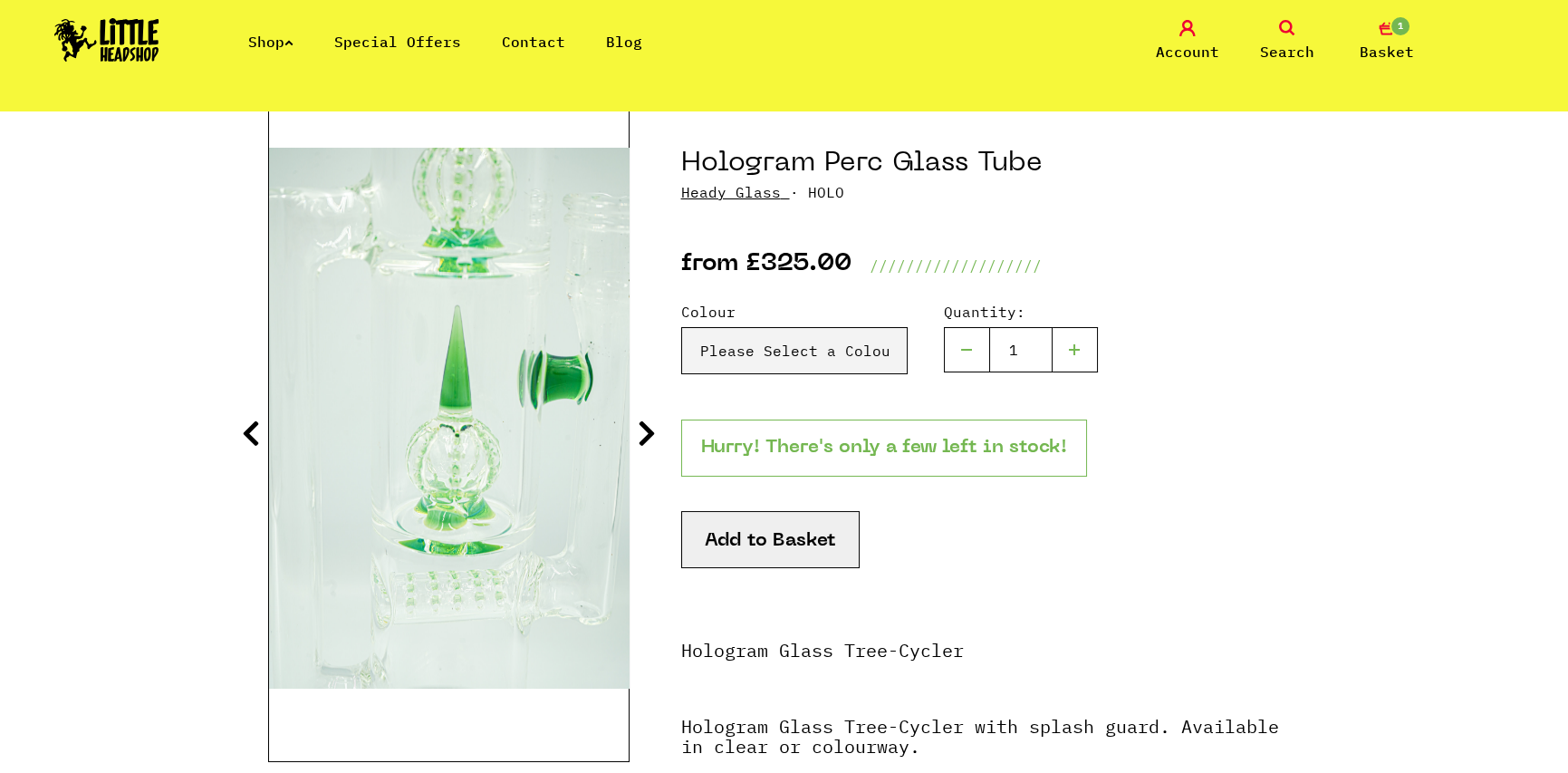
click at [639, 441] on icon at bounding box center [647, 434] width 18 height 29
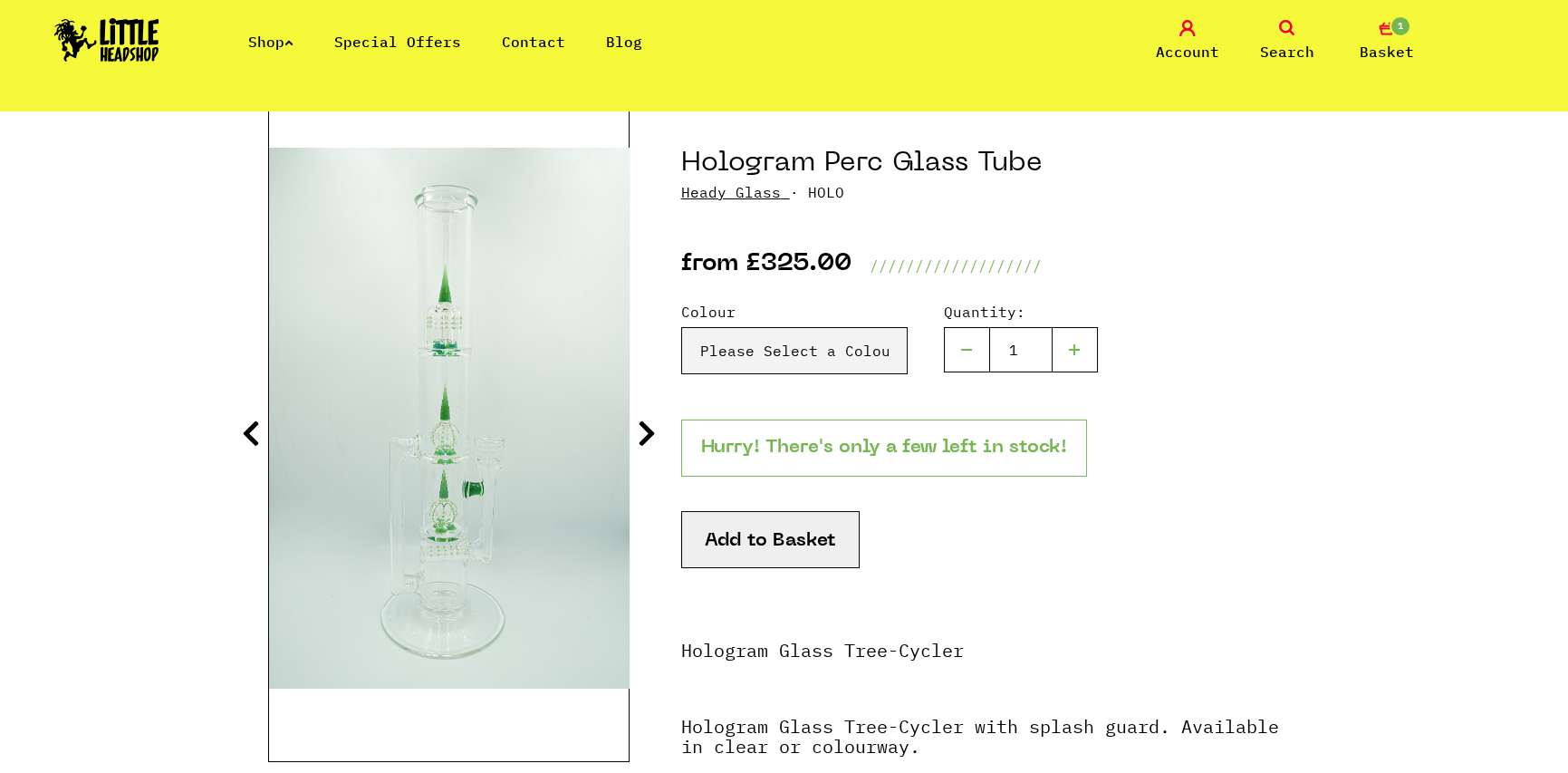
click at [639, 441] on icon at bounding box center [647, 434] width 18 height 29
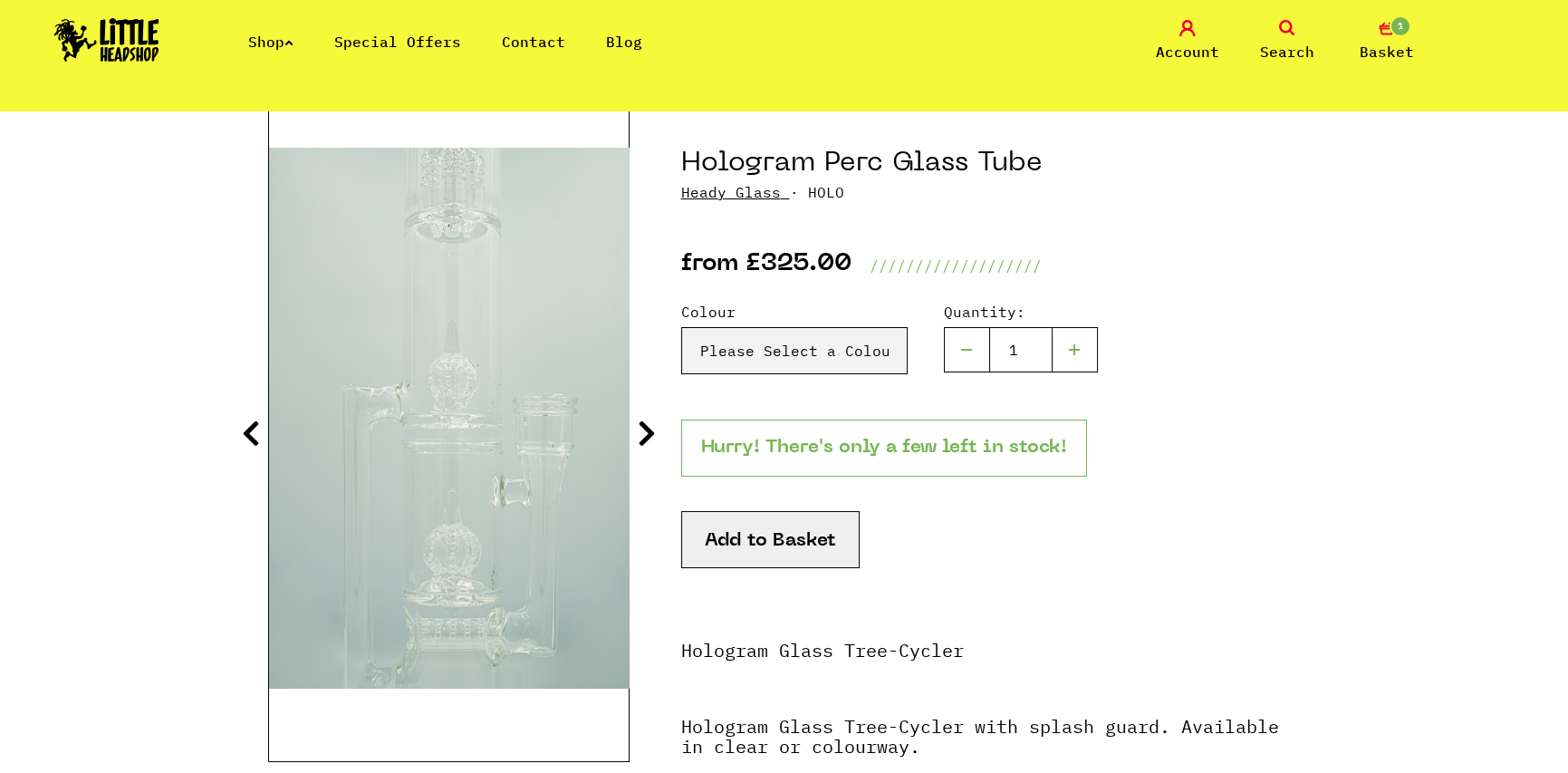
click at [639, 441] on icon at bounding box center [647, 434] width 18 height 29
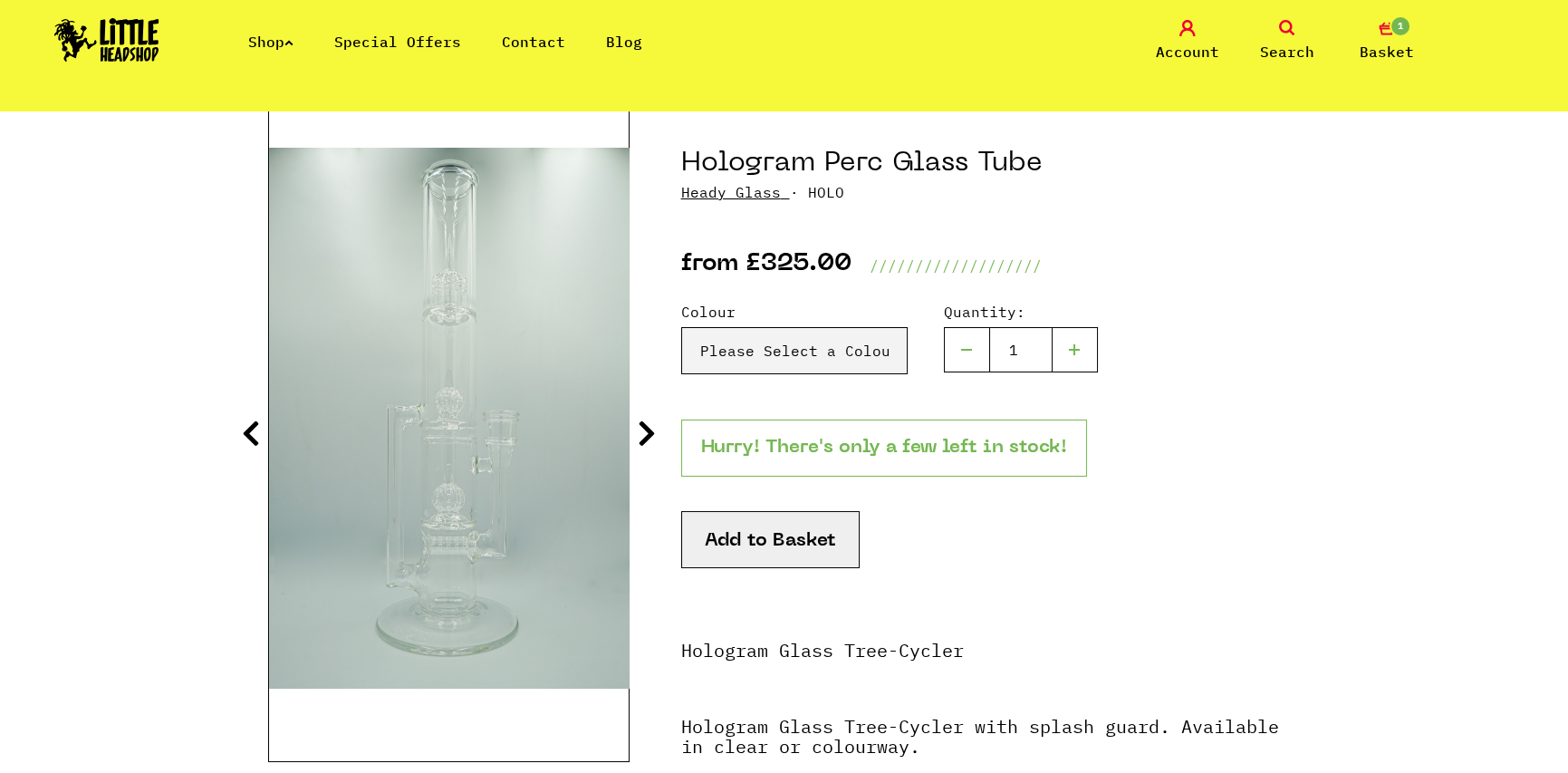
click at [639, 441] on icon at bounding box center [647, 434] width 18 height 29
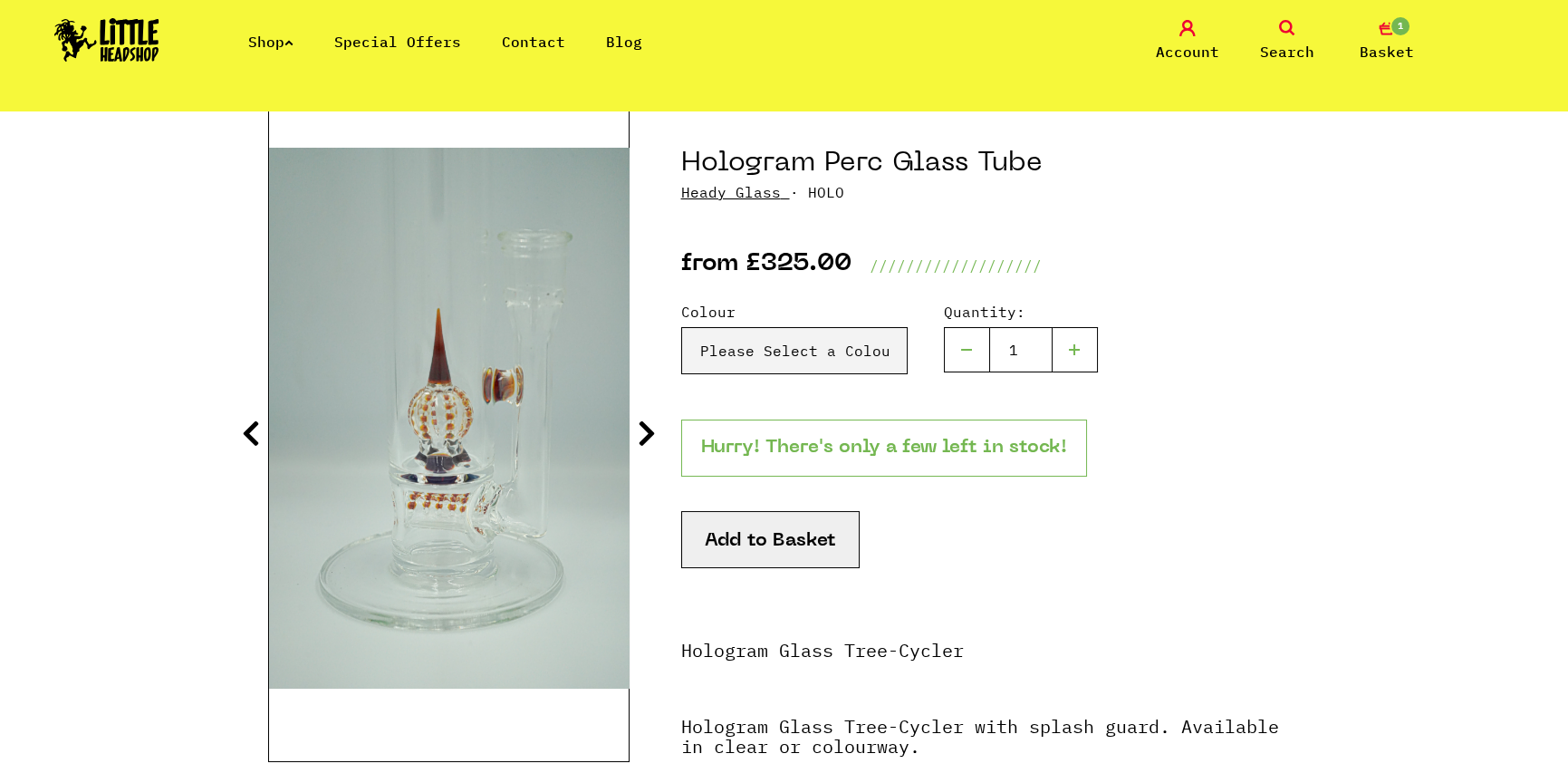
click at [639, 441] on icon at bounding box center [647, 434] width 18 height 29
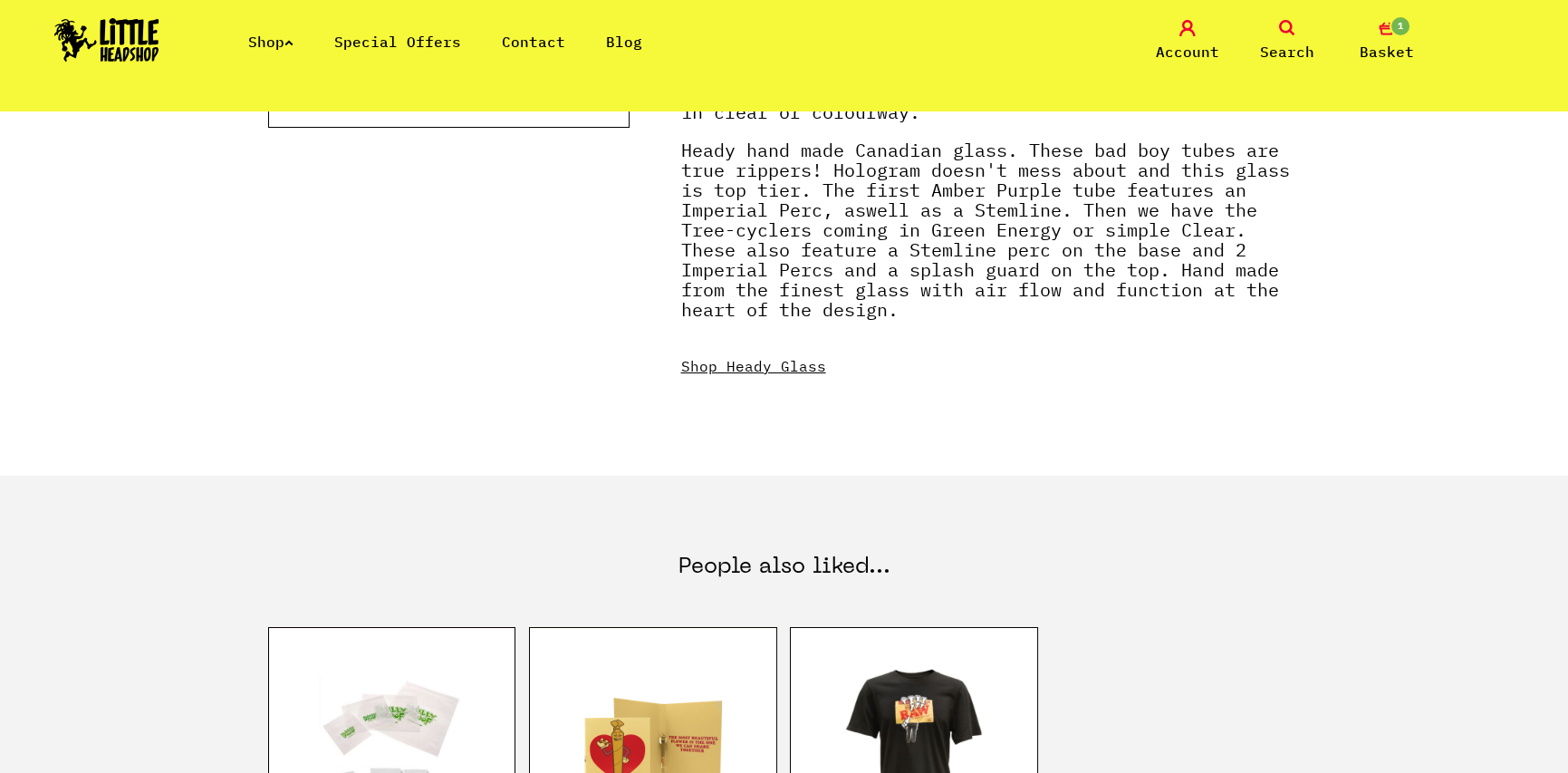
scroll to position [1087, 0]
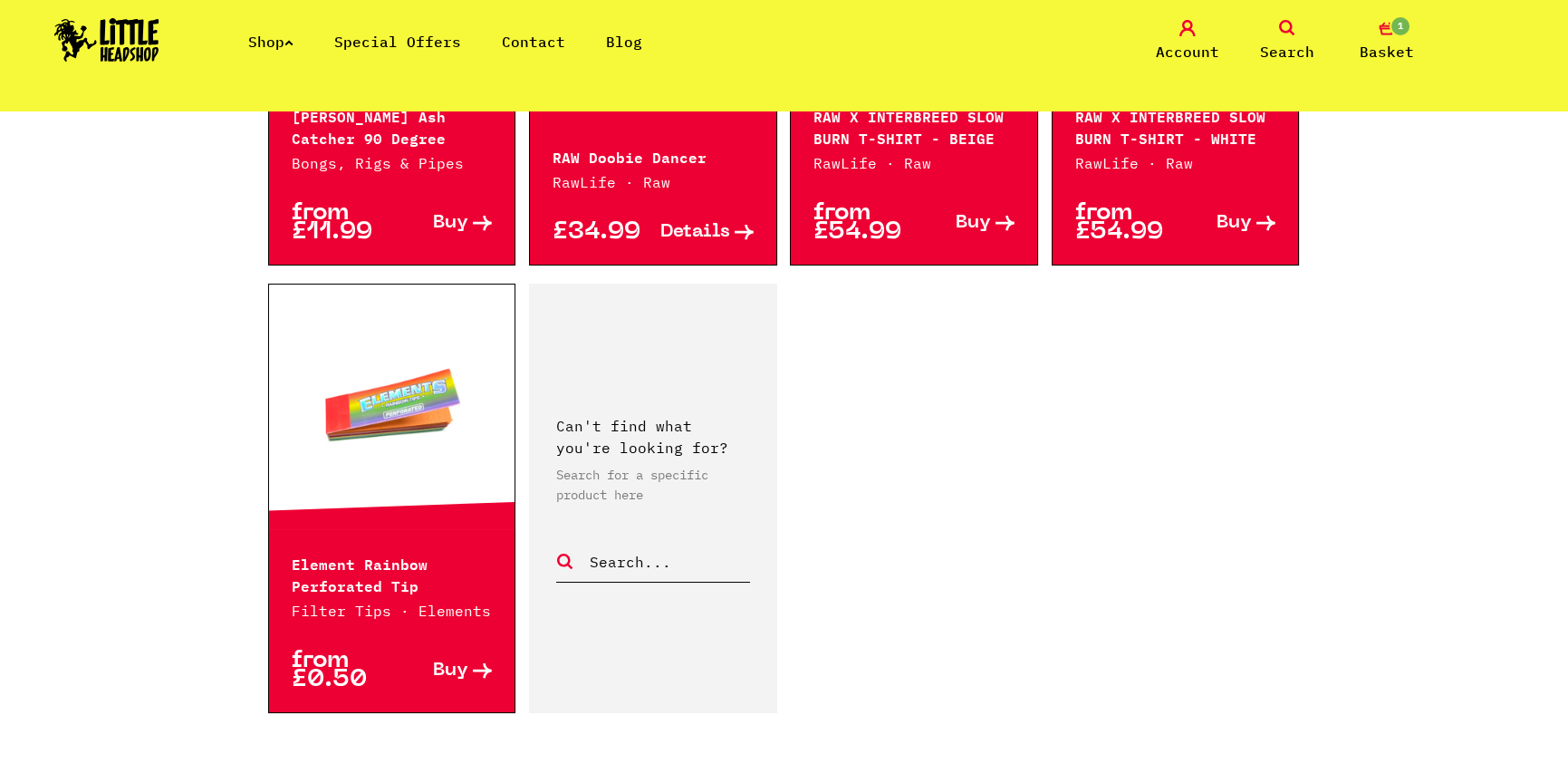
scroll to position [2899, 0]
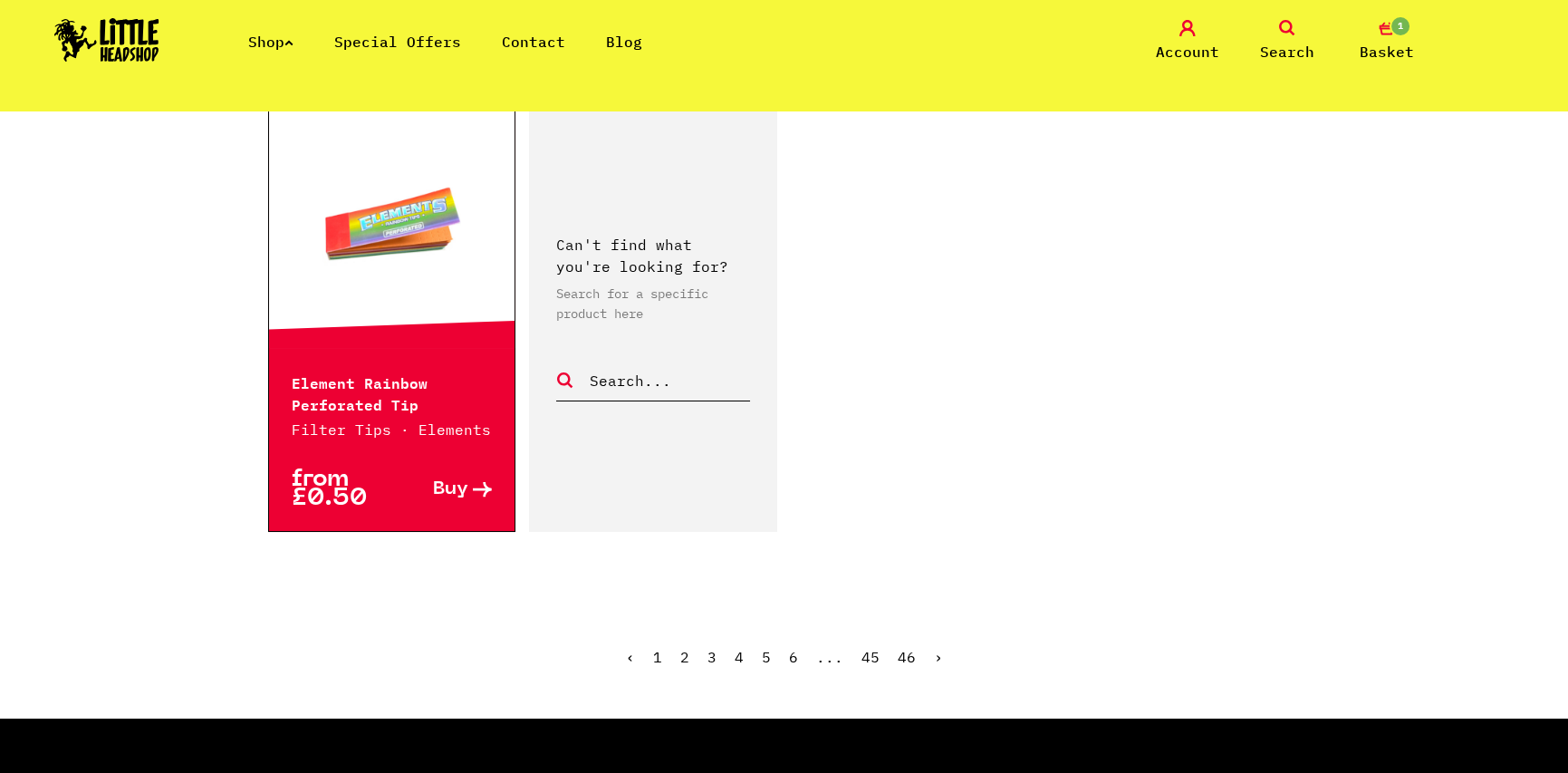
click at [936, 648] on link "›" at bounding box center [939, 657] width 9 height 18
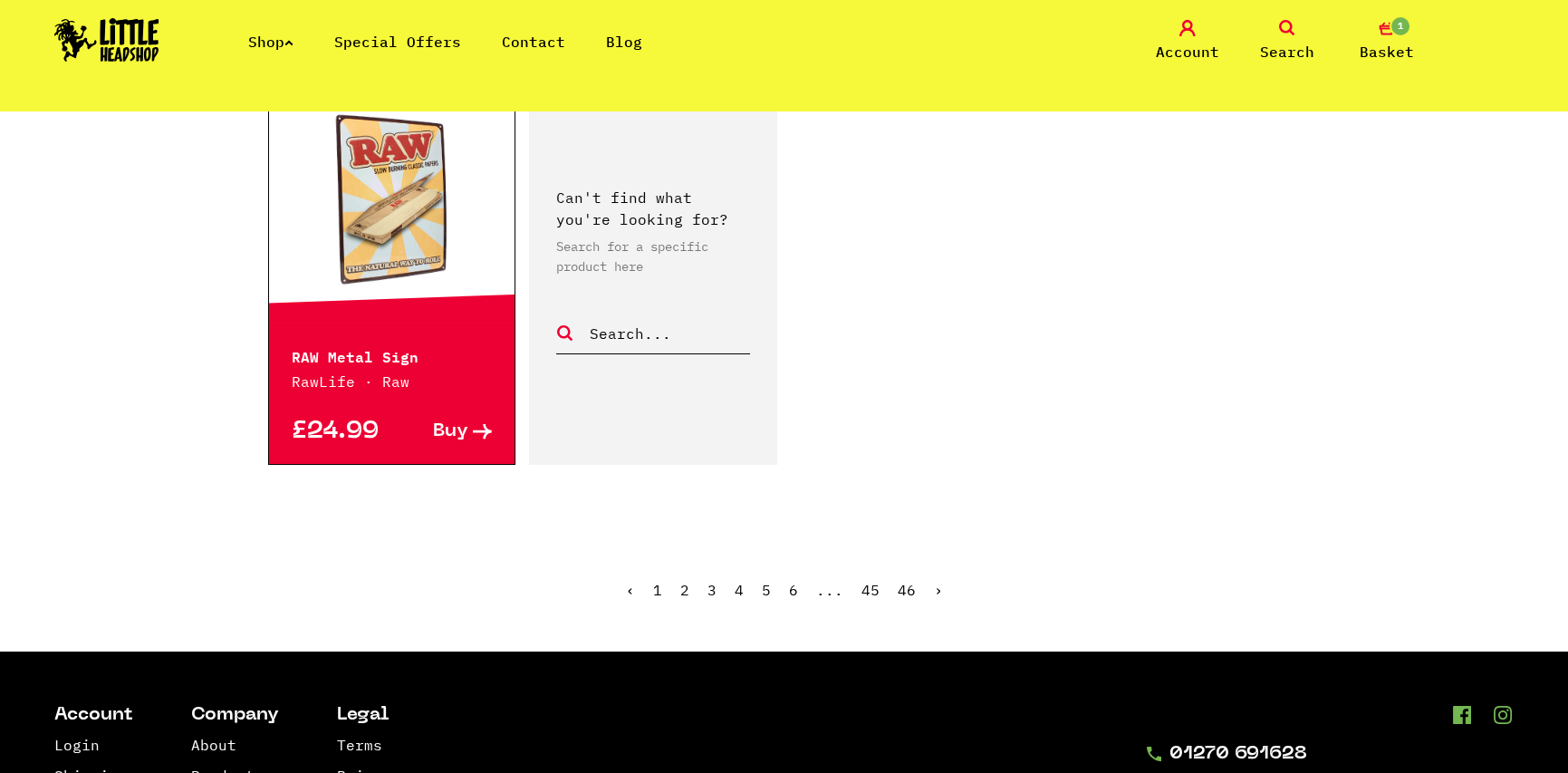
scroll to position [2899, 0]
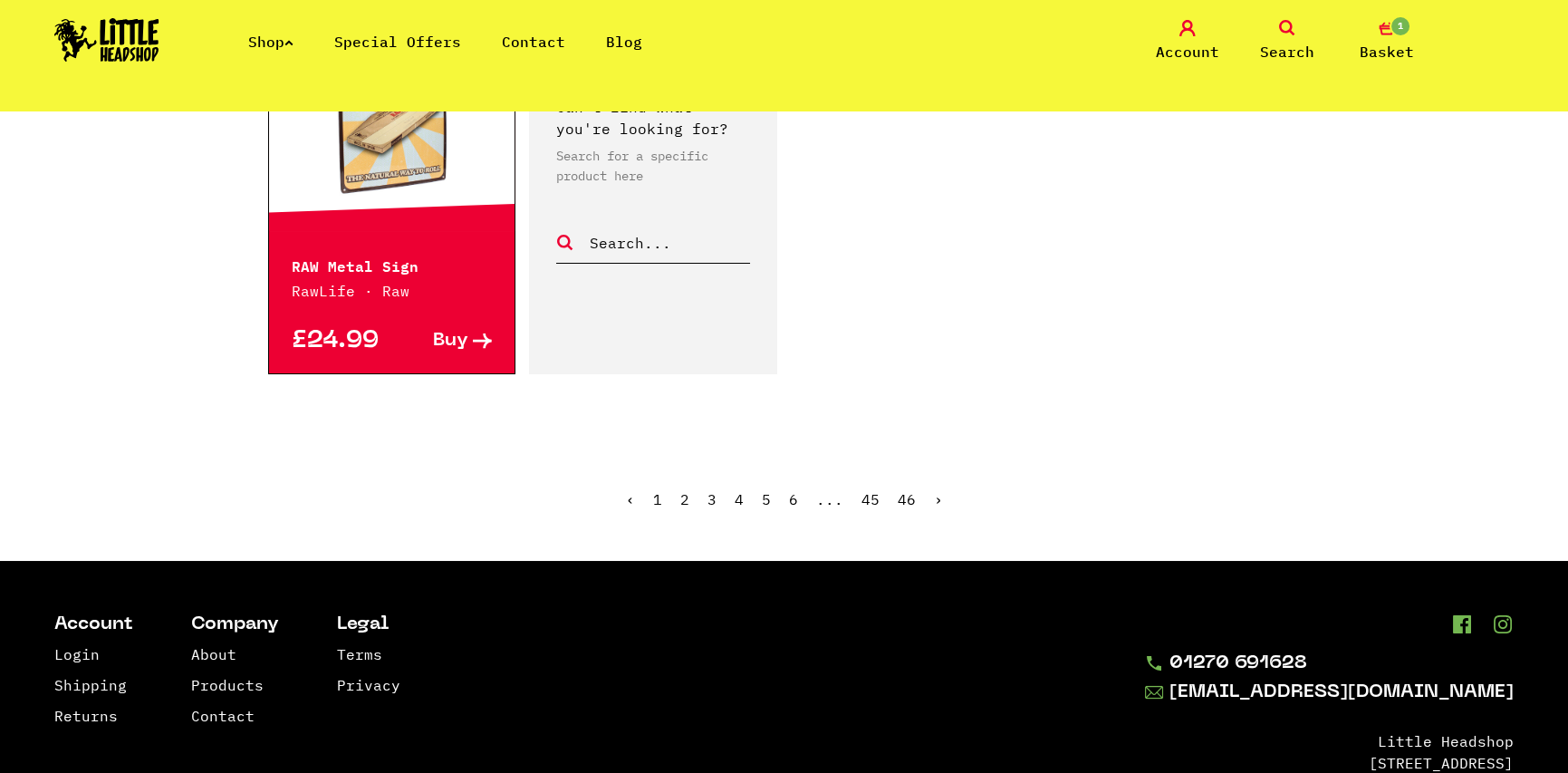
click at [940, 474] on ul "‹ 1 2 3 4 5 6 ... 45 46 ›" at bounding box center [784, 512] width 1033 height 78
click at [937, 490] on link "›" at bounding box center [939, 499] width 9 height 18
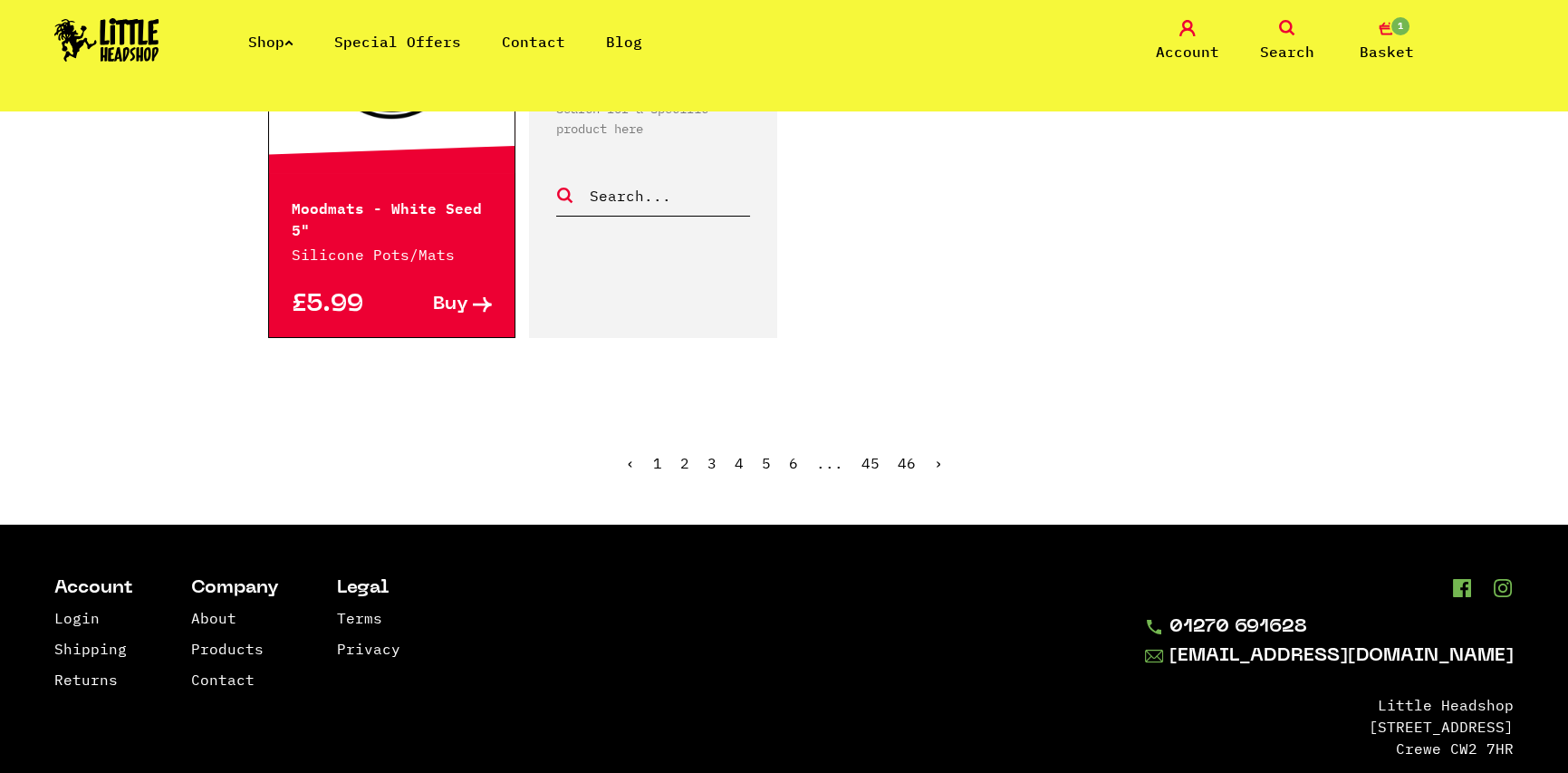
scroll to position [3060, 0]
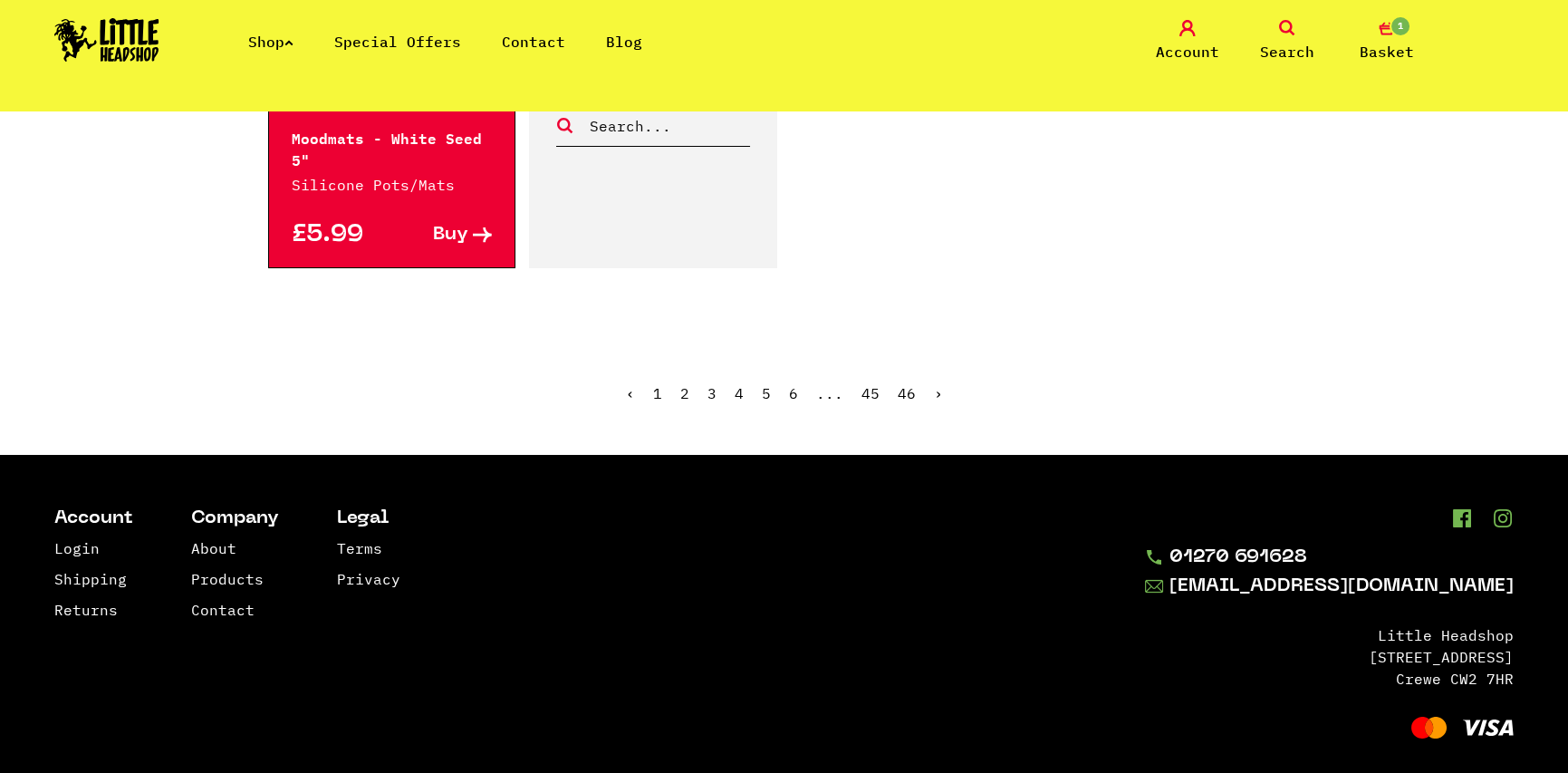
click at [939, 384] on link "›" at bounding box center [939, 393] width 9 height 18
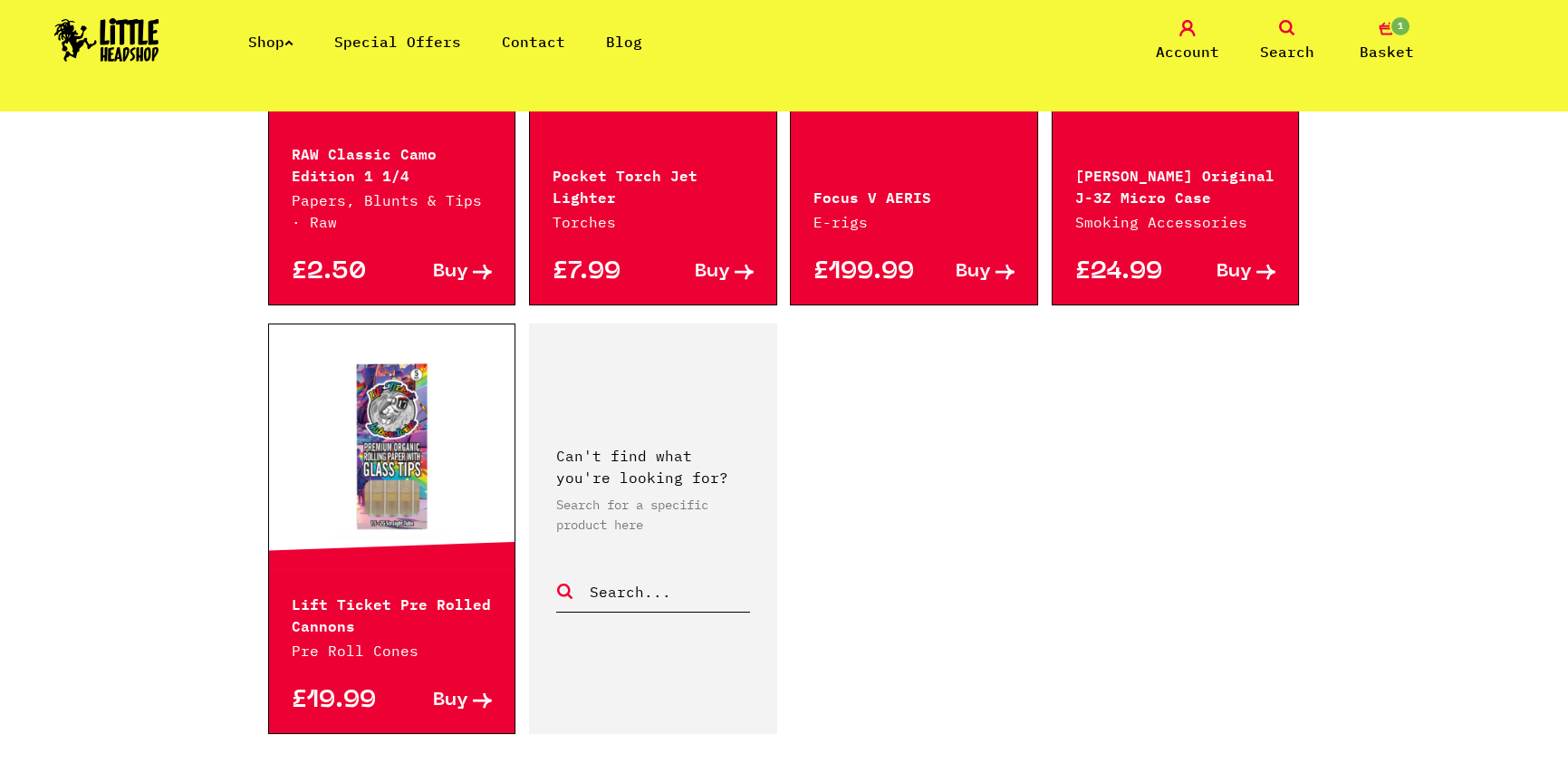
scroll to position [2899, 0]
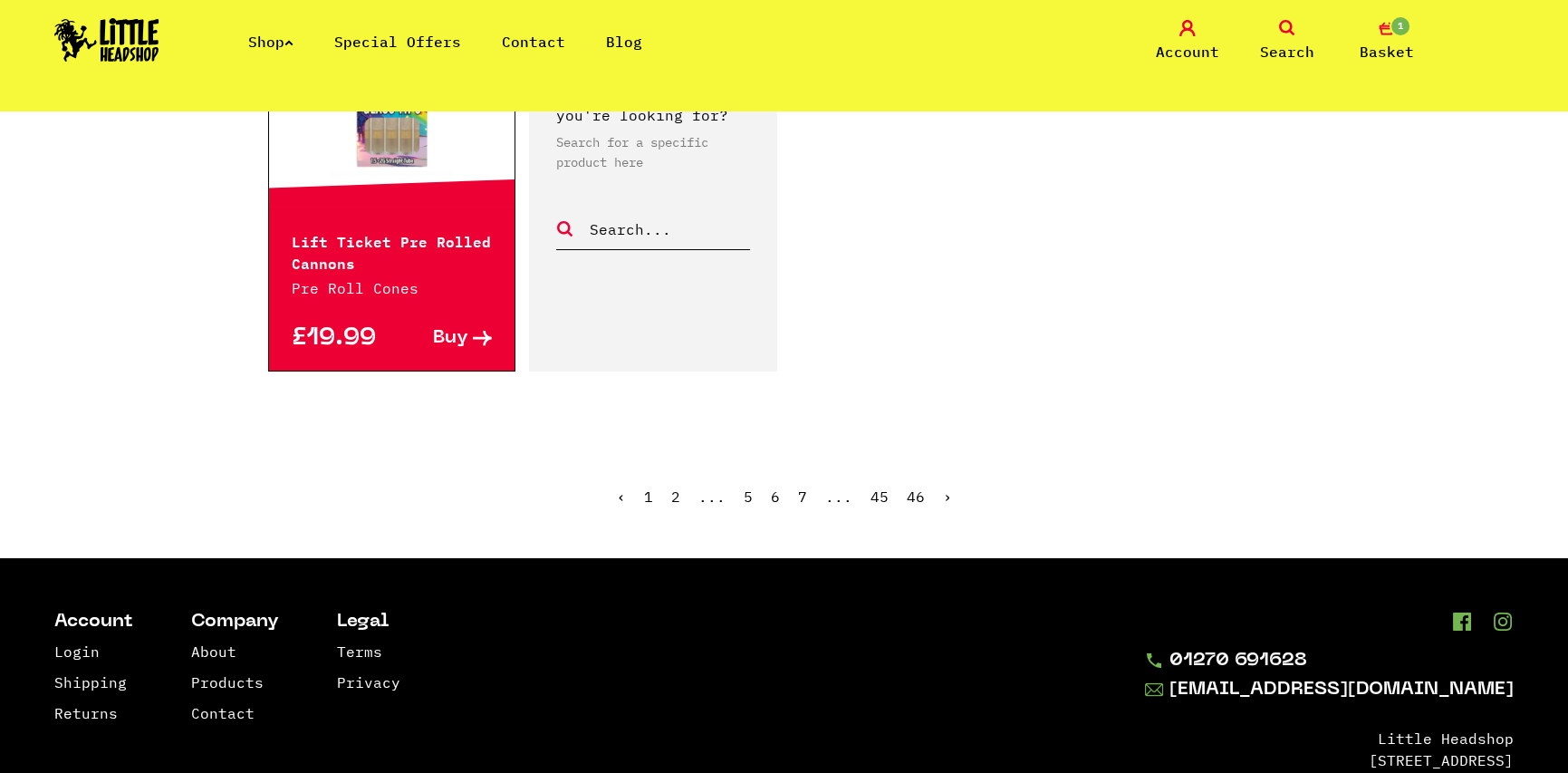
click at [939, 490] on ul "‹ 1 2 ... 5 6 7 ... 45 46 ›" at bounding box center [784, 509] width 1033 height 78
click at [943, 493] on link "›" at bounding box center [948, 496] width 9 height 18
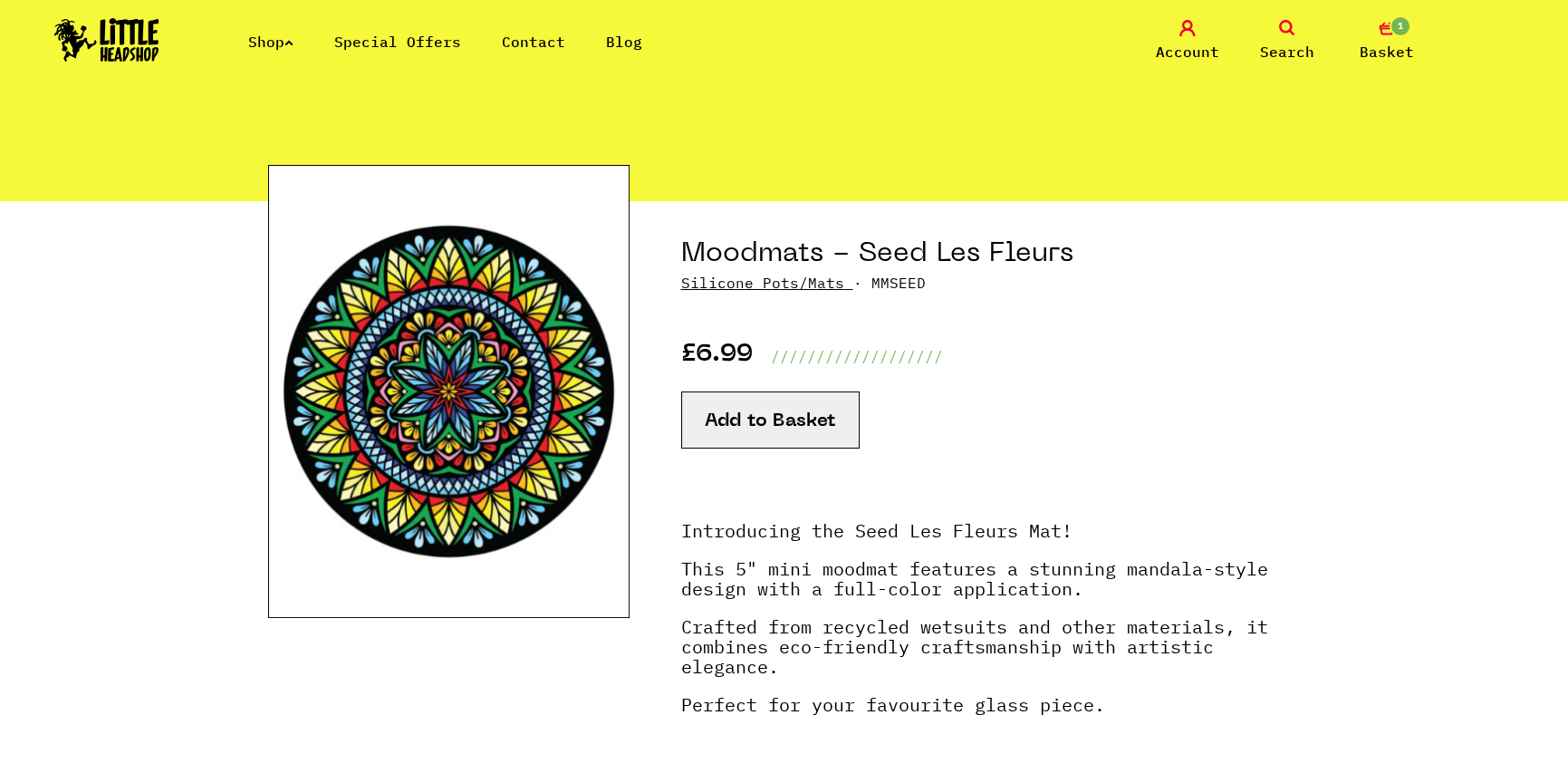
scroll to position [182, 0]
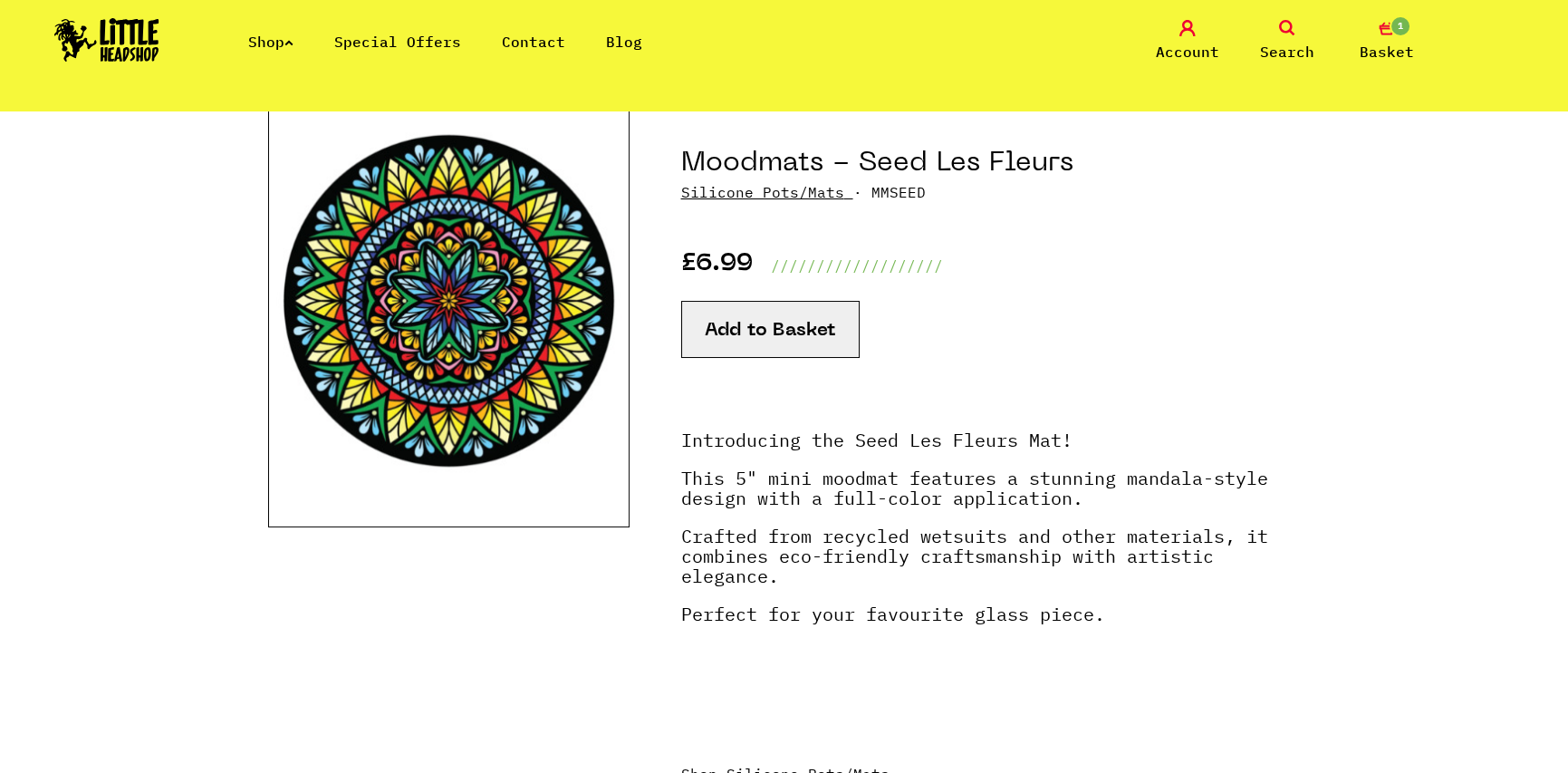
click at [766, 328] on button "Add to Basket" at bounding box center [771, 329] width 179 height 57
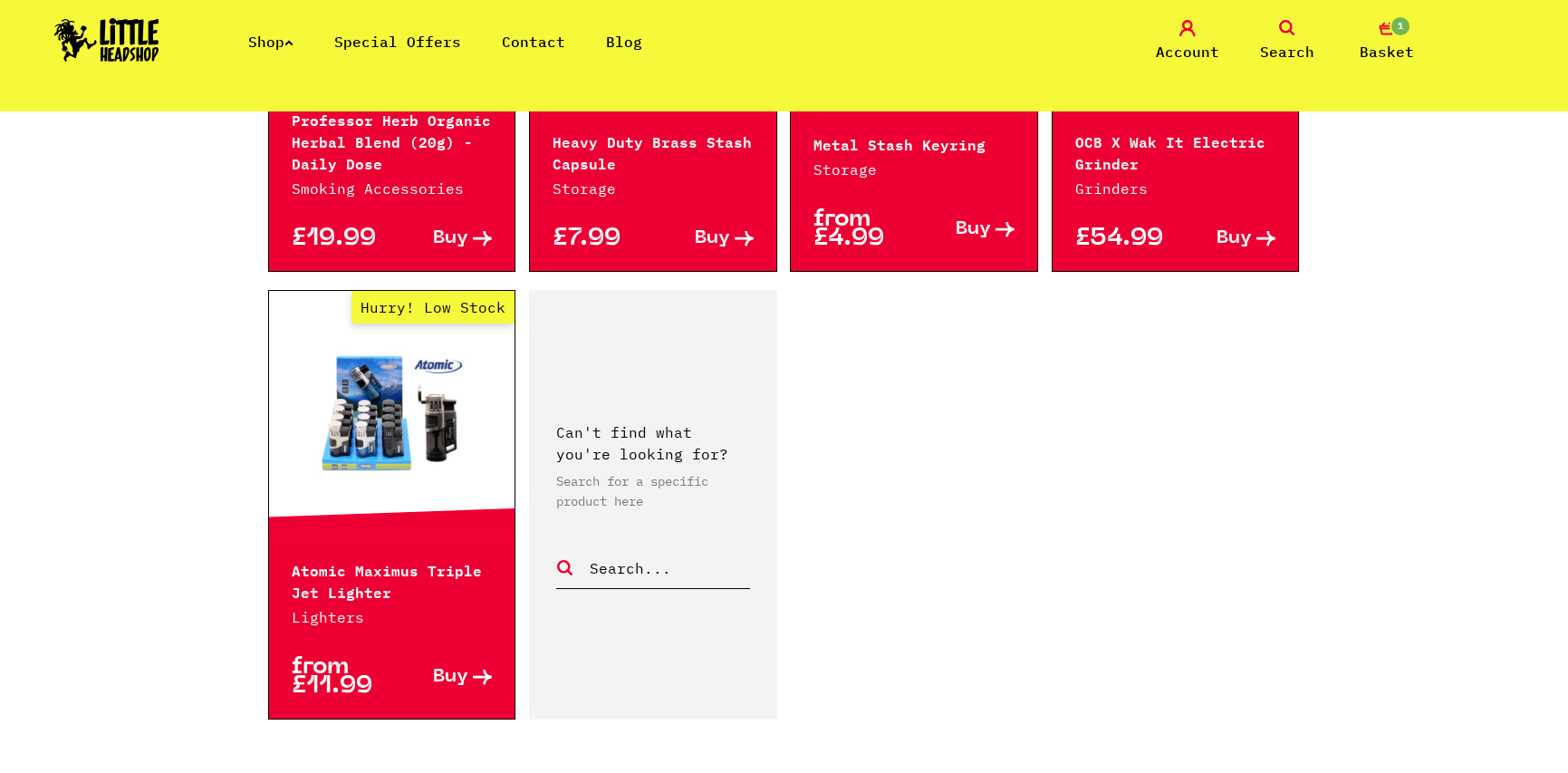
scroll to position [2899, 0]
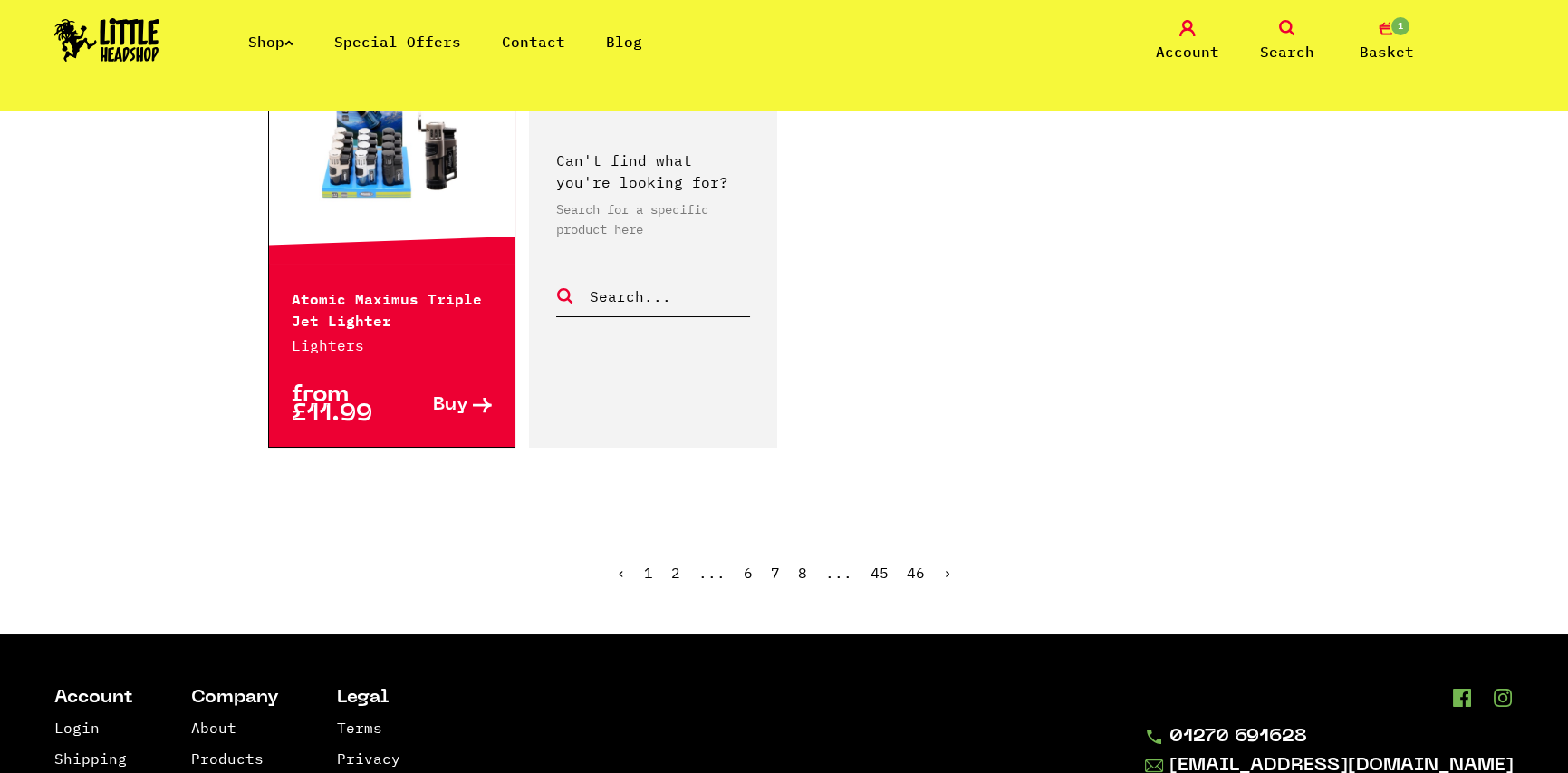
click at [944, 572] on link "›" at bounding box center [948, 573] width 9 height 18
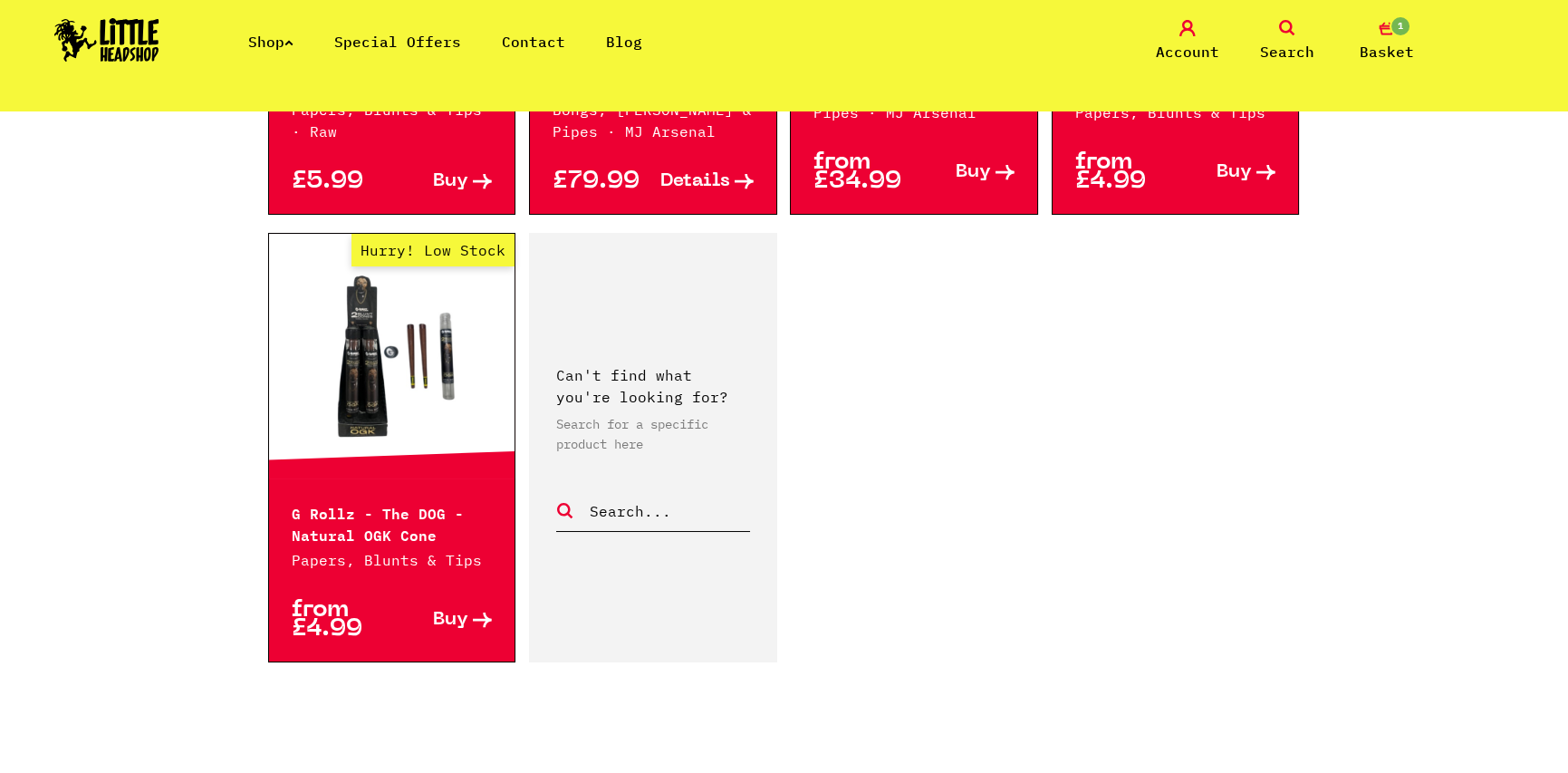
scroll to position [2990, 0]
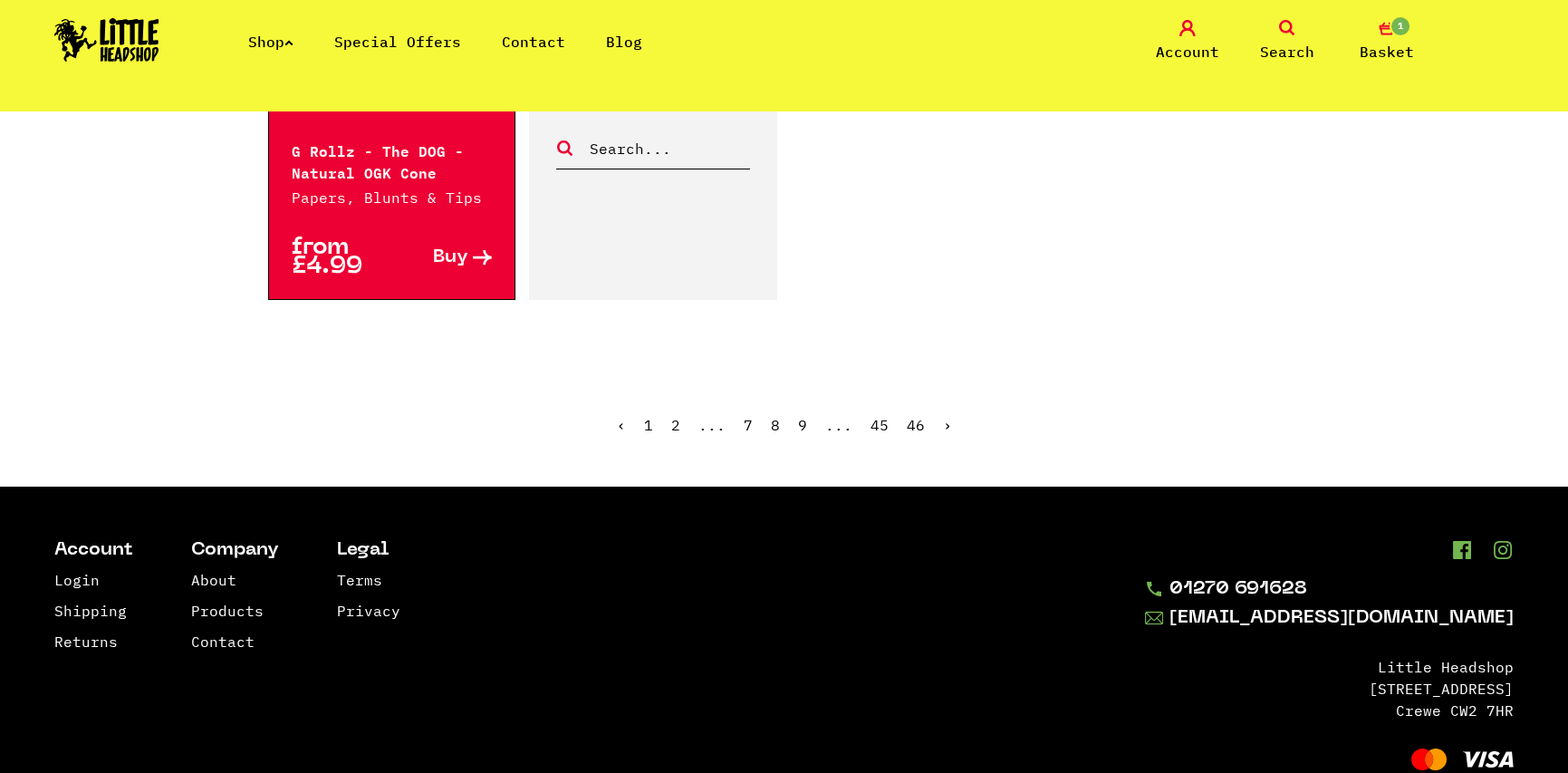
click at [943, 424] on link "›" at bounding box center [948, 425] width 9 height 18
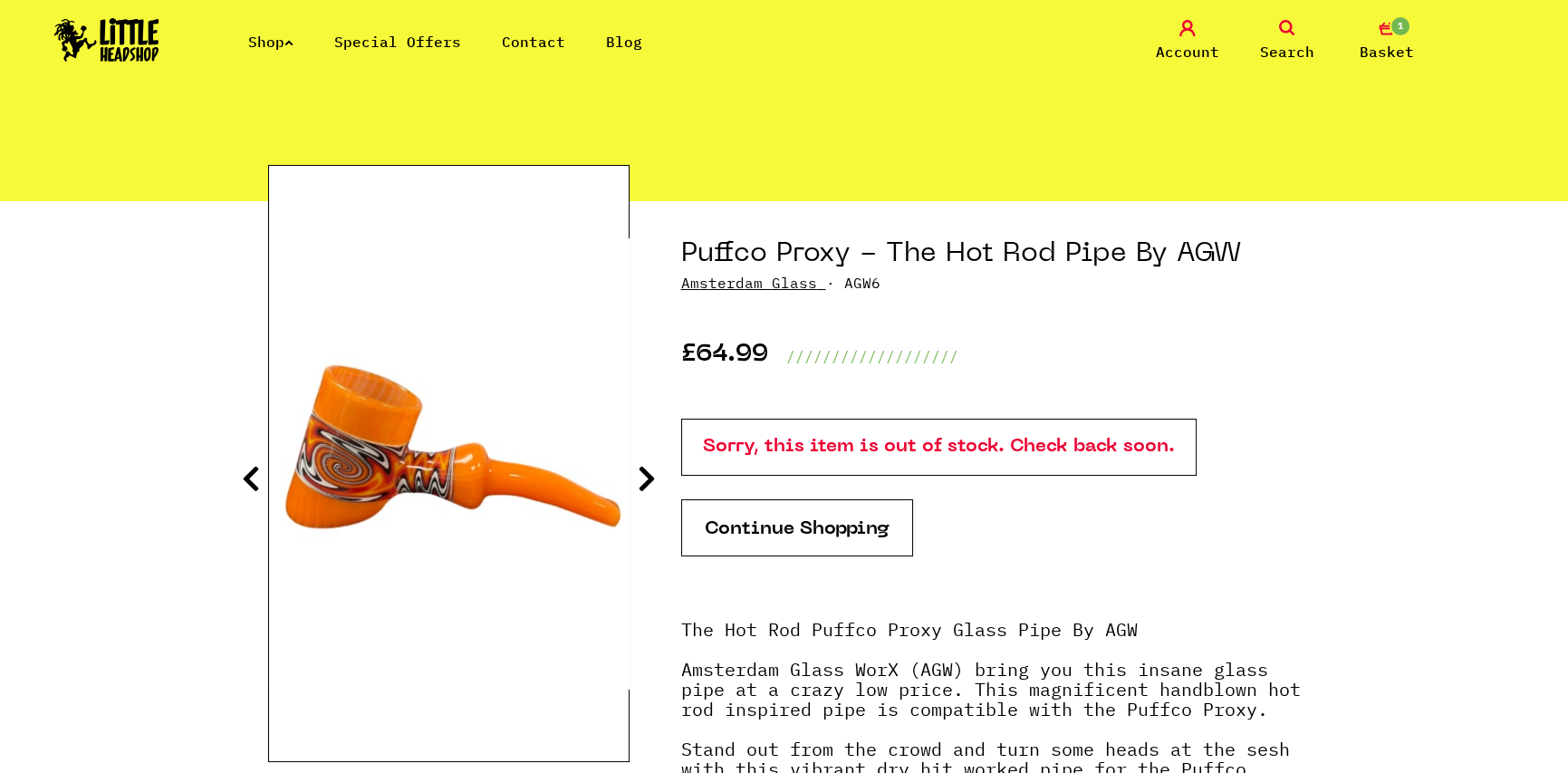
scroll to position [182, 0]
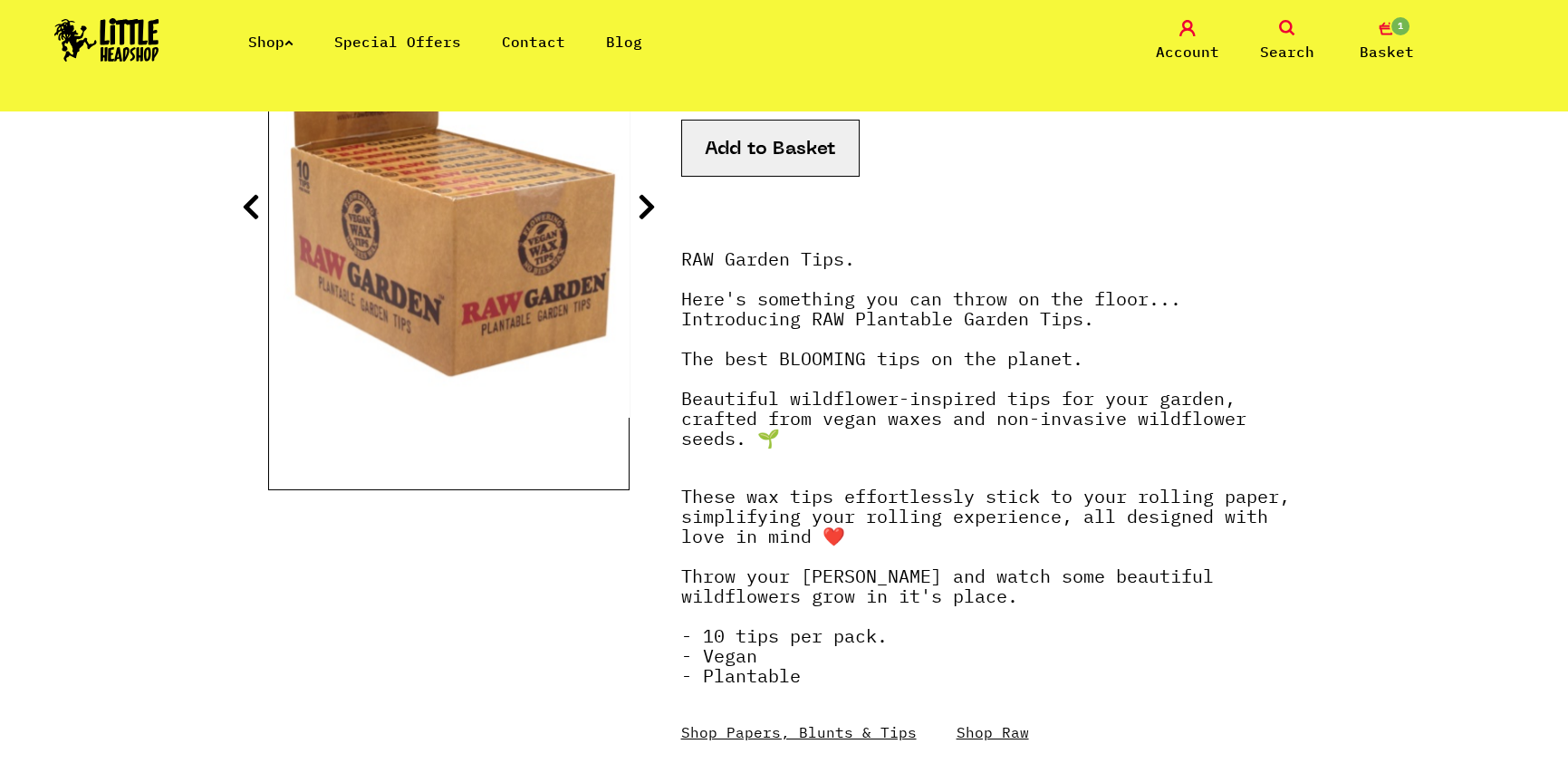
scroll to position [182, 0]
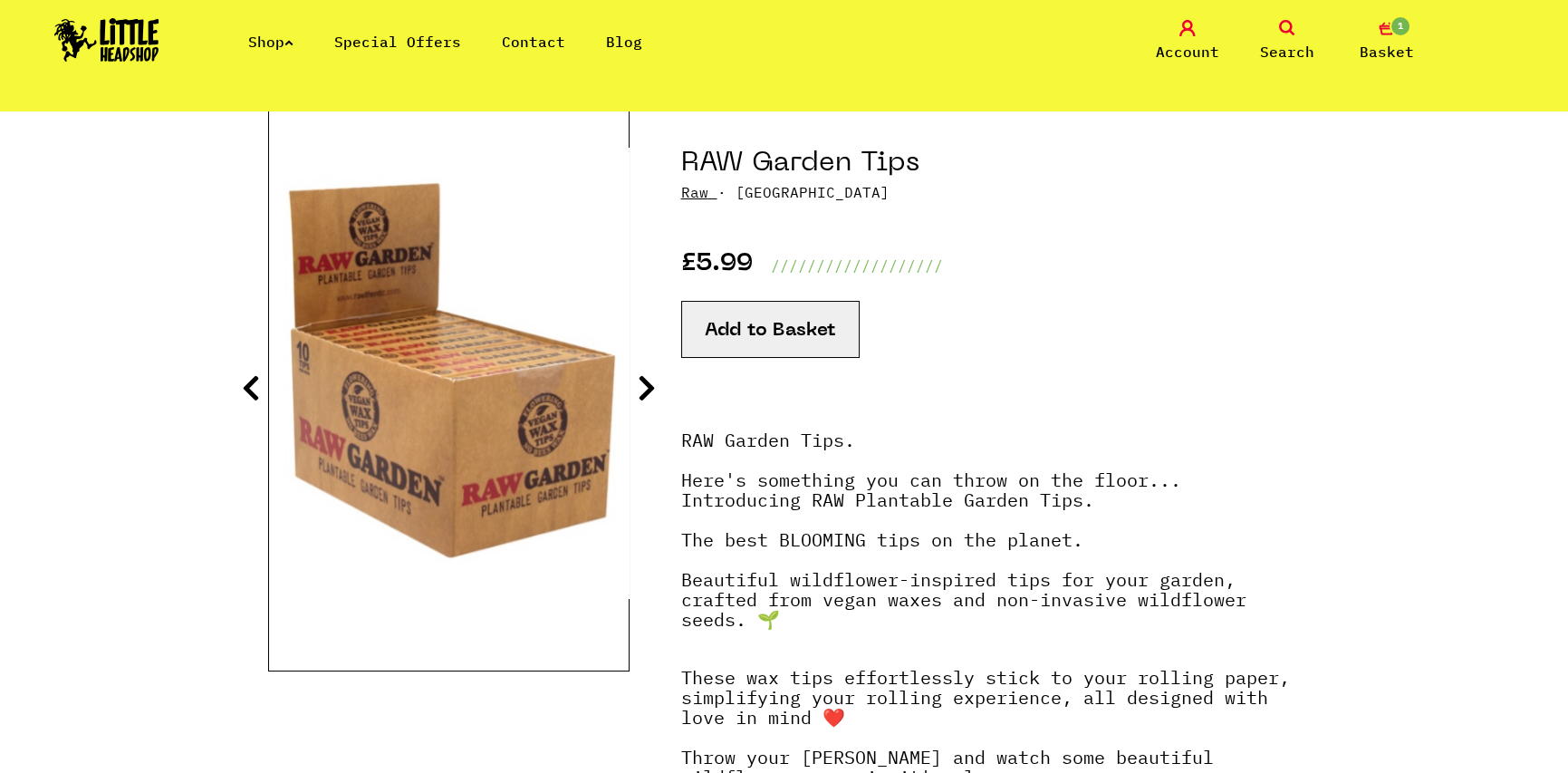
click at [650, 380] on icon at bounding box center [647, 388] width 18 height 29
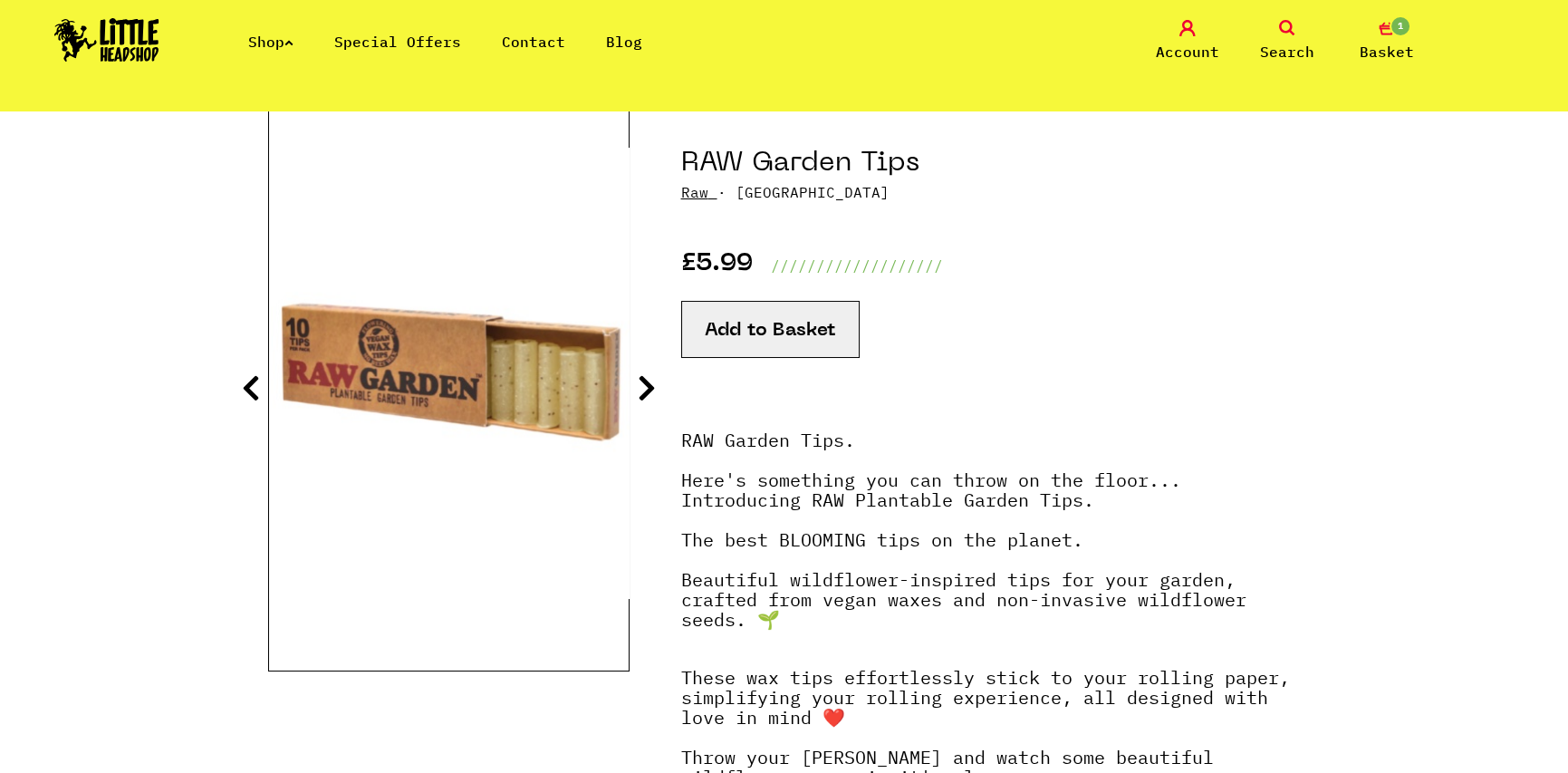
click at [641, 382] on icon at bounding box center [647, 388] width 18 height 29
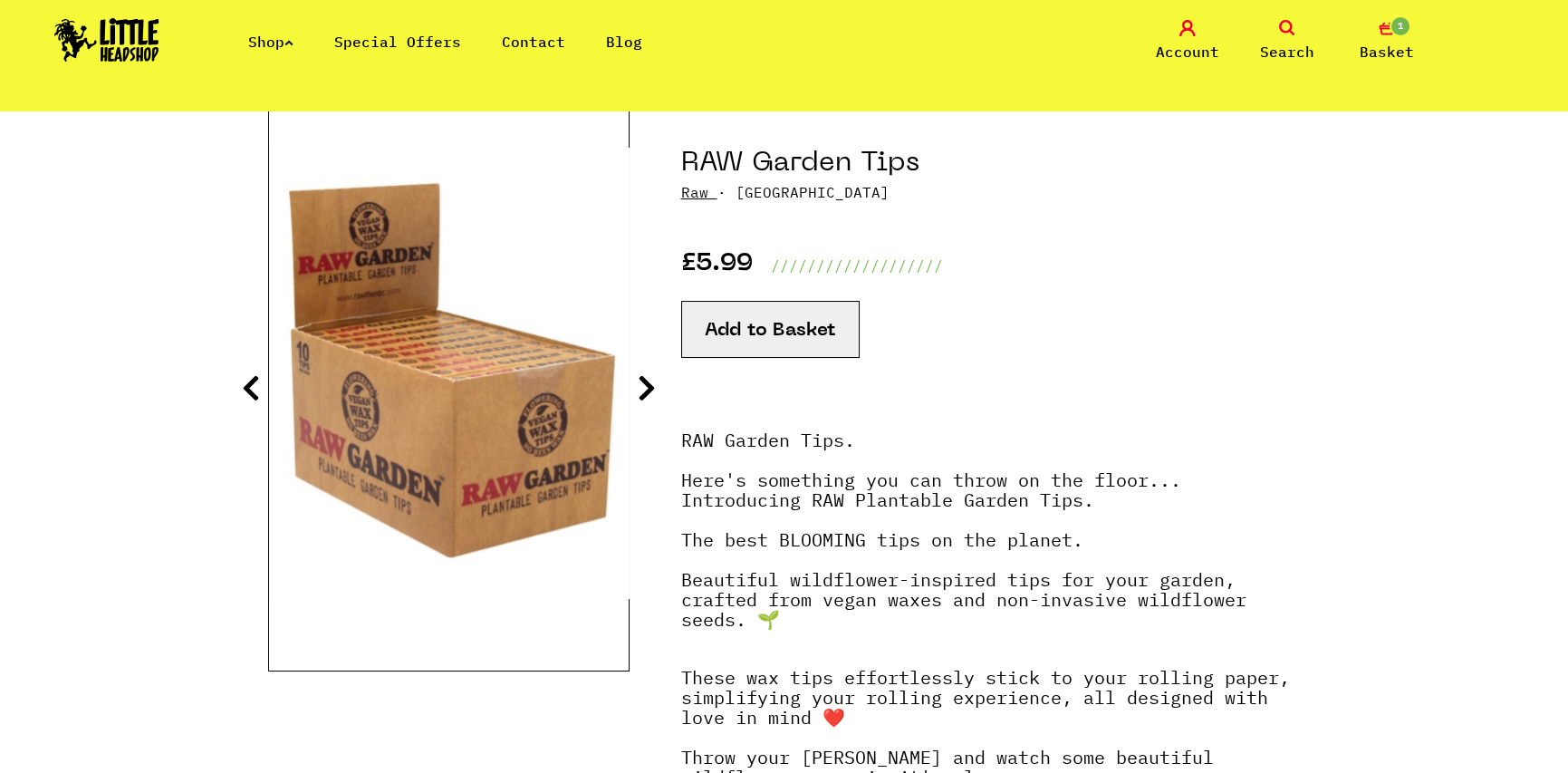
click at [644, 390] on icon at bounding box center [647, 388] width 18 height 29
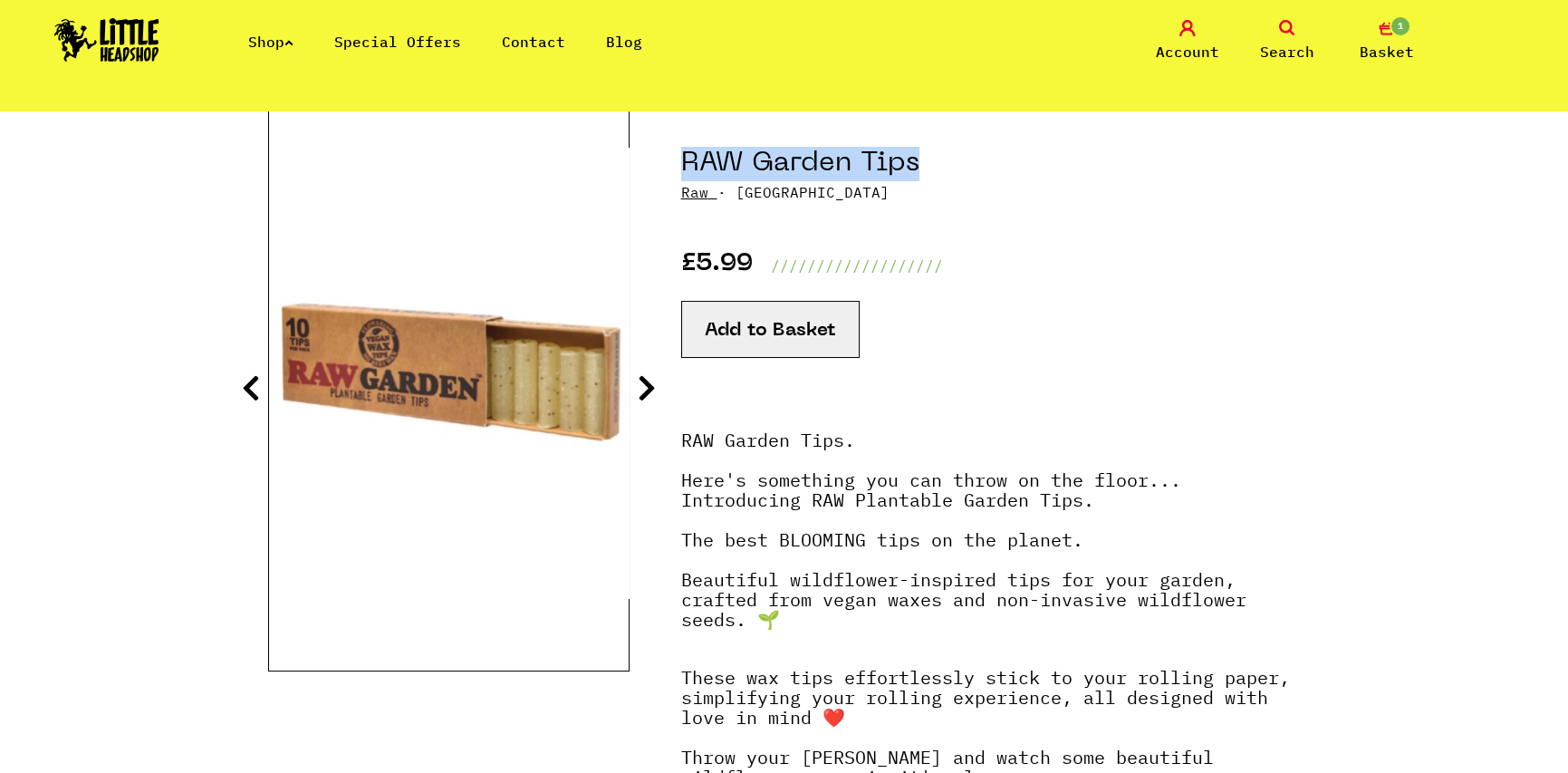
drag, startPoint x: 928, startPoint y: 168, endPoint x: 682, endPoint y: 174, distance: 246.1
click at [682, 174] on h1 "RAW Garden Tips" at bounding box center [991, 164] width 619 height 35
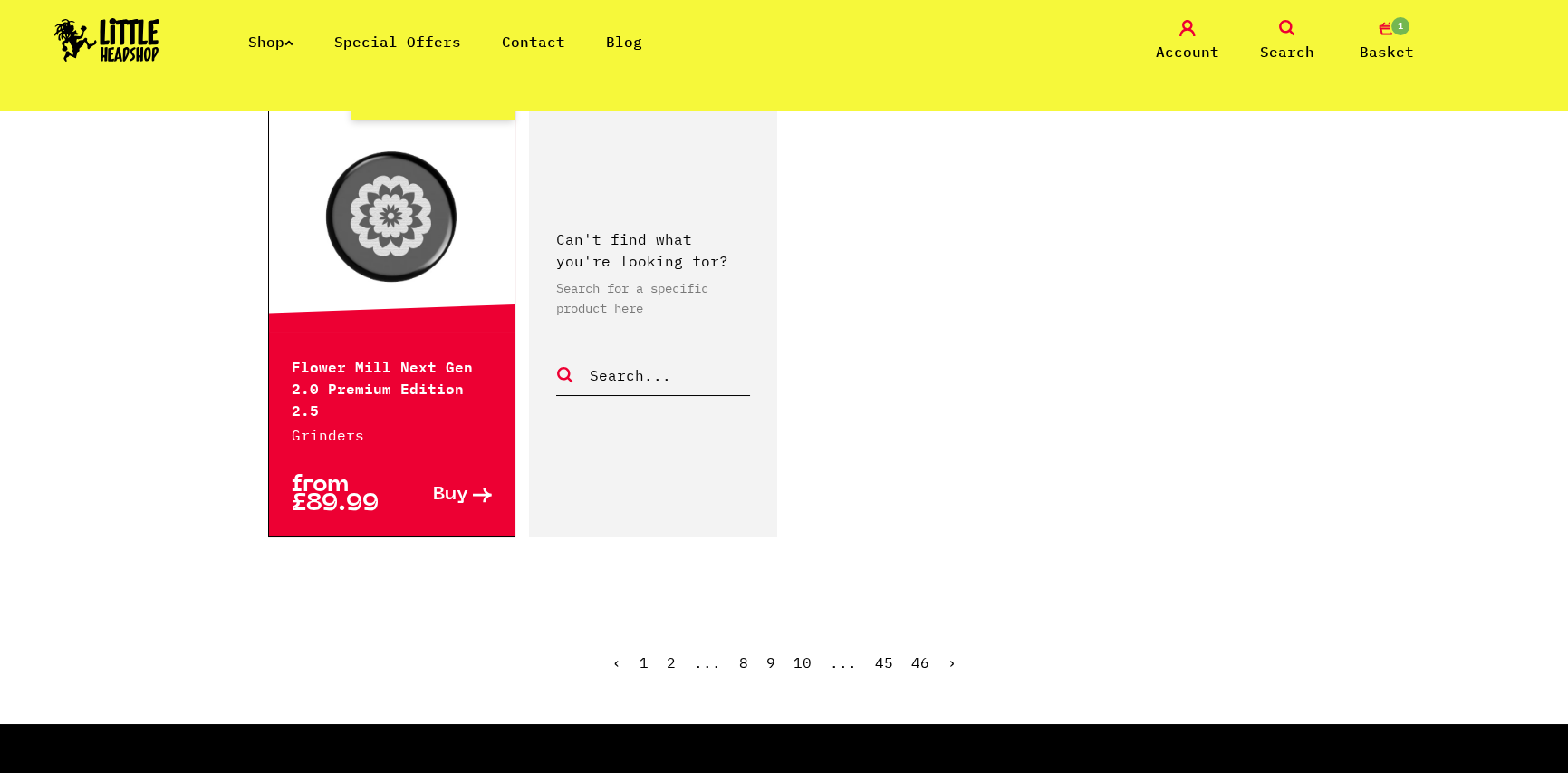
scroll to position [2990, 0]
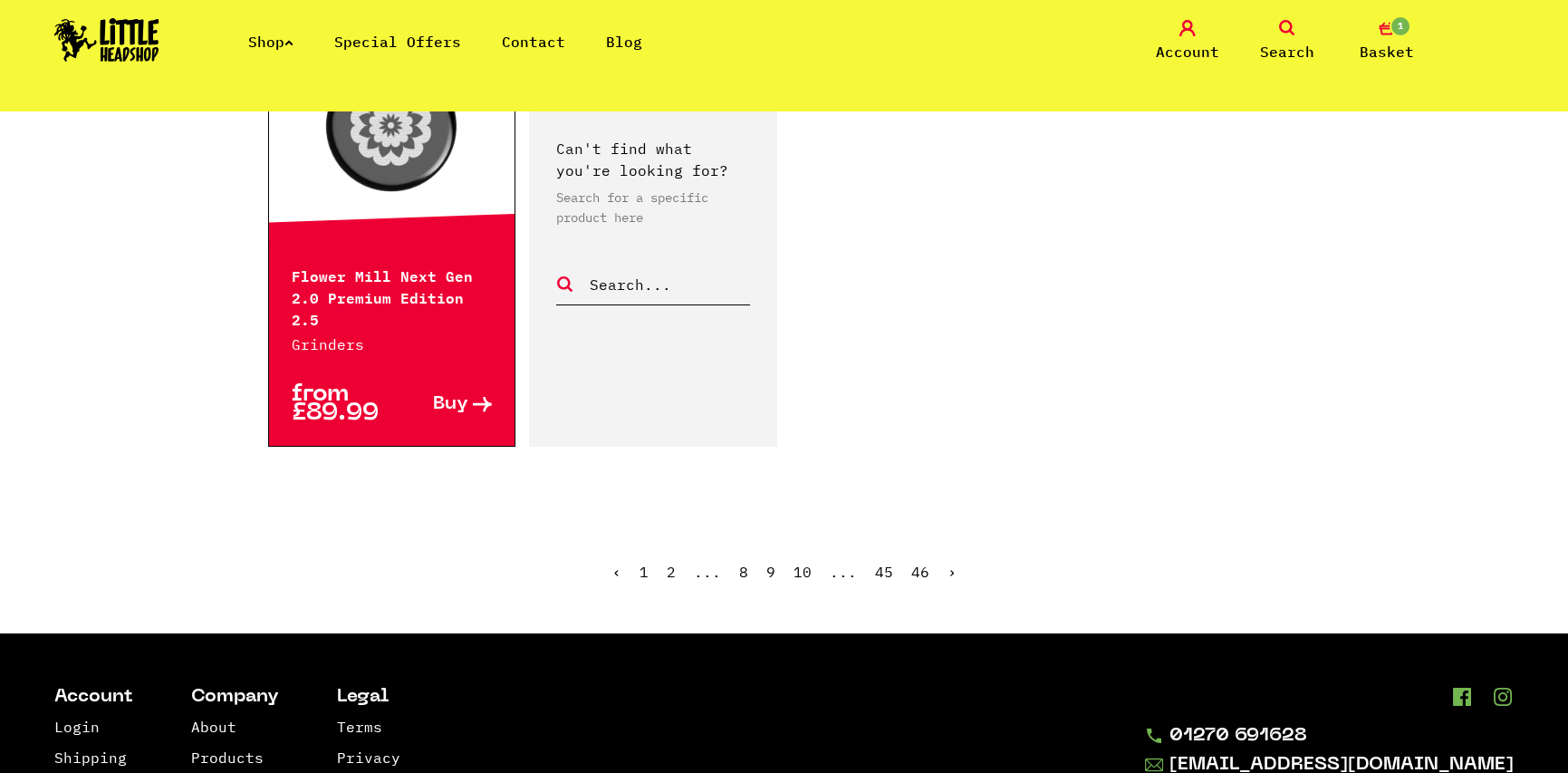
click at [947, 563] on link "›" at bounding box center [951, 572] width 9 height 18
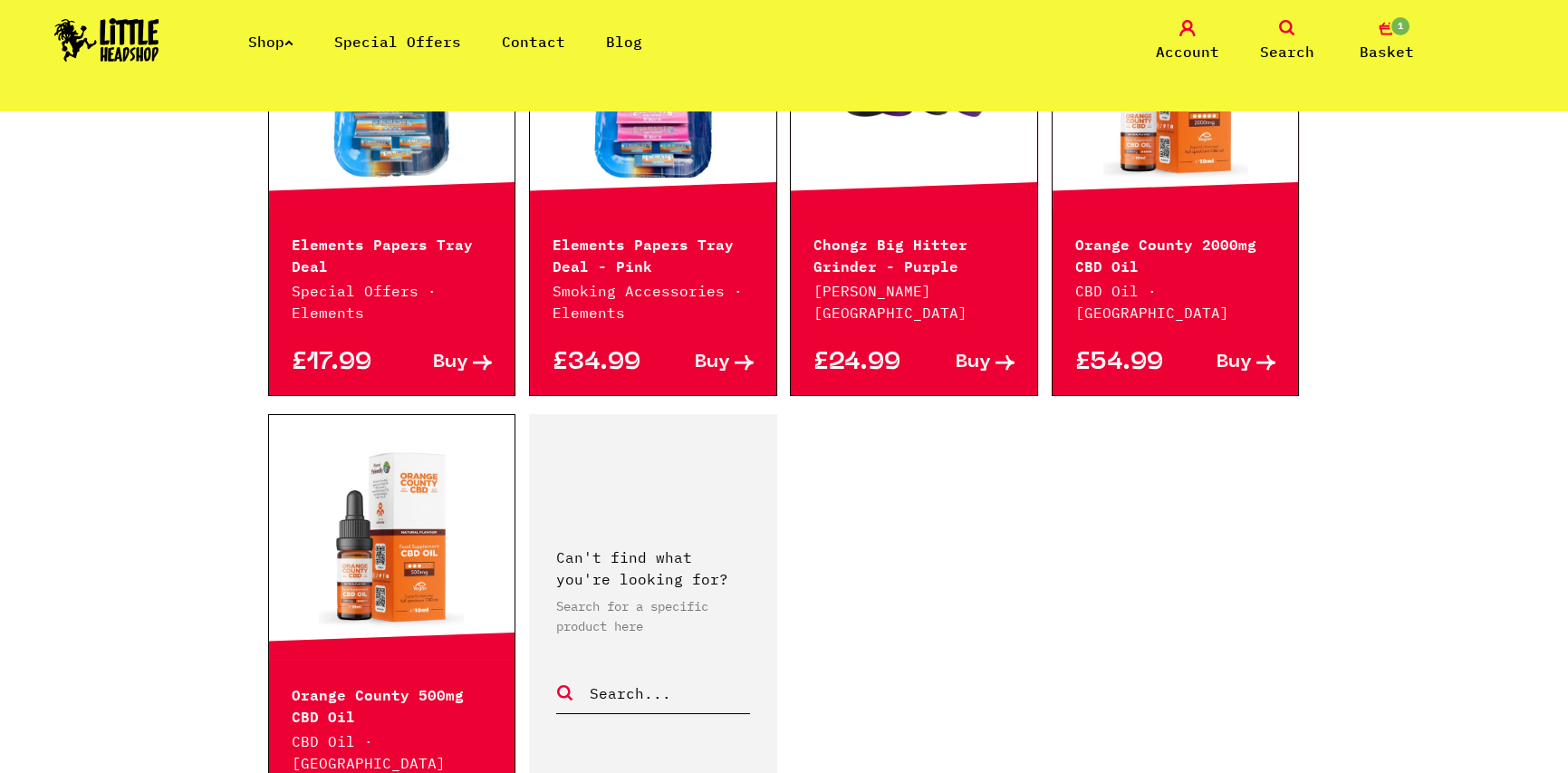
scroll to position [2990, 0]
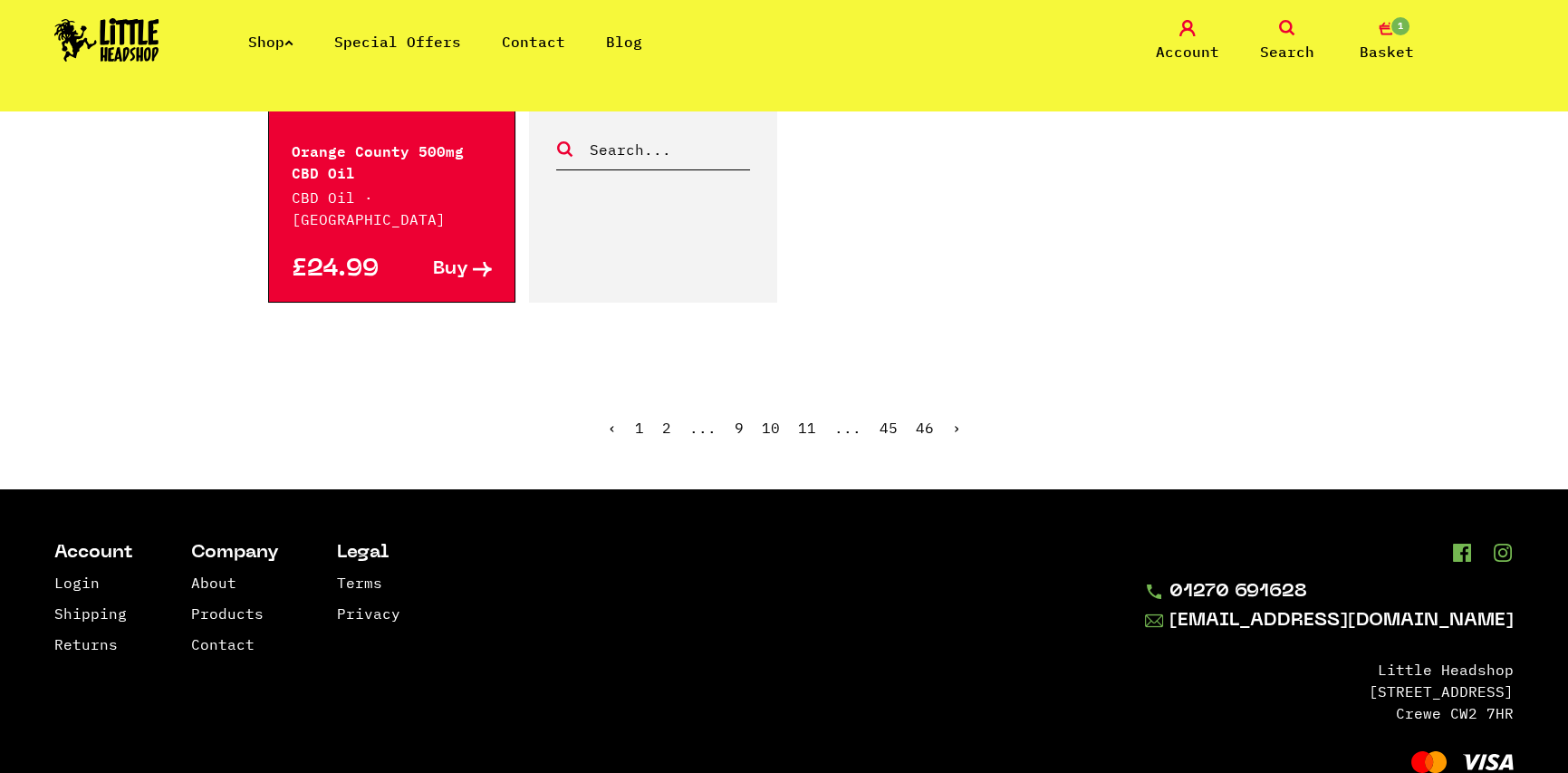
click at [952, 429] on link "›" at bounding box center [956, 428] width 9 height 18
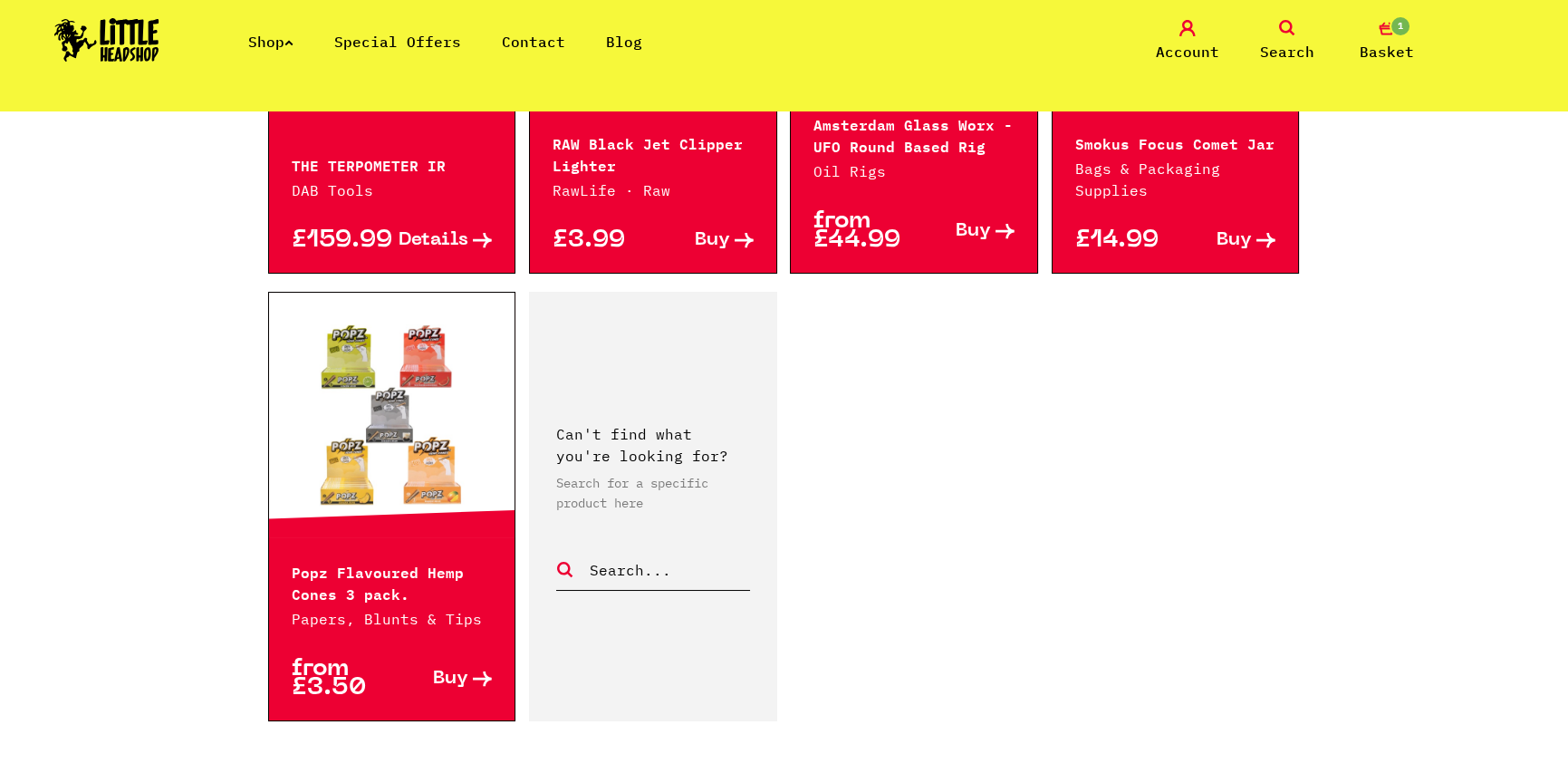
scroll to position [2809, 0]
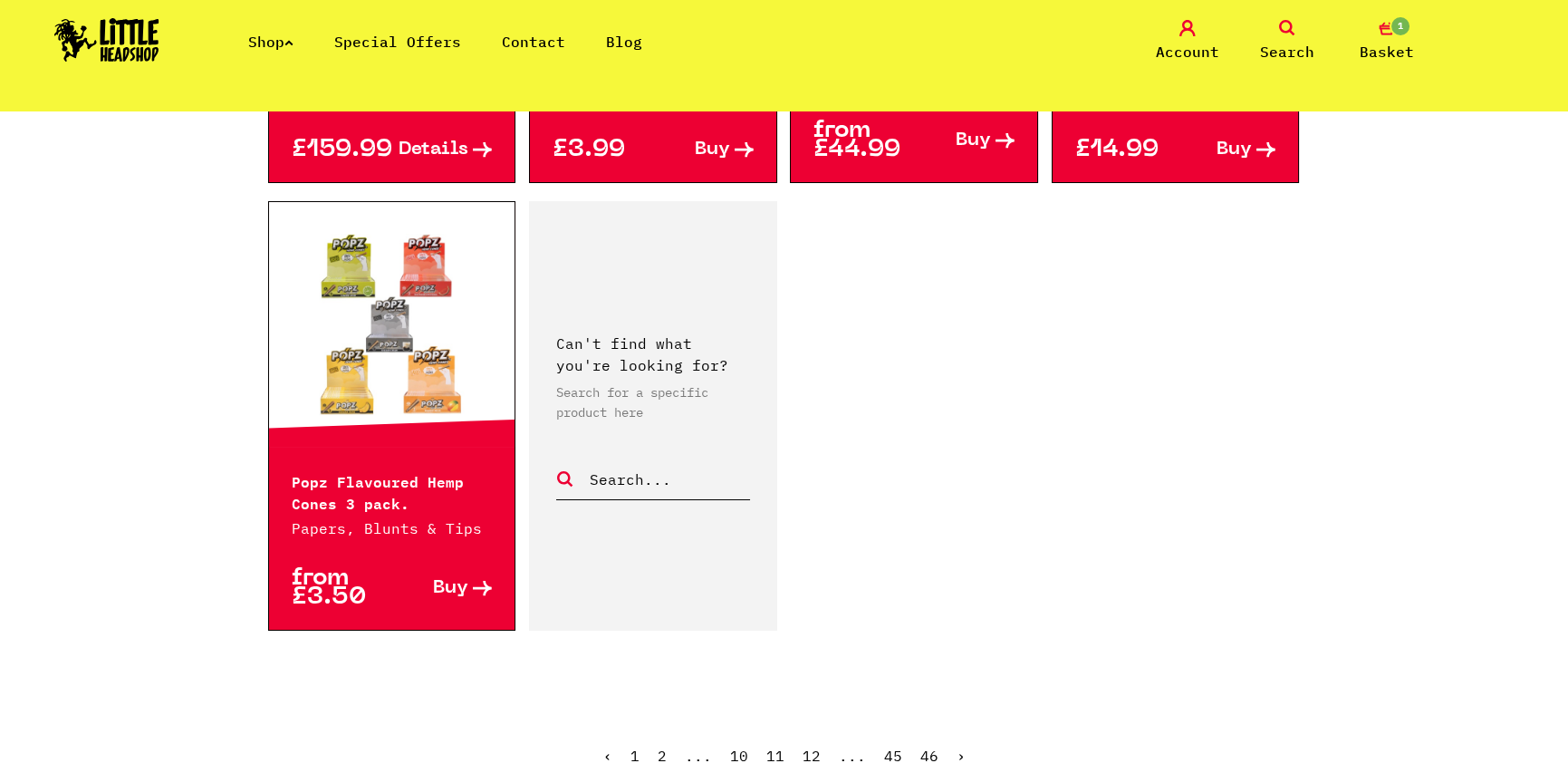
click at [950, 730] on ul "‹ 1 2 ... 10 11 12 ... 45 46 ›" at bounding box center [784, 768] width 1033 height 78
click at [950, 730] on ul "‹ 1 2 ... 10 11 12 ... 45 46 ›" at bounding box center [784, 768] width 1033 height 78
click at [956, 747] on link "›" at bounding box center [961, 756] width 9 height 18
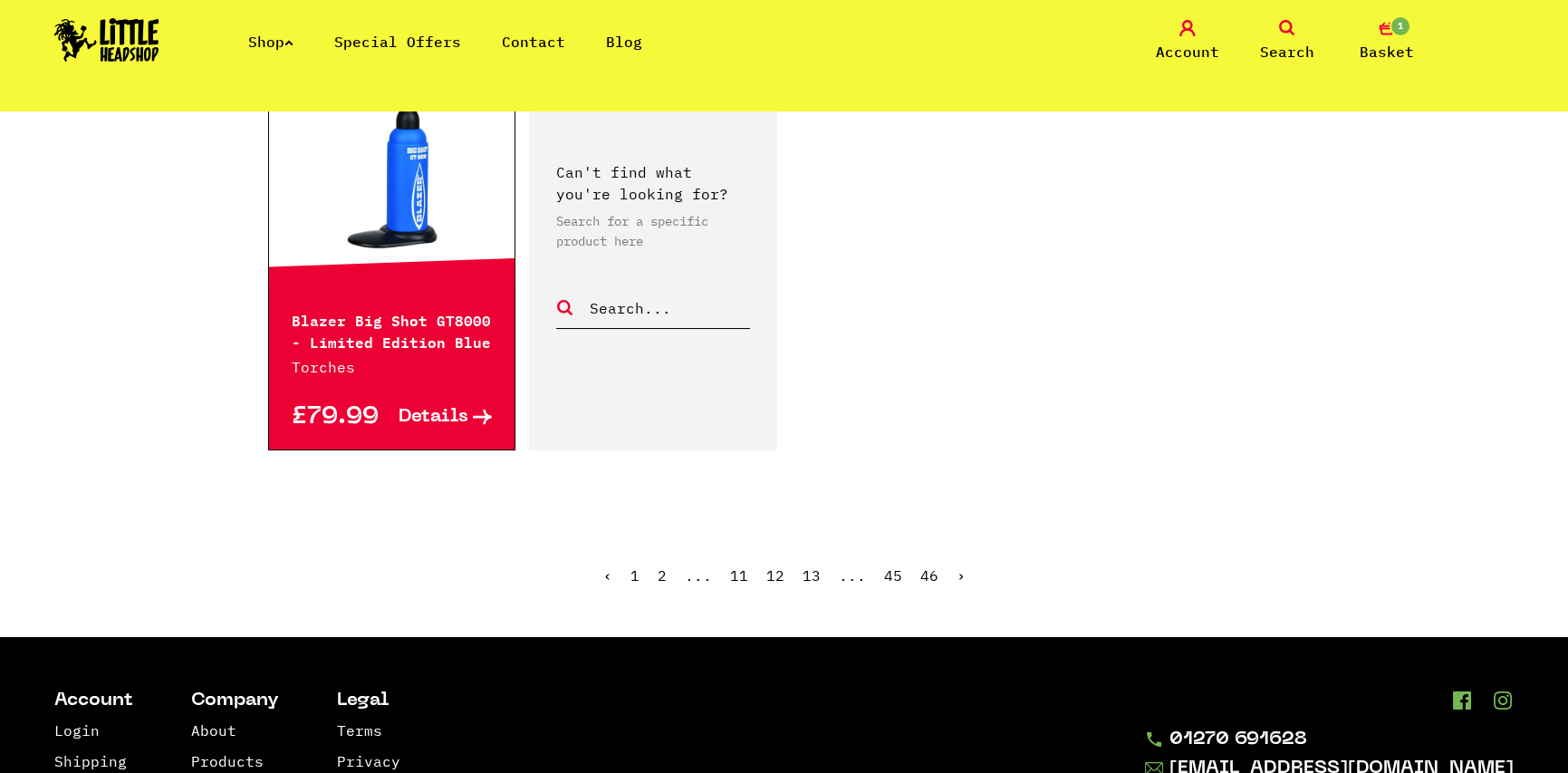
scroll to position [2990, 0]
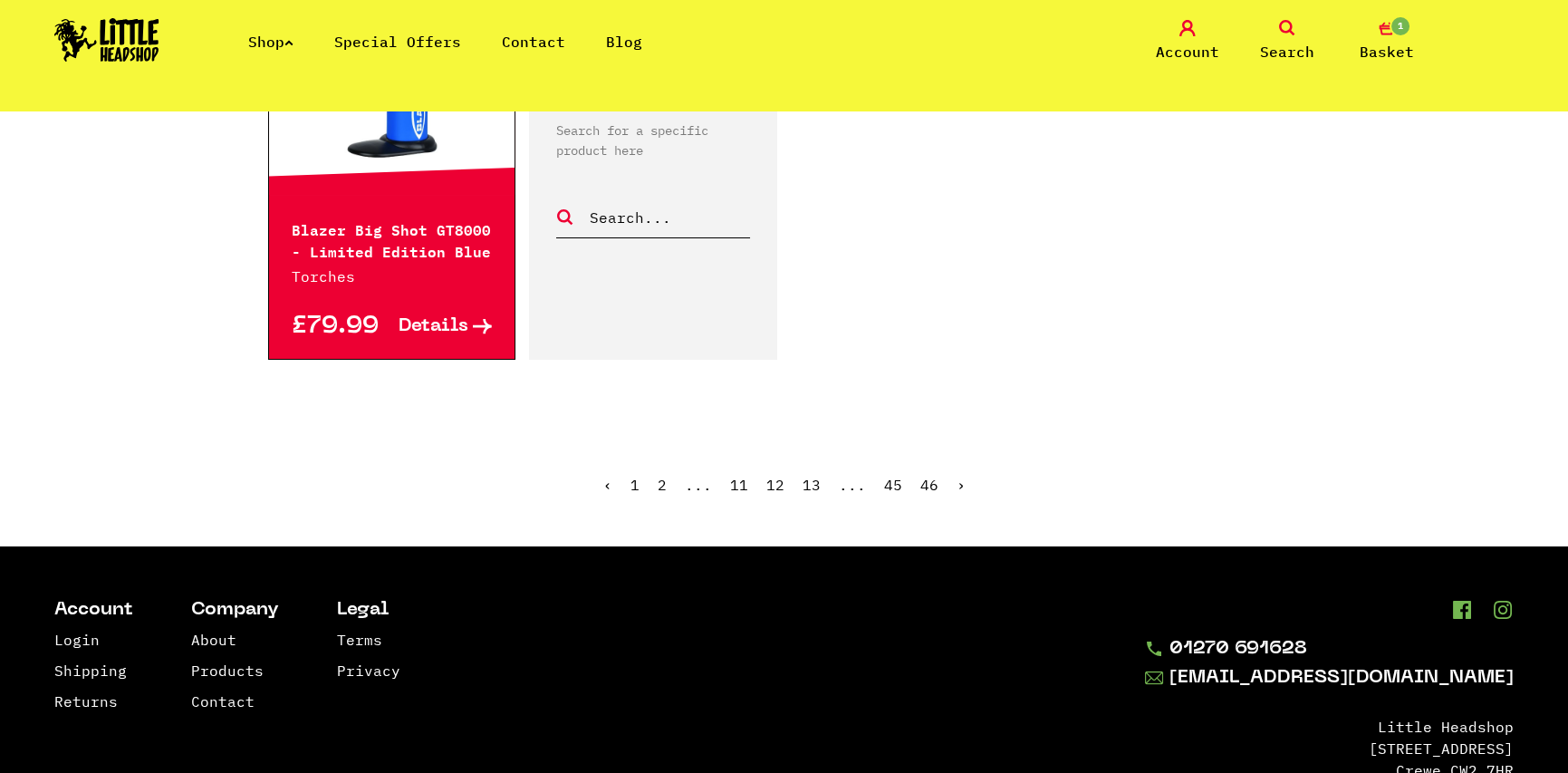
click at [950, 486] on ul "‹ 1 2 ... 11 12 13 ... 45 46 ›" at bounding box center [784, 497] width 1033 height 78
click at [956, 486] on link "›" at bounding box center [961, 485] width 9 height 18
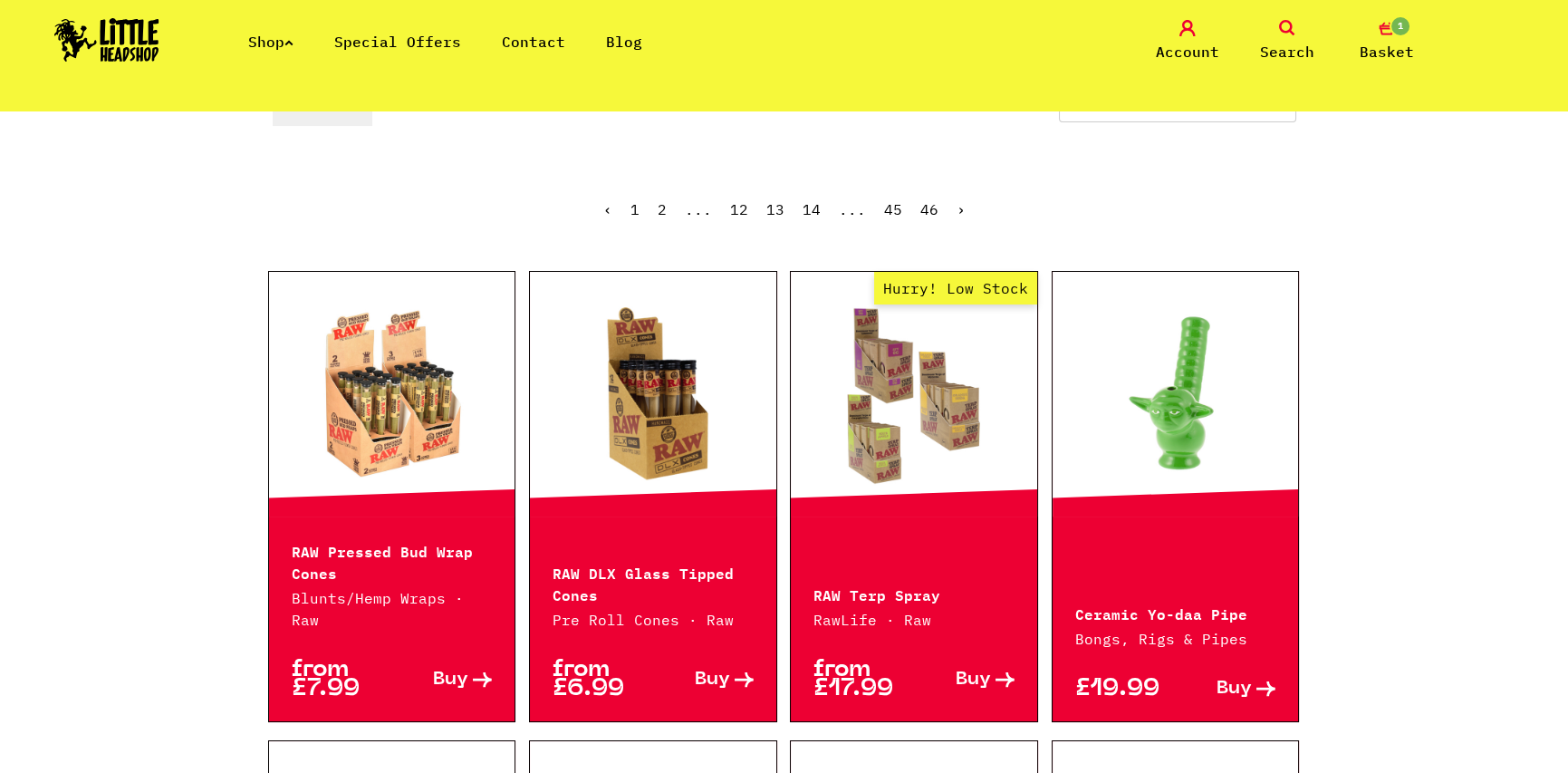
scroll to position [816, 0]
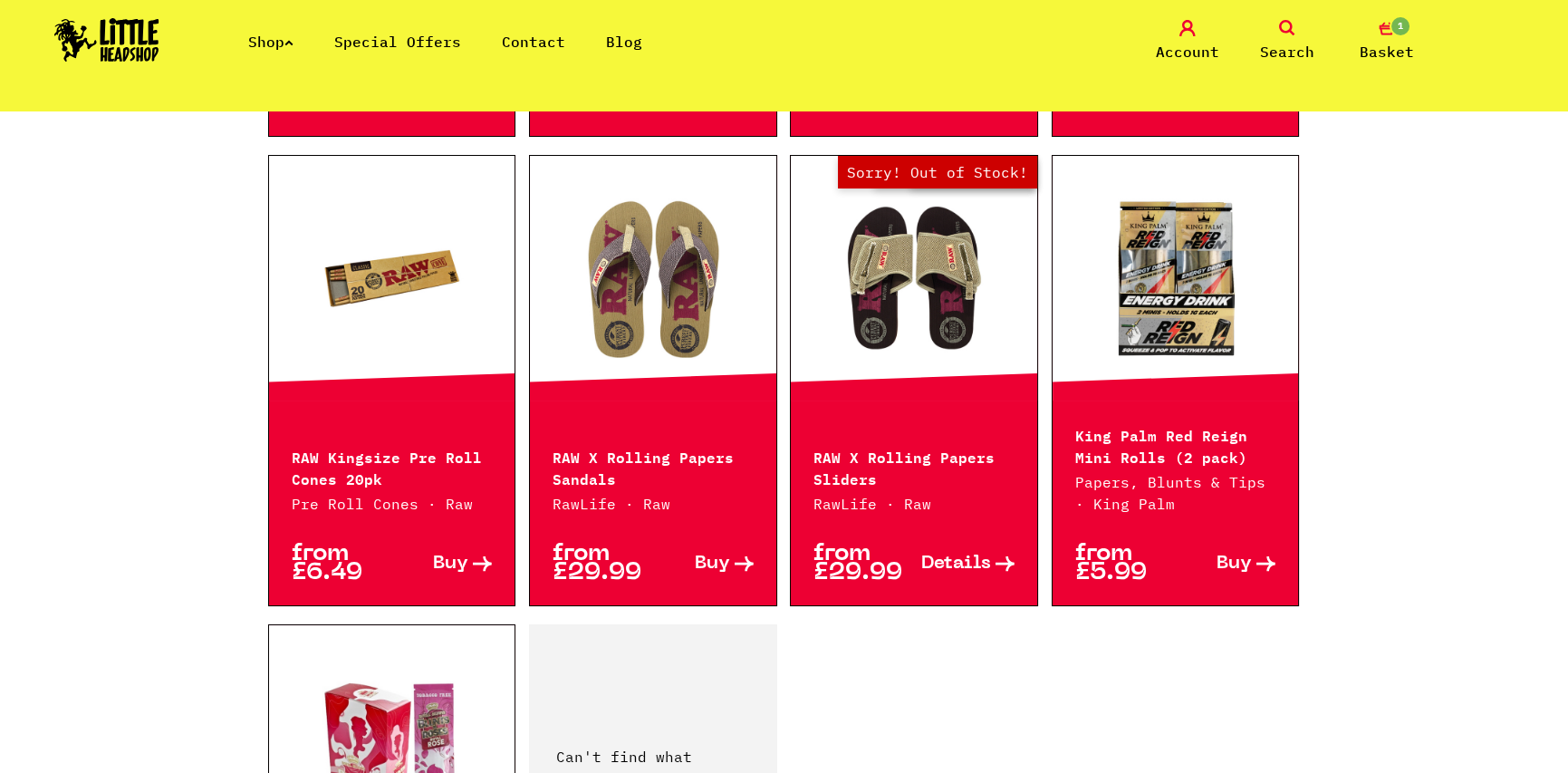
scroll to position [2899, 0]
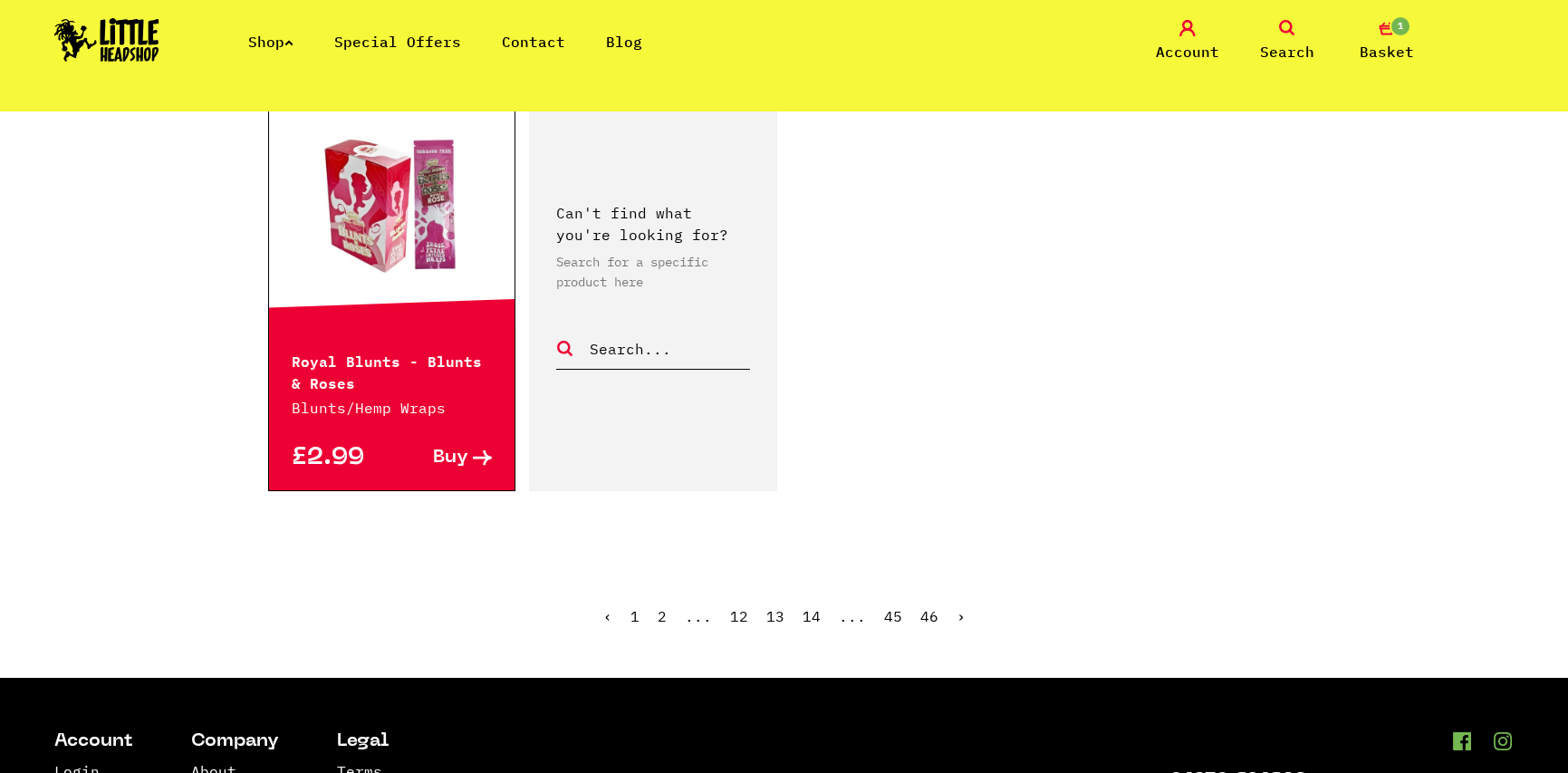
click at [956, 607] on link "›" at bounding box center [961, 616] width 9 height 18
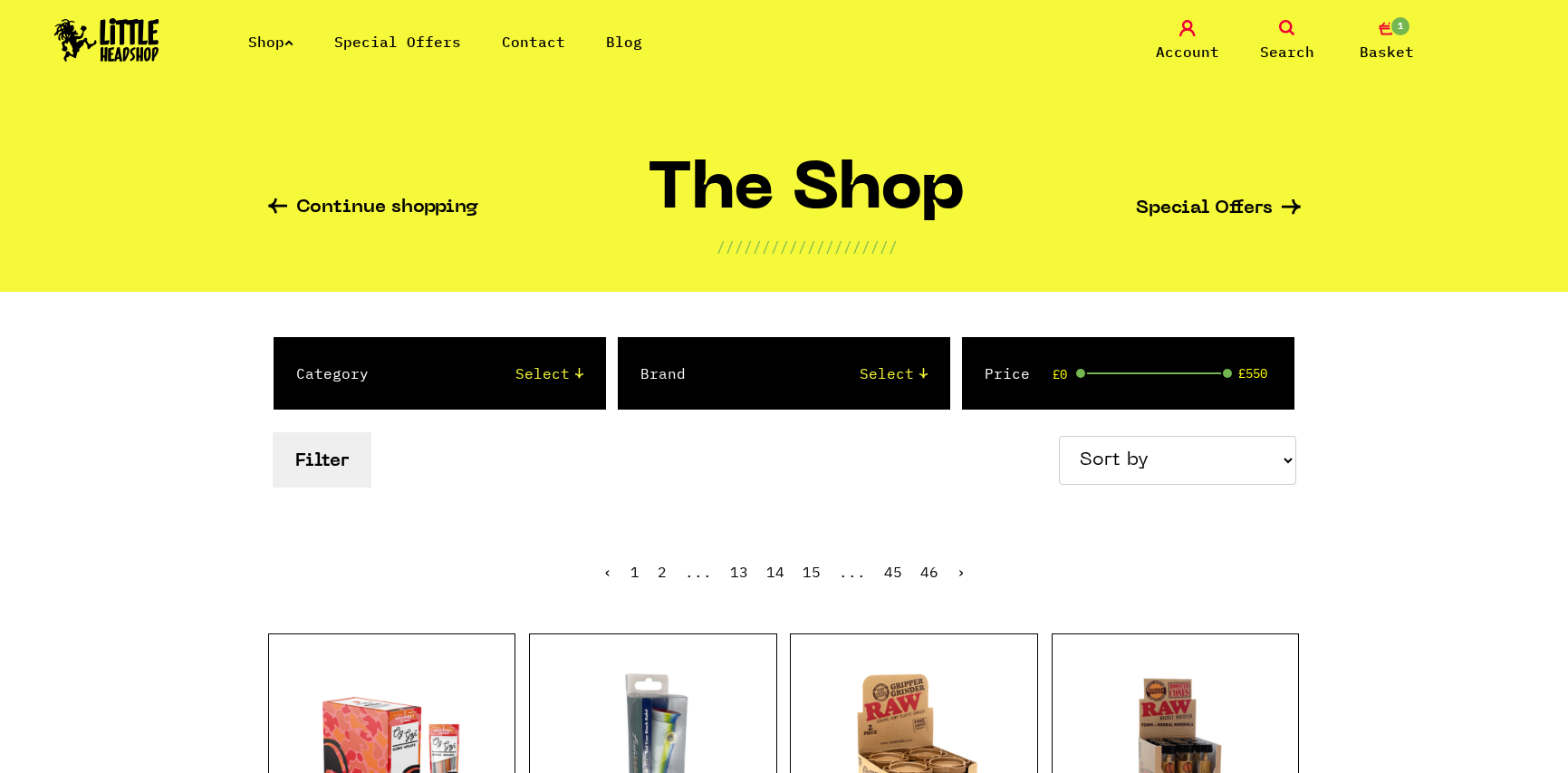
scroll to position [453, 0]
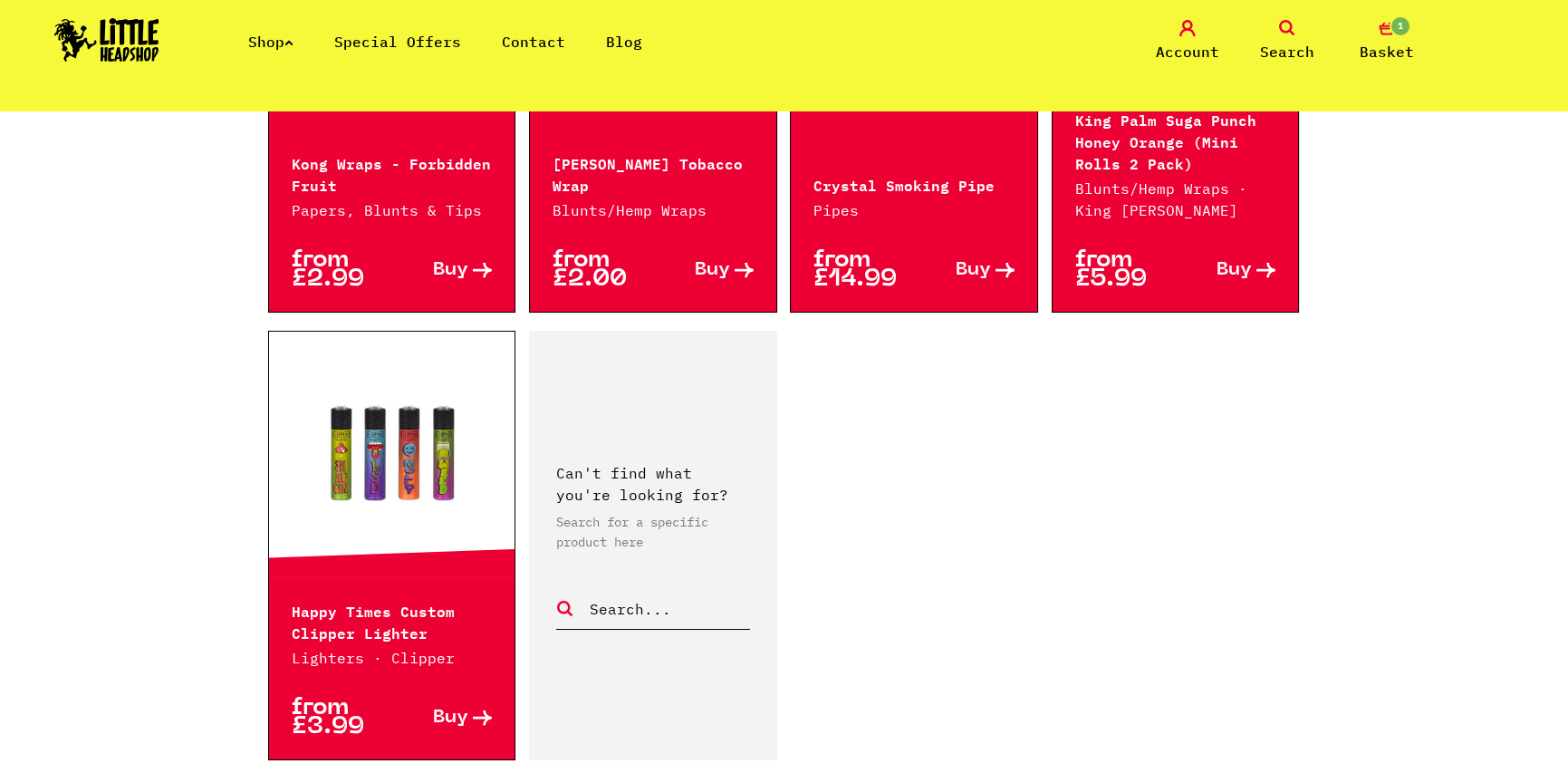
scroll to position [2899, 0]
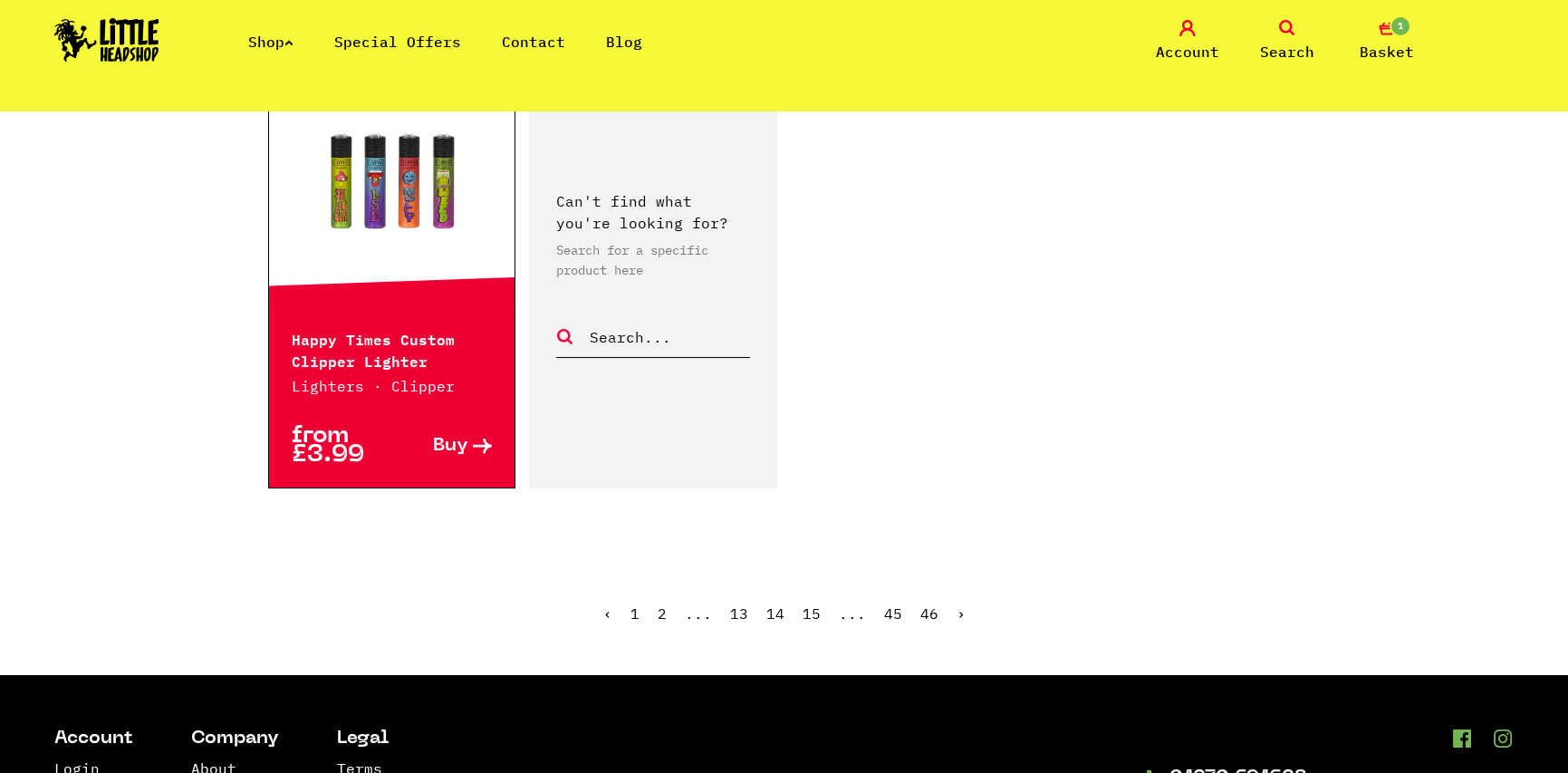
click at [956, 611] on link "›" at bounding box center [961, 613] width 9 height 18
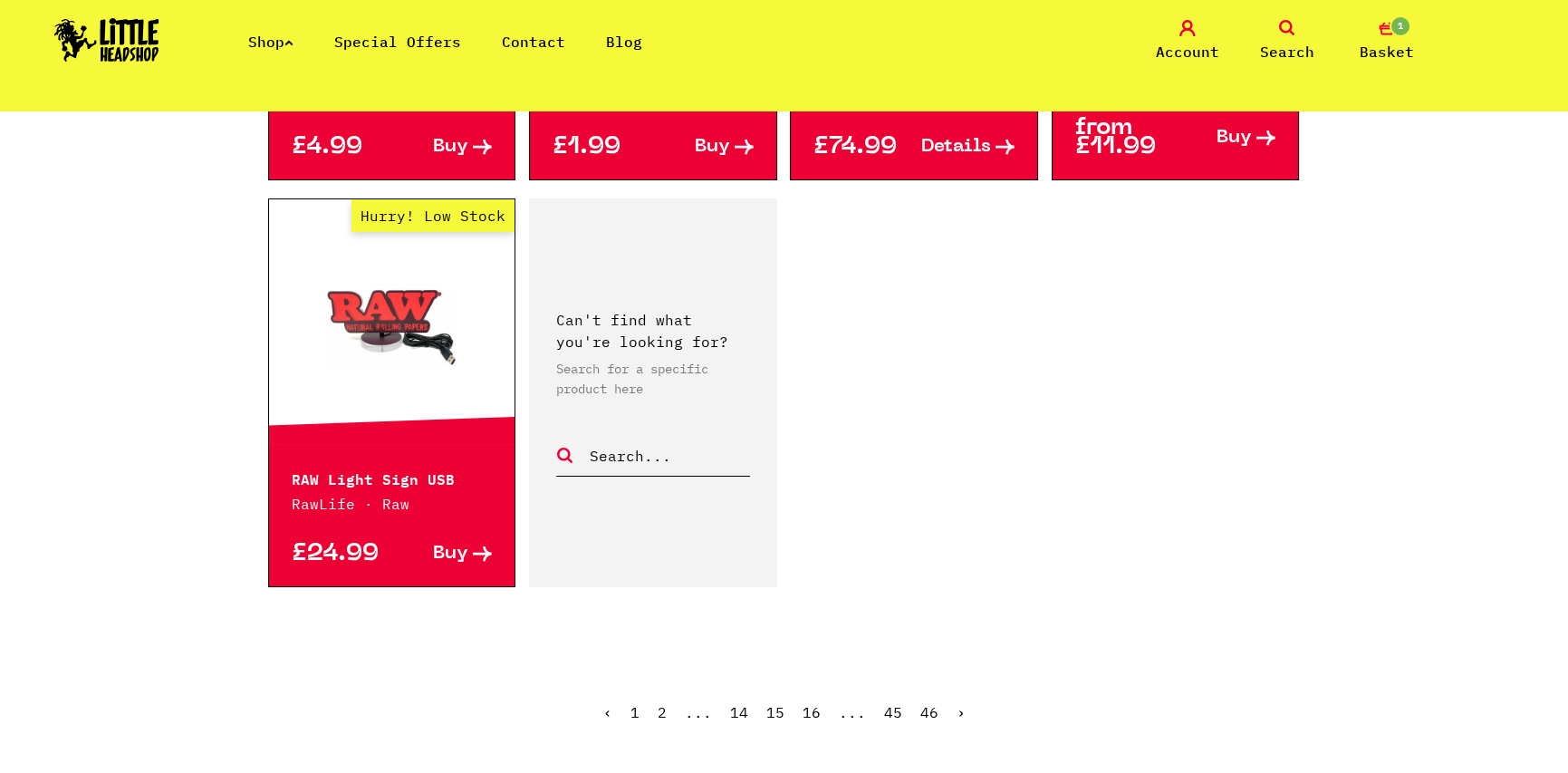
scroll to position [2899, 0]
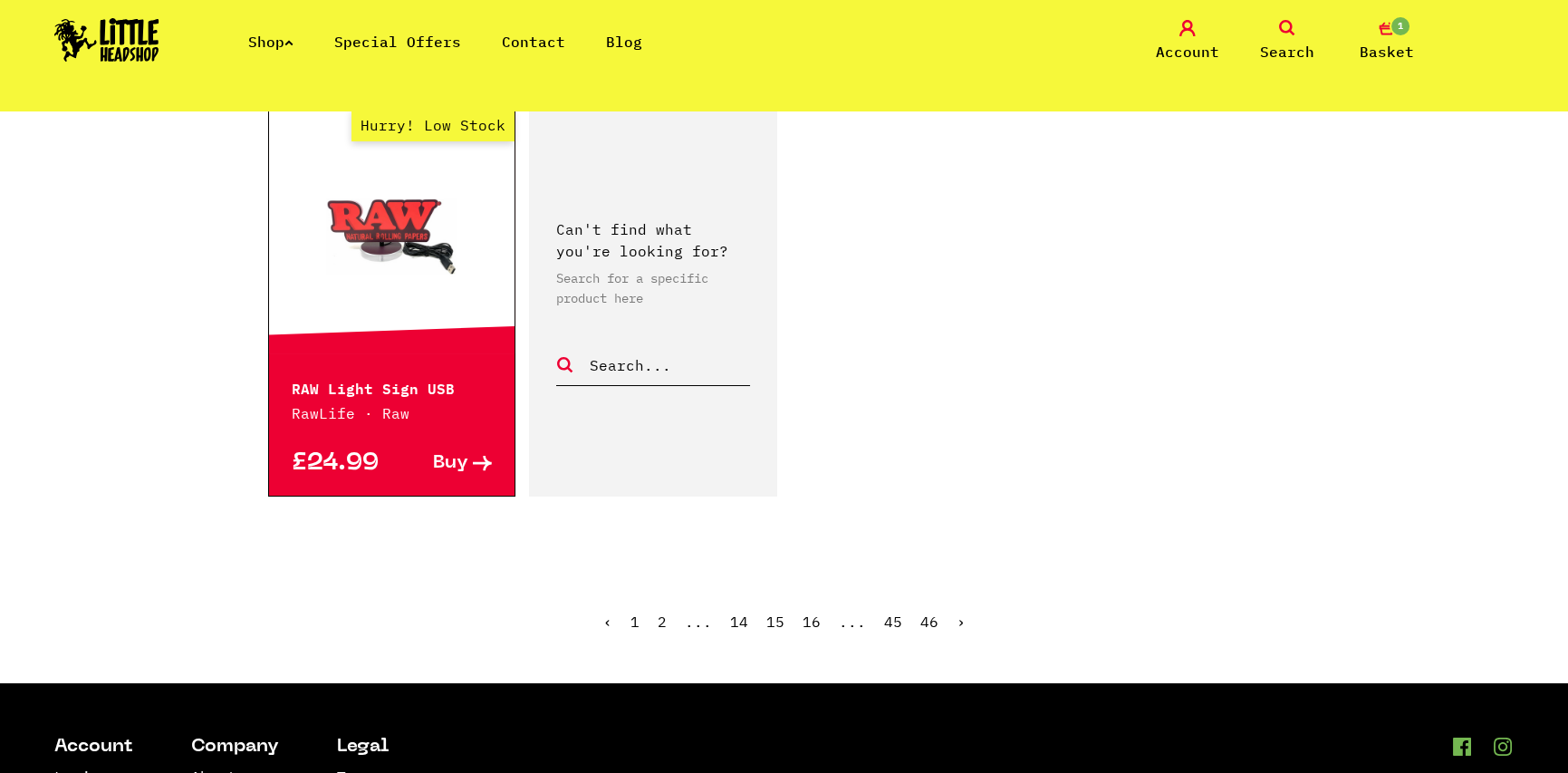
click at [950, 596] on ul "‹ 1 2 ... 14 15 16 ... 45 46 ›" at bounding box center [784, 634] width 1033 height 78
click at [956, 612] on link "›" at bounding box center [961, 622] width 9 height 18
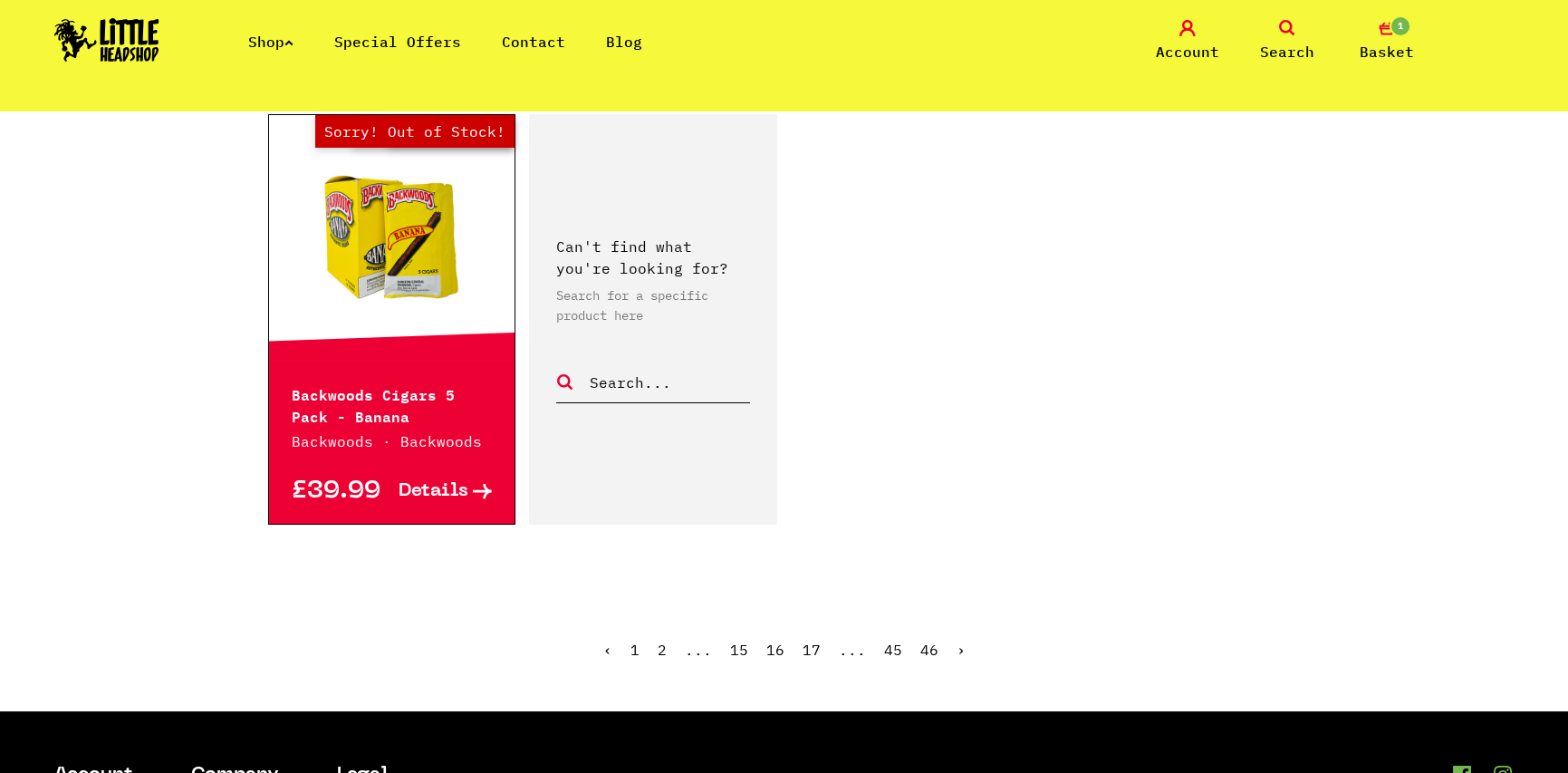
scroll to position [2899, 0]
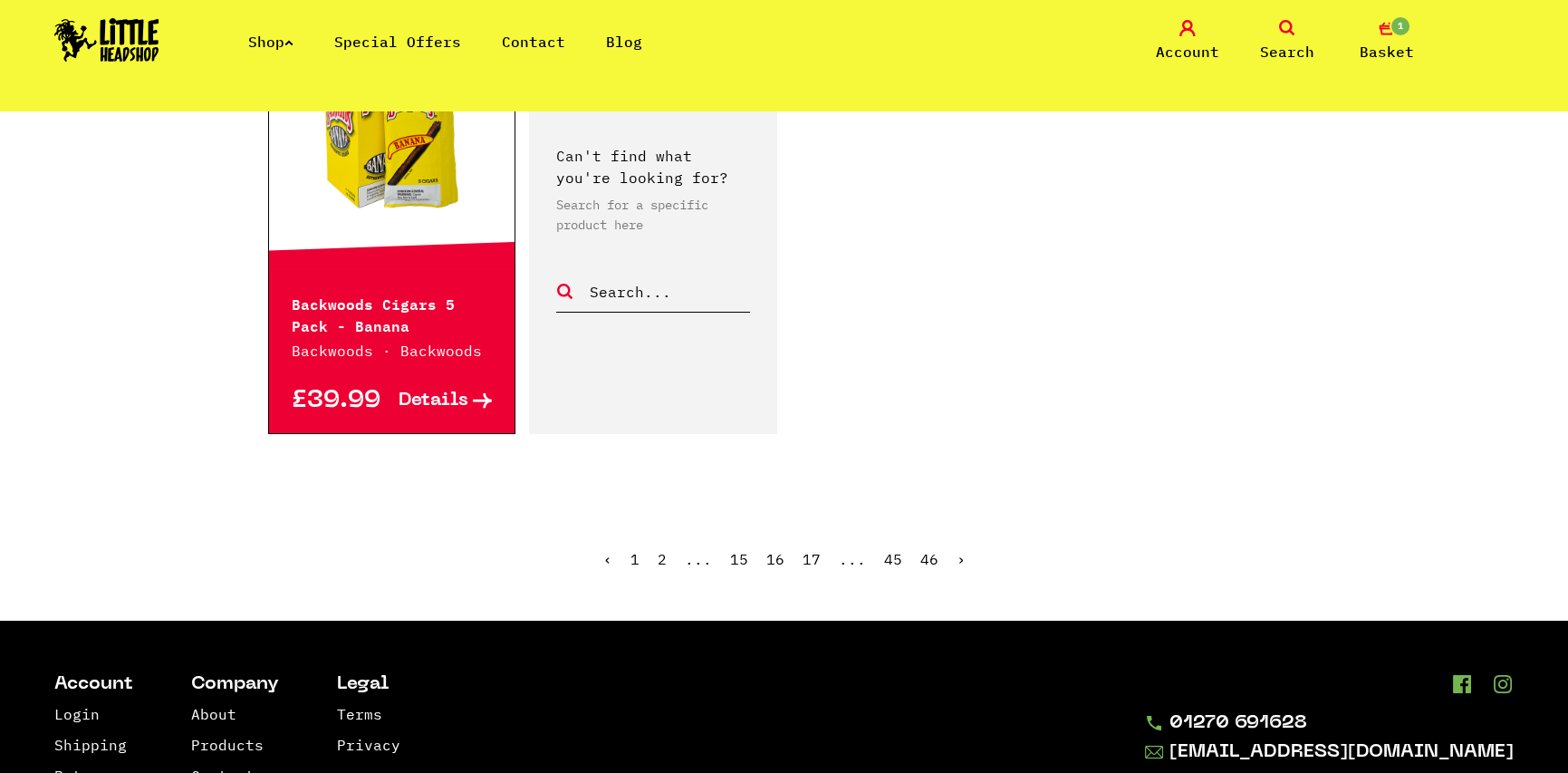
click at [956, 550] on link "›" at bounding box center [961, 559] width 9 height 18
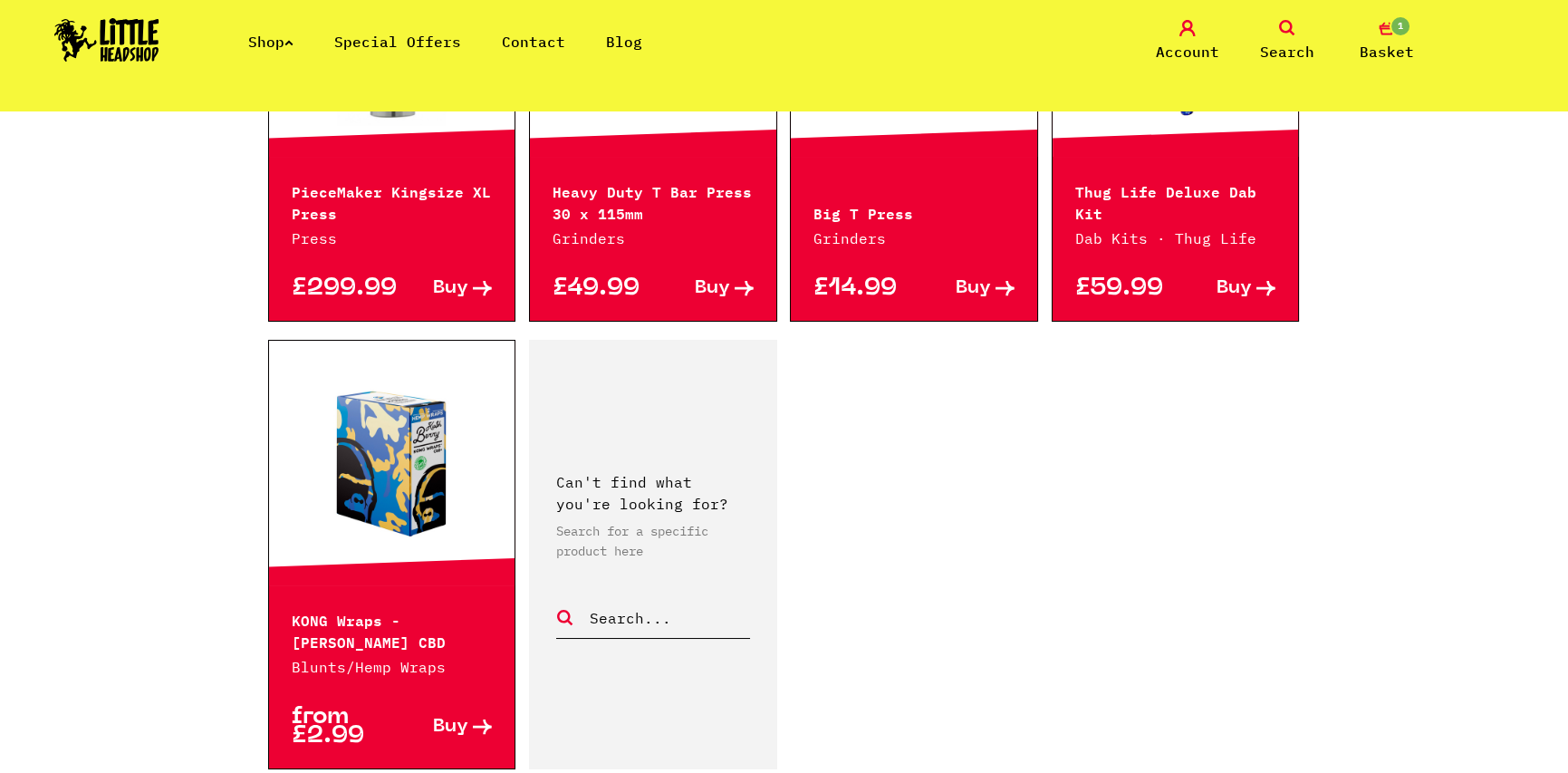
scroll to position [2809, 0]
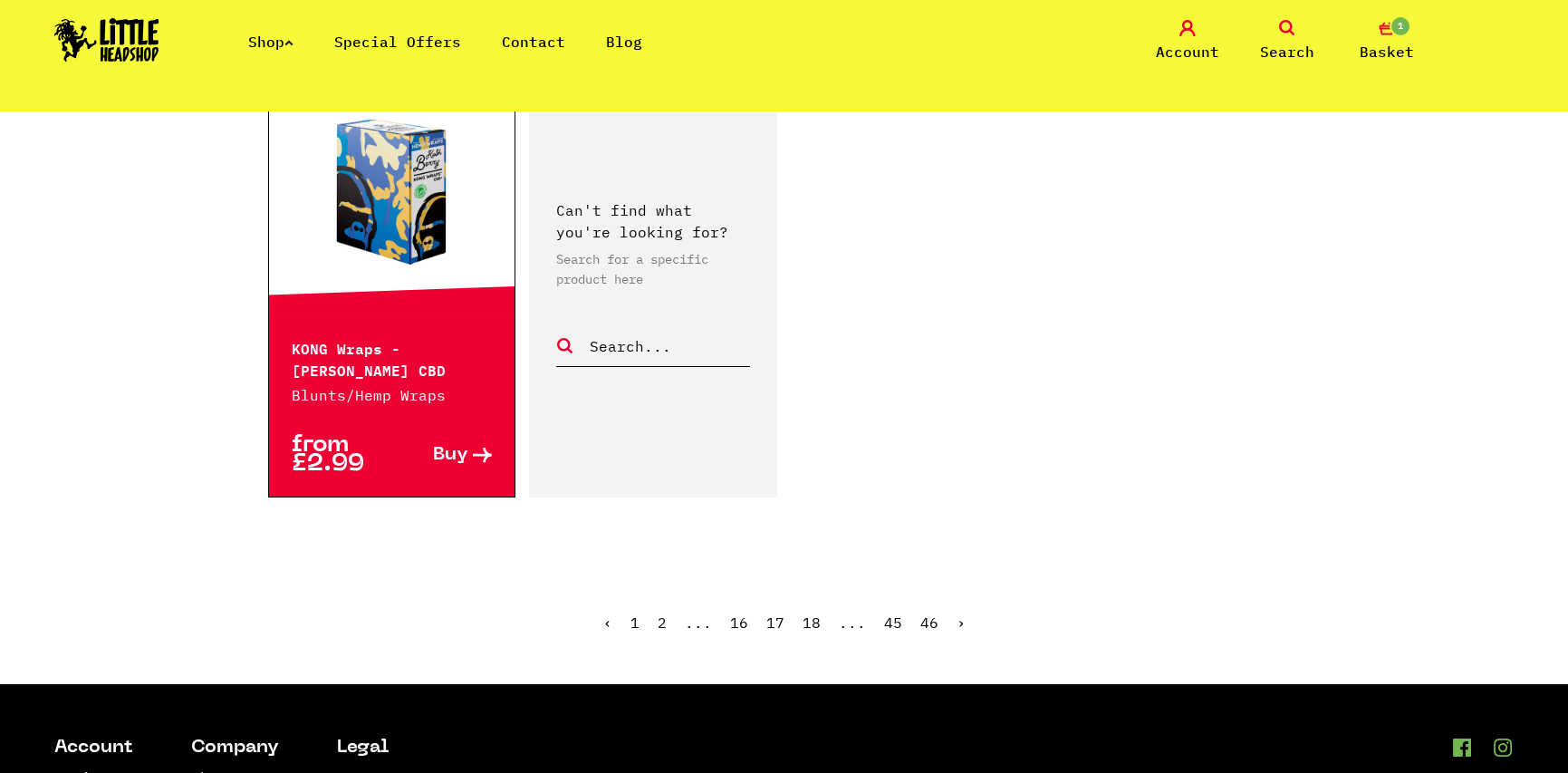
click at [956, 613] on link "›" at bounding box center [961, 622] width 9 height 18
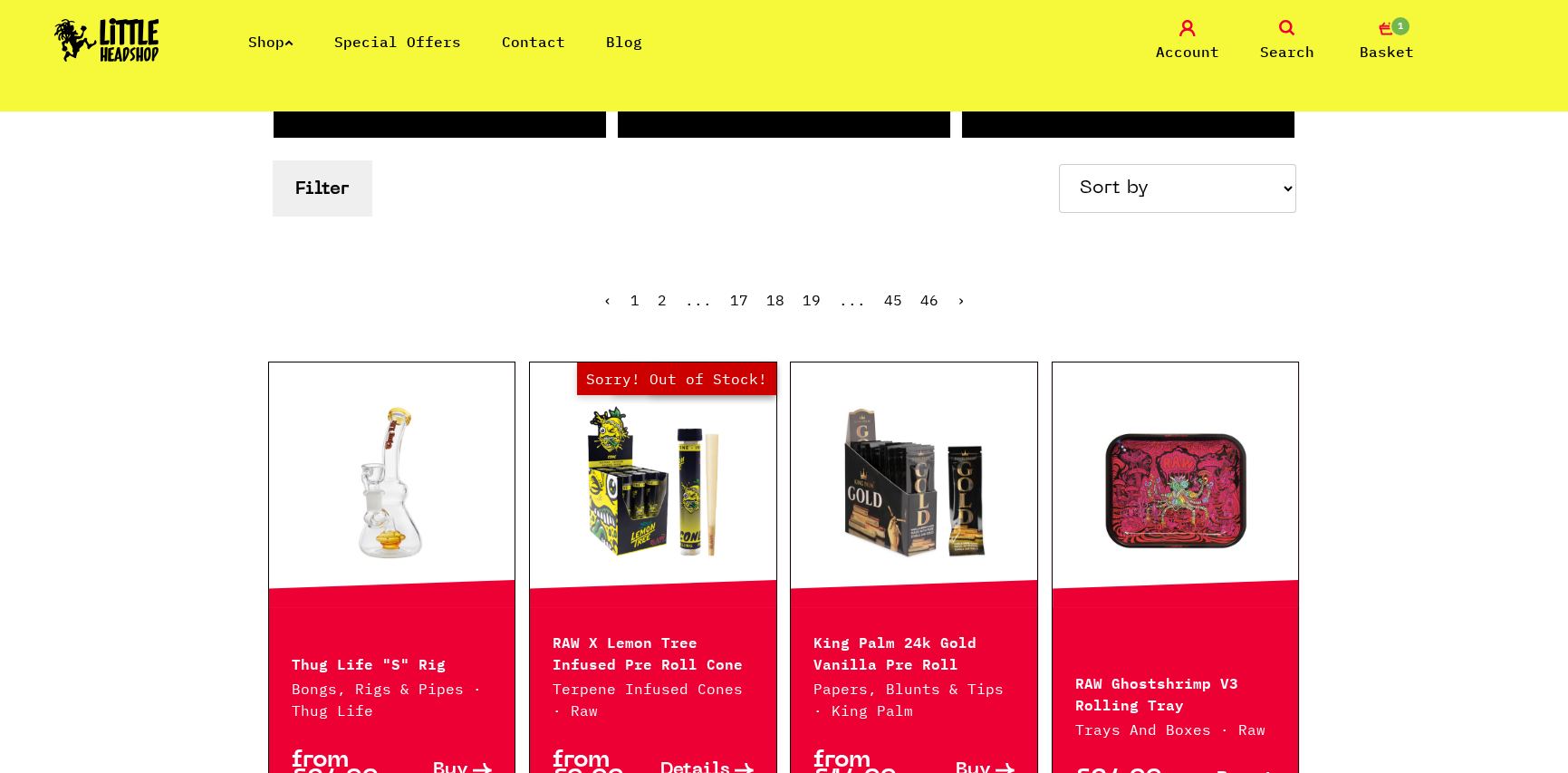
scroll to position [362, 0]
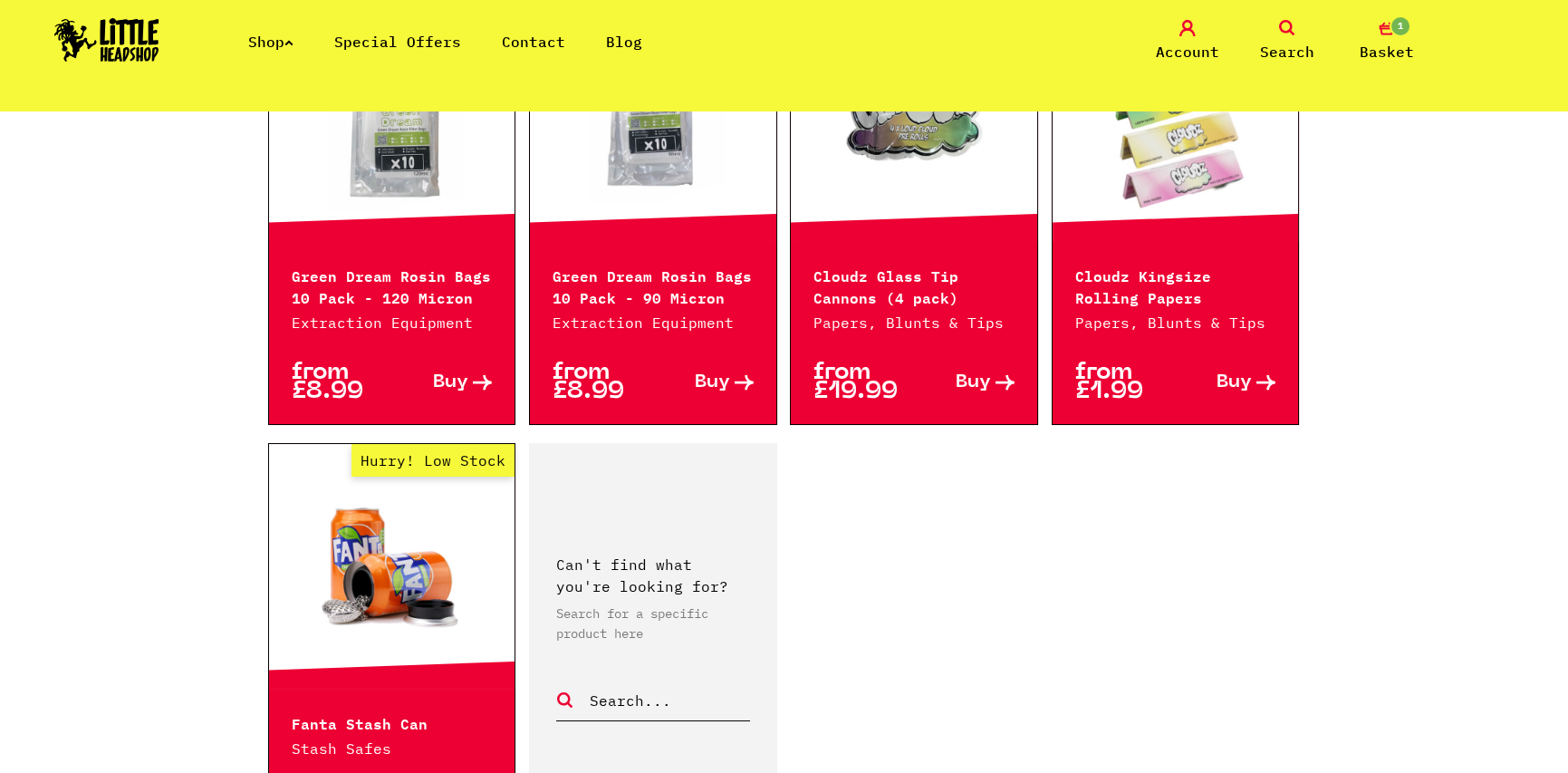
scroll to position [2899, 0]
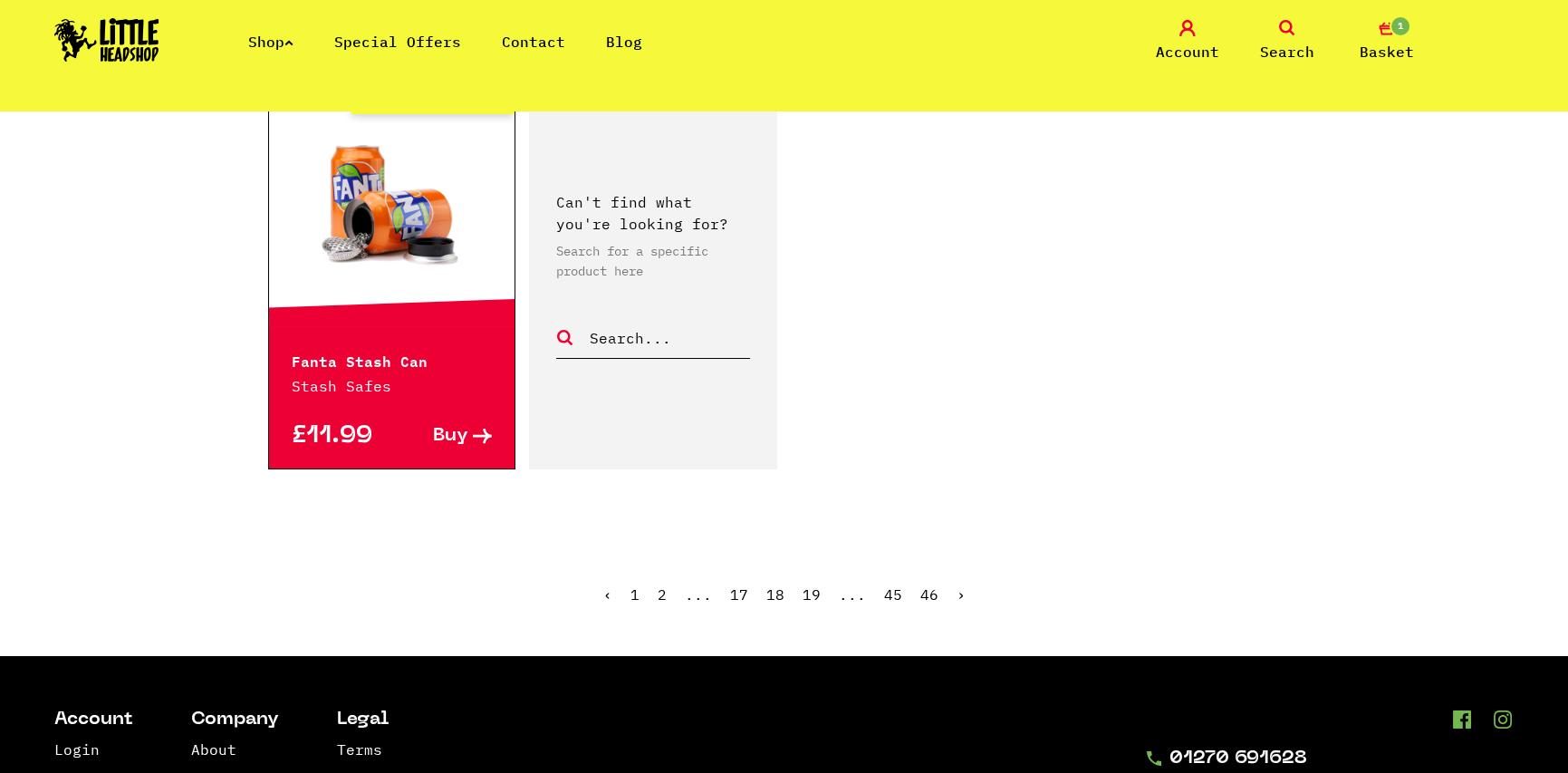
click at [960, 585] on link "›" at bounding box center [961, 594] width 9 height 18
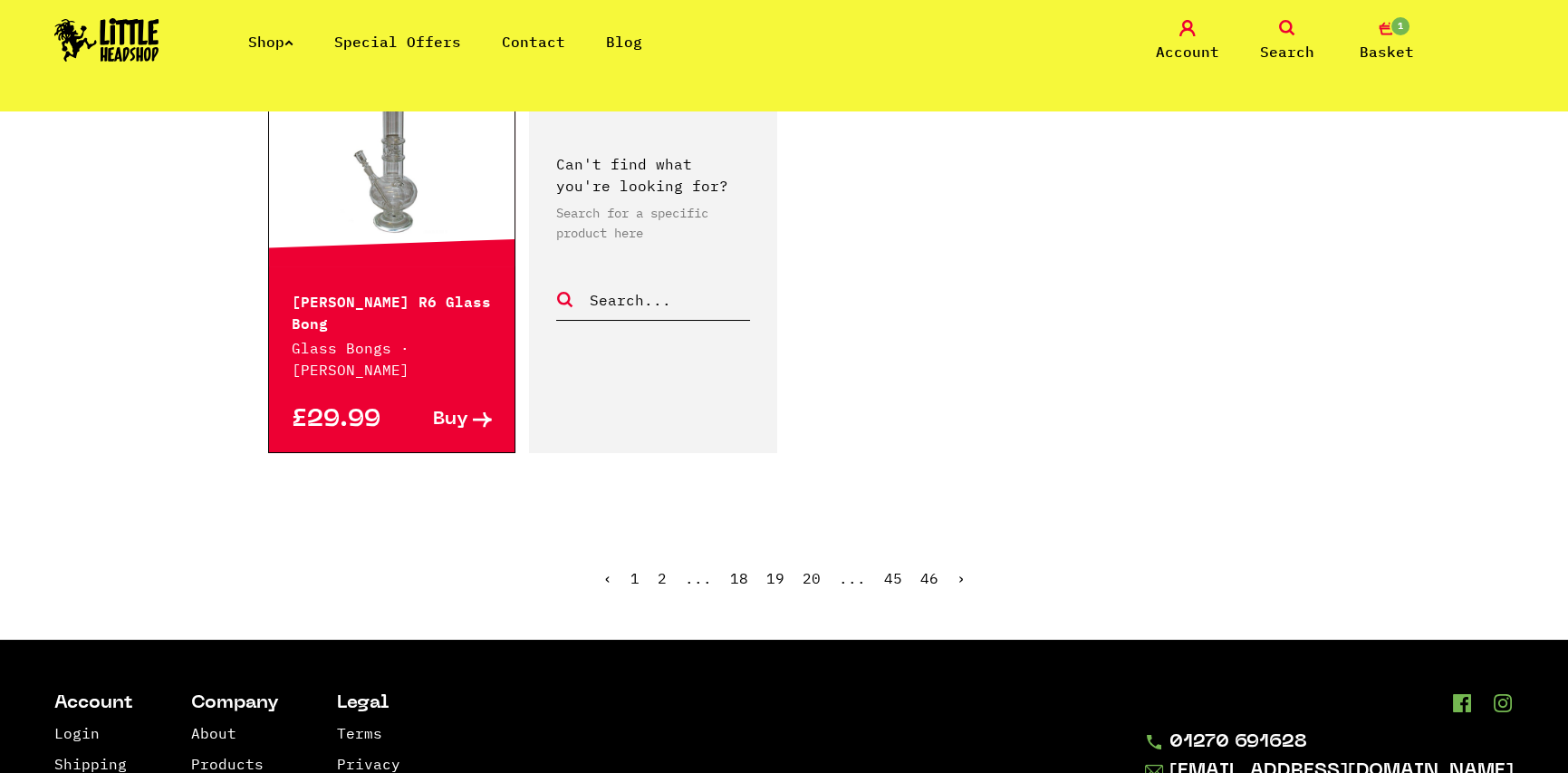
scroll to position [2990, 0]
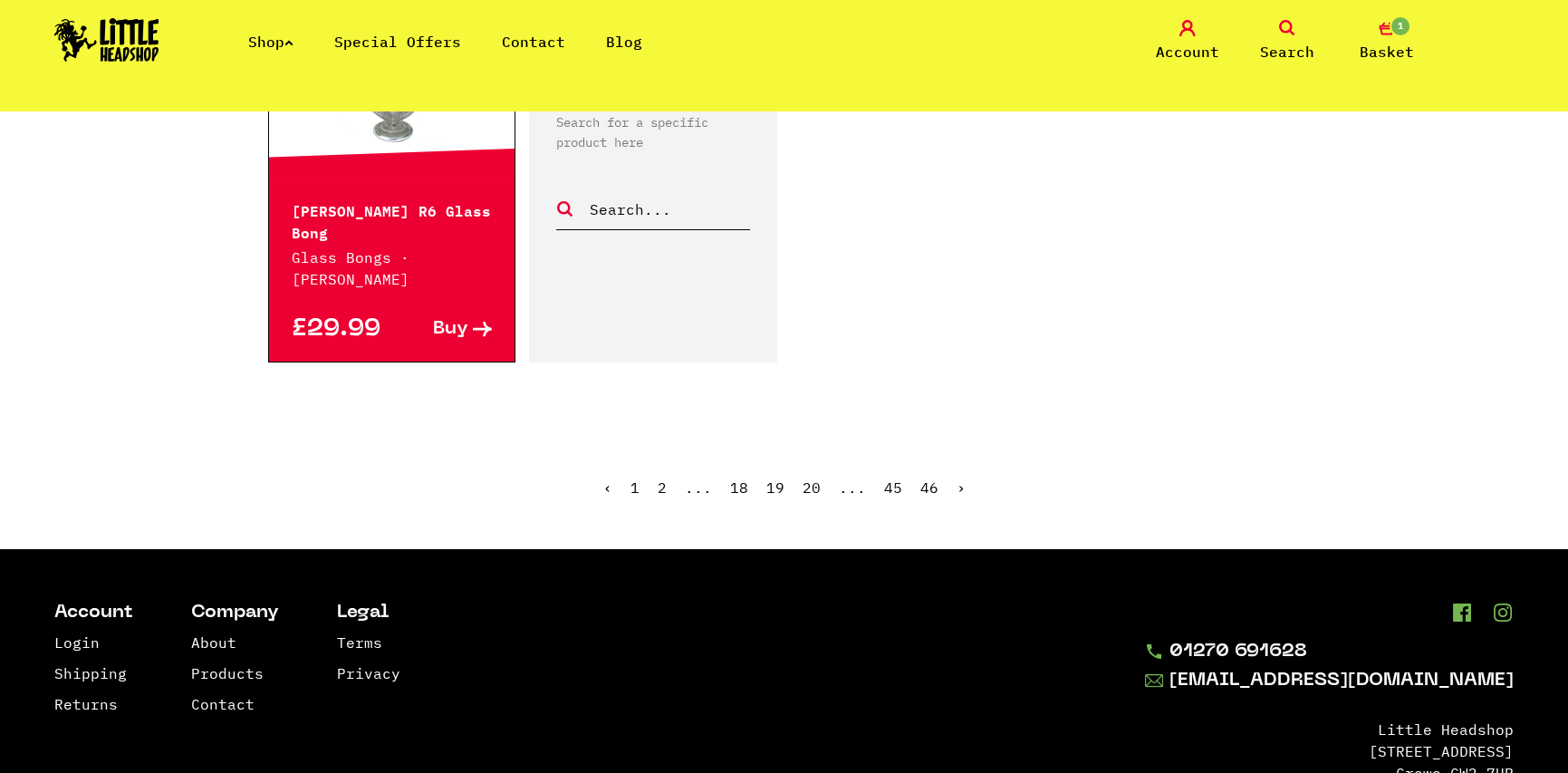
click at [957, 478] on link "›" at bounding box center [961, 487] width 9 height 18
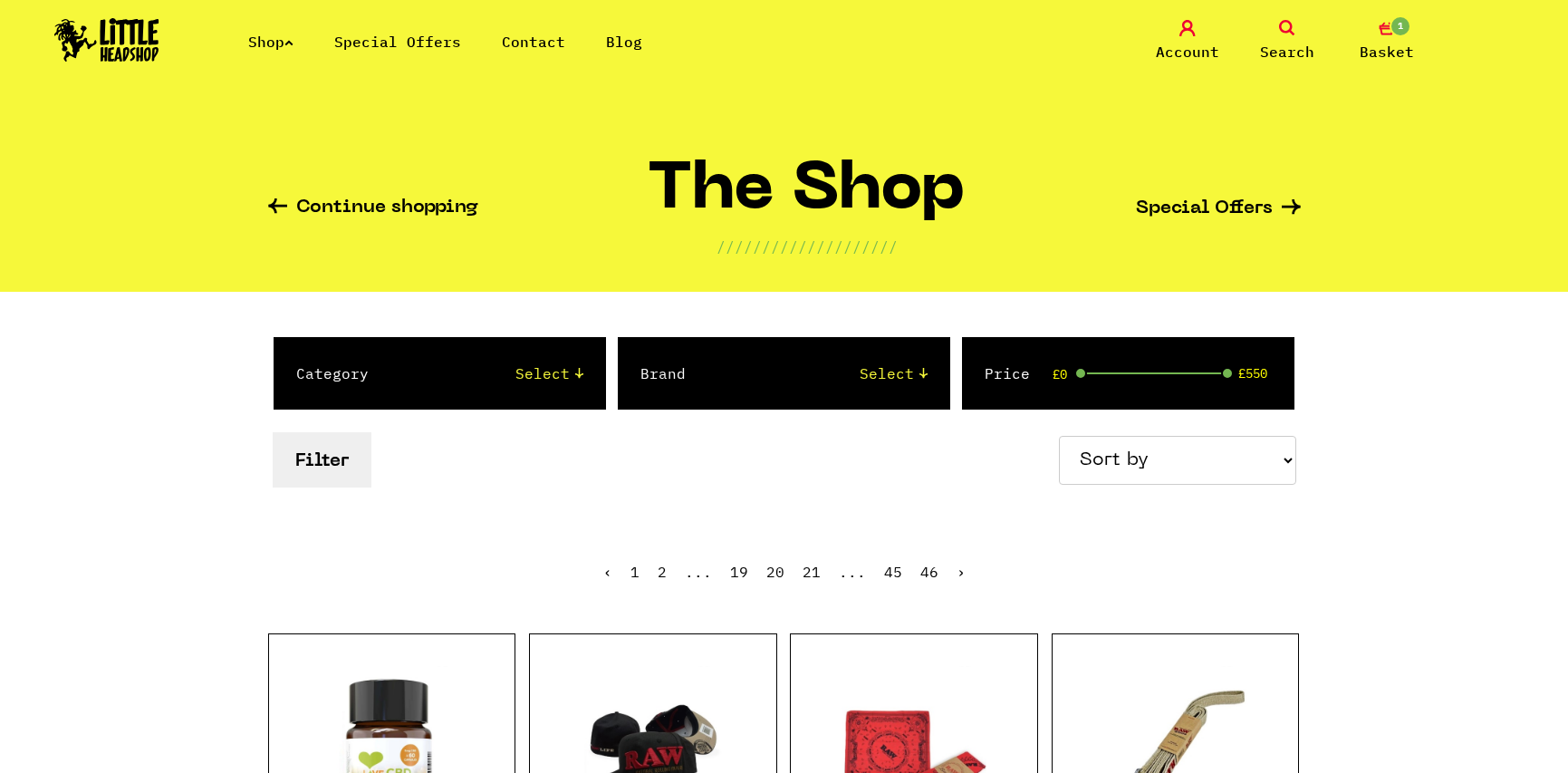
scroll to position [272, 0]
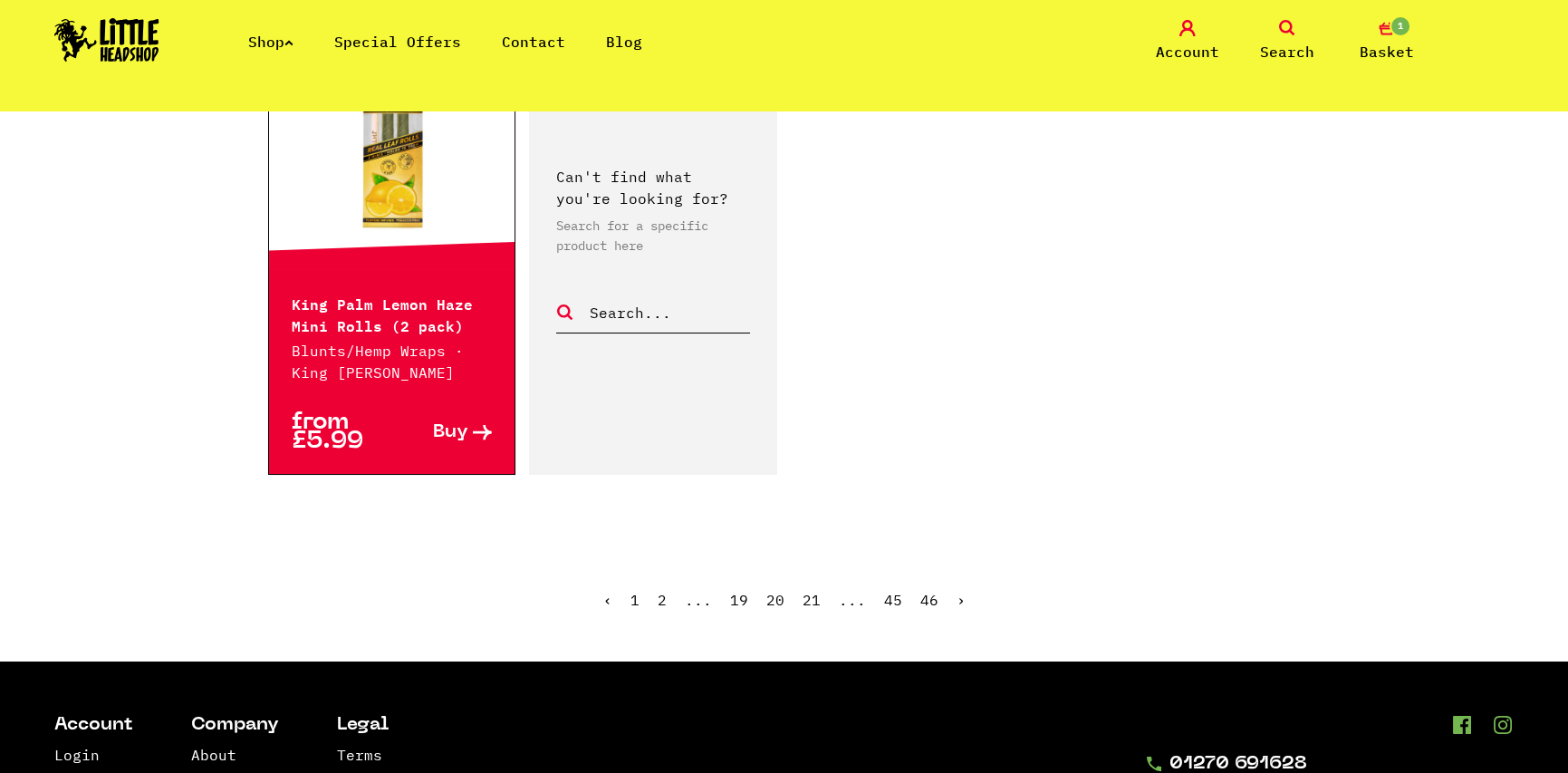
scroll to position [2990, 0]
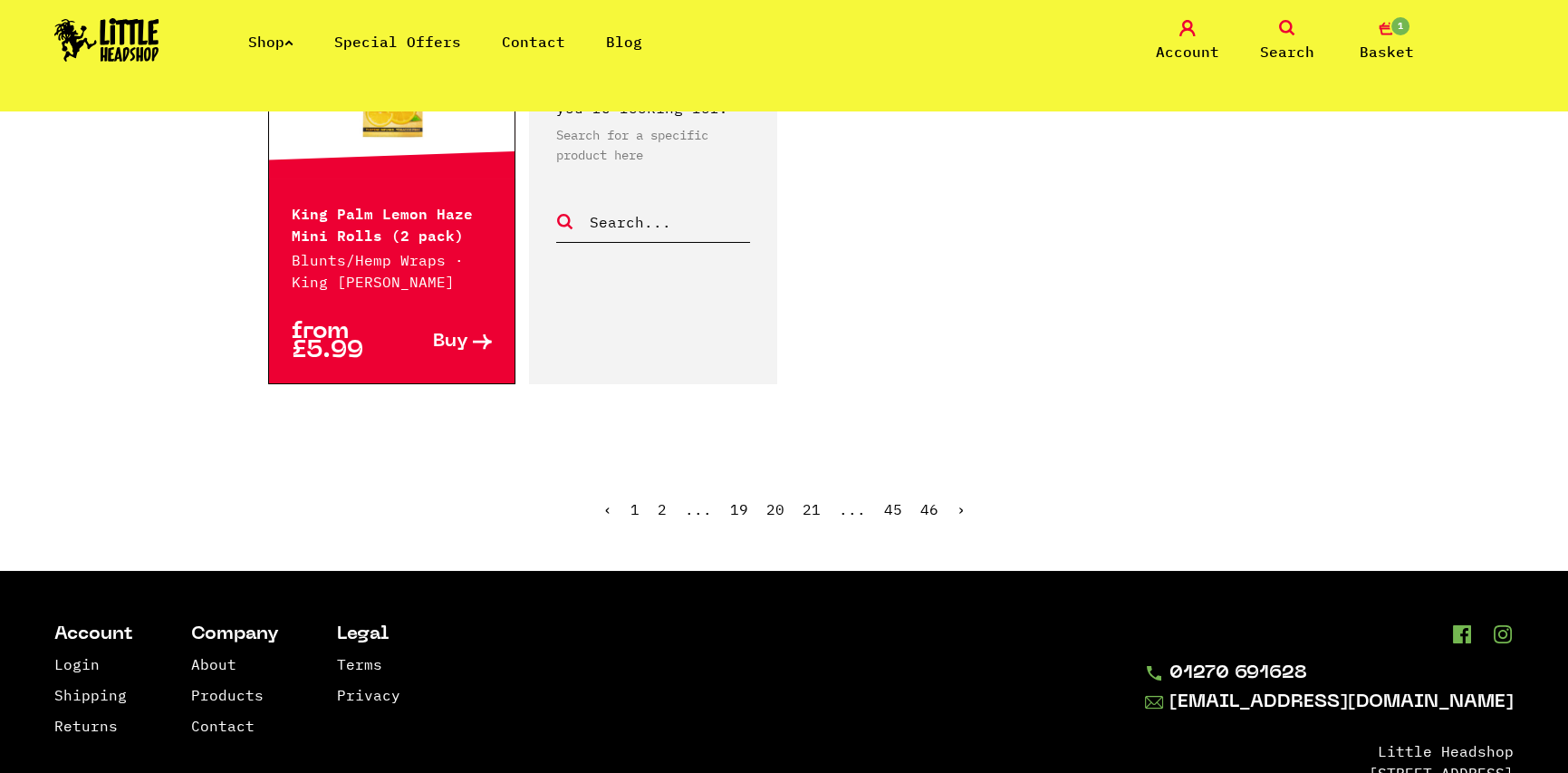
click at [956, 500] on link "›" at bounding box center [961, 509] width 9 height 18
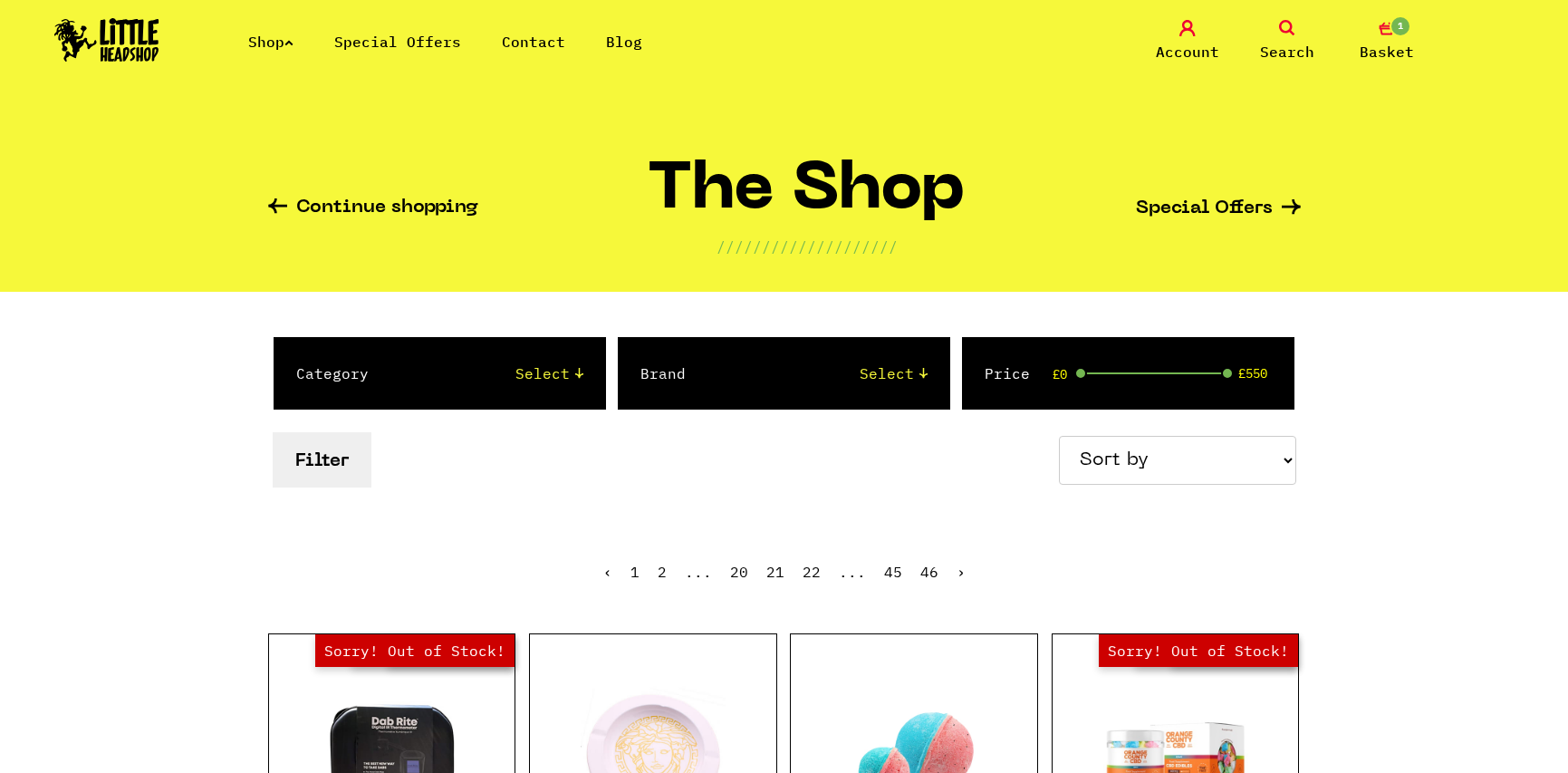
scroll to position [272, 0]
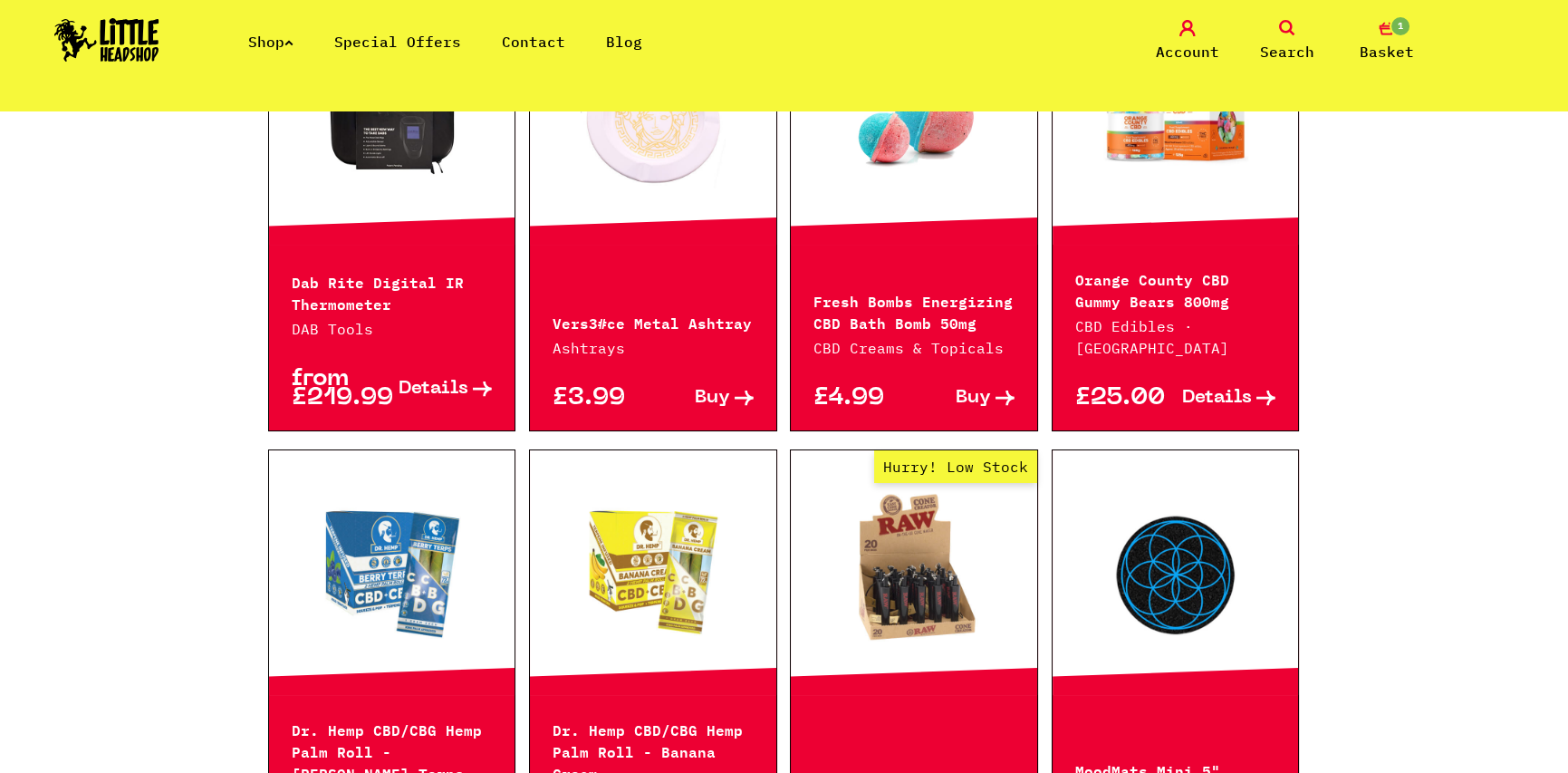
scroll to position [0, 0]
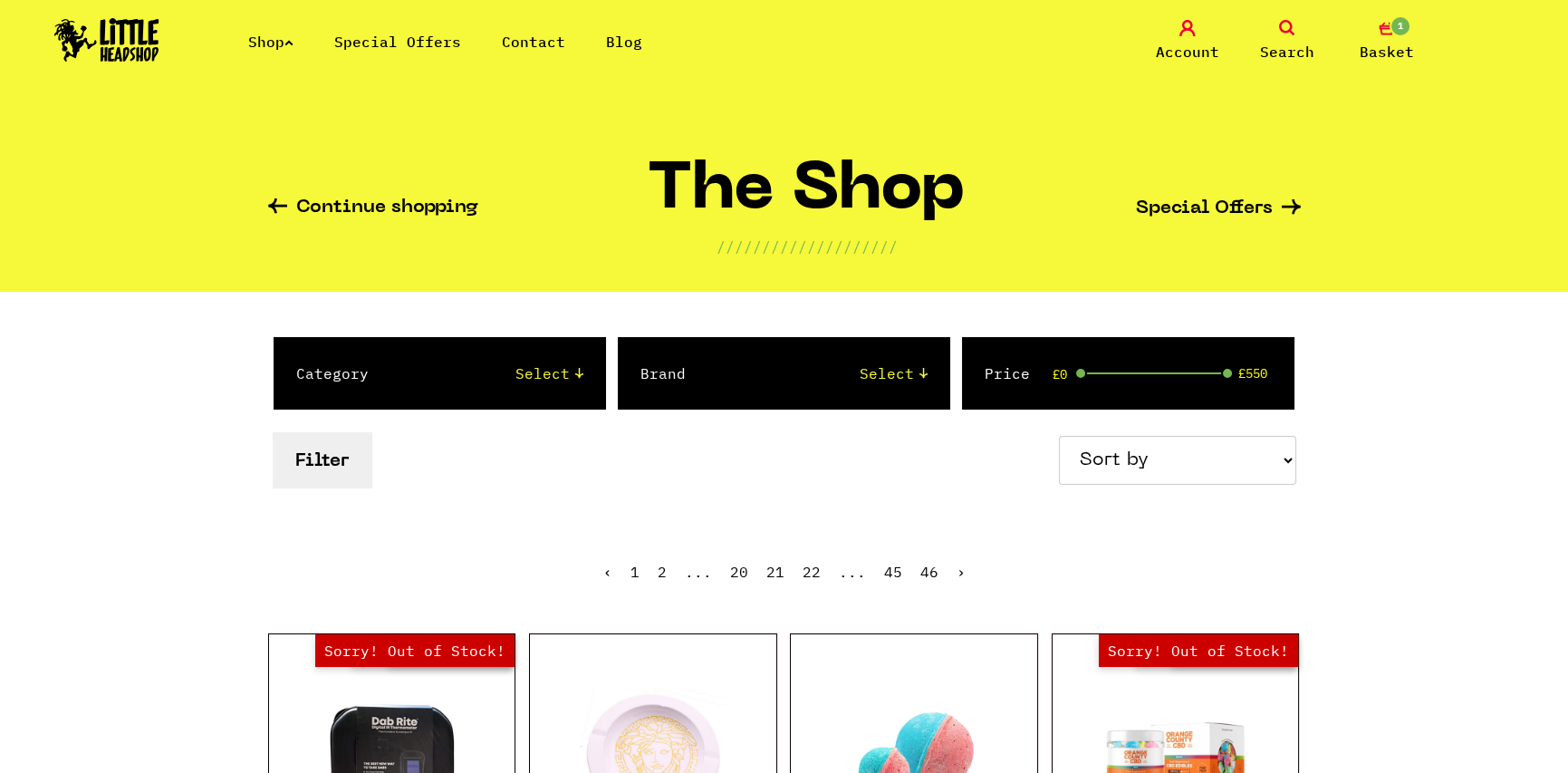
click at [294, 44] on icon at bounding box center [289, 43] width 9 height 7
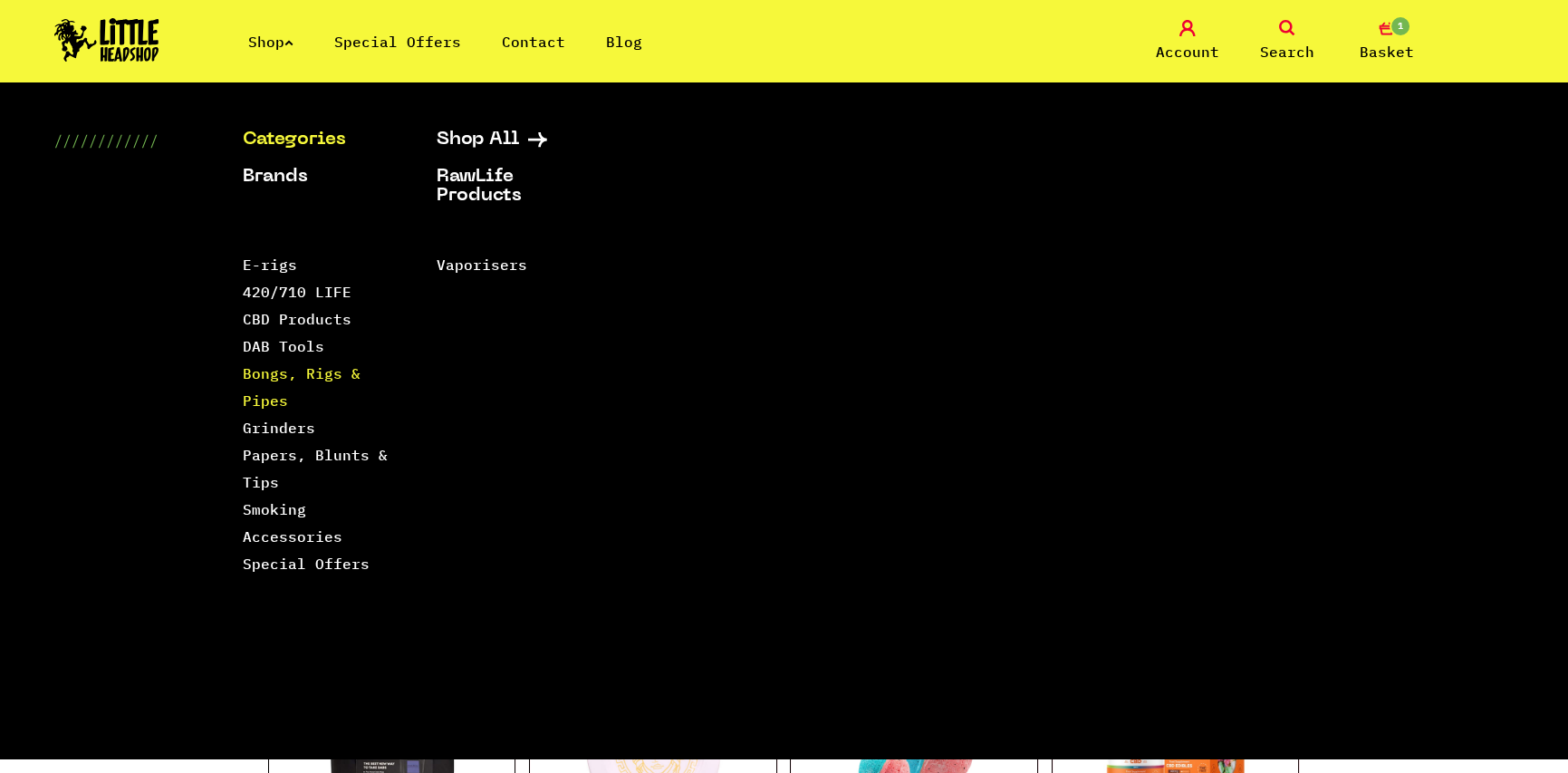
click at [254, 374] on link "Bongs, Rigs & Pipes" at bounding box center [301, 387] width 118 height 46
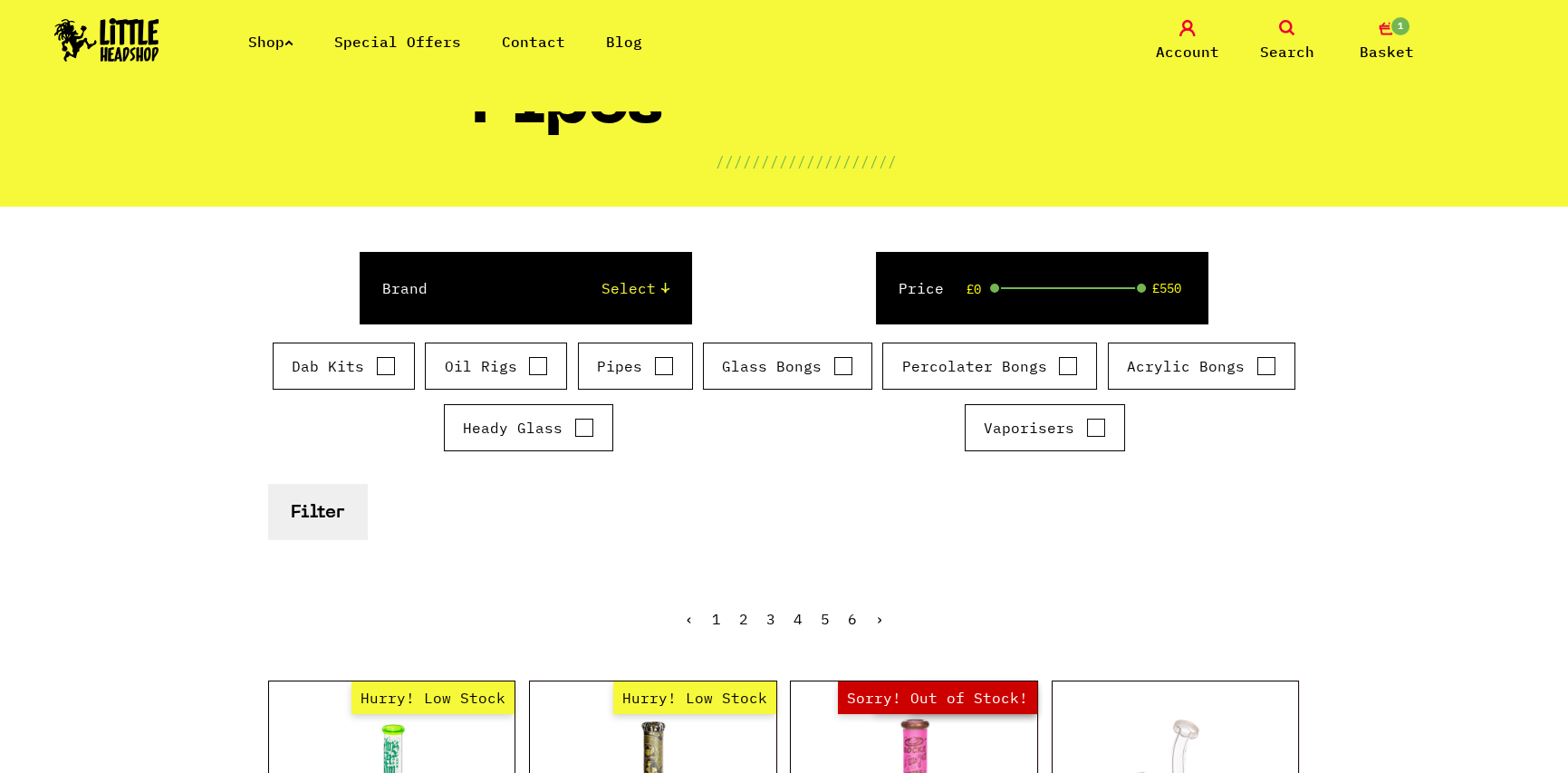
scroll to position [12, 0]
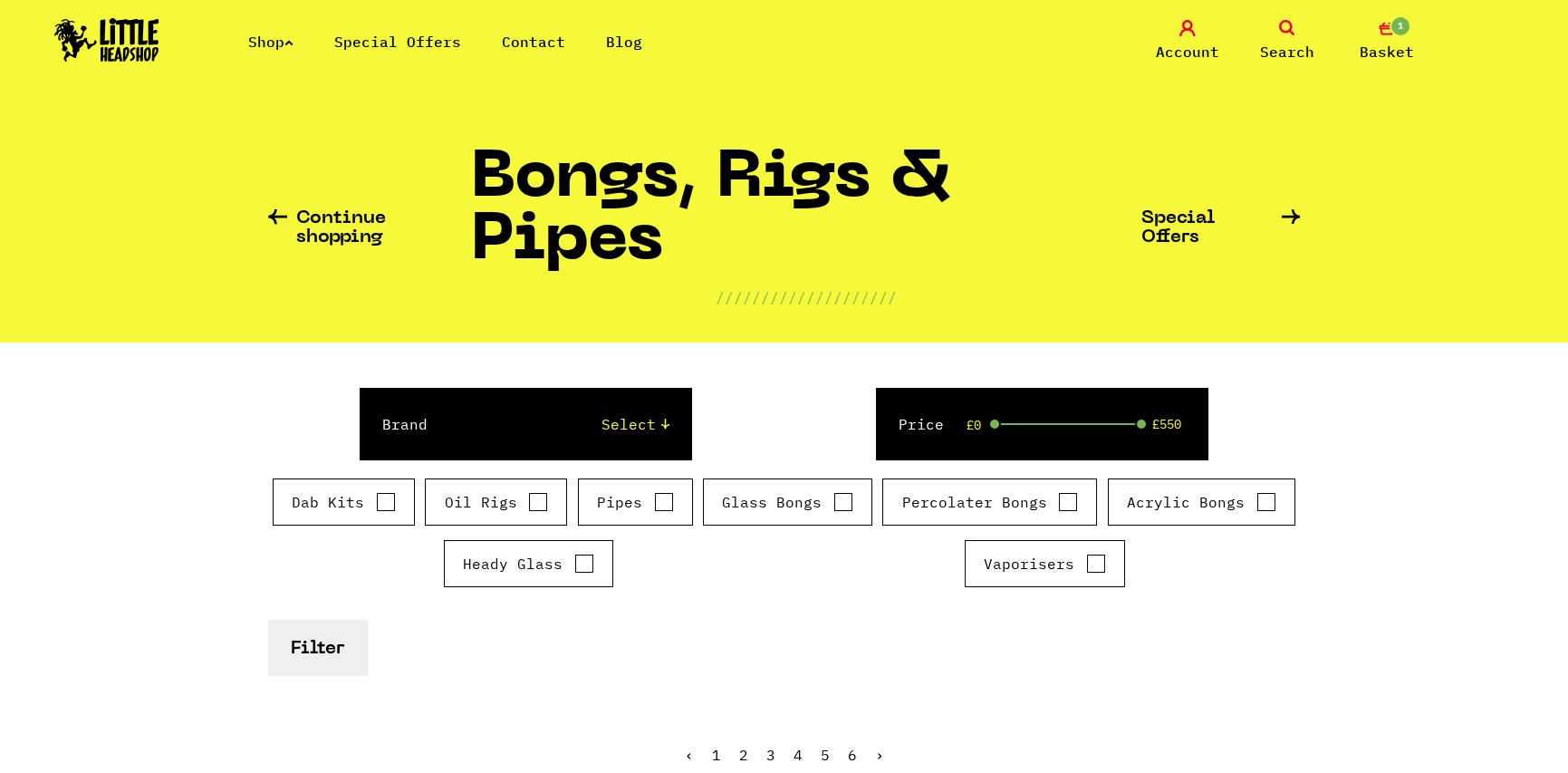
click at [1394, 31] on span "1" at bounding box center [1400, 26] width 22 height 22
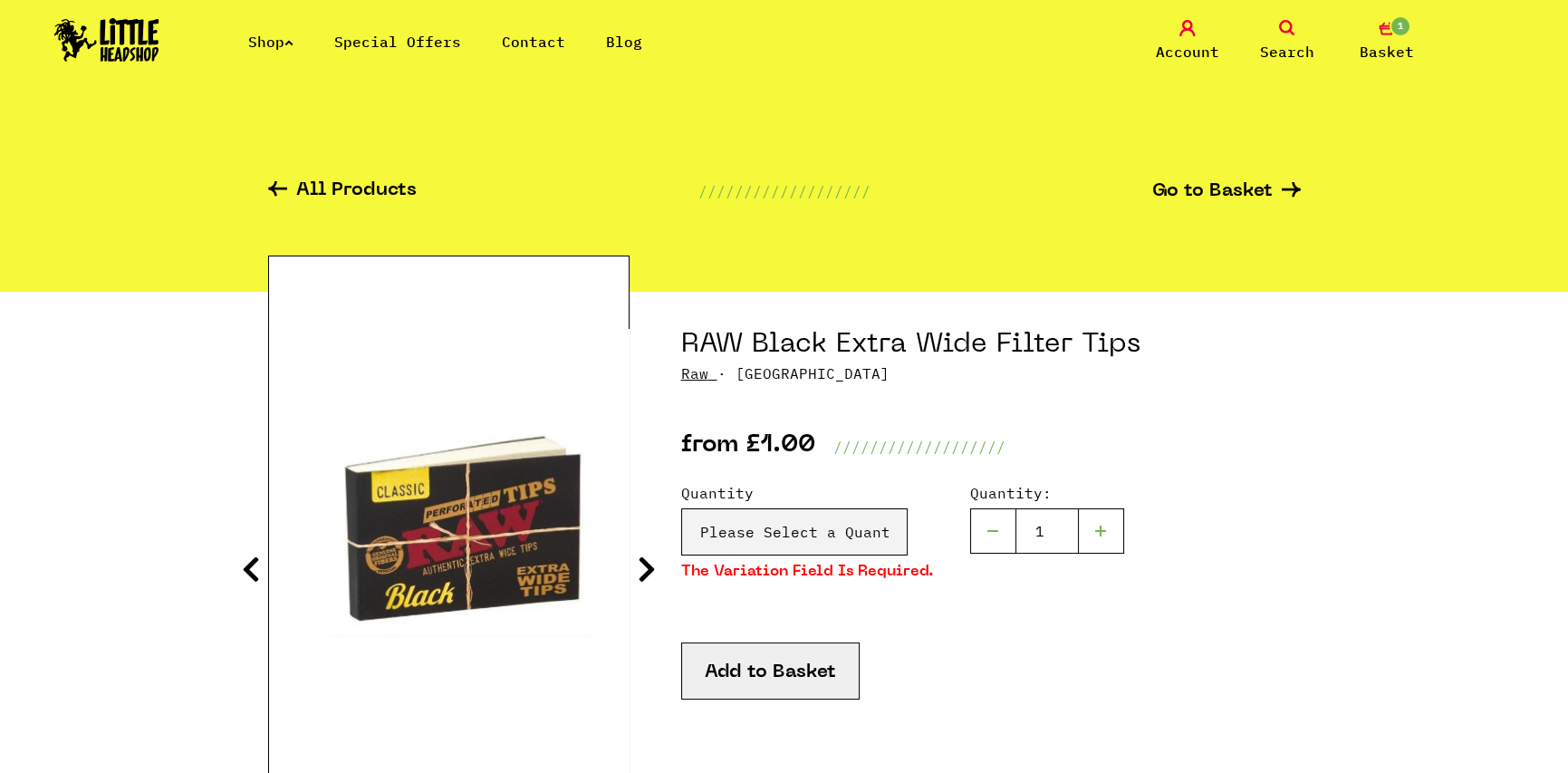
scroll to position [182, 0]
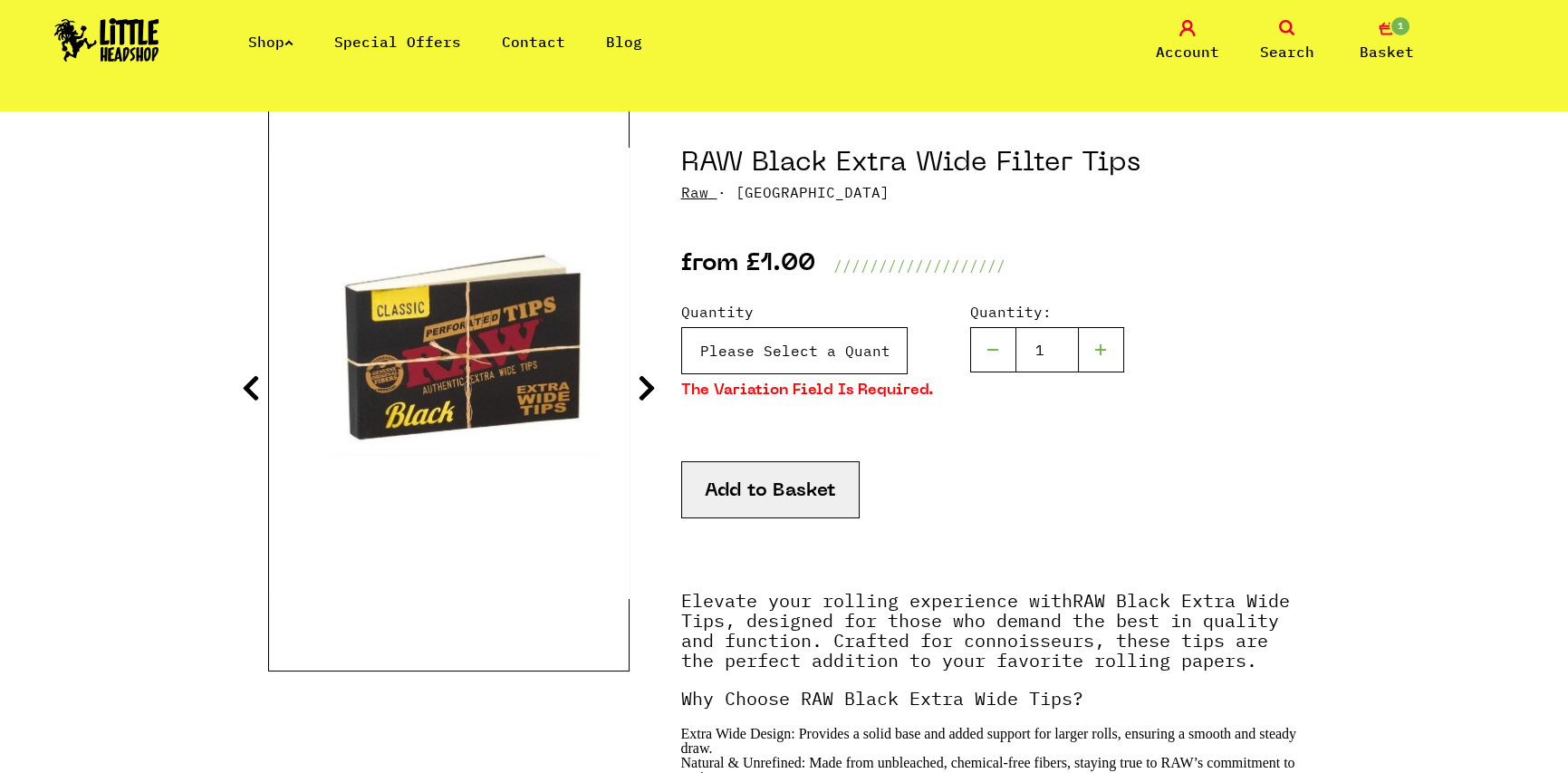
click at [806, 351] on select "Please Select a Quantity 1 x Filter Tip - £1.00 2 x Filter Tips - £1.50 5 x Fil…" at bounding box center [794, 350] width 226 height 47
click at [794, 374] on div "Quantity Please Select a Quantity 1 x Filter Tip - £1.00 2 x Filter Tips - £1.5…" at bounding box center [807, 359] width 253 height 115
click at [786, 358] on select "Please Select a Quantity 1 x Filter Tip - £1.00 2 x Filter Tips - £1.50 5 x Fil…" at bounding box center [794, 350] width 226 height 47
select select "1888"
click at [681, 327] on select "Please Select a Quantity 1 x Filter Tip - £1.00 2 x Filter Tips - £1.50 5 x Fil…" at bounding box center [794, 350] width 226 height 47
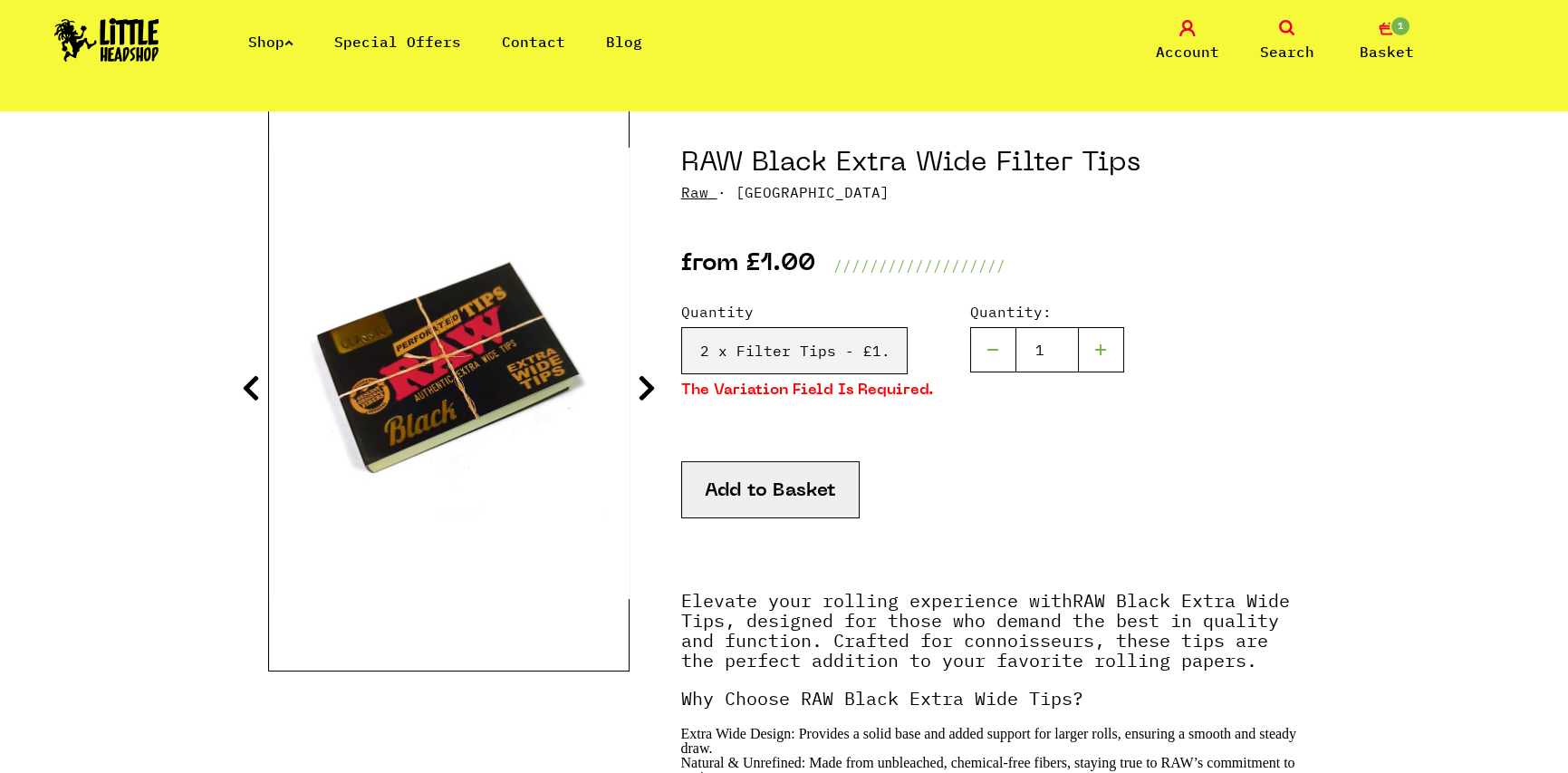
click at [786, 489] on button "Add to Basket" at bounding box center [771, 489] width 179 height 57
click at [970, 415] on div "Quantity:" at bounding box center [1046, 359] width 154 height 115
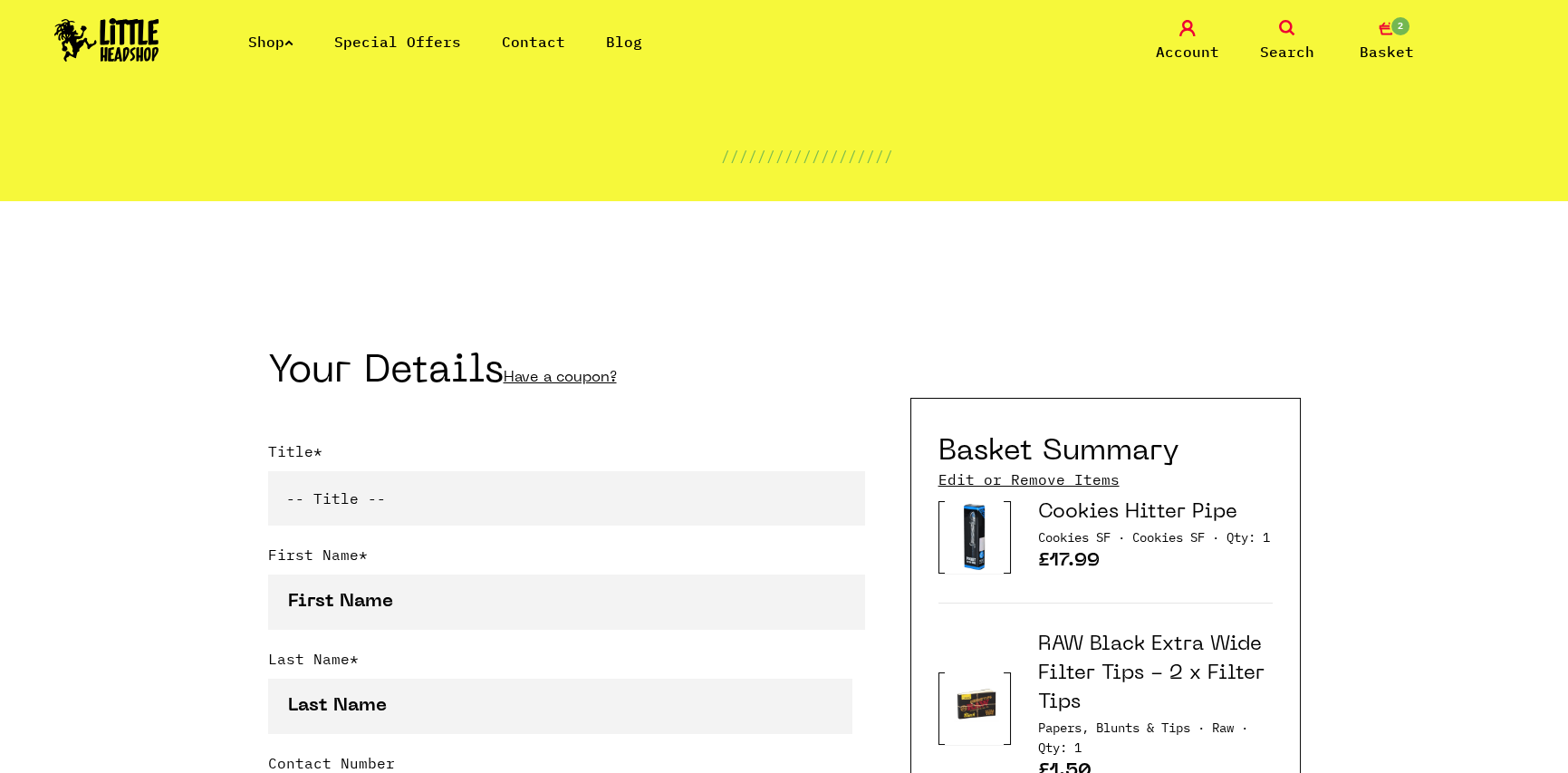
scroll to position [544, 0]
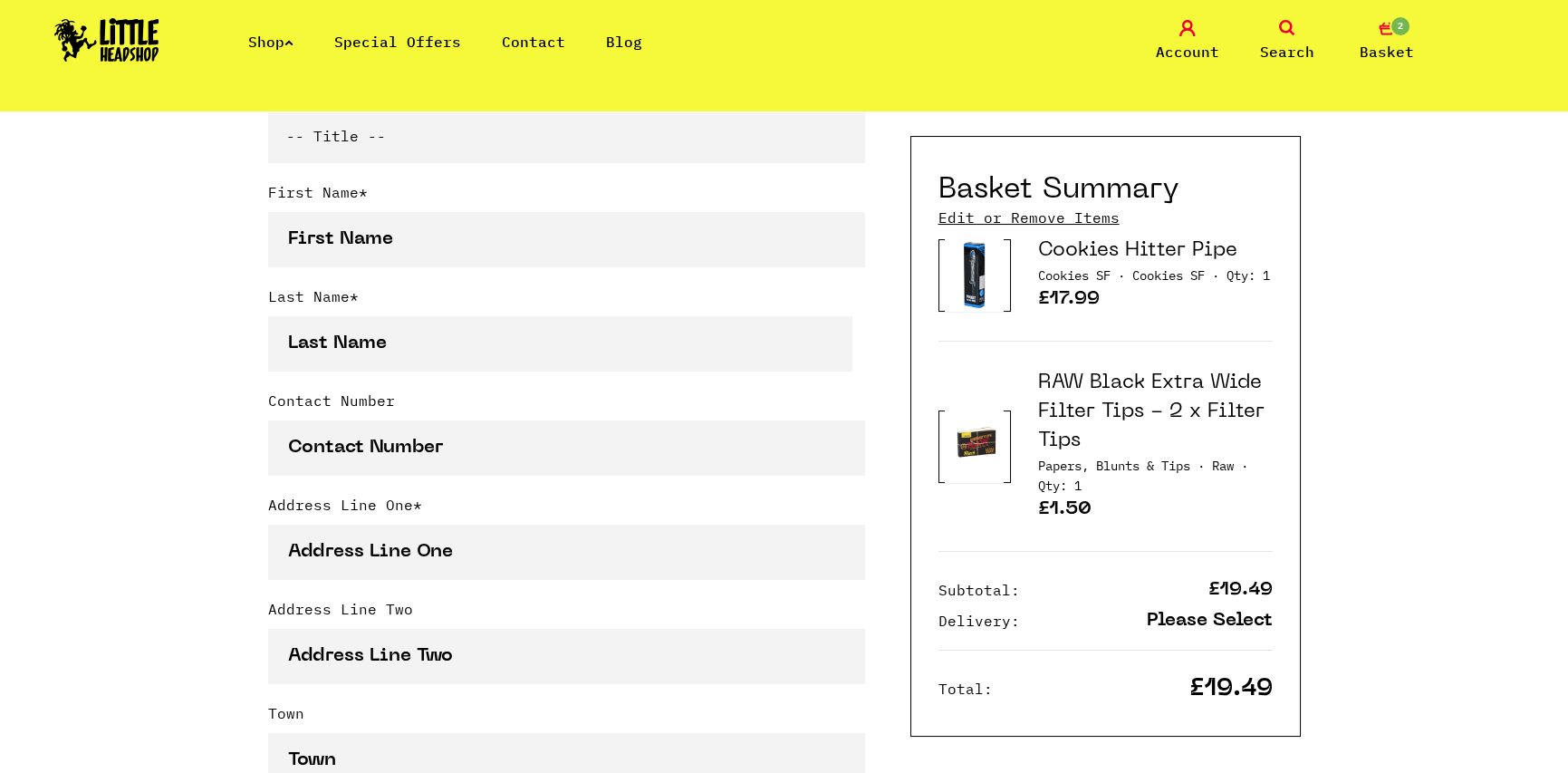
type input "[EMAIL_ADDRESS][DOMAIN_NAME]"
click at [1068, 409] on link "RAW Black Extra Wide Filter Tips - 2 x Filter Tips" at bounding box center [1151, 412] width 226 height 77
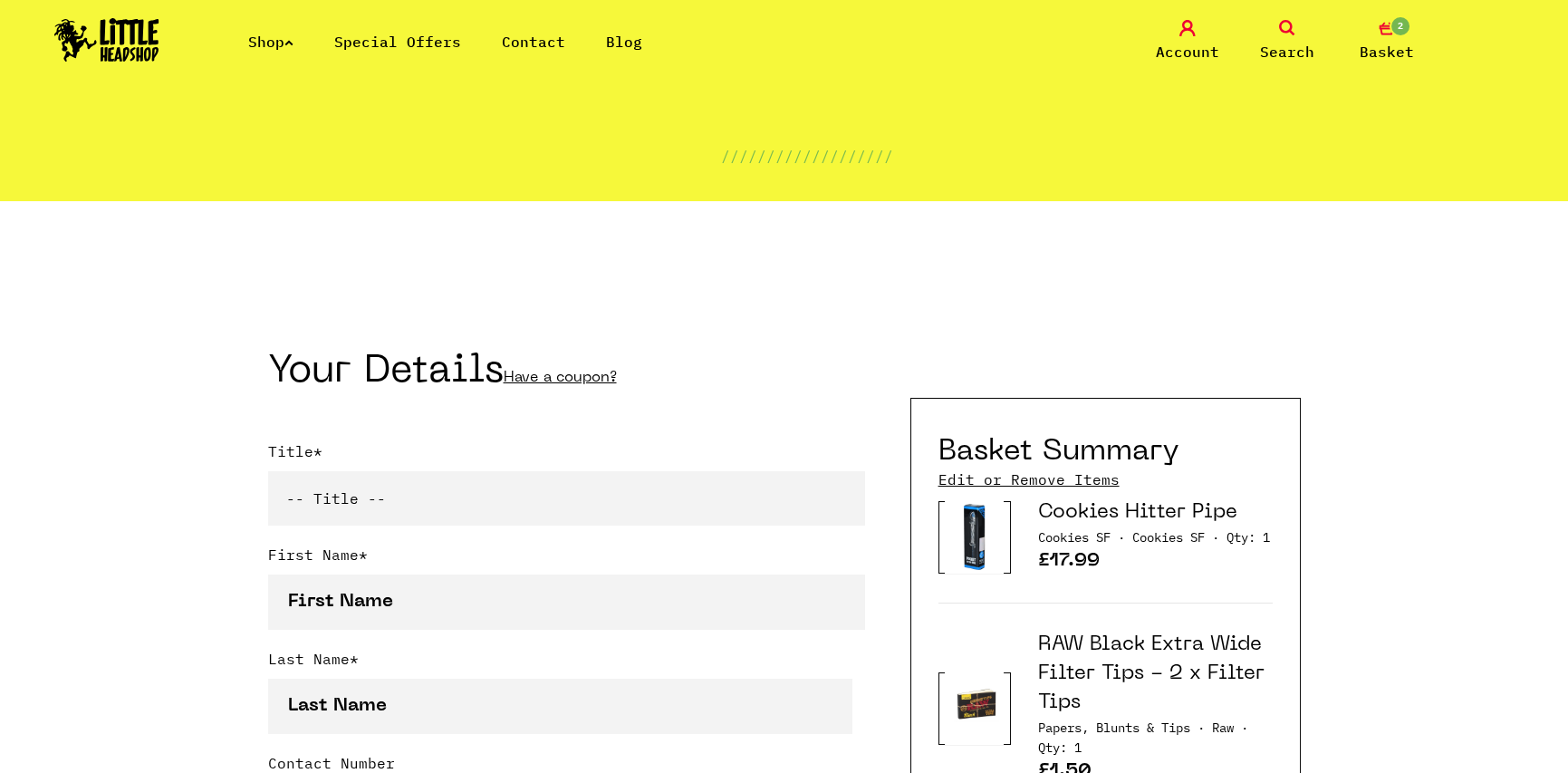
scroll to position [90, 0]
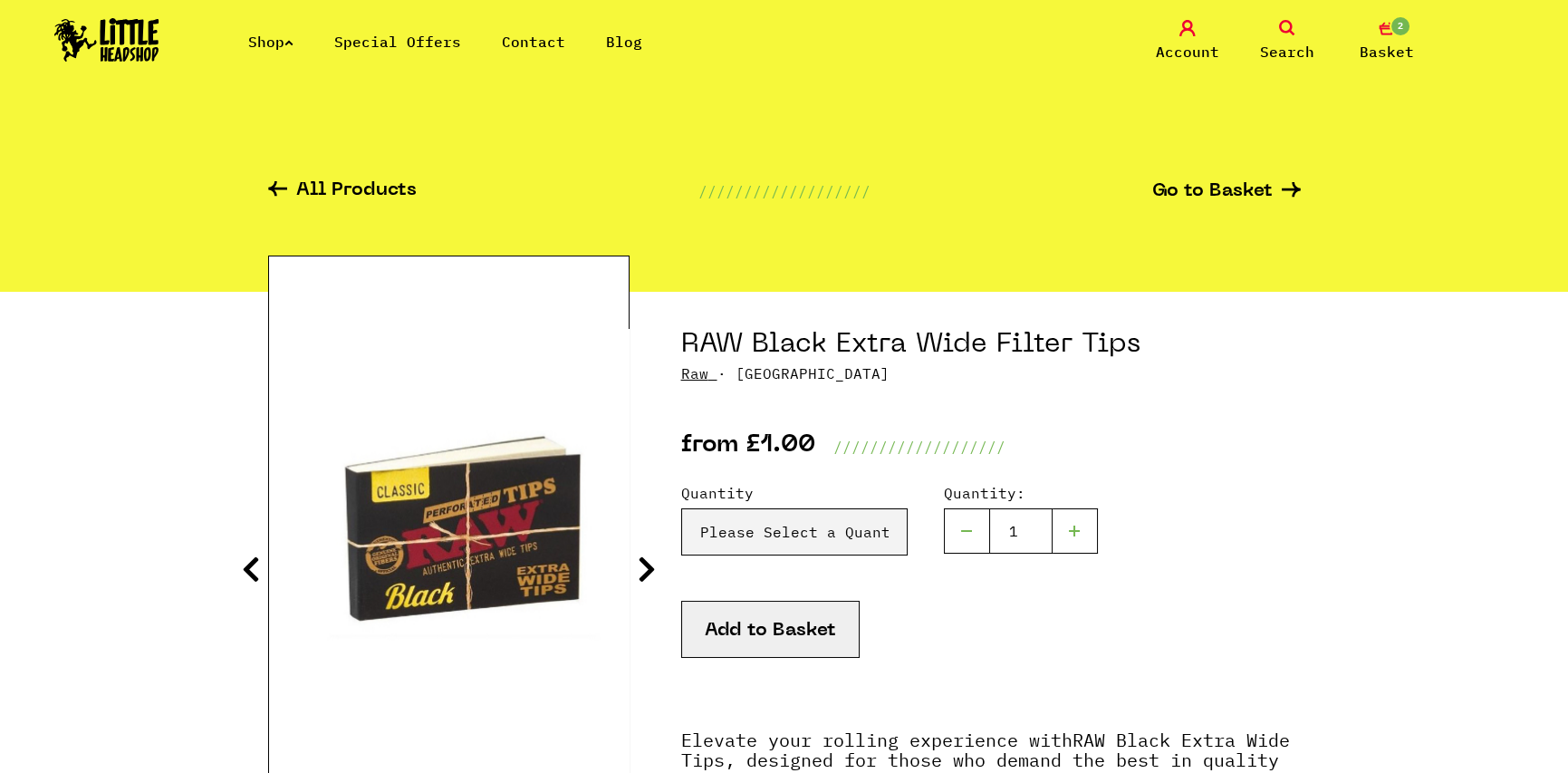
scroll to position [182, 0]
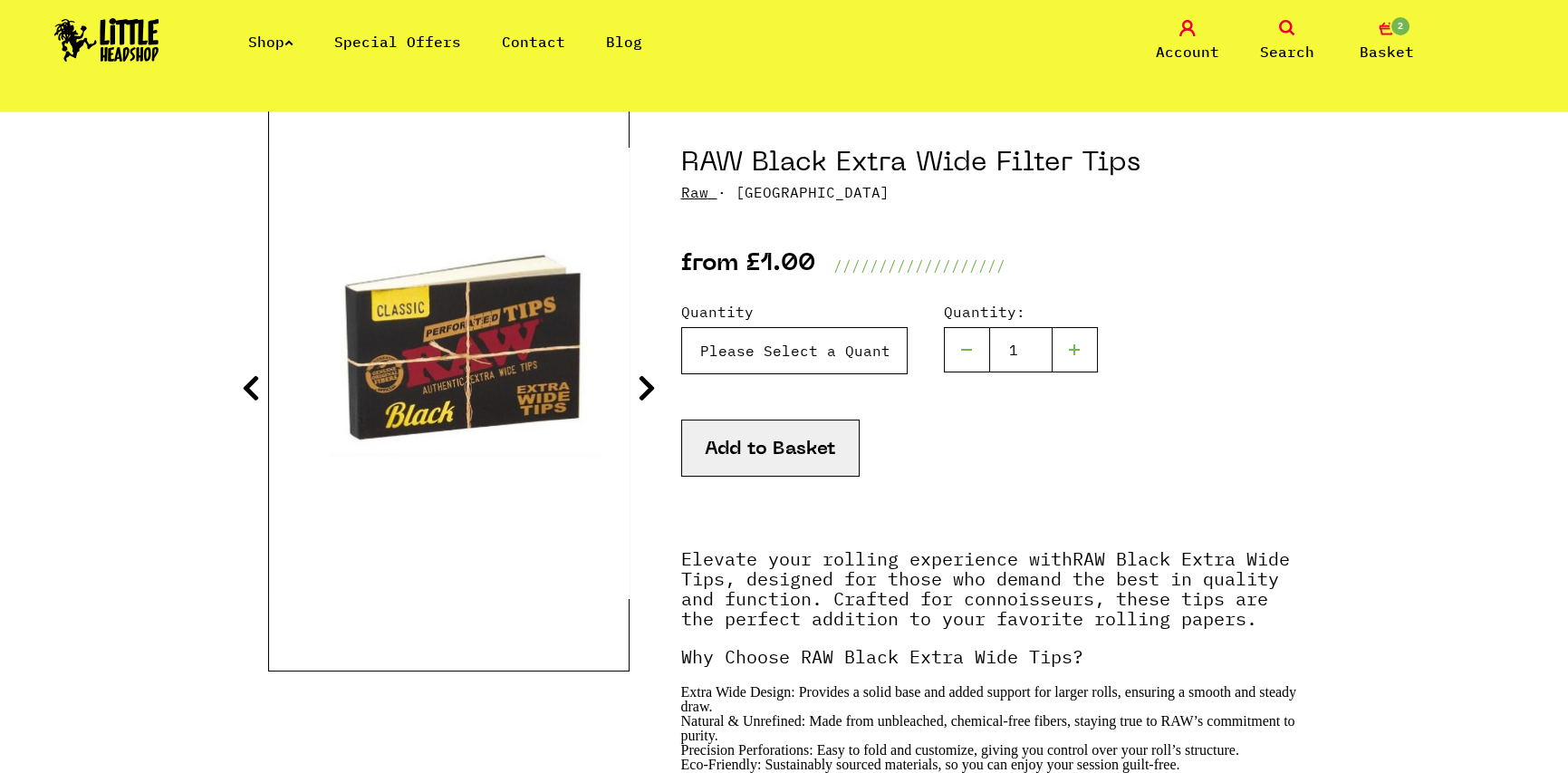
click at [850, 346] on select "Please Select a Quantity 1 x Filter Tip - £1.00 2 x Filter Tips - £1.50 5 x Fil…" at bounding box center [794, 350] width 226 height 47
click at [843, 346] on select "Please Select a Quantity 1 x Filter Tip - £1.00 2 x Filter Tips - £1.50 5 x Fil…" at bounding box center [794, 350] width 226 height 47
click at [681, 327] on select "Please Select a Quantity 1 x Filter Tip - £1.00 2 x Filter Tips - £1.50 5 x Fil…" at bounding box center [794, 350] width 226 height 47
click at [839, 364] on select "Please Select a Quantity 1 x Filter Tip - £1.00 2 x Filter Tips - £1.50 5 x Fil…" at bounding box center [794, 350] width 226 height 47
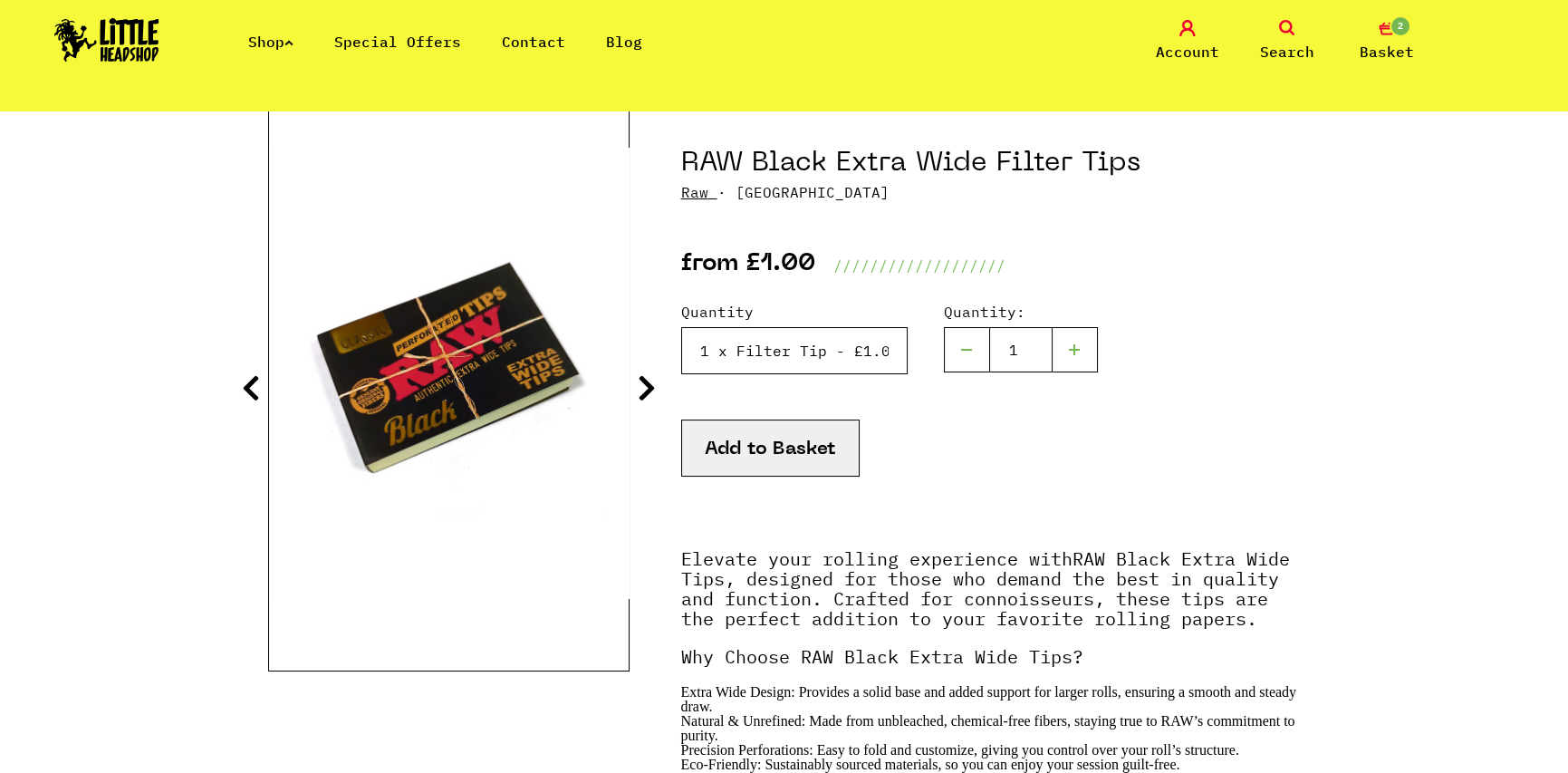
click at [681, 327] on select "Please Select a Quantity 1 x Filter Tip - £1.00 2 x Filter Tips - £1.50 5 x Fil…" at bounding box center [794, 350] width 226 height 47
click at [832, 360] on select "Please Select a Quantity 1 x Filter Tip - £1.00 2 x Filter Tips - £1.50 5 x Fil…" at bounding box center [794, 350] width 226 height 47
click at [681, 327] on select "Please Select a Quantity 1 x Filter Tip - £1.00 2 x Filter Tips - £1.50 5 x Fil…" at bounding box center [794, 350] width 226 height 47
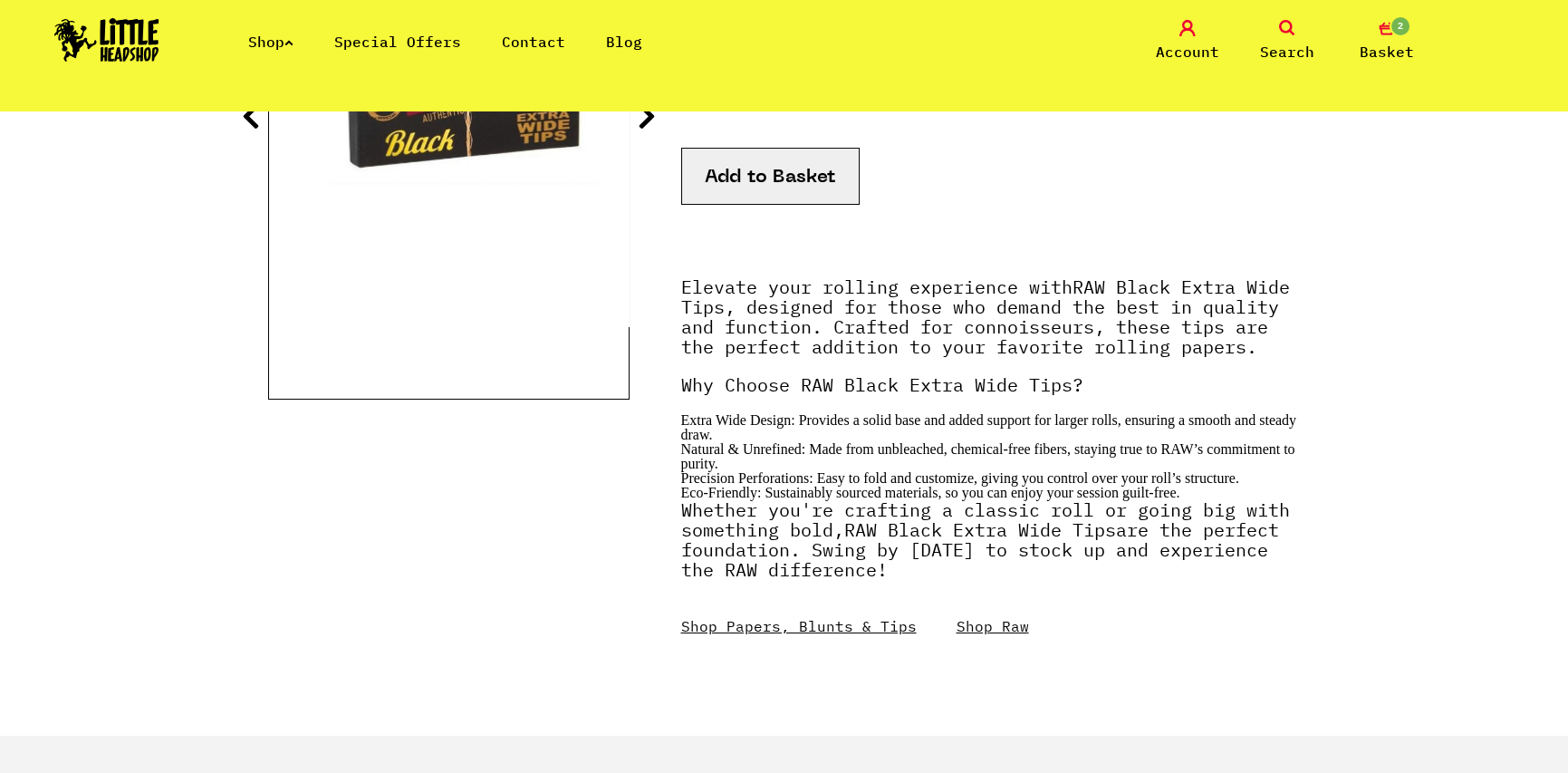
scroll to position [272, 0]
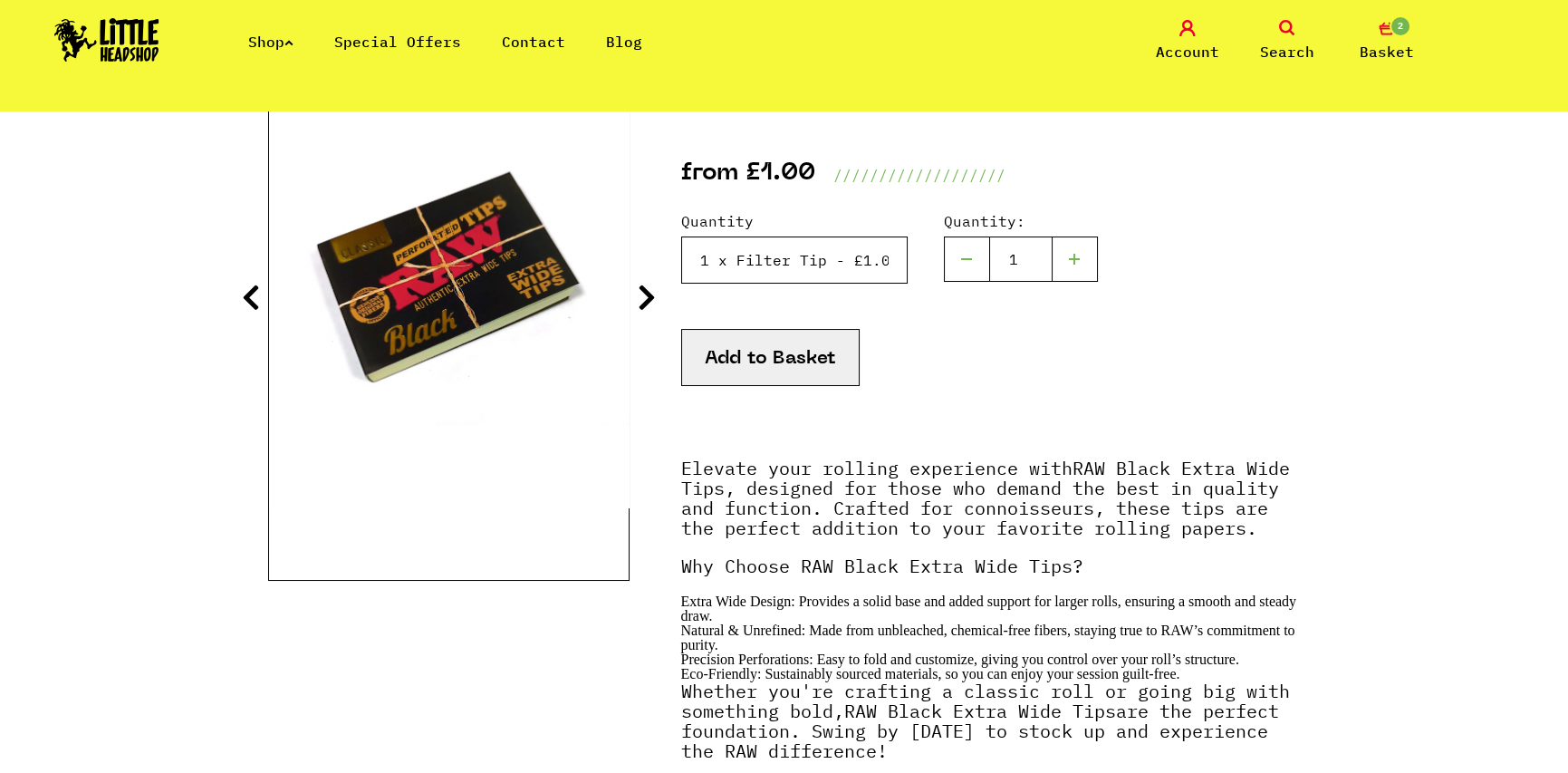
click at [779, 270] on select "Please Select a Quantity 1 x Filter Tip - £1.00 2 x Filter Tips - £1.50 5 x Fil…" at bounding box center [794, 260] width 226 height 47
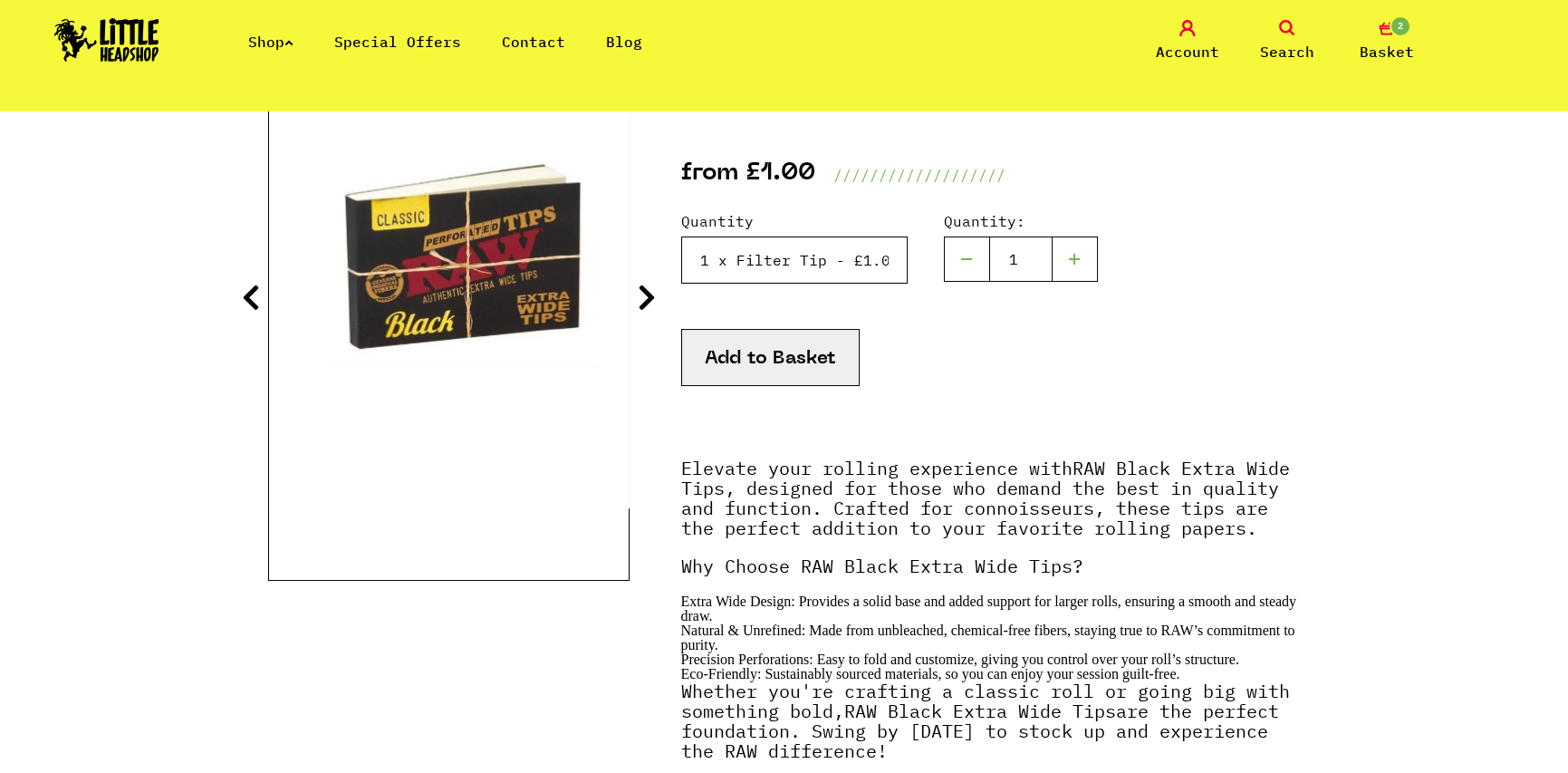
select select "1888"
click at [681, 236] on select "Please Select a Quantity 1 x Filter Tip - £1.00 2 x Filter Tips - £1.50 5 x Fil…" at bounding box center [794, 260] width 226 height 47
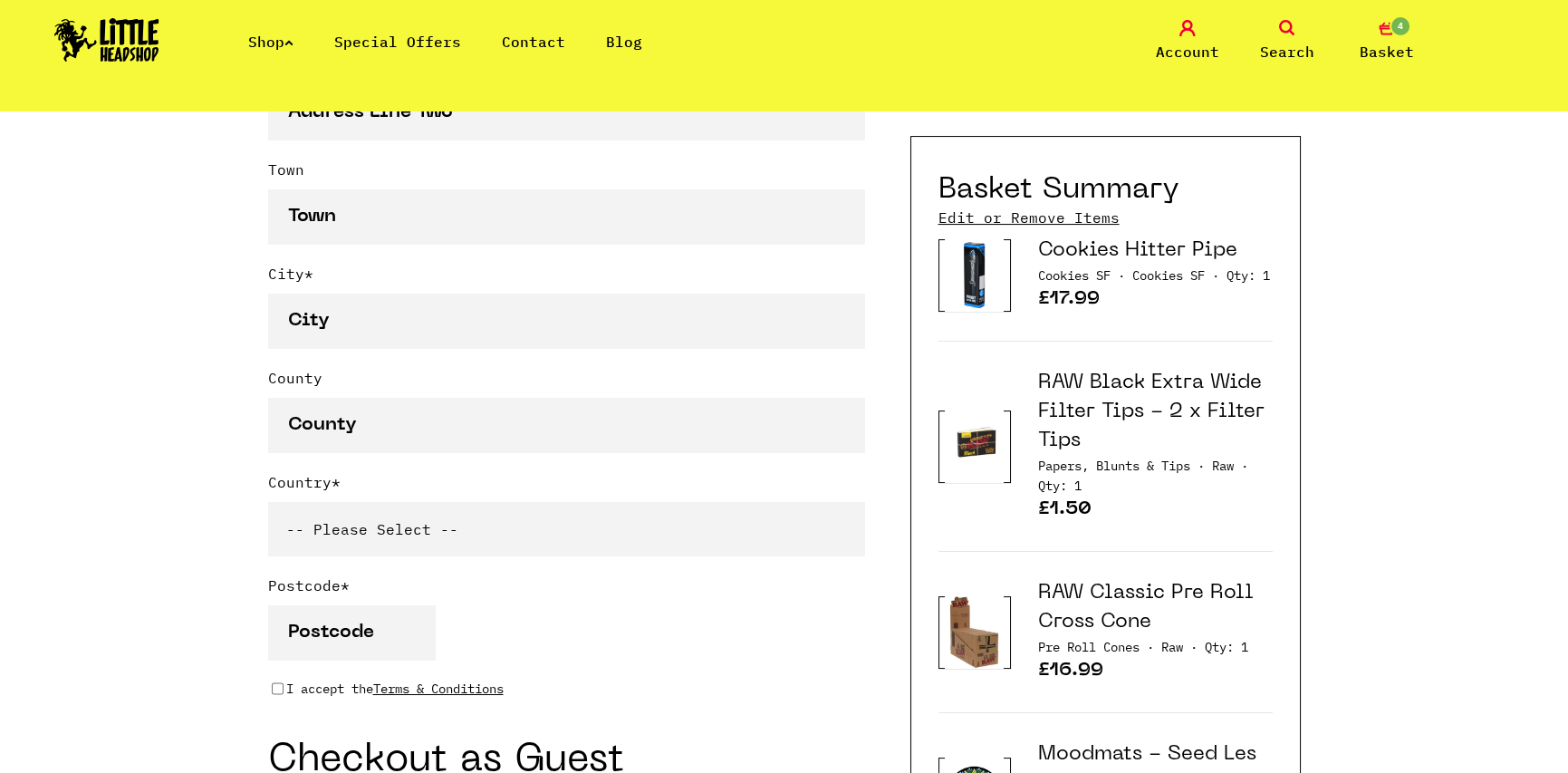
type input "[EMAIL_ADDRESS][DOMAIN_NAME]"
click at [1293, 26] on icon at bounding box center [1287, 28] width 16 height 16
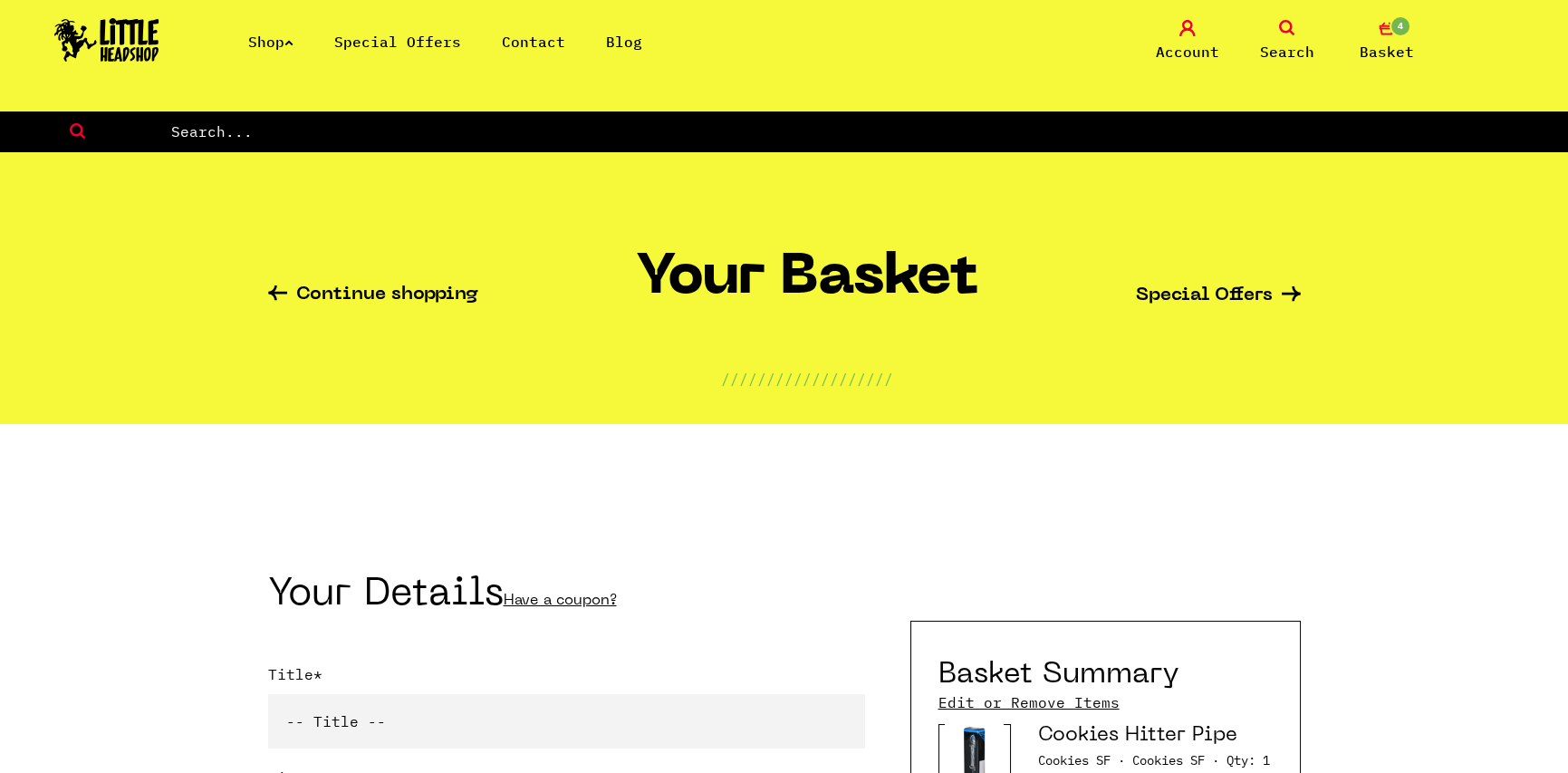
click at [433, 131] on input "text" at bounding box center [868, 131] width 1398 height 24
type input "moodmat"
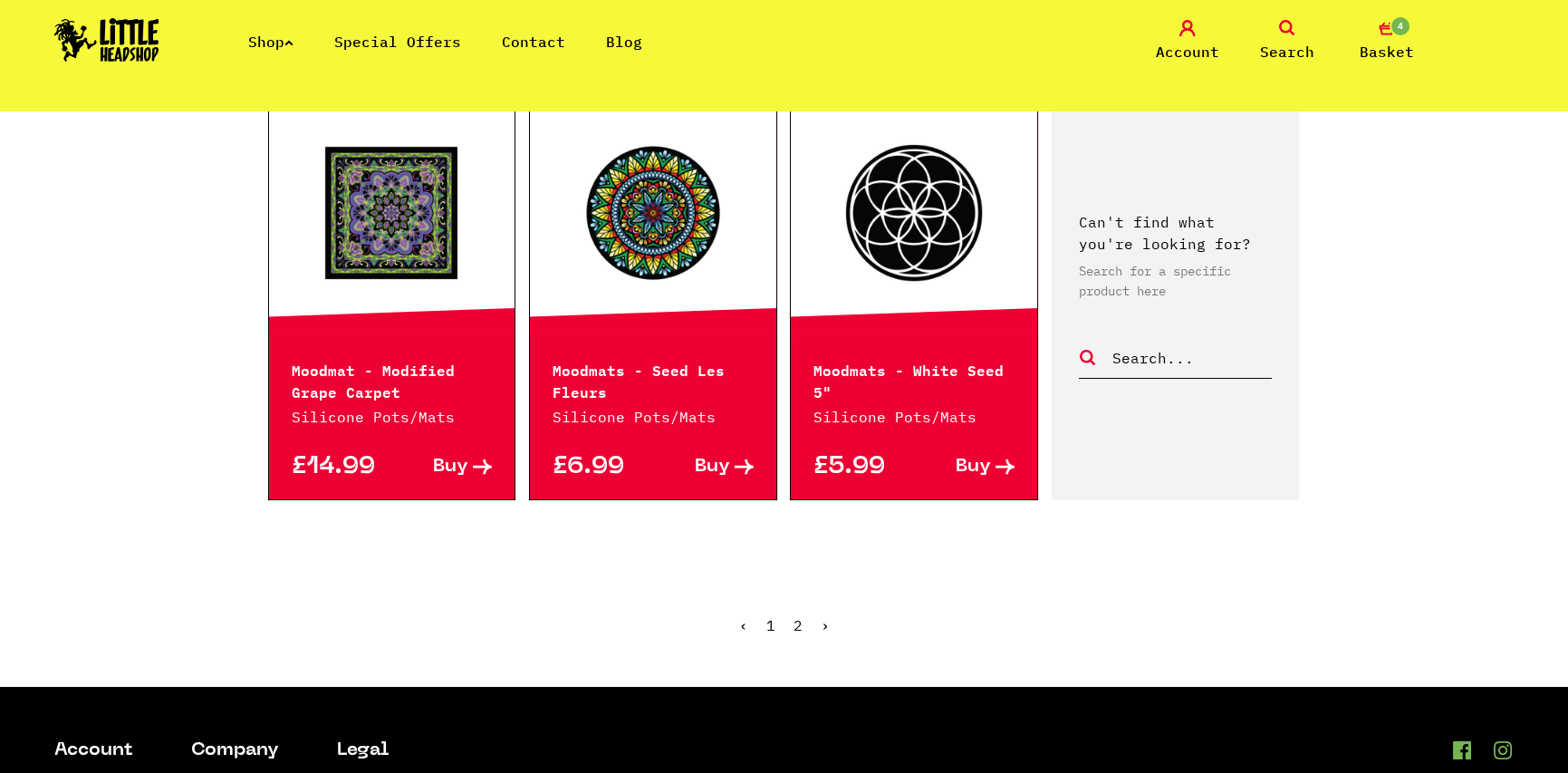
scroll to position [2084, 0]
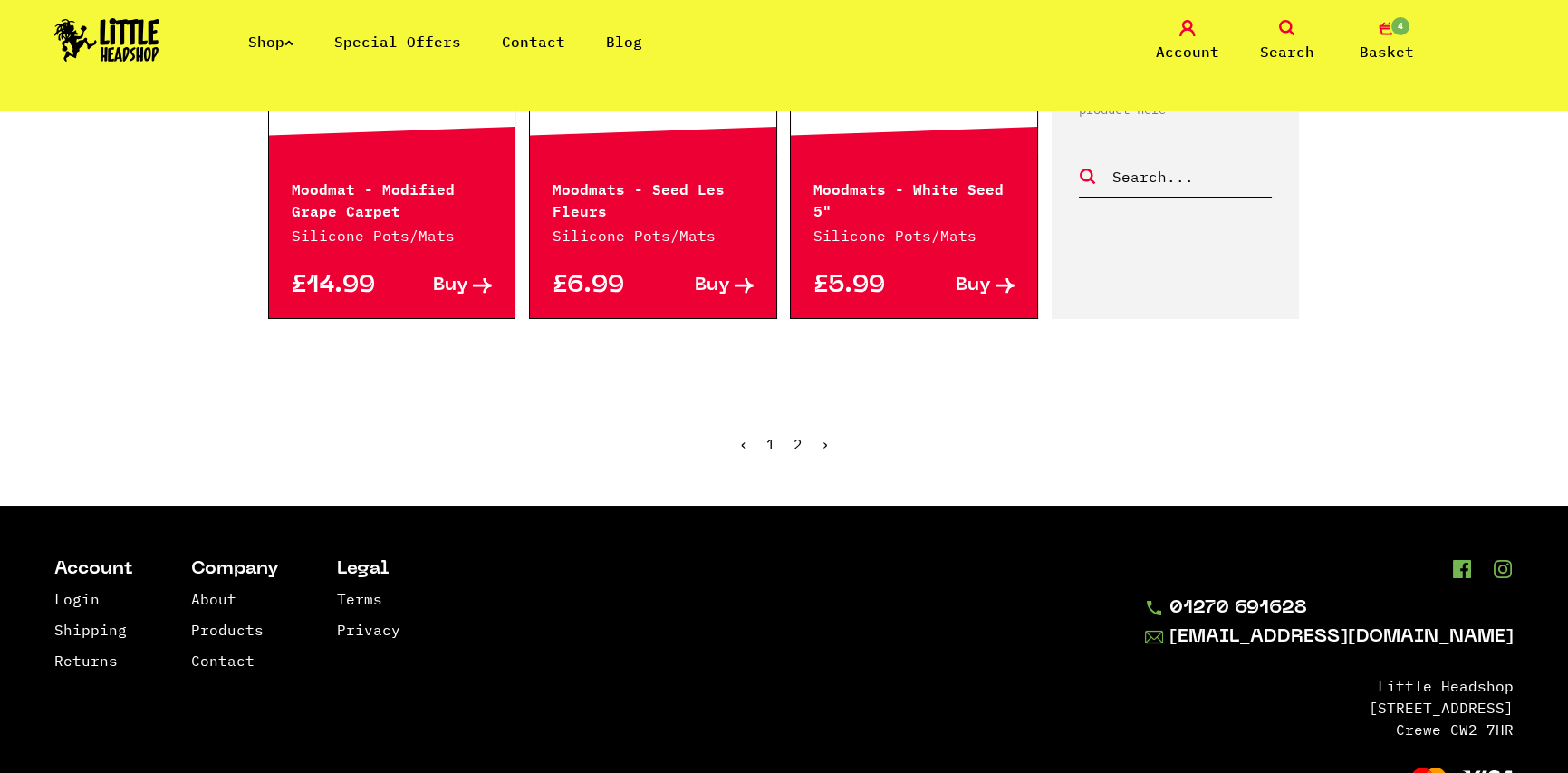
click at [797, 435] on link "2" at bounding box center [798, 444] width 9 height 18
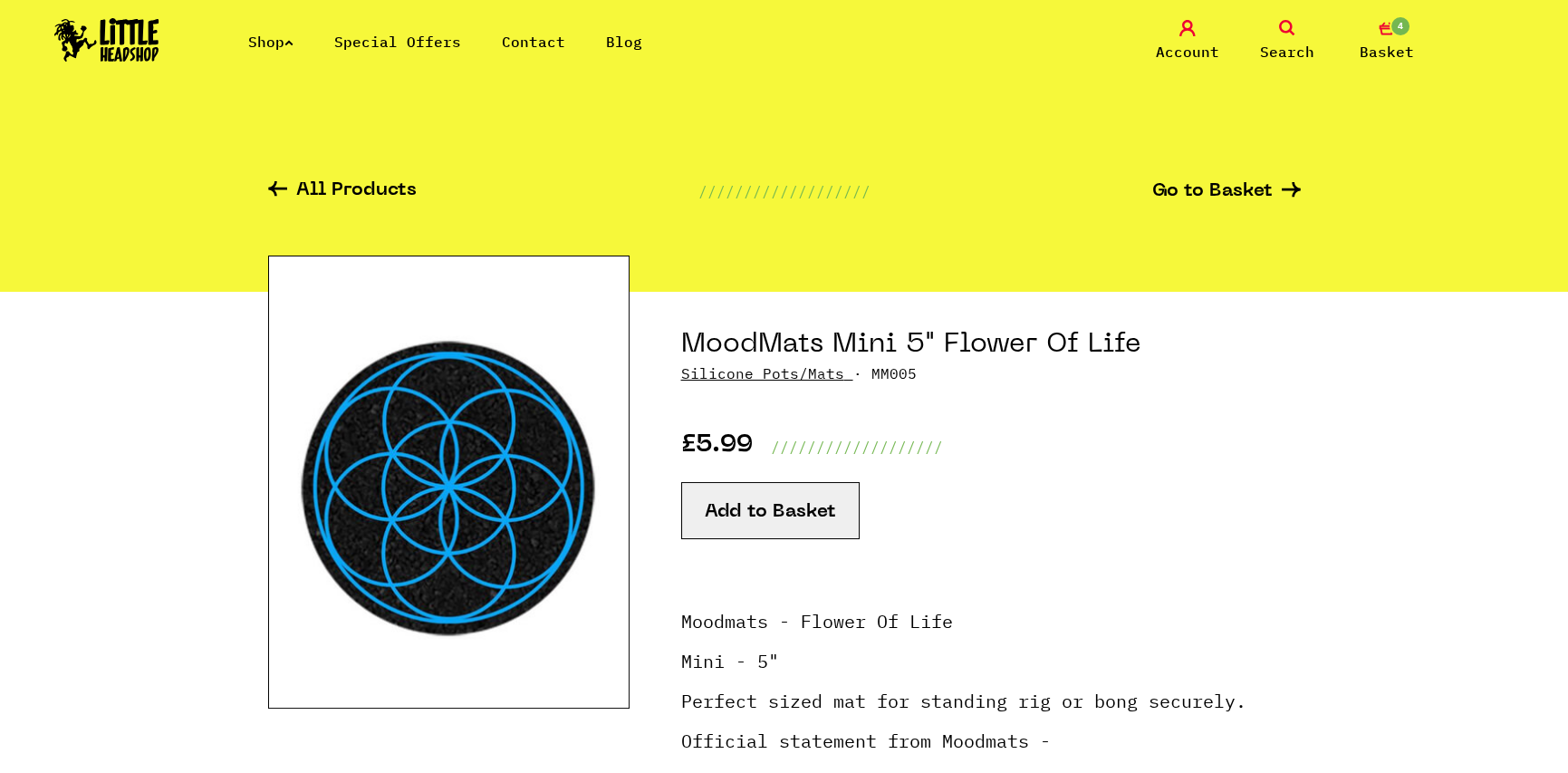
click at [1384, 39] on link "4 Basket" at bounding box center [1386, 41] width 90 height 43
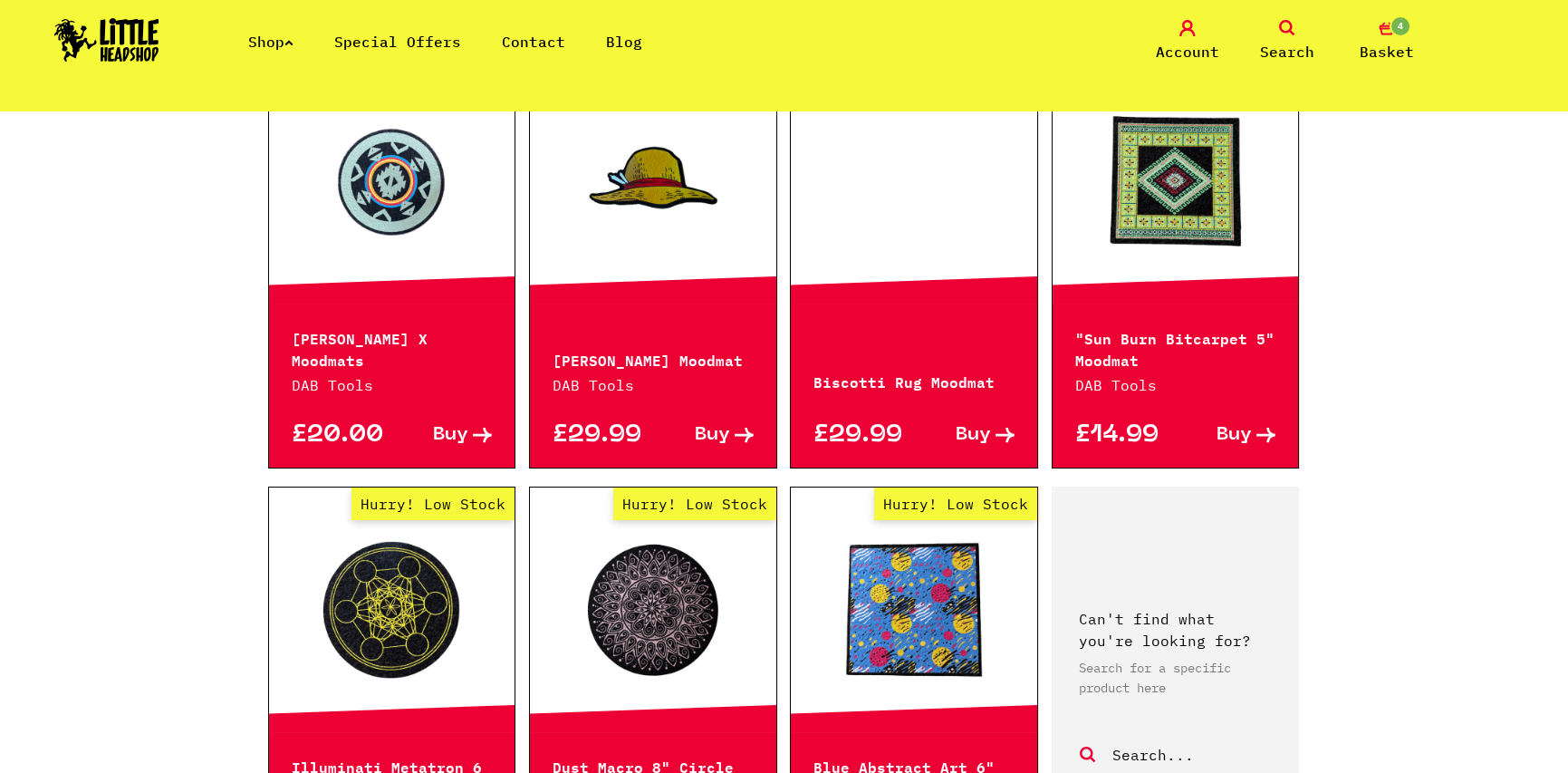
scroll to position [362, 0]
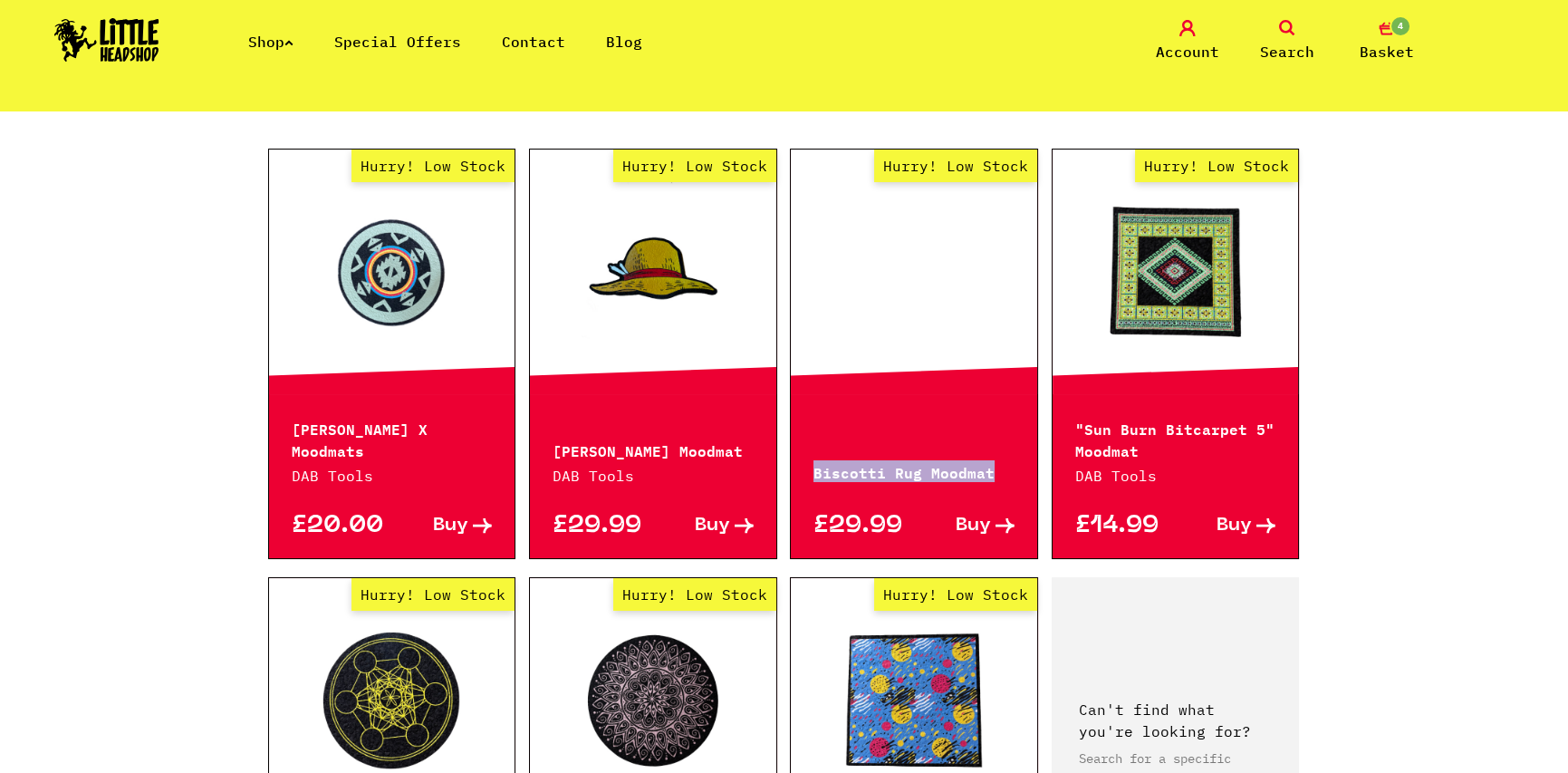
drag, startPoint x: 997, startPoint y: 475, endPoint x: 814, endPoint y: 474, distance: 183.0
click at [814, 474] on p "Biscotti Rug Moodmat" at bounding box center [914, 471] width 201 height 22
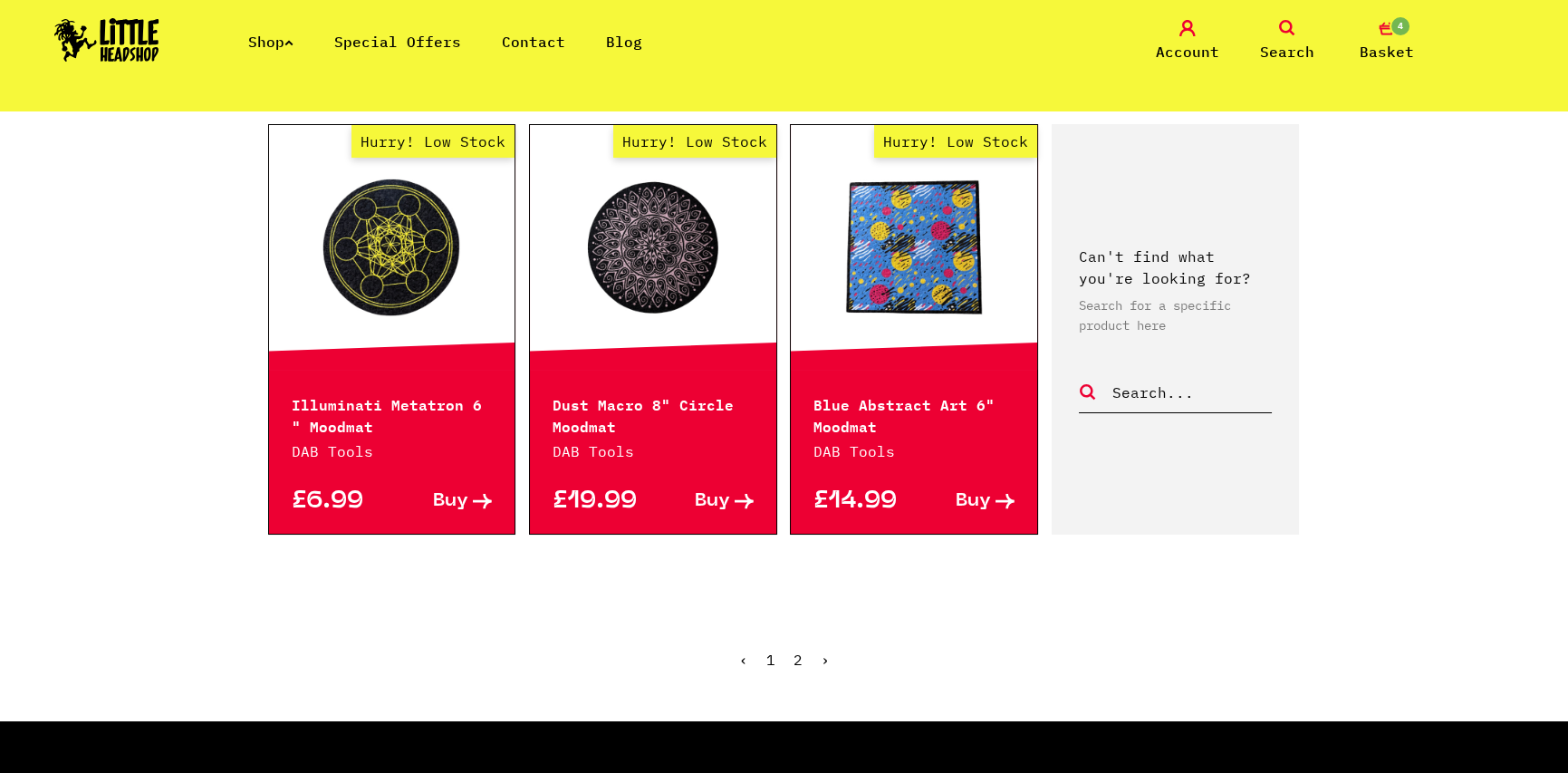
scroll to position [906, 0]
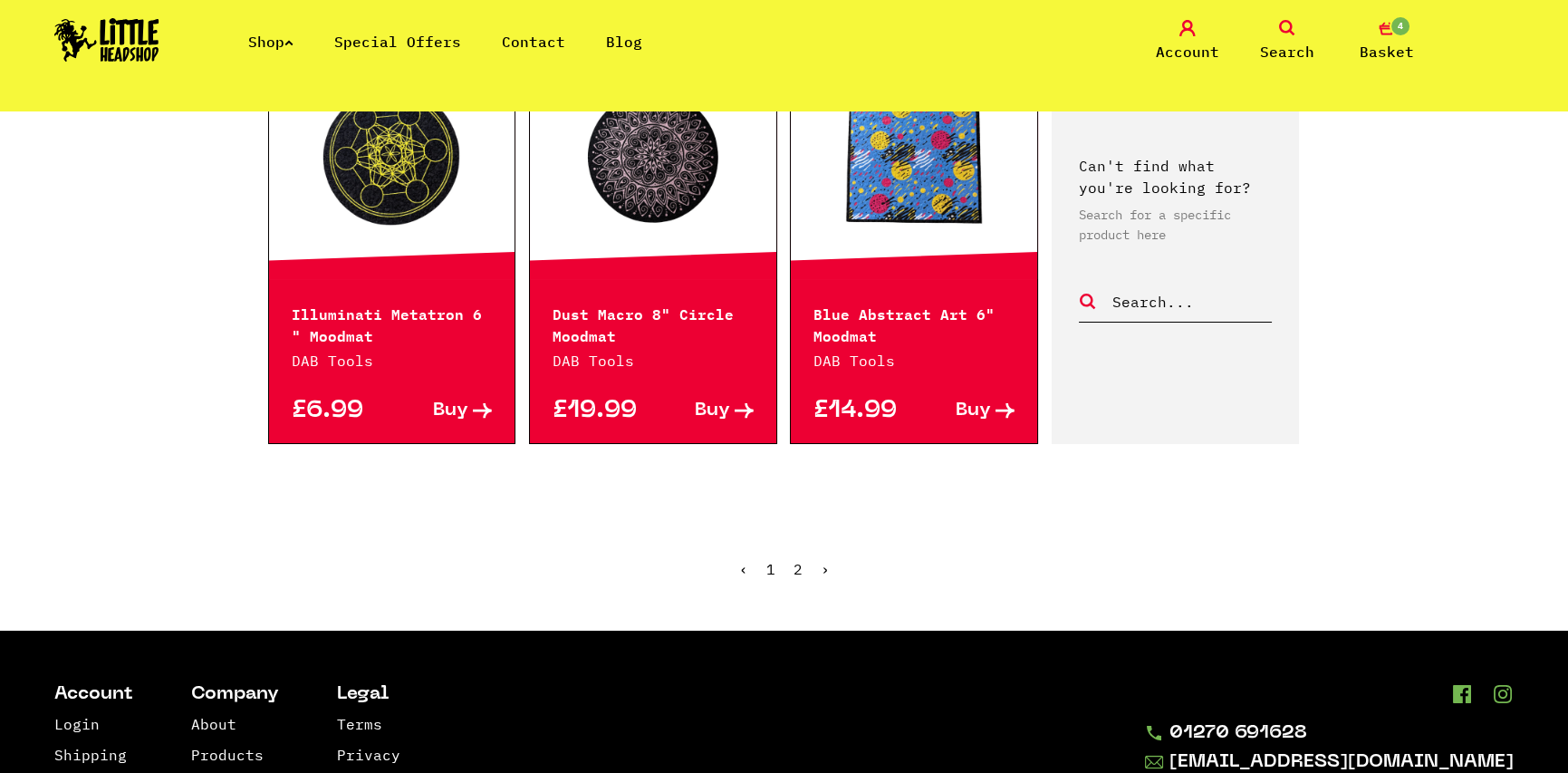
click at [772, 569] on link "1" at bounding box center [771, 569] width 9 height 18
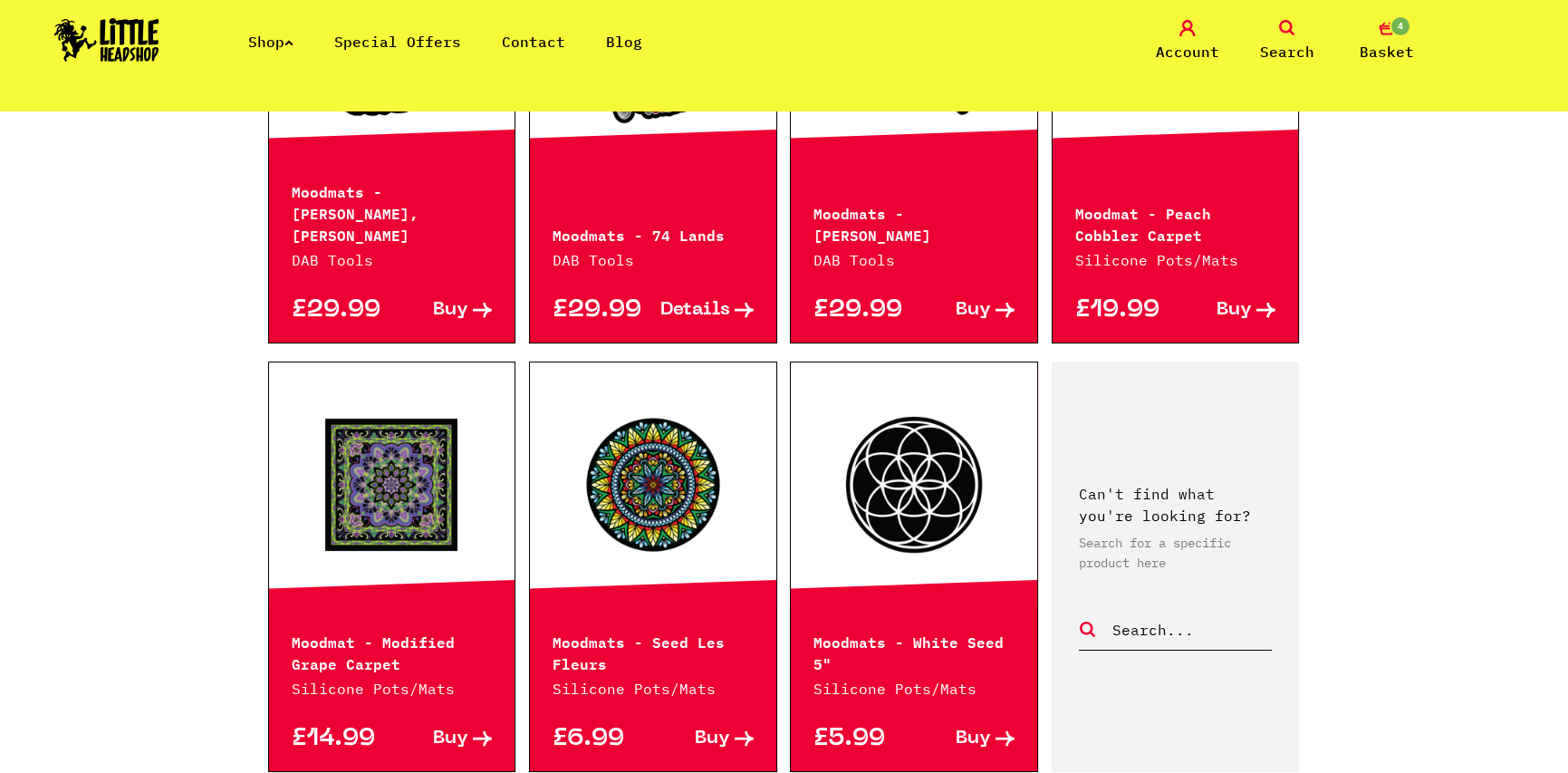
scroll to position [1812, 0]
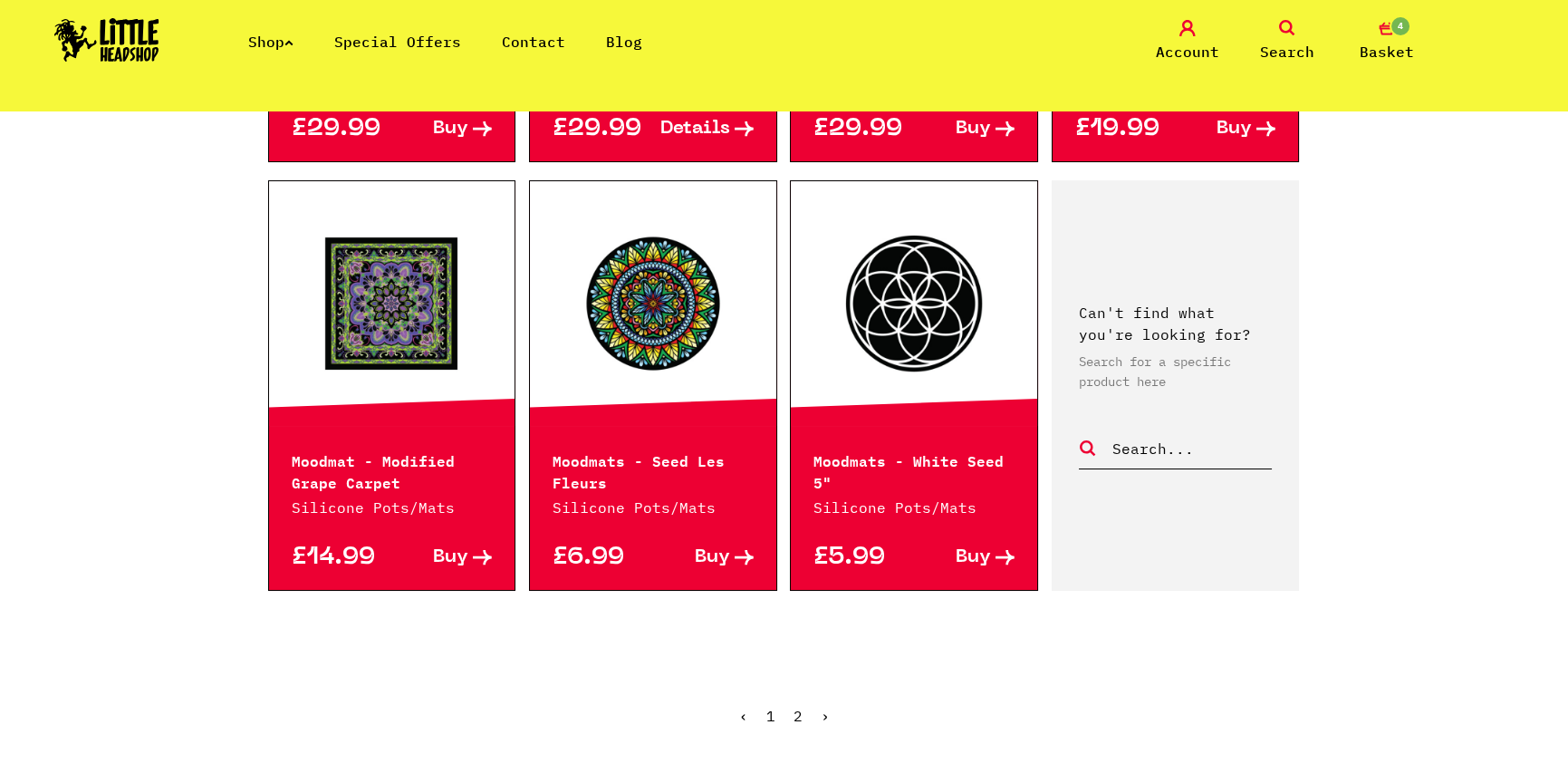
click at [821, 706] on link "›" at bounding box center [825, 716] width 9 height 18
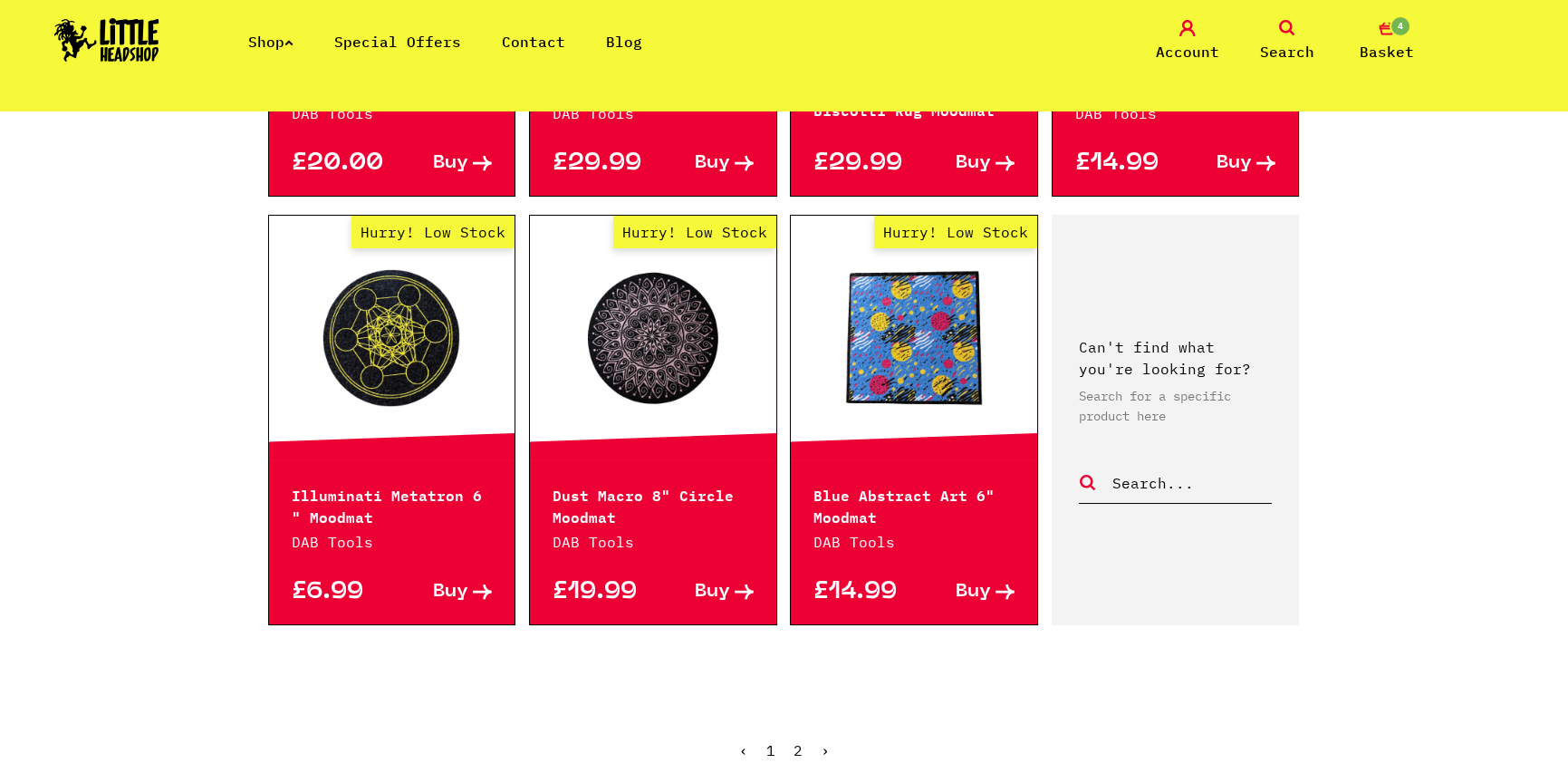
scroll to position [816, 0]
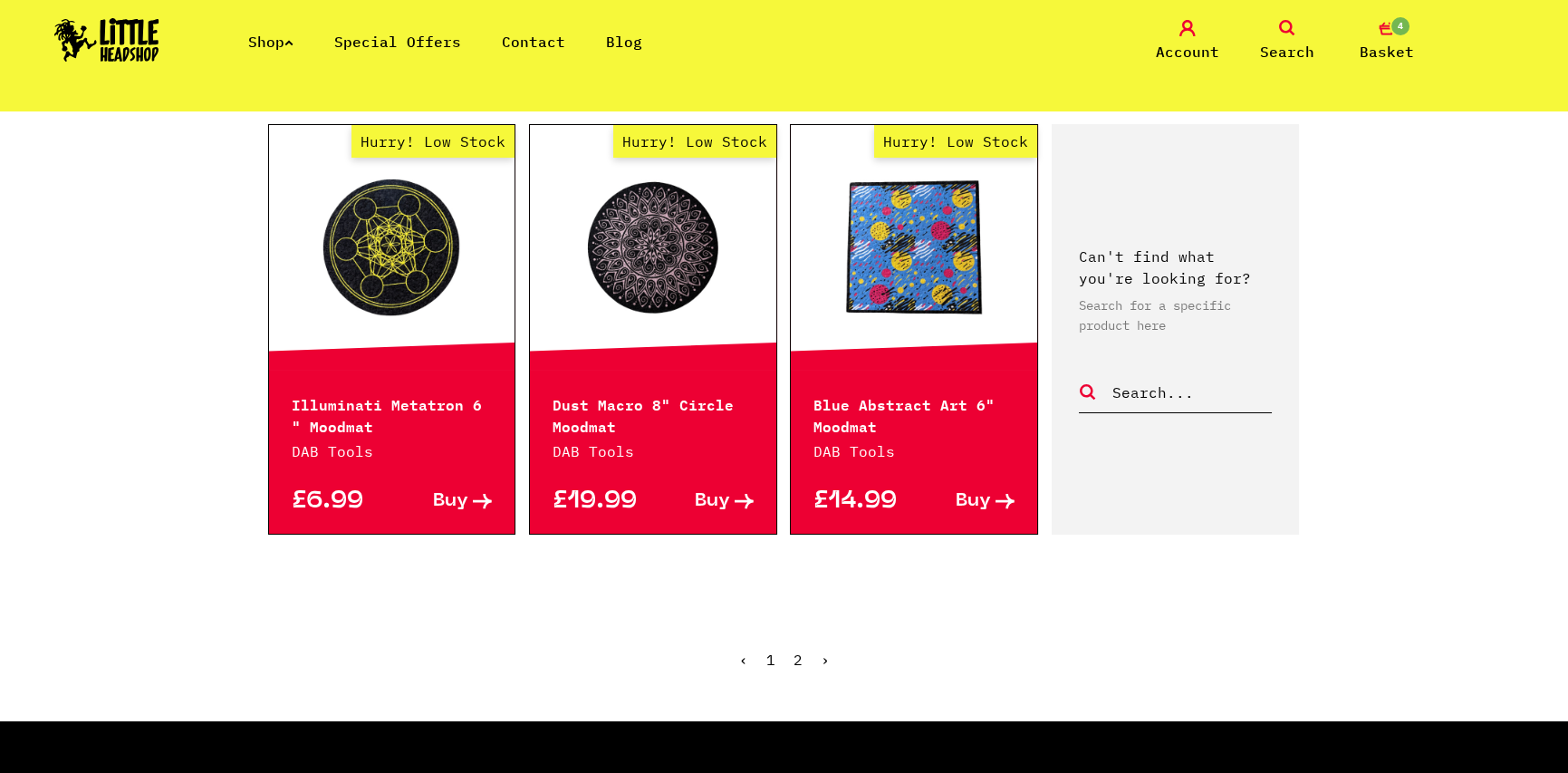
click at [773, 655] on link "1" at bounding box center [771, 660] width 9 height 18
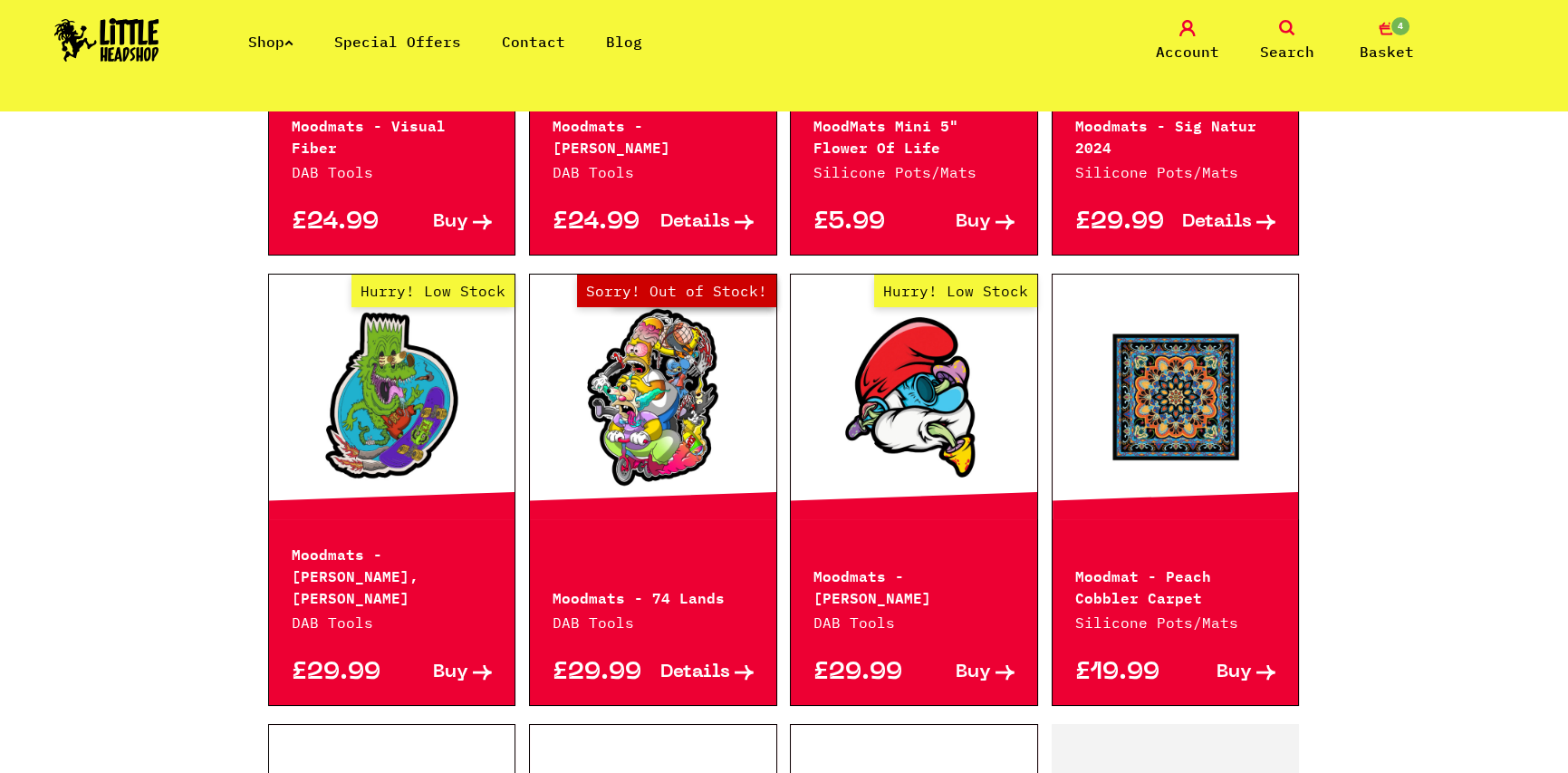
scroll to position [1721, 0]
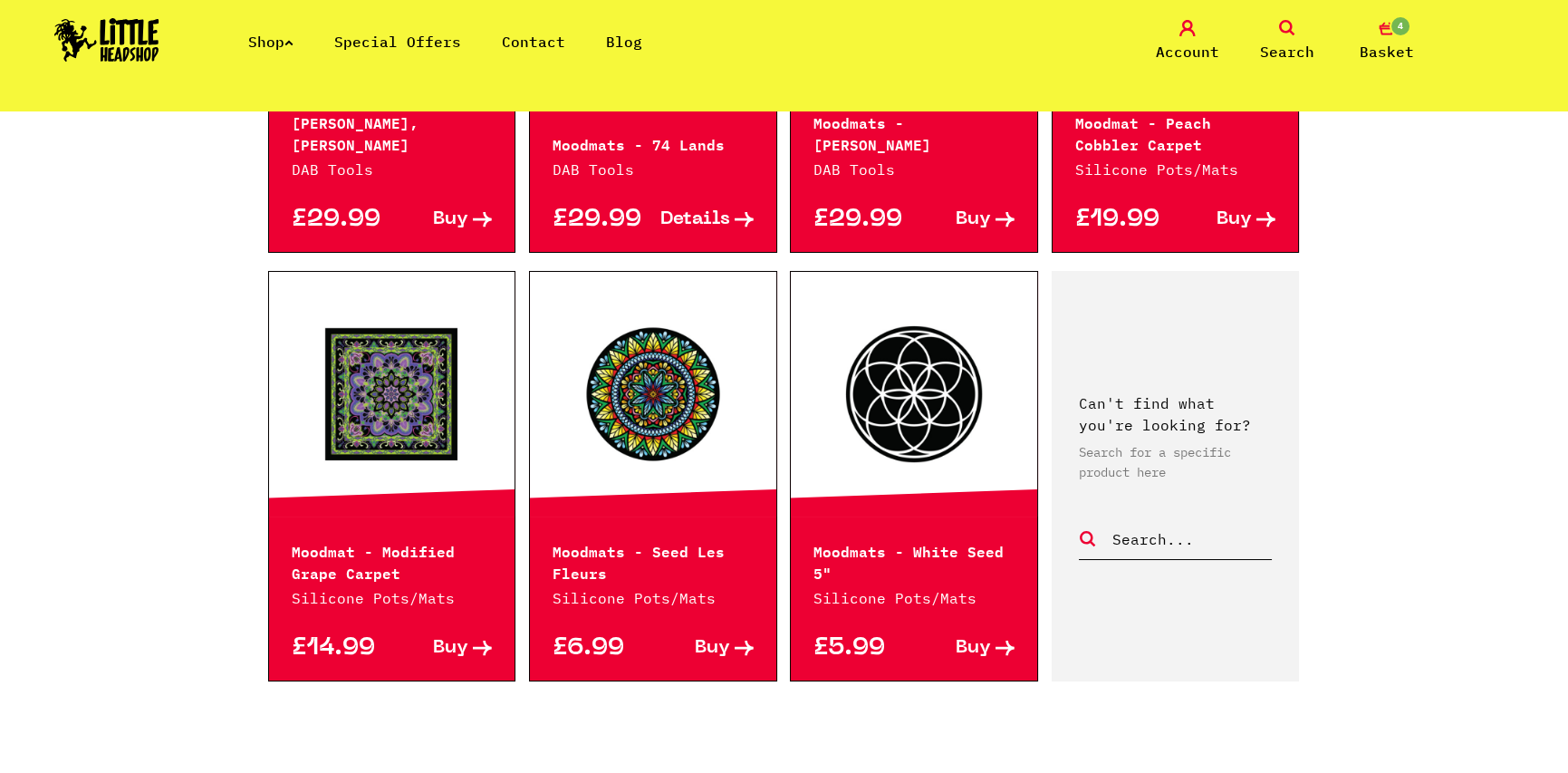
click at [664, 382] on link at bounding box center [653, 394] width 246 height 182
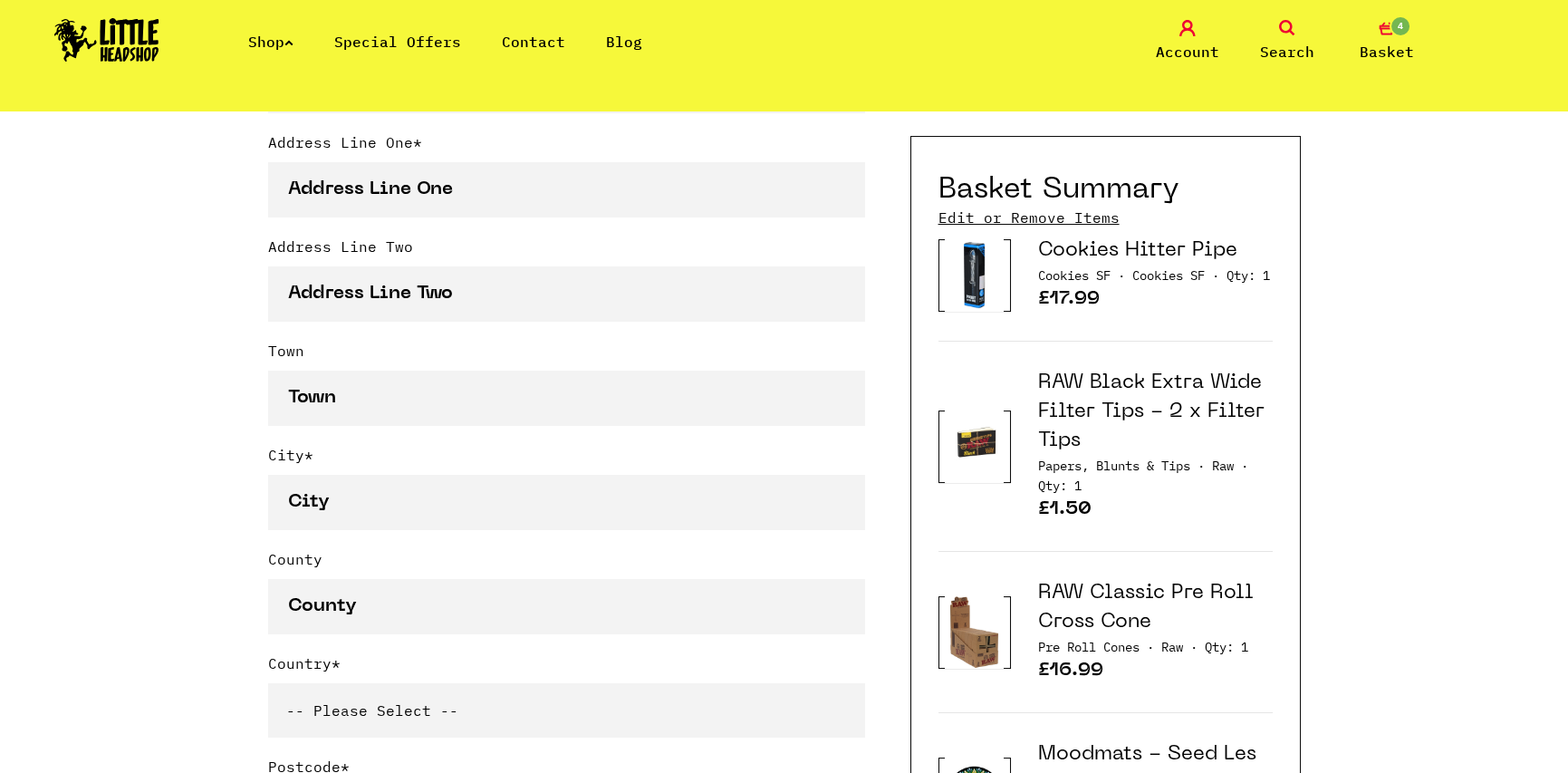
scroll to position [816, 0]
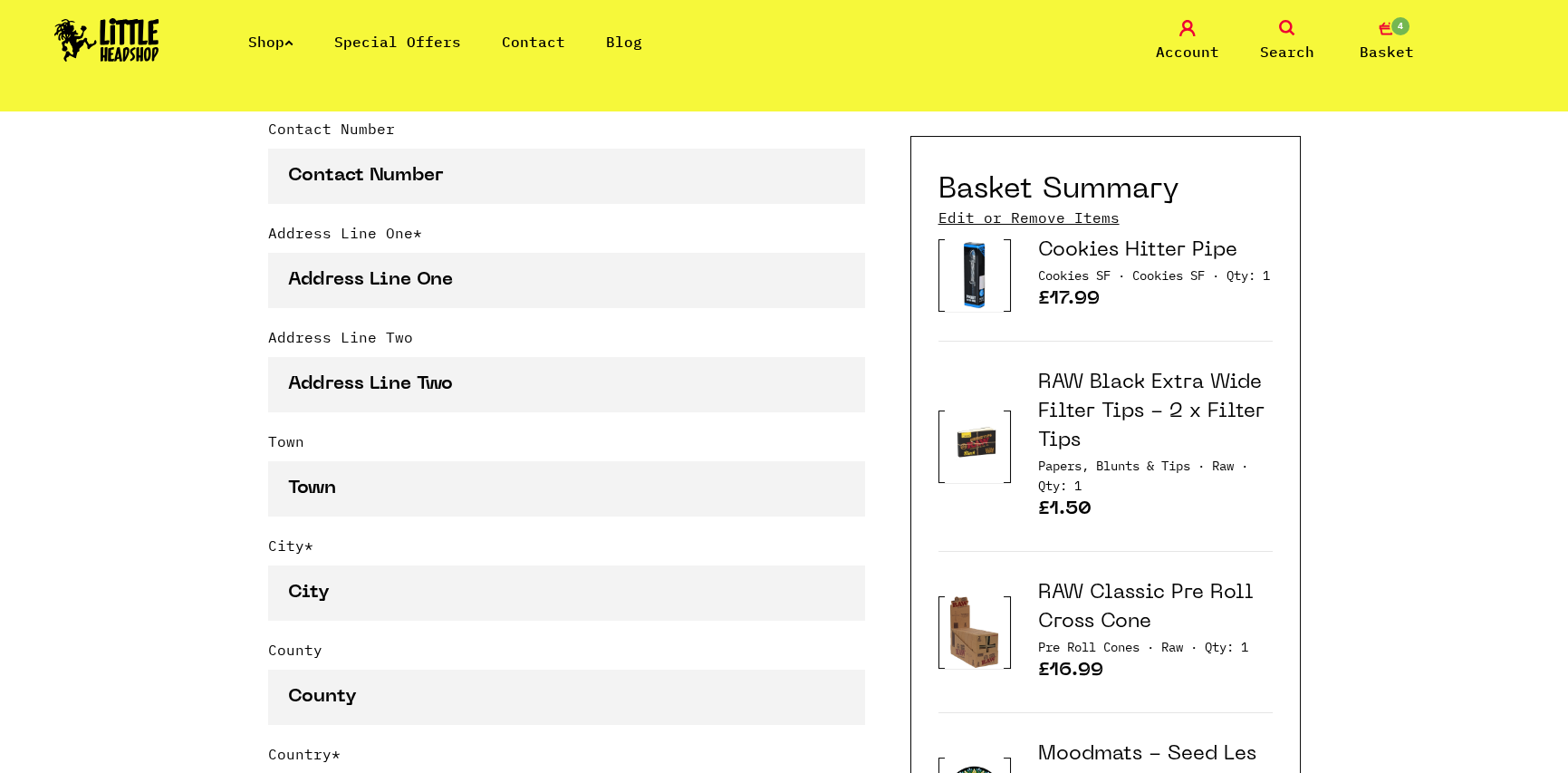
type input "[EMAIL_ADDRESS][DOMAIN_NAME]"
click at [292, 39] on icon at bounding box center [289, 43] width 9 height 7
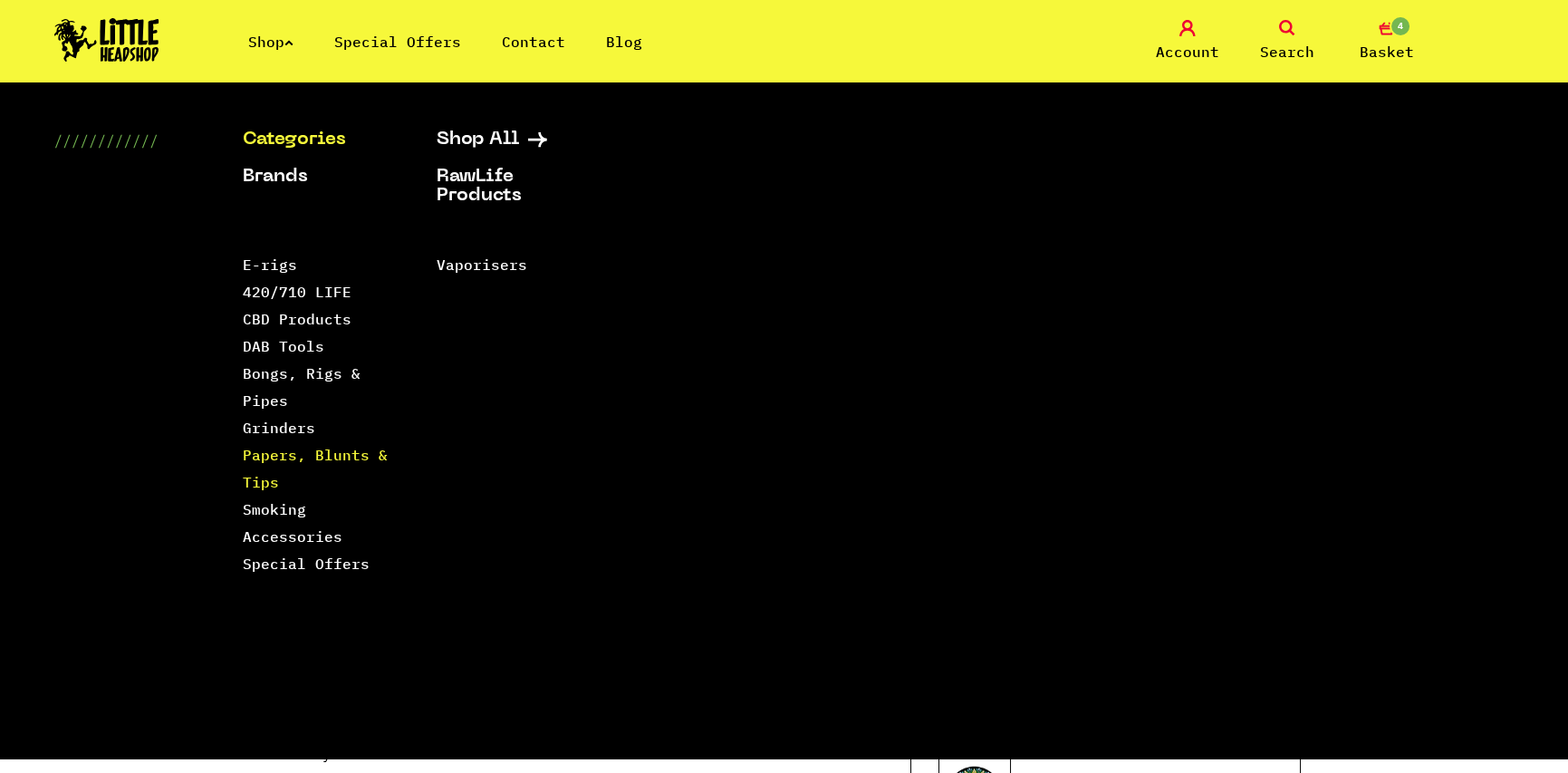
click at [311, 456] on link "Papers, Blunts & Tips" at bounding box center [315, 468] width 145 height 46
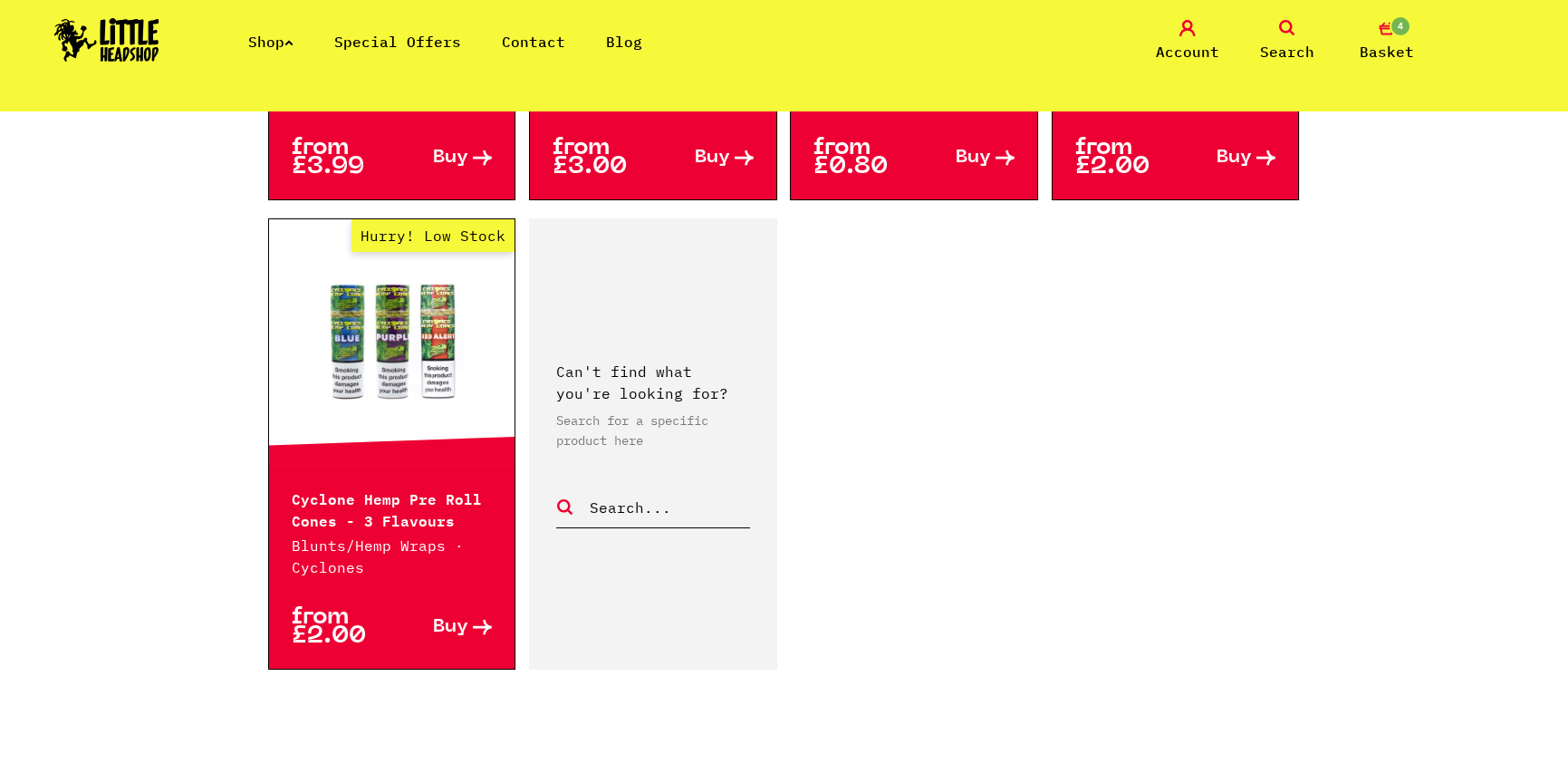
scroll to position [3262, 0]
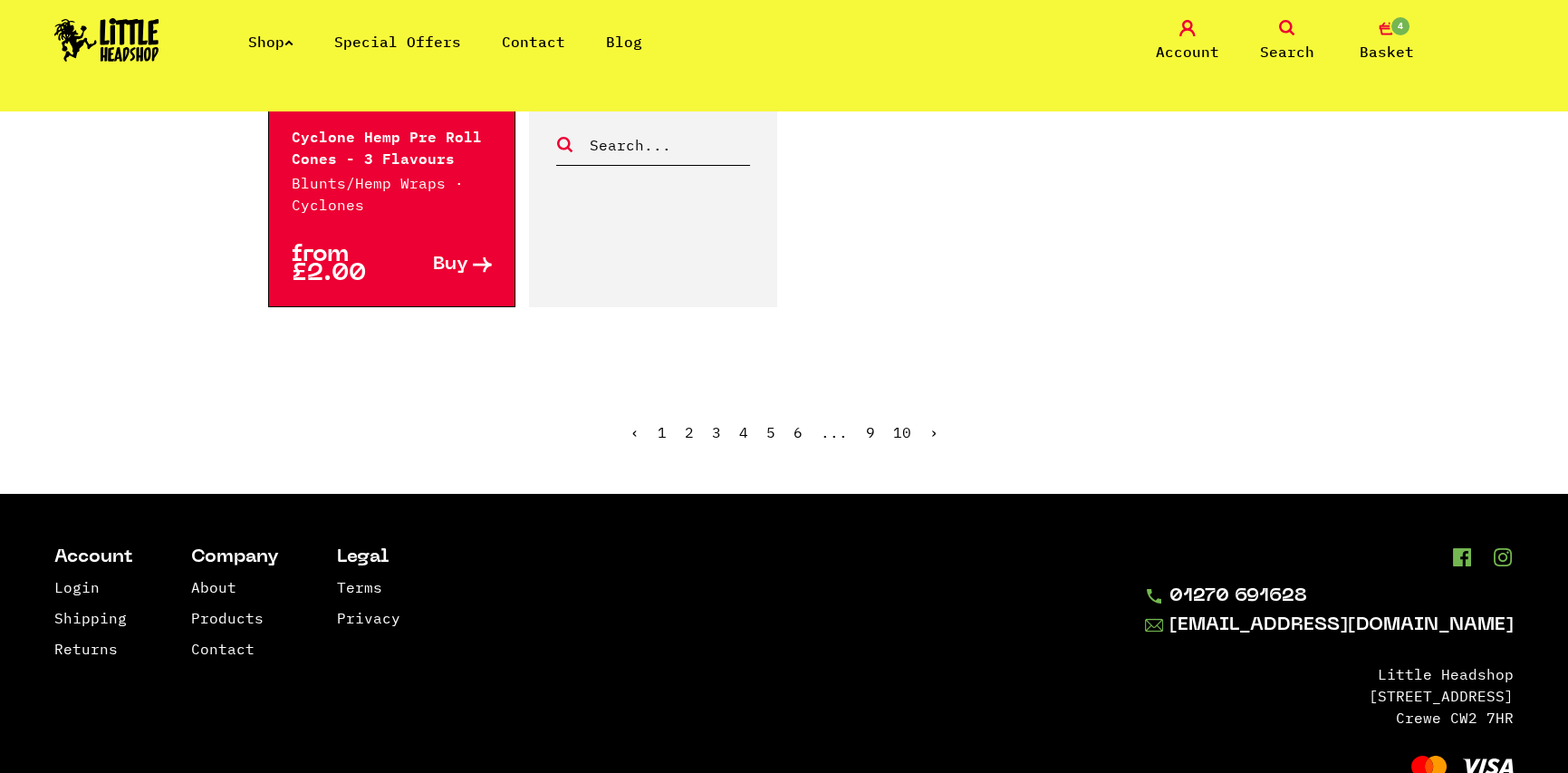
click at [925, 413] on ul "‹ 1 2 3 4 5 6 ... 9 10 ›" at bounding box center [784, 445] width 1033 height 78
click at [932, 423] on link "›" at bounding box center [934, 433] width 9 height 18
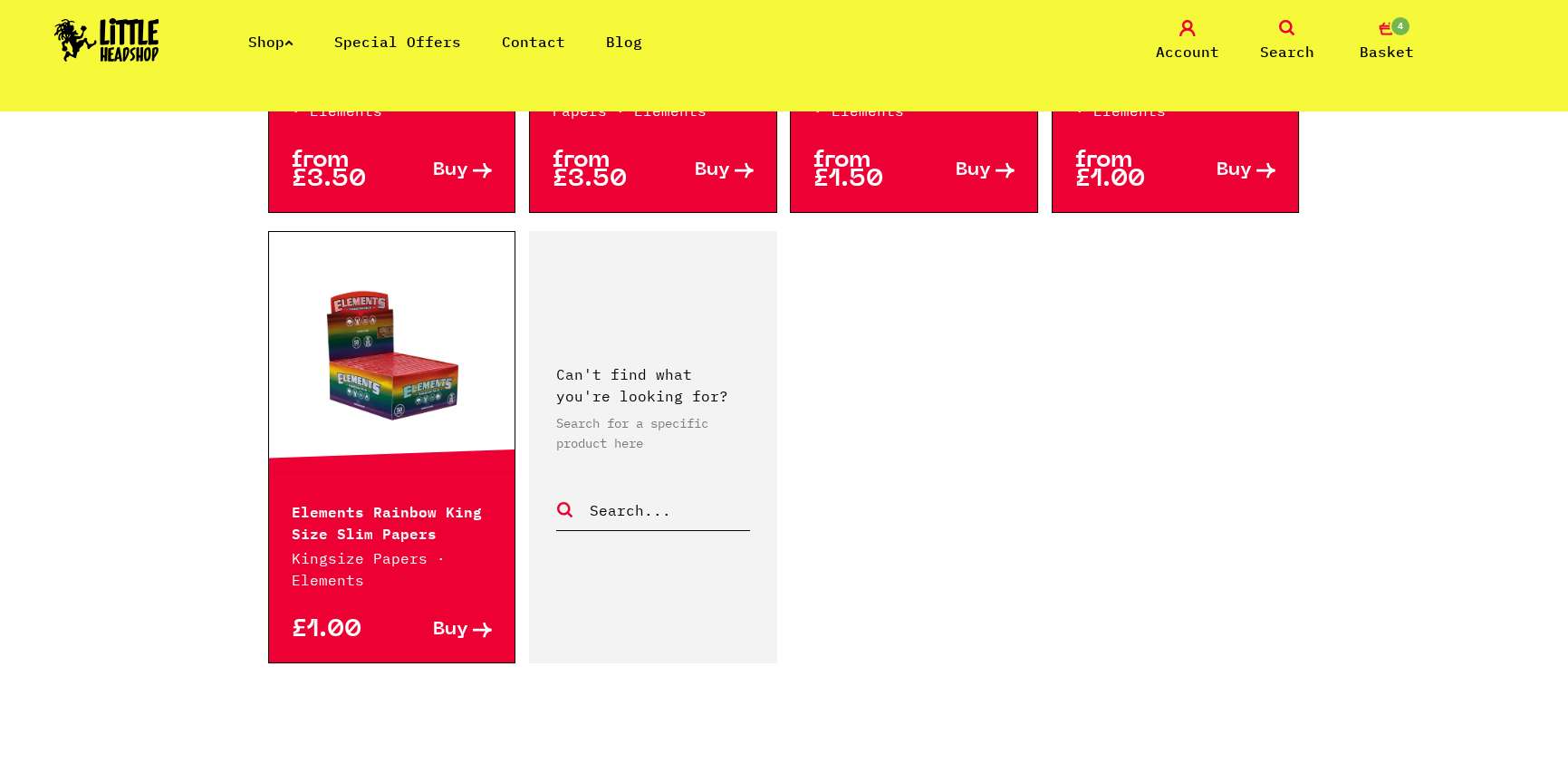
scroll to position [3171, 0]
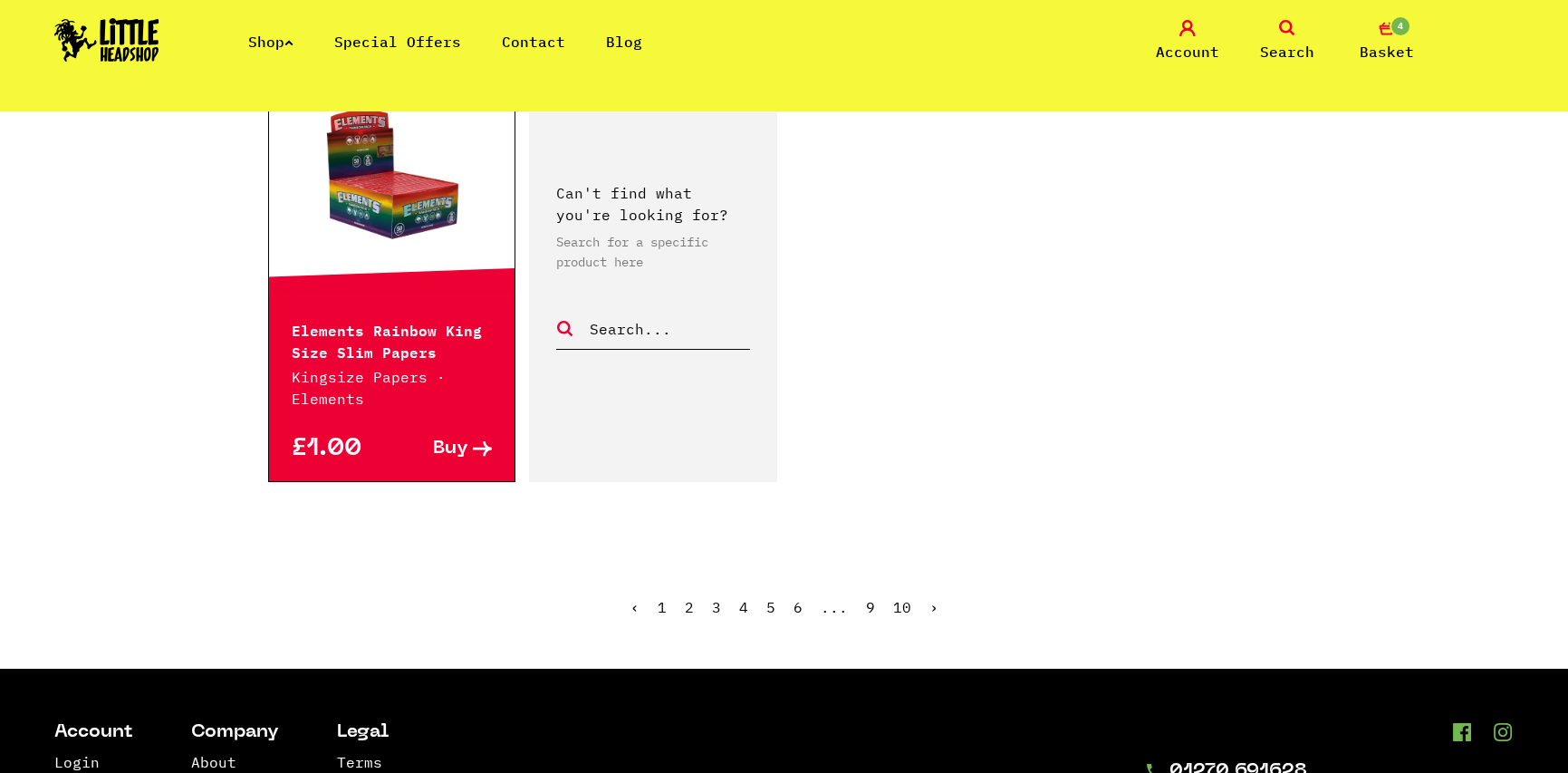
click at [929, 598] on link "›" at bounding box center [934, 607] width 9 height 18
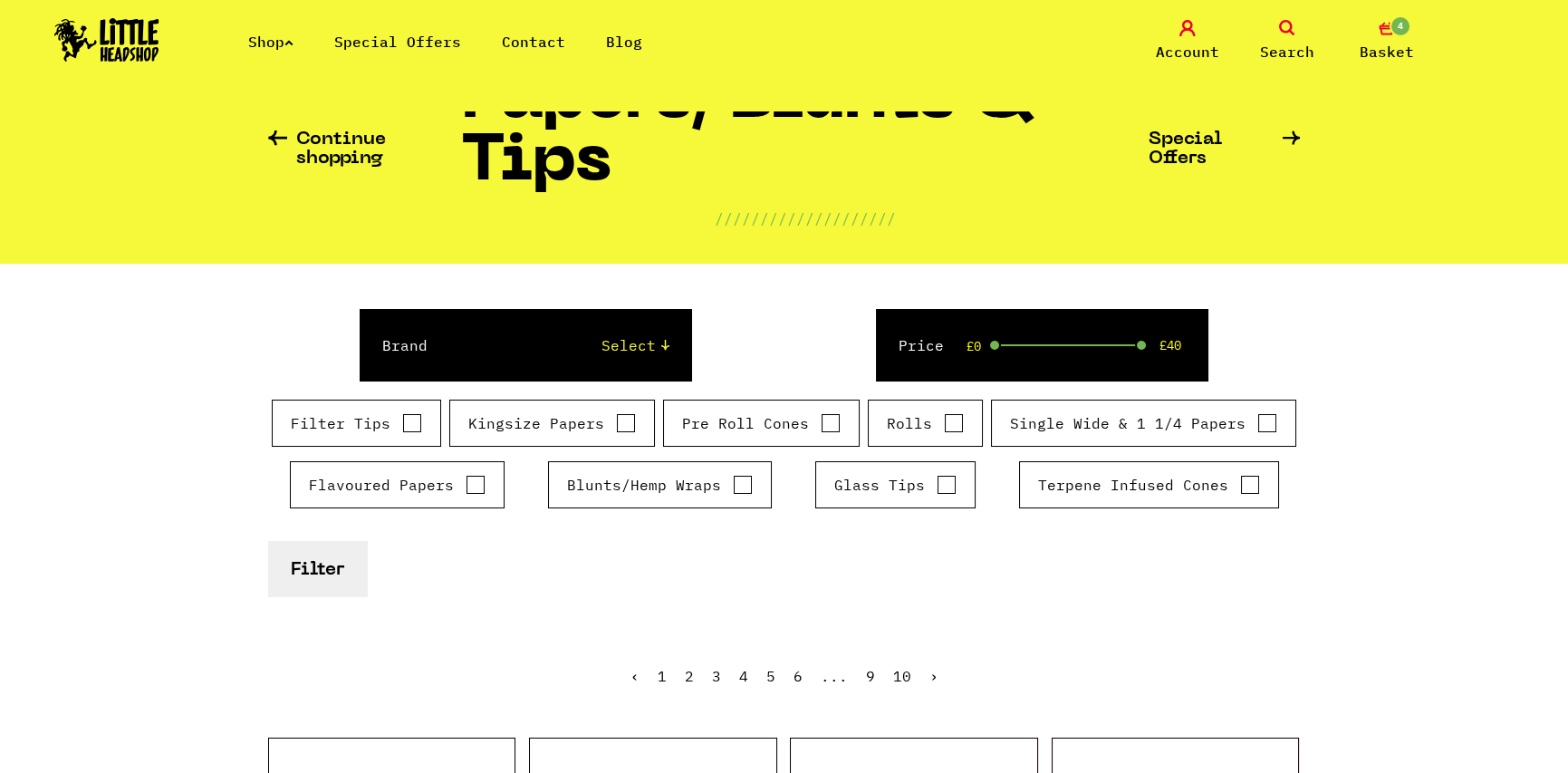
scroll to position [182, 0]
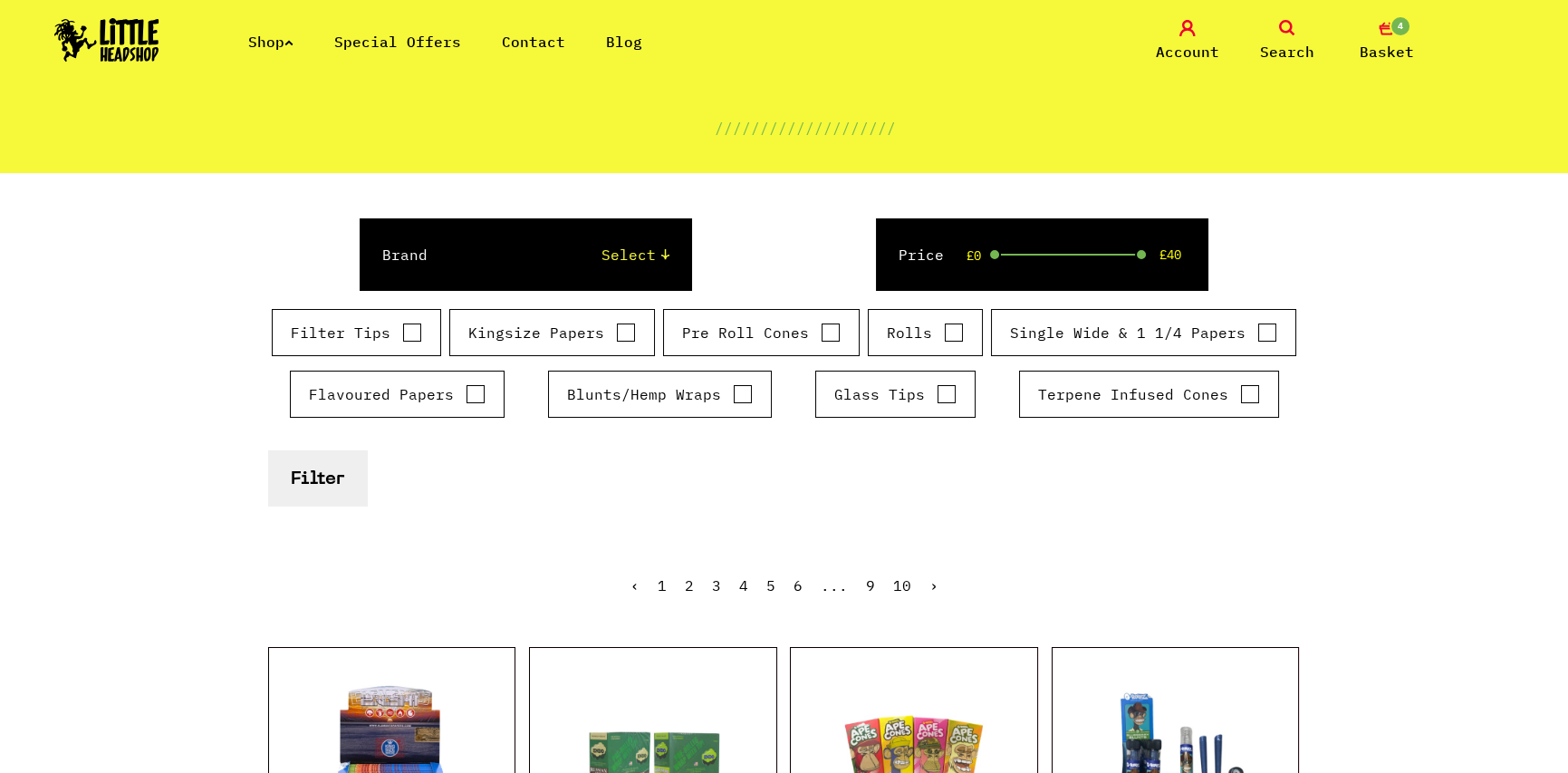
click at [716, 390] on label "Blunts/Hemp Wraps" at bounding box center [659, 394] width 186 height 22
click at [732, 390] on input "Blunts/Hemp Wraps" at bounding box center [742, 394] width 20 height 18
checkbox input "true"
click at [636, 256] on select "Select Rizla Raw OCB Elements Shine 24k Cyclones Phuncky Feel Tips Smoking Pape…" at bounding box center [566, 255] width 205 height 22
click at [759, 220] on div "Brand Select Rizla Raw OCB Elements Shine 24k Cyclones Phuncky Feel Tips Smokin…" at bounding box center [784, 254] width 1033 height 72
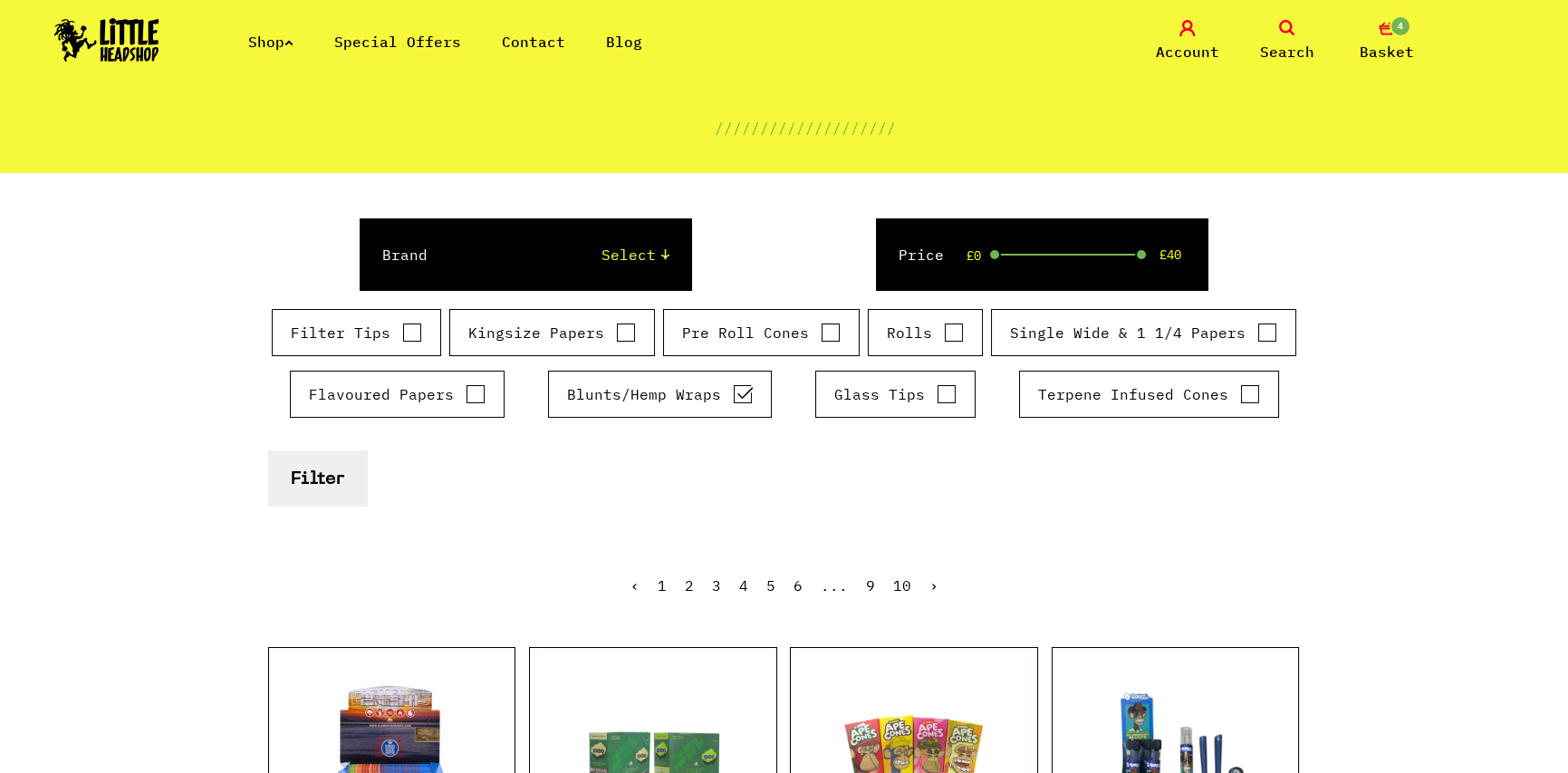
click at [294, 476] on button "Filter" at bounding box center [317, 477] width 99 height 56
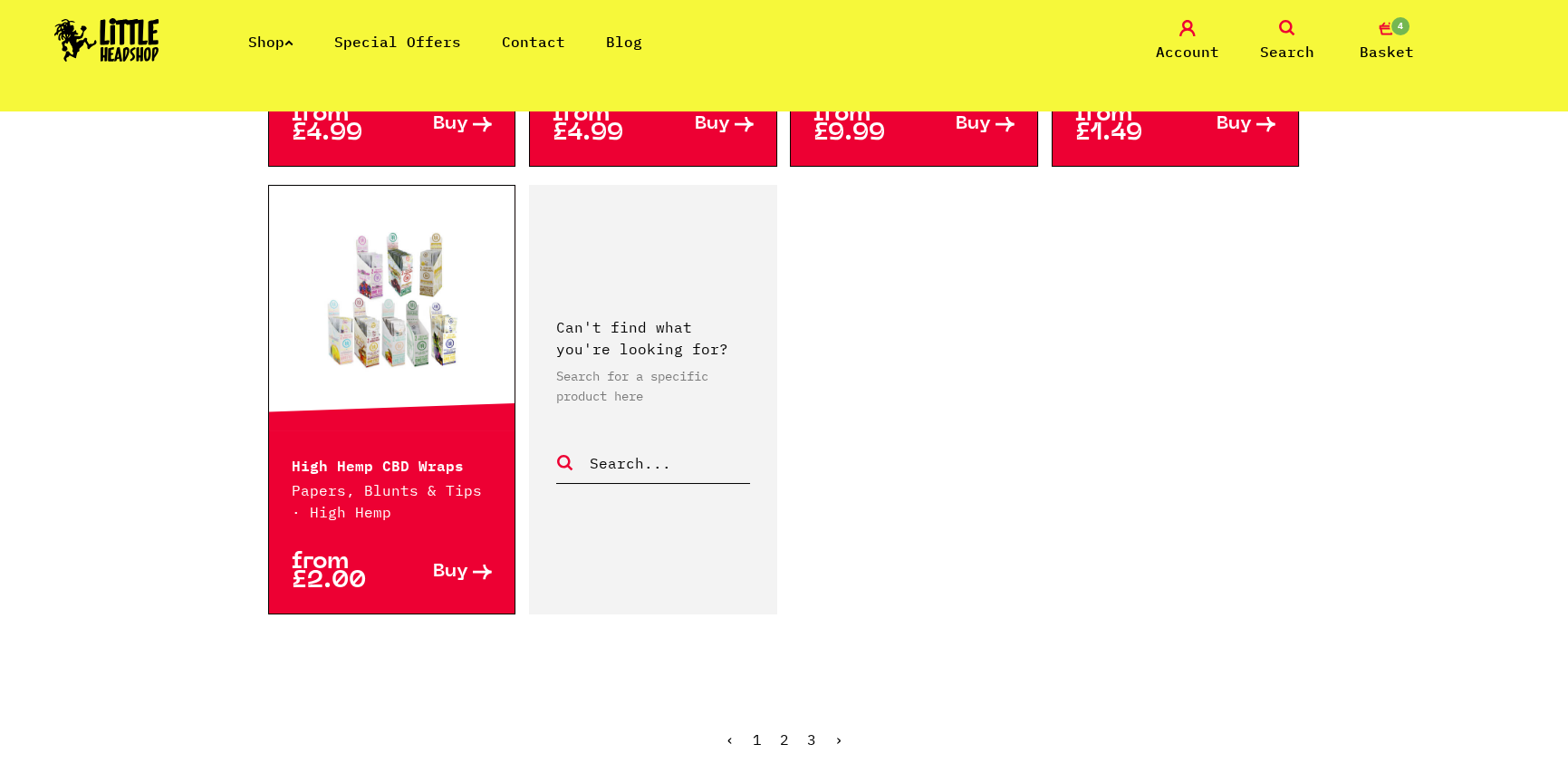
scroll to position [3171, 0]
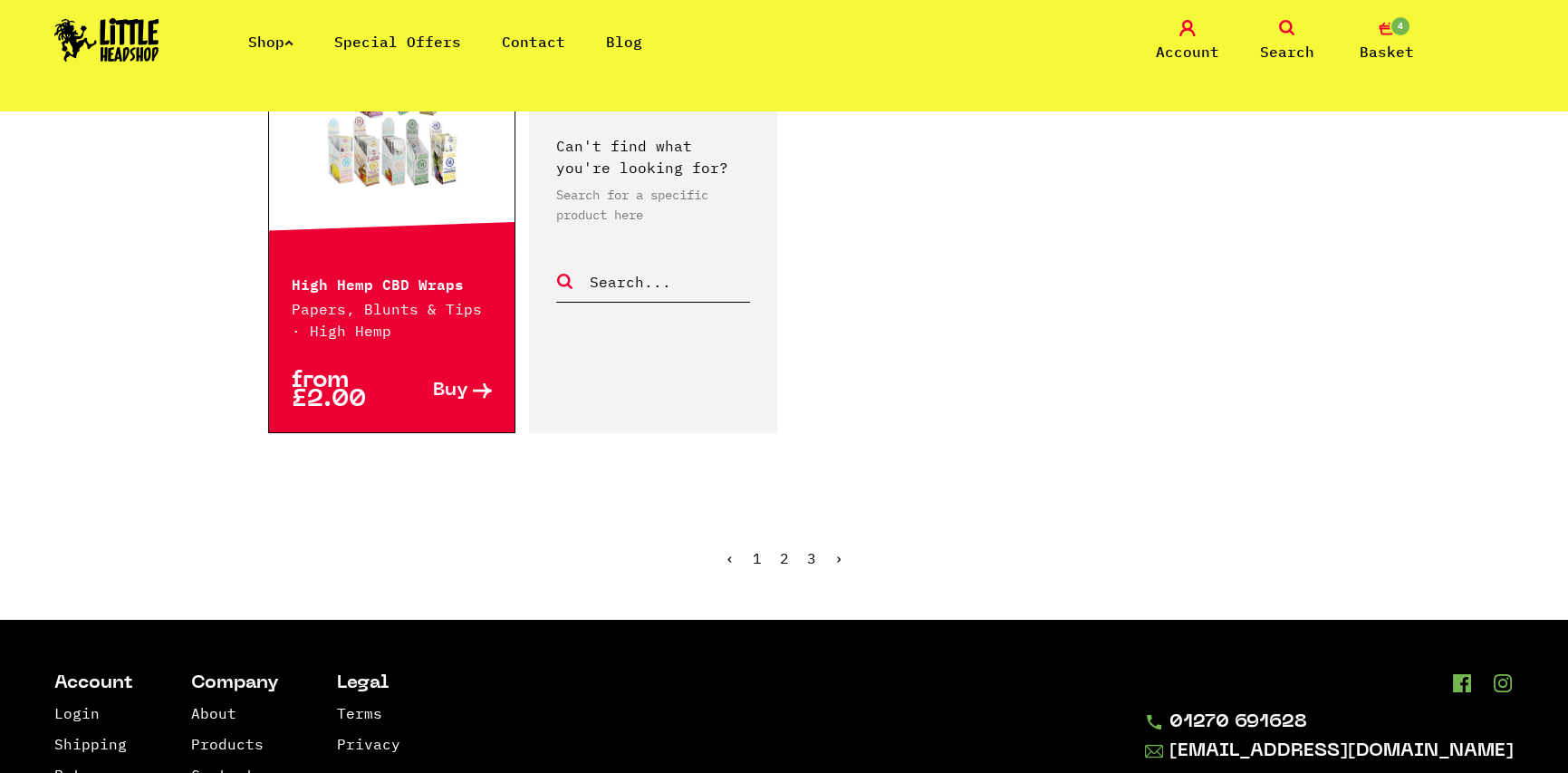
click at [835, 549] on link "›" at bounding box center [838, 559] width 9 height 18
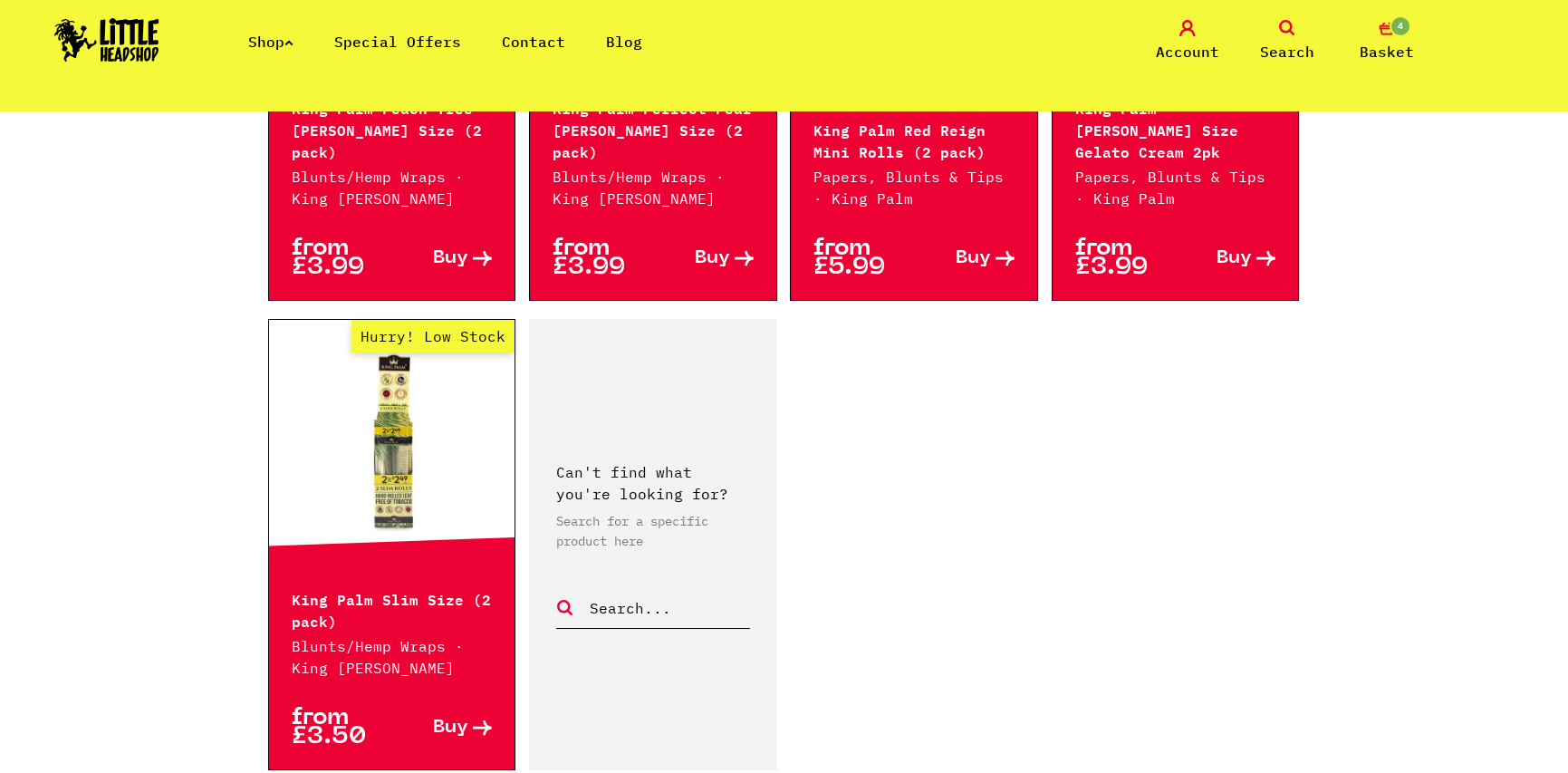
scroll to position [3171, 0]
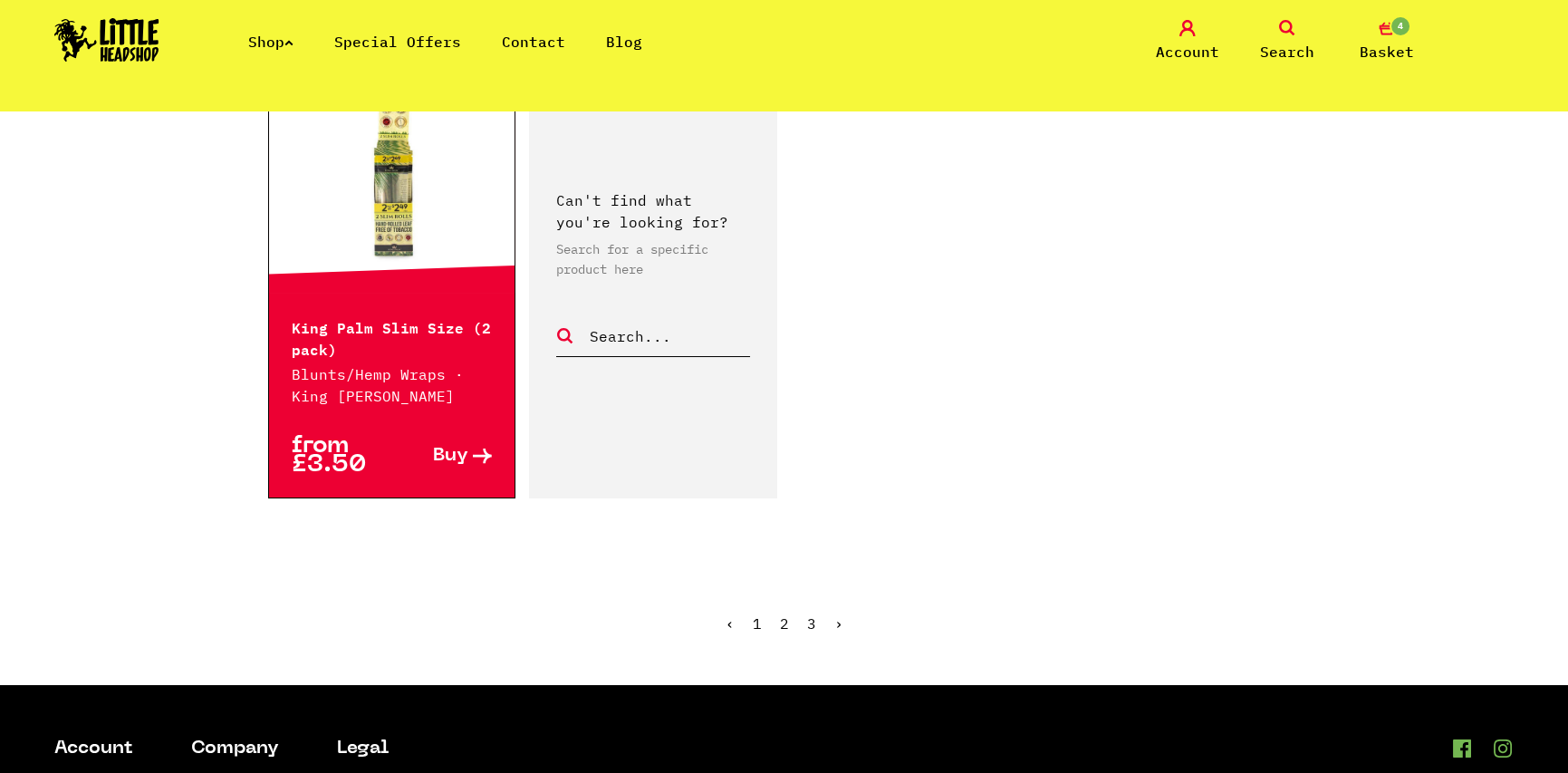
click at [840, 614] on link "›" at bounding box center [838, 623] width 9 height 18
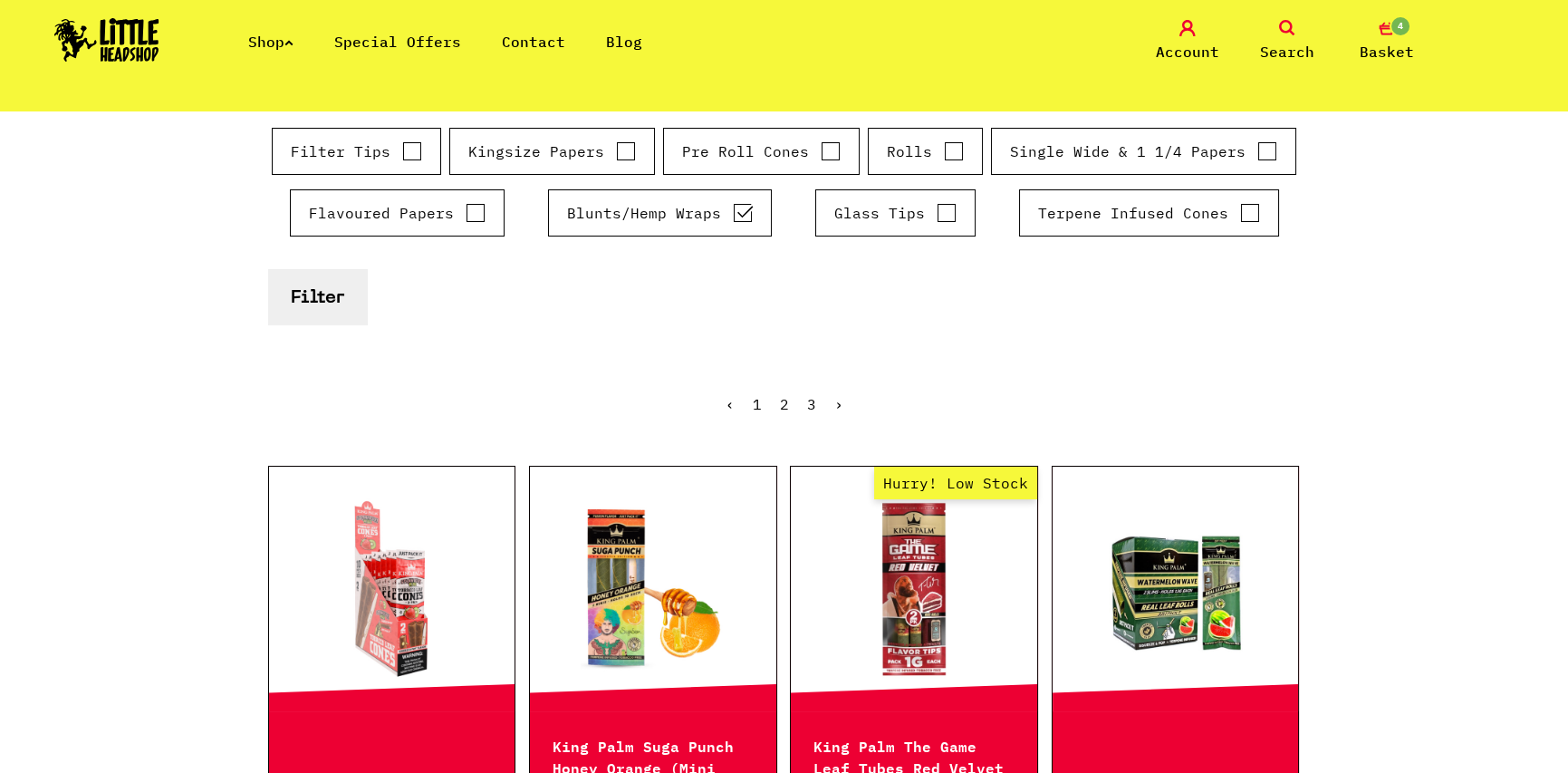
scroll to position [272, 0]
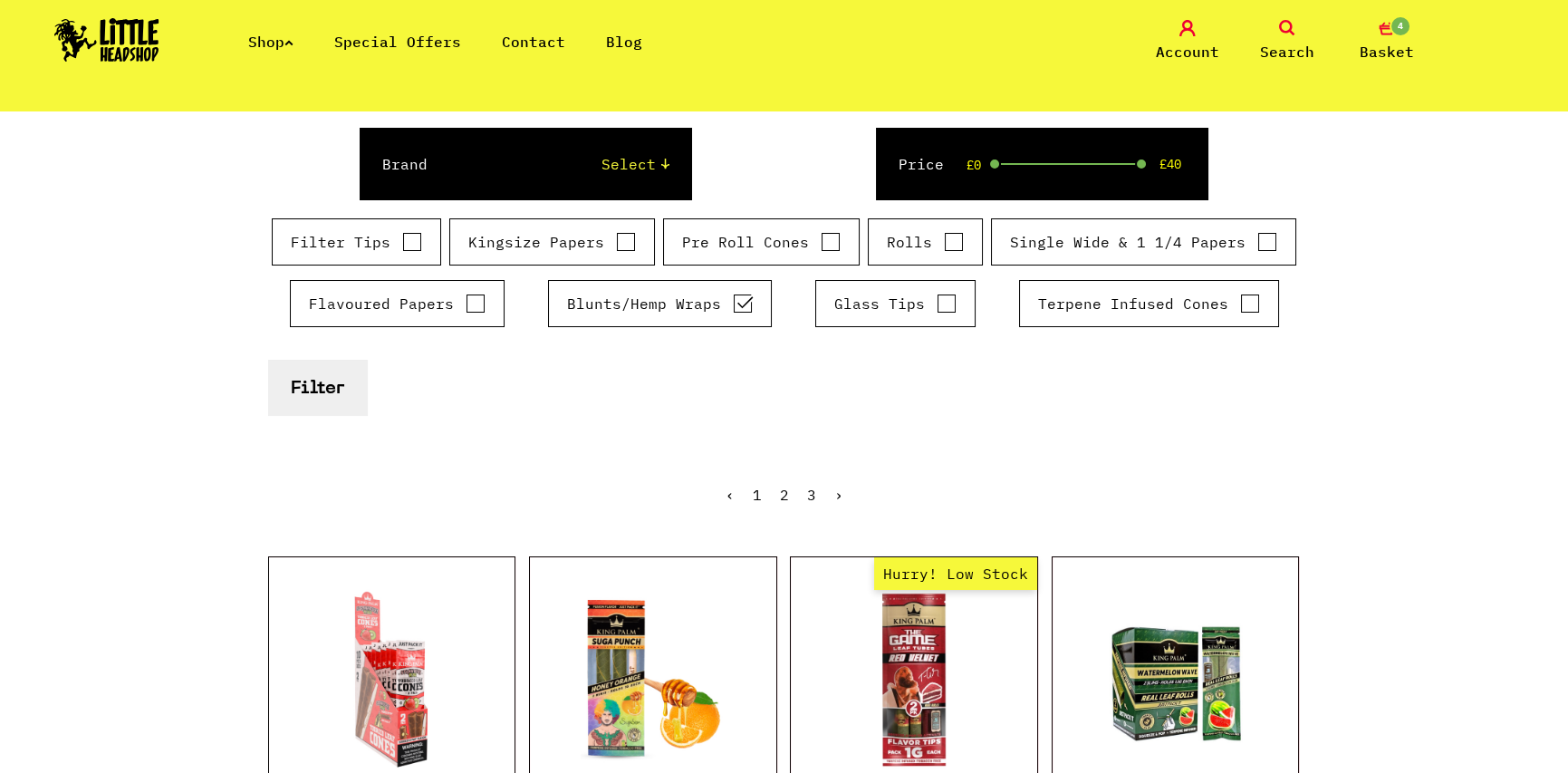
drag, startPoint x: 1527, startPoint y: 0, endPoint x: 524, endPoint y: 390, distance: 1076.2
click at [524, 390] on form "Brand Select Rizla Raw OCB Elements Shine 24k Cyclones Phuncky Feel Tips Smokin…" at bounding box center [784, 271] width 1033 height 287
